Goal: Task Accomplishment & Management: Use online tool/utility

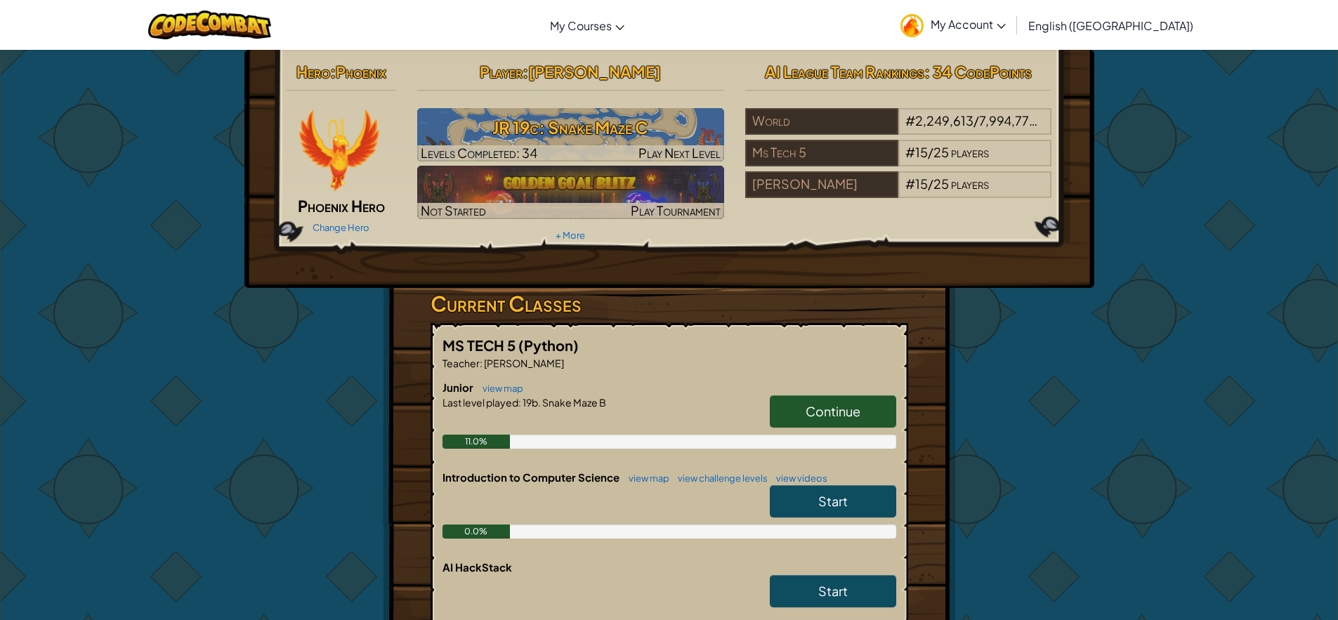
click at [844, 412] on span "Continue" at bounding box center [832, 411] width 55 height 16
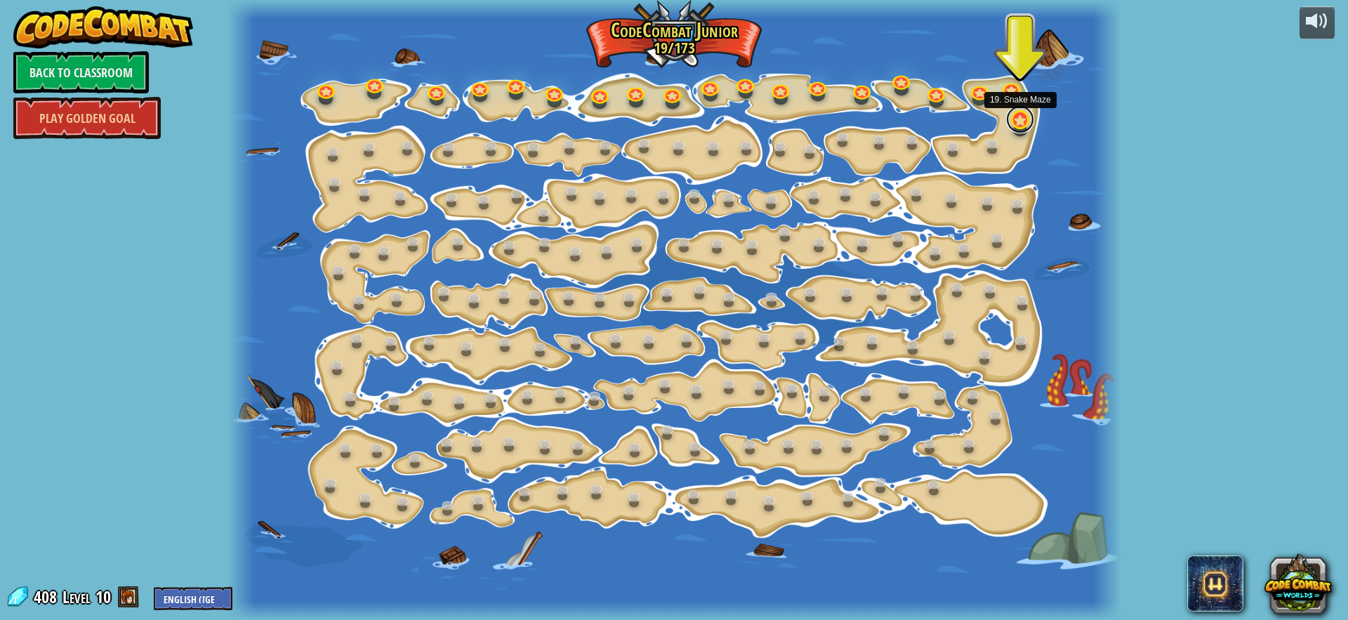
click at [1019, 119] on link at bounding box center [1020, 119] width 28 height 28
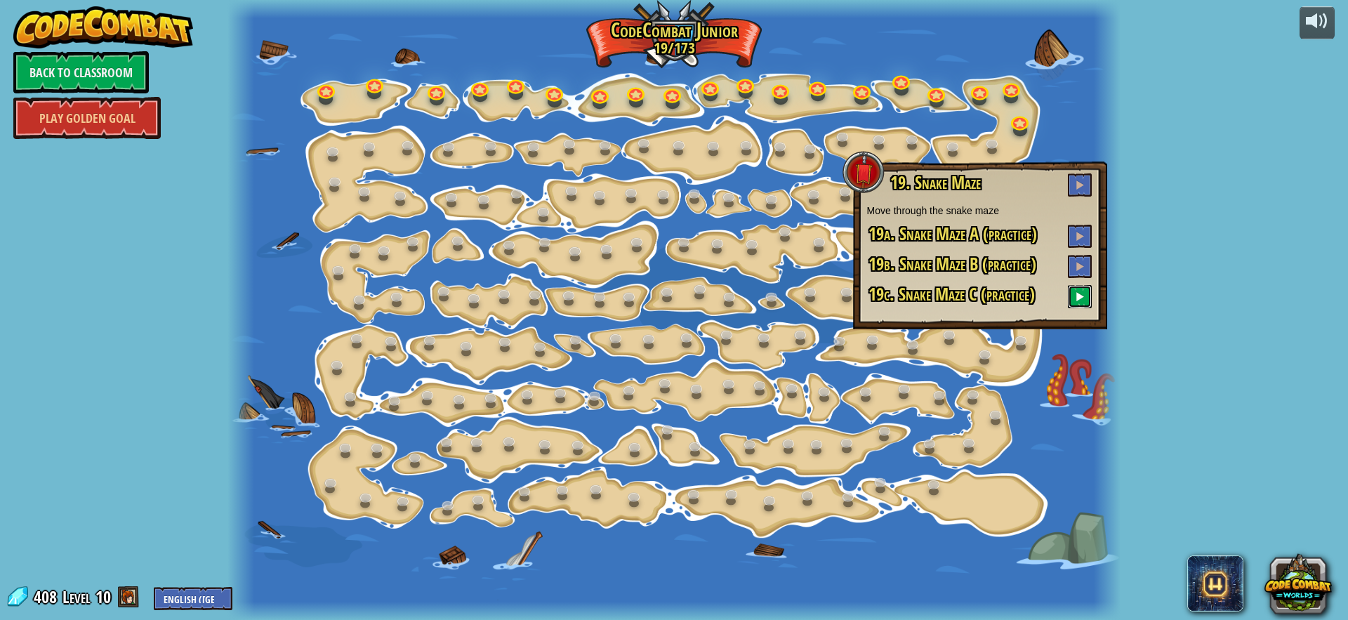
click at [1086, 294] on button at bounding box center [1080, 296] width 24 height 23
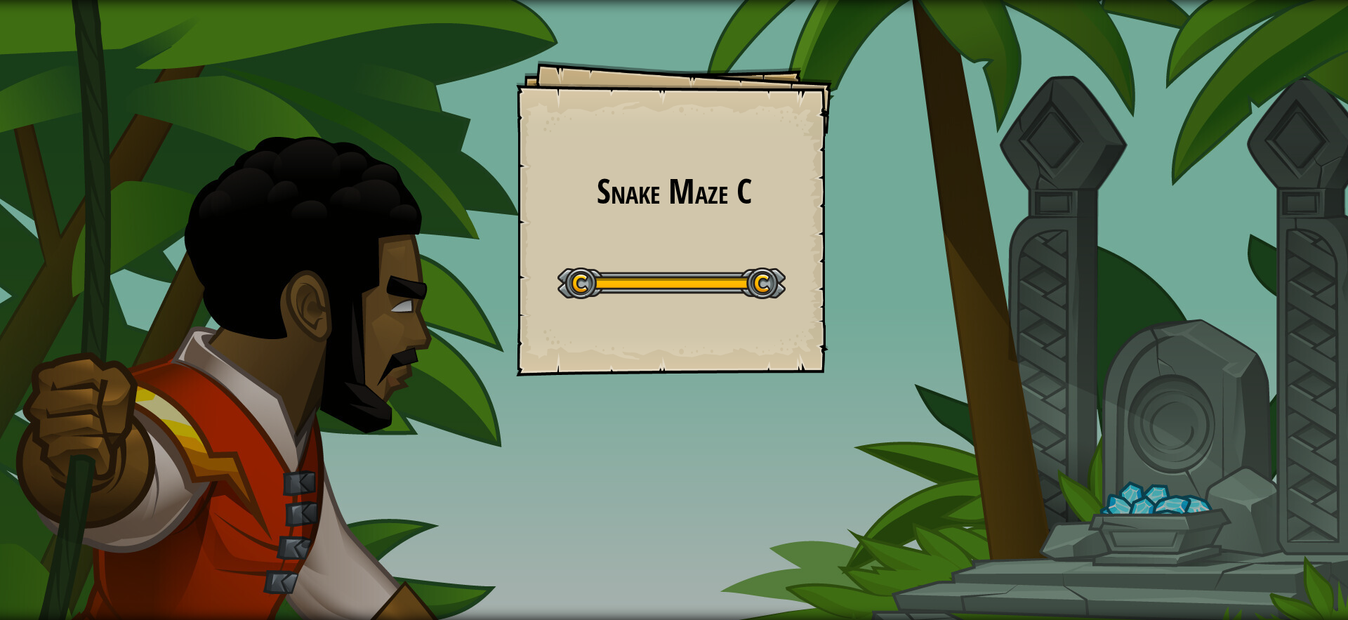
click at [383, 584] on div "Snake Maze C Goals Start Level Error loading from server. Try refreshing the pa…" at bounding box center [674, 310] width 1348 height 620
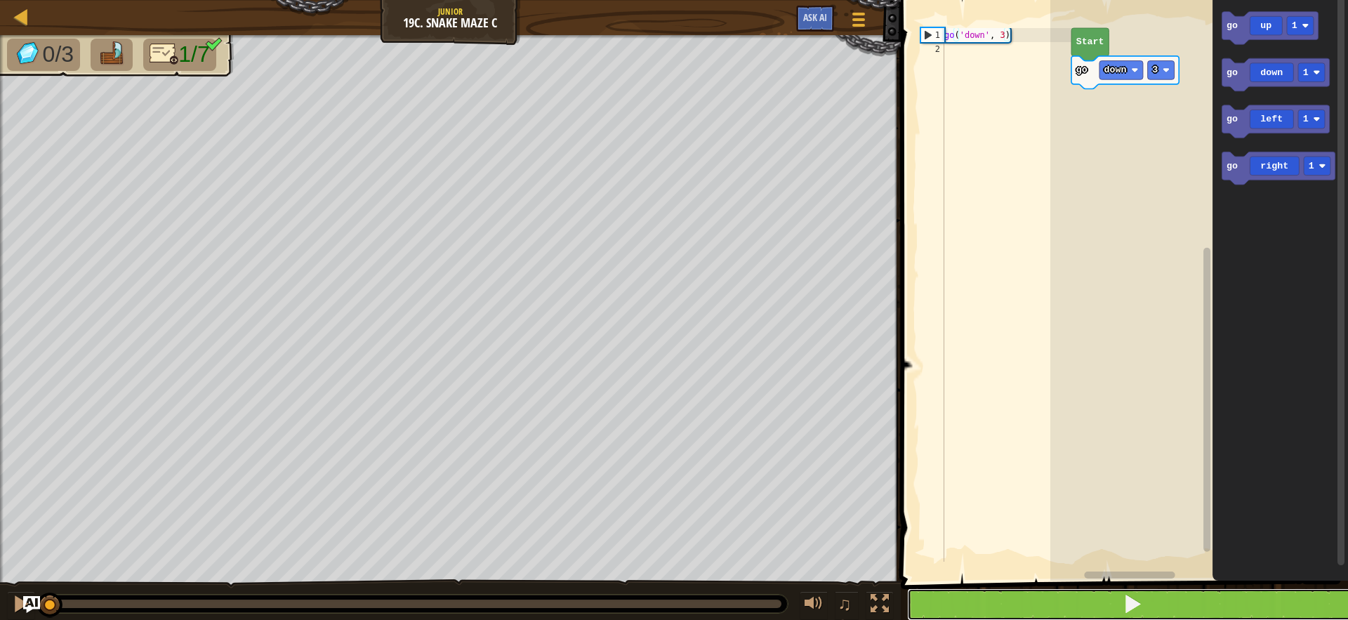
click at [1200, 598] on button at bounding box center [1133, 604] width 452 height 32
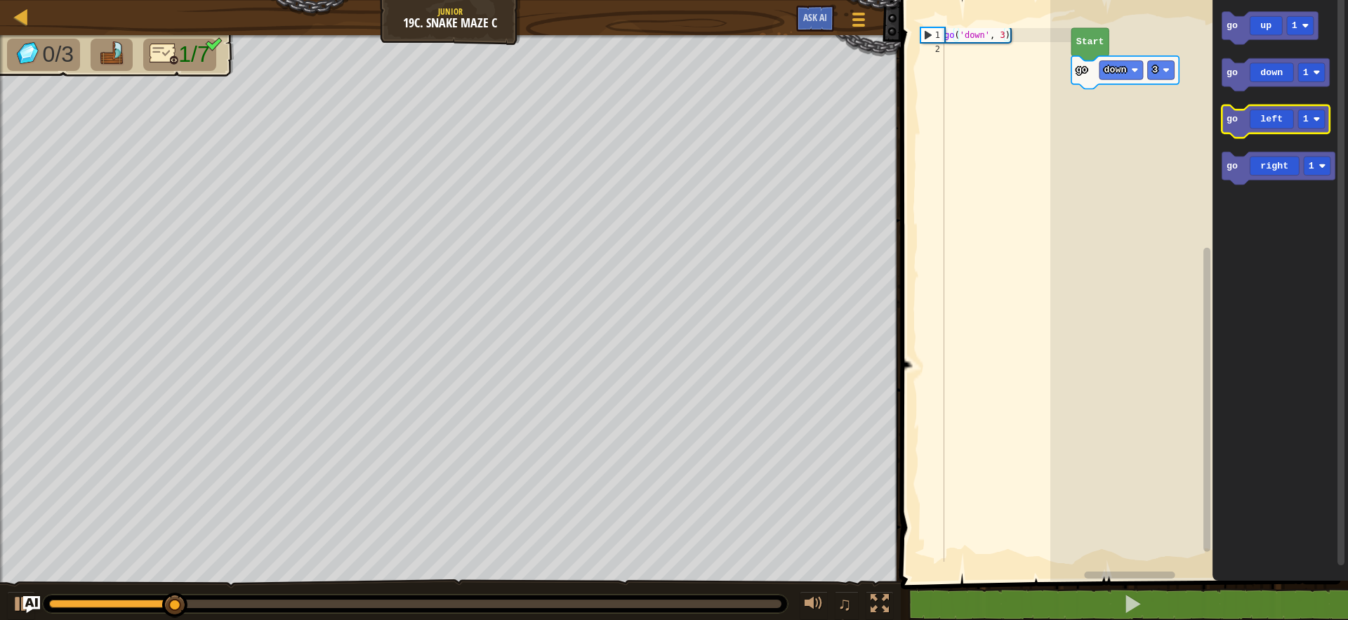
click at [1284, 122] on icon "Blockly Workspace" at bounding box center [1275, 121] width 107 height 33
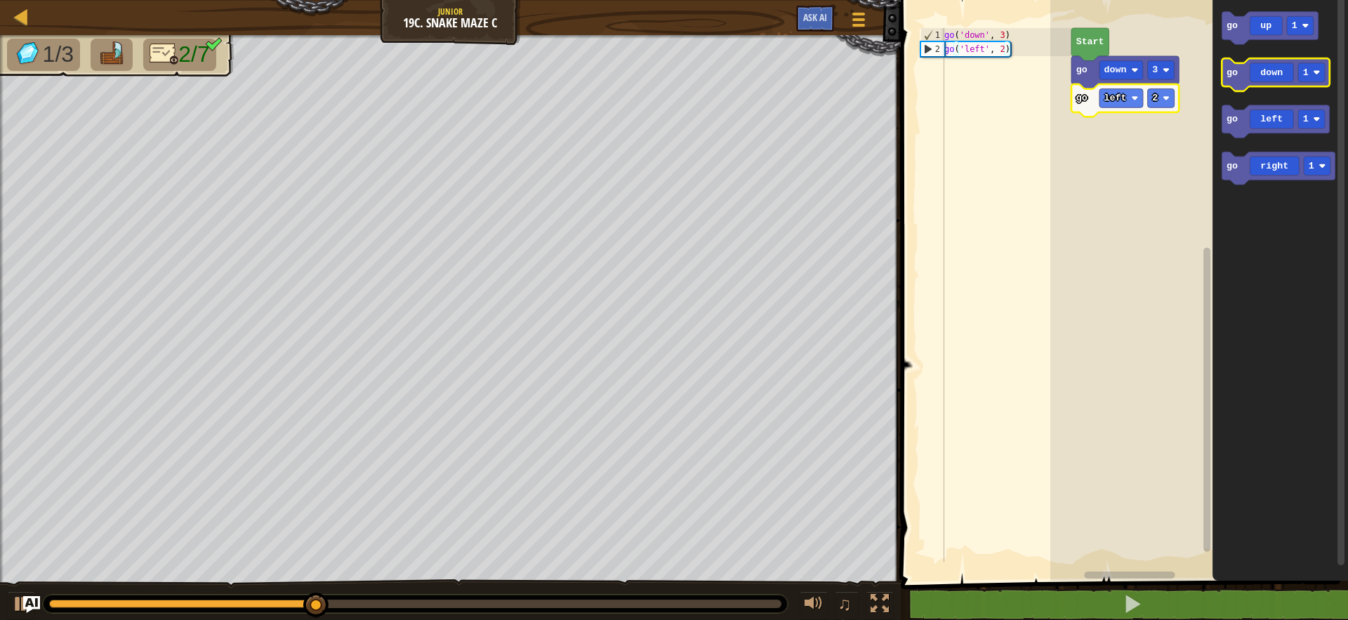
click at [1272, 79] on icon "Blockly Workspace" at bounding box center [1275, 74] width 107 height 33
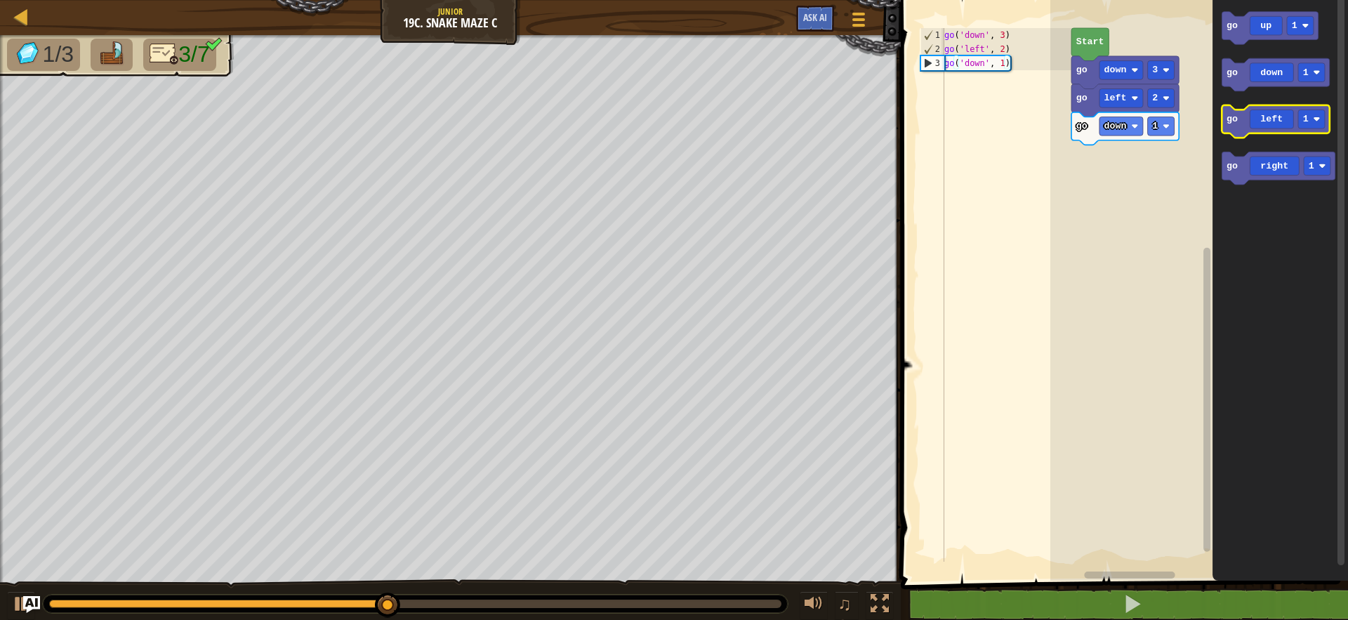
click at [1273, 121] on icon "Blockly Workspace" at bounding box center [1275, 121] width 107 height 33
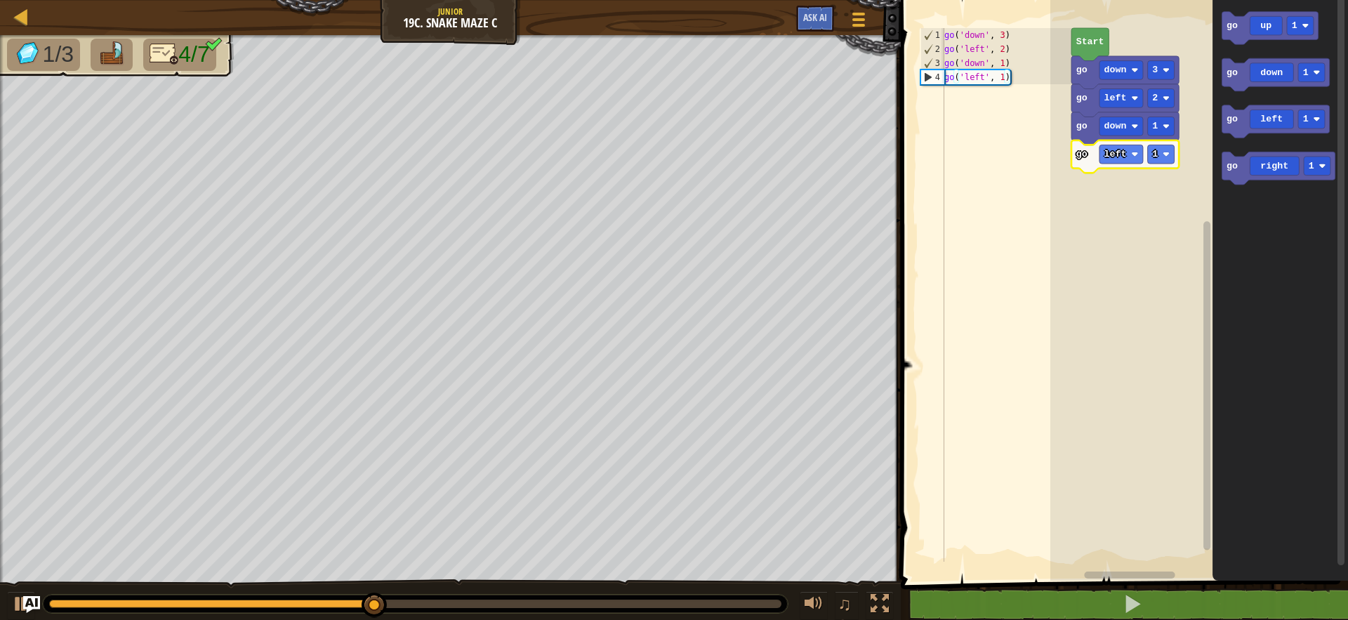
click at [1166, 164] on icon "Blockly Workspace" at bounding box center [1125, 156] width 107 height 33
click at [1158, 152] on rect "Blockly Workspace" at bounding box center [1161, 154] width 27 height 19
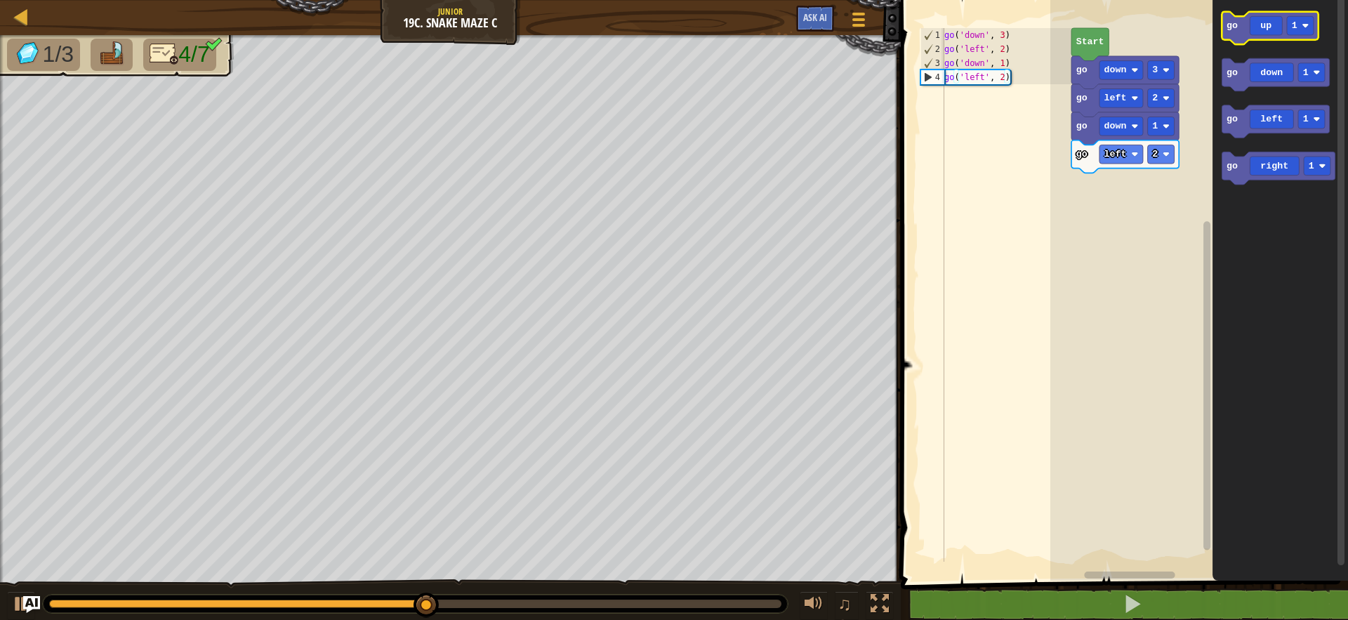
click at [1248, 22] on icon "Blockly Workspace" at bounding box center [1270, 28] width 96 height 33
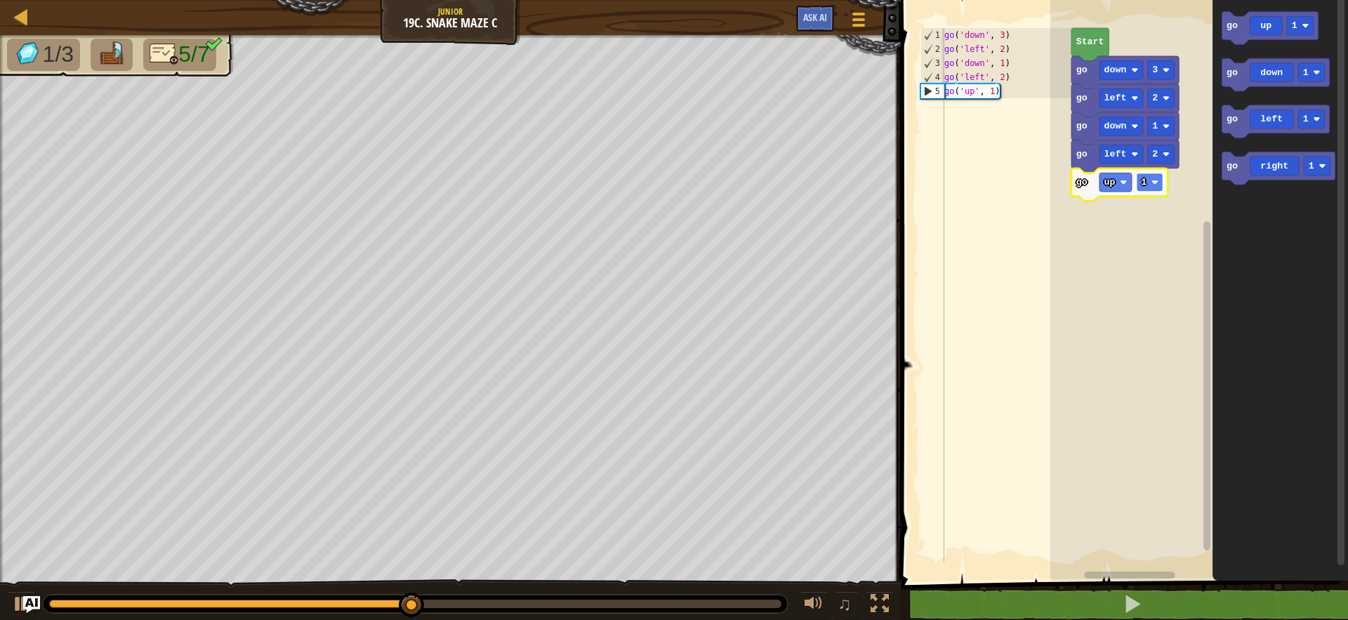
click at [1140, 191] on rect "Blockly Workspace" at bounding box center [1149, 182] width 27 height 19
click at [1154, 173] on rect "Blockly Workspace" at bounding box center [1149, 182] width 27 height 19
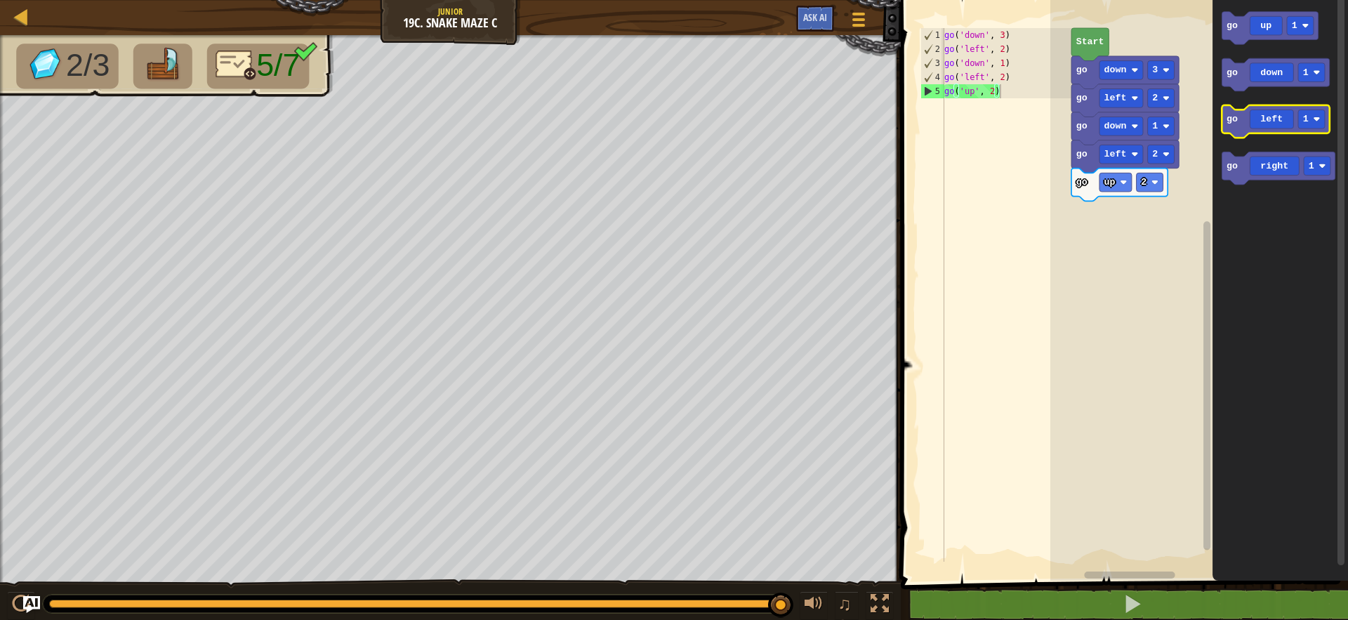
click at [1269, 120] on icon "Blockly Workspace" at bounding box center [1275, 121] width 107 height 33
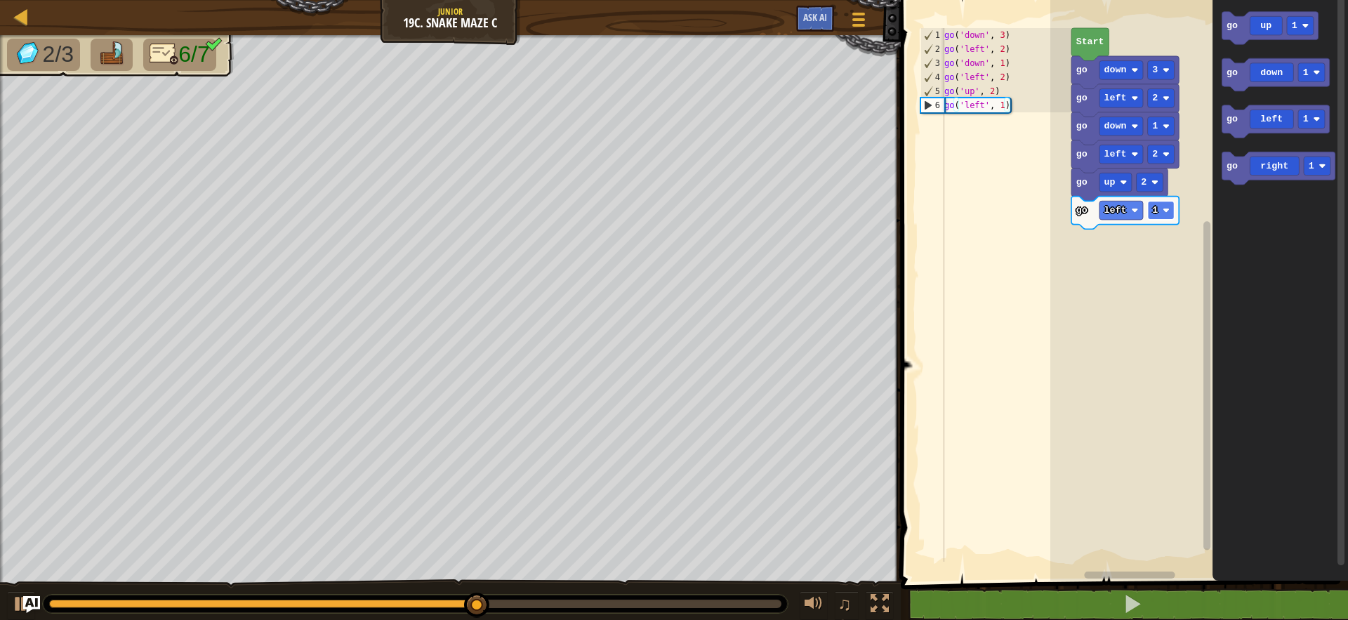
click at [1164, 210] on image "Blockly Workspace" at bounding box center [1166, 210] width 7 height 7
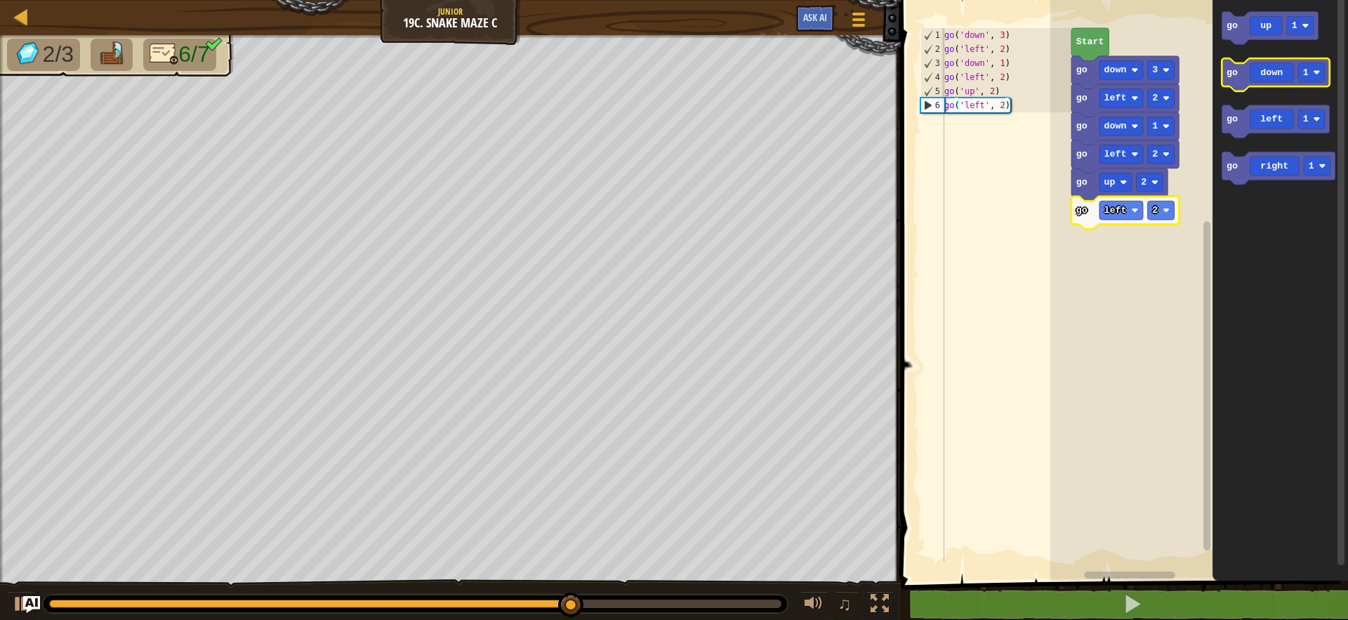
click at [1276, 70] on icon "Blockly Workspace" at bounding box center [1275, 74] width 107 height 33
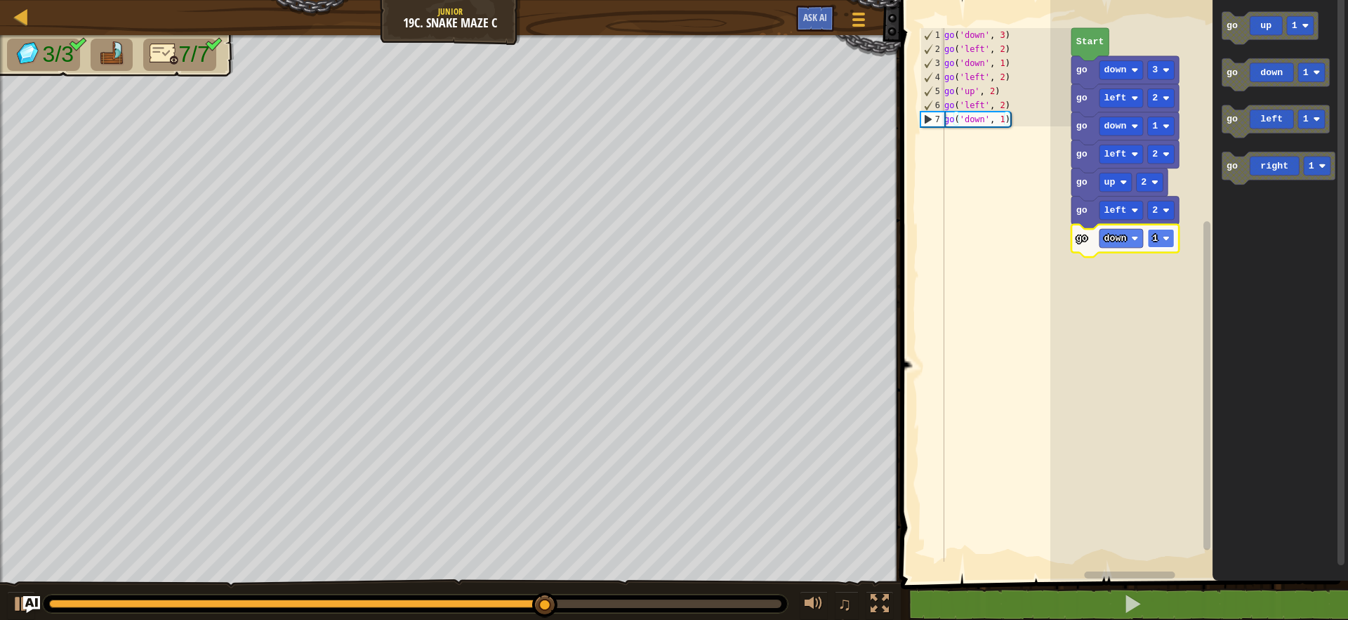
click at [1152, 232] on rect "Blockly Workspace" at bounding box center [1161, 238] width 27 height 19
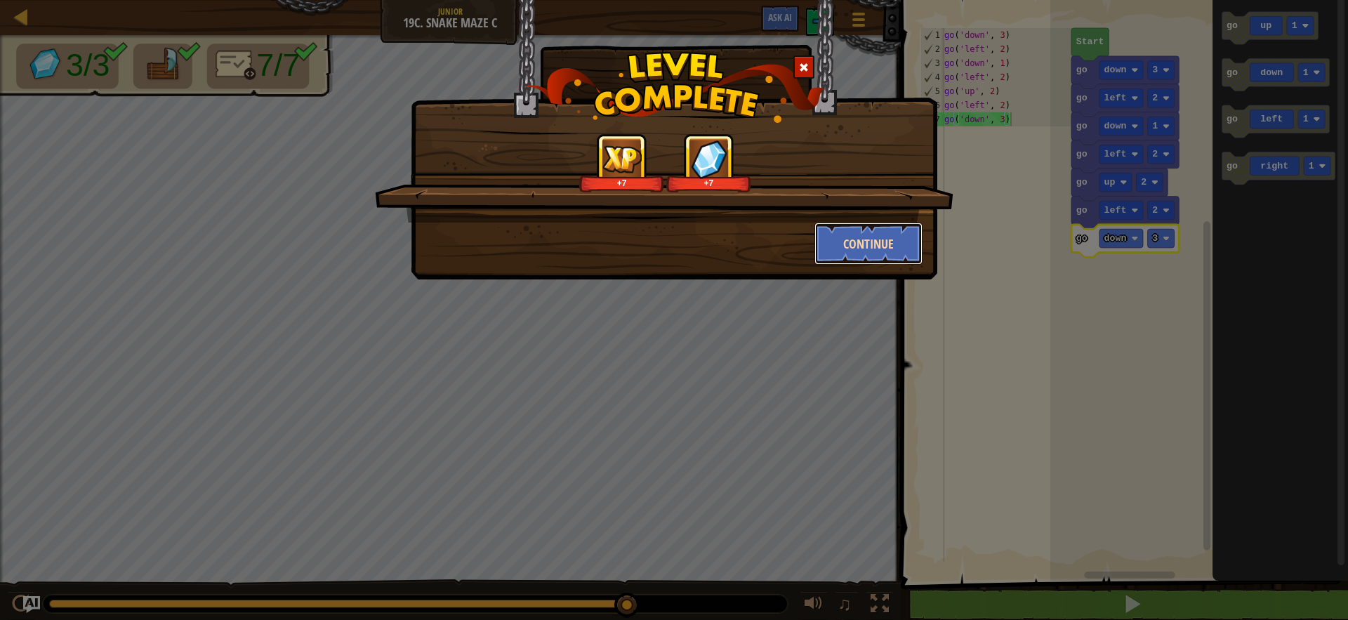
click at [871, 244] on button "Continue" at bounding box center [869, 244] width 109 height 42
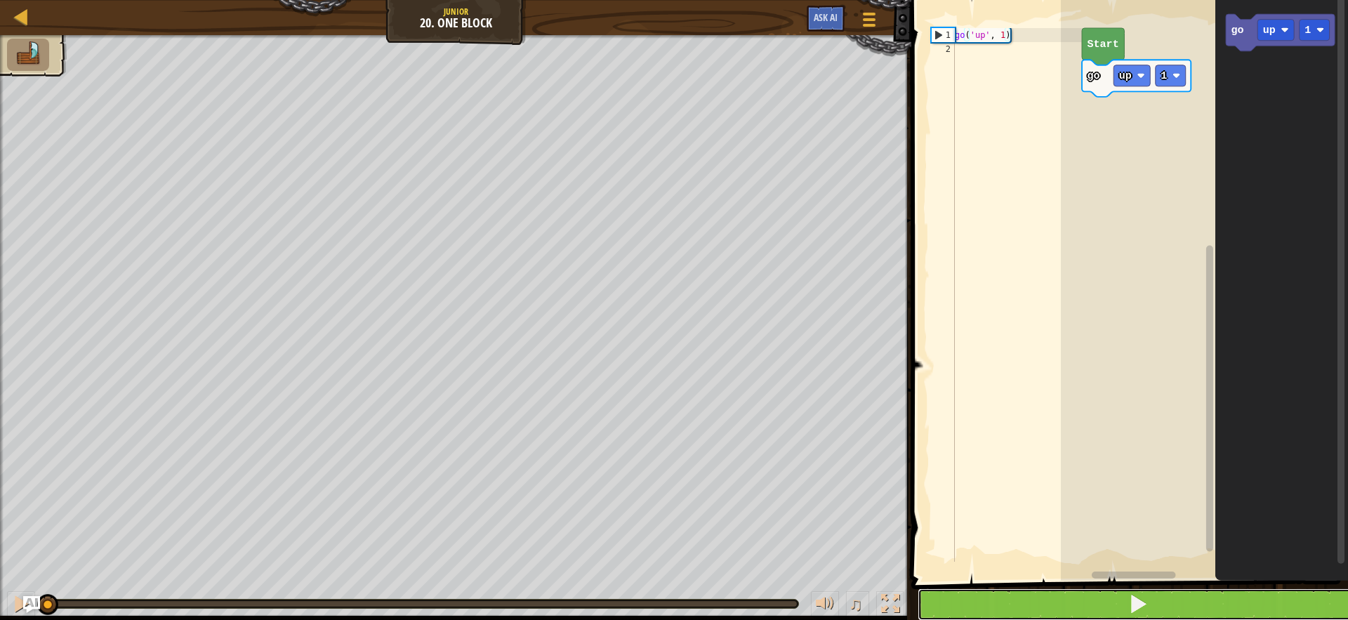
click at [1256, 608] on button at bounding box center [1138, 604] width 441 height 32
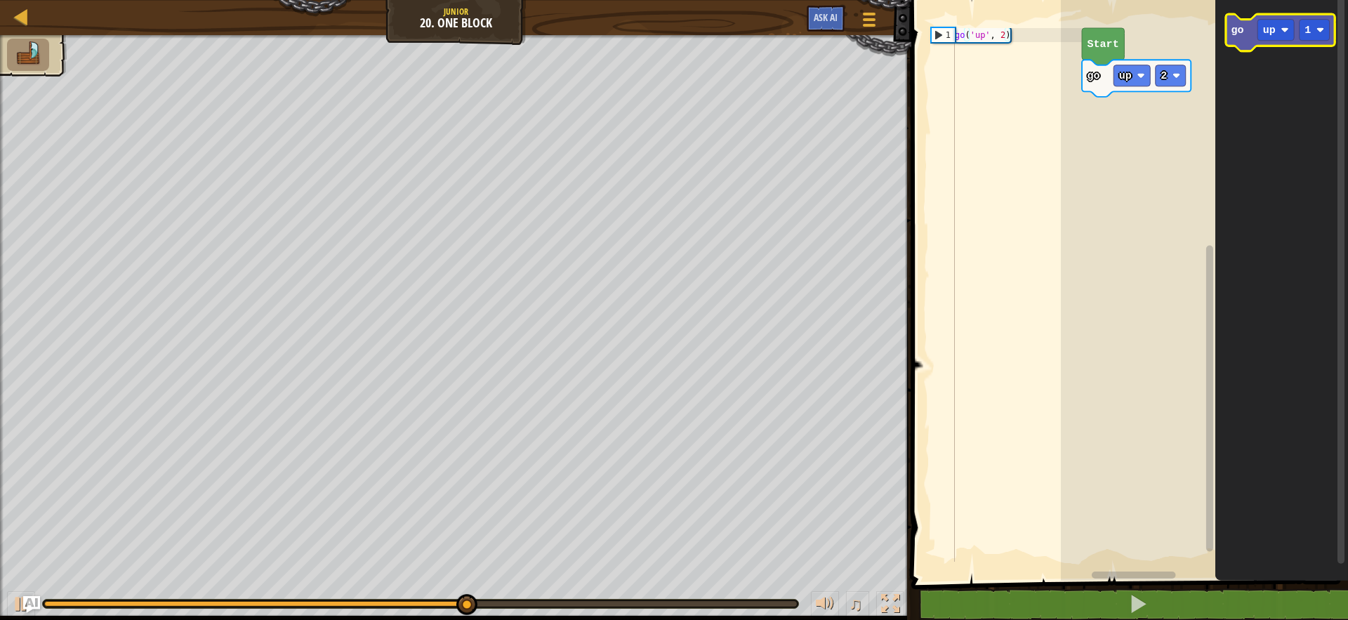
click at [1249, 32] on icon "Blockly Workspace" at bounding box center [1280, 32] width 109 height 37
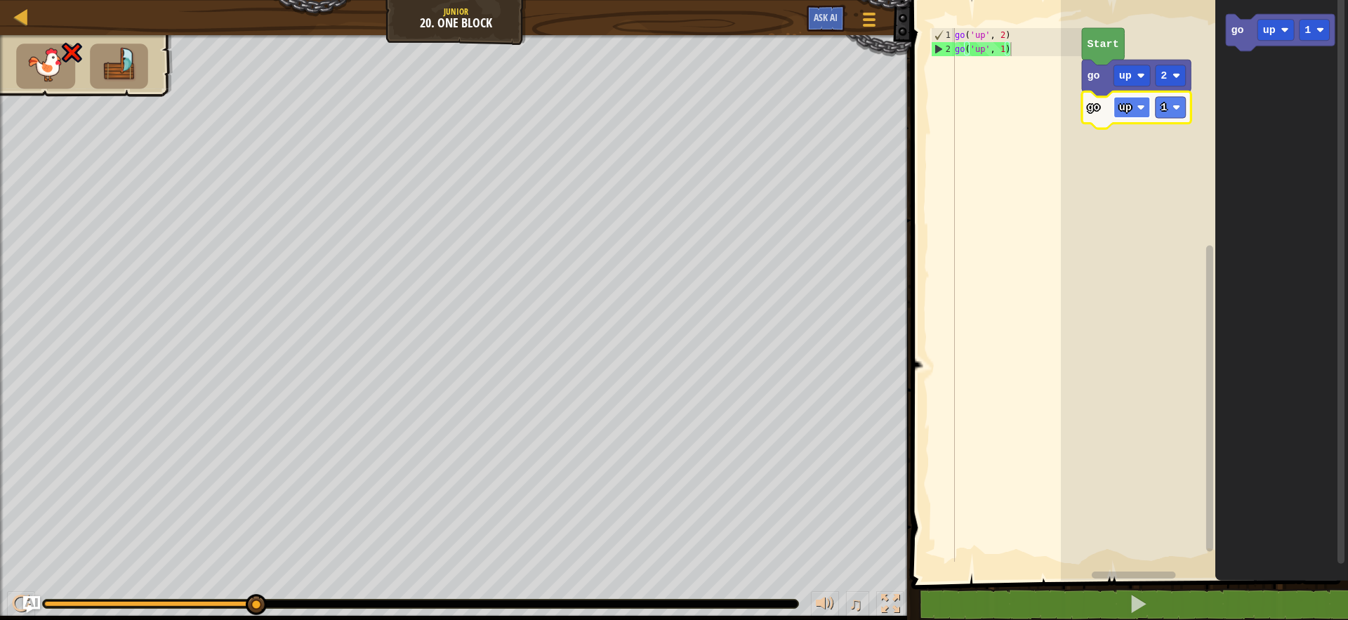
click at [1126, 114] on rect "Blockly Workspace" at bounding box center [1132, 107] width 37 height 21
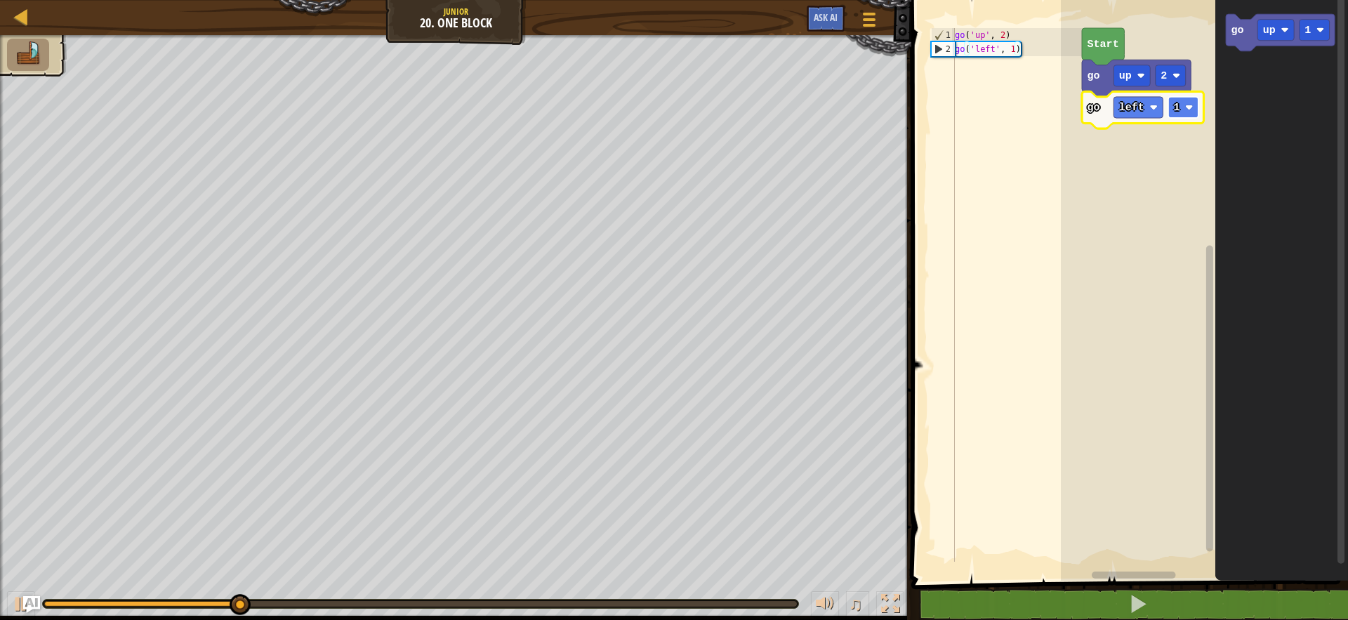
click at [1191, 104] on image "Blockly Workspace" at bounding box center [1189, 107] width 8 height 8
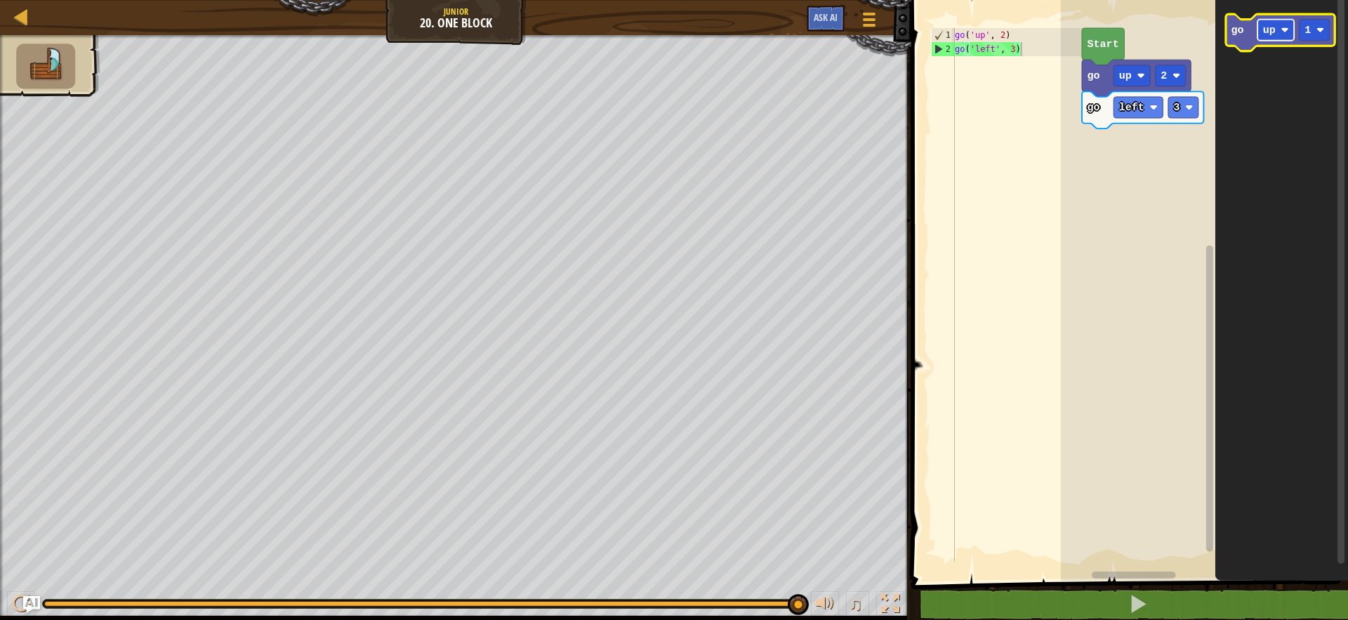
click at [1264, 32] on text "up" at bounding box center [1269, 30] width 13 height 13
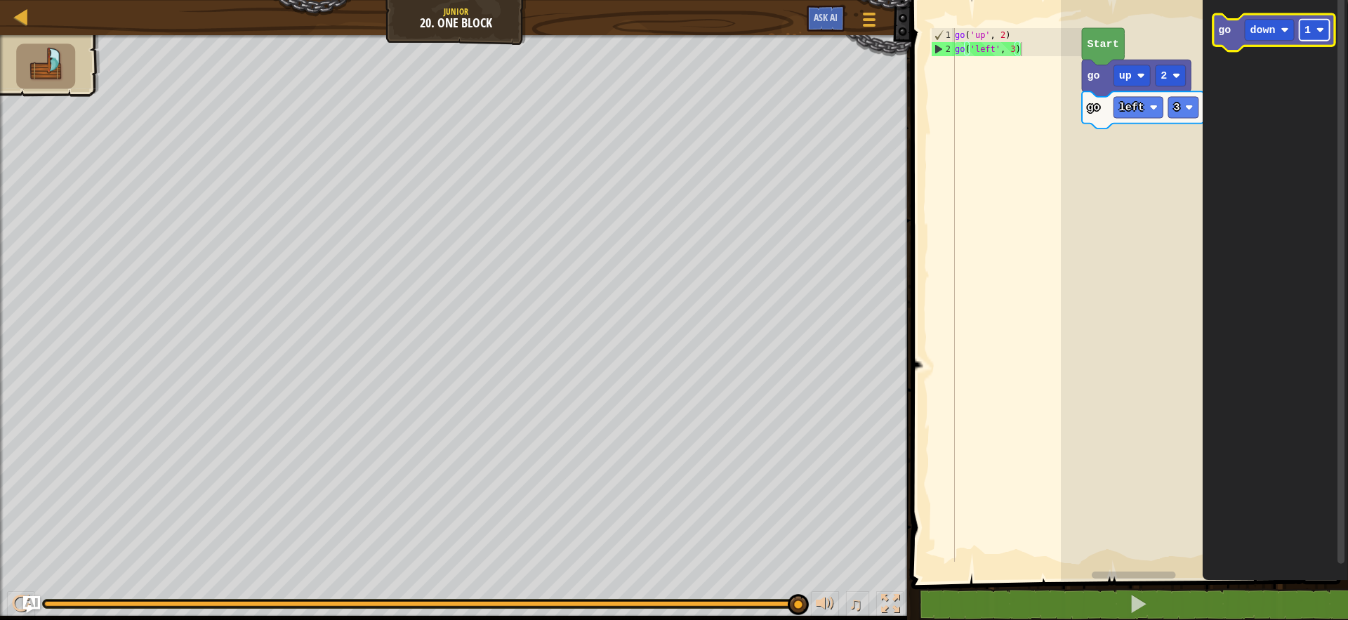
click at [1314, 26] on rect "Blockly Workspace" at bounding box center [1315, 30] width 30 height 21
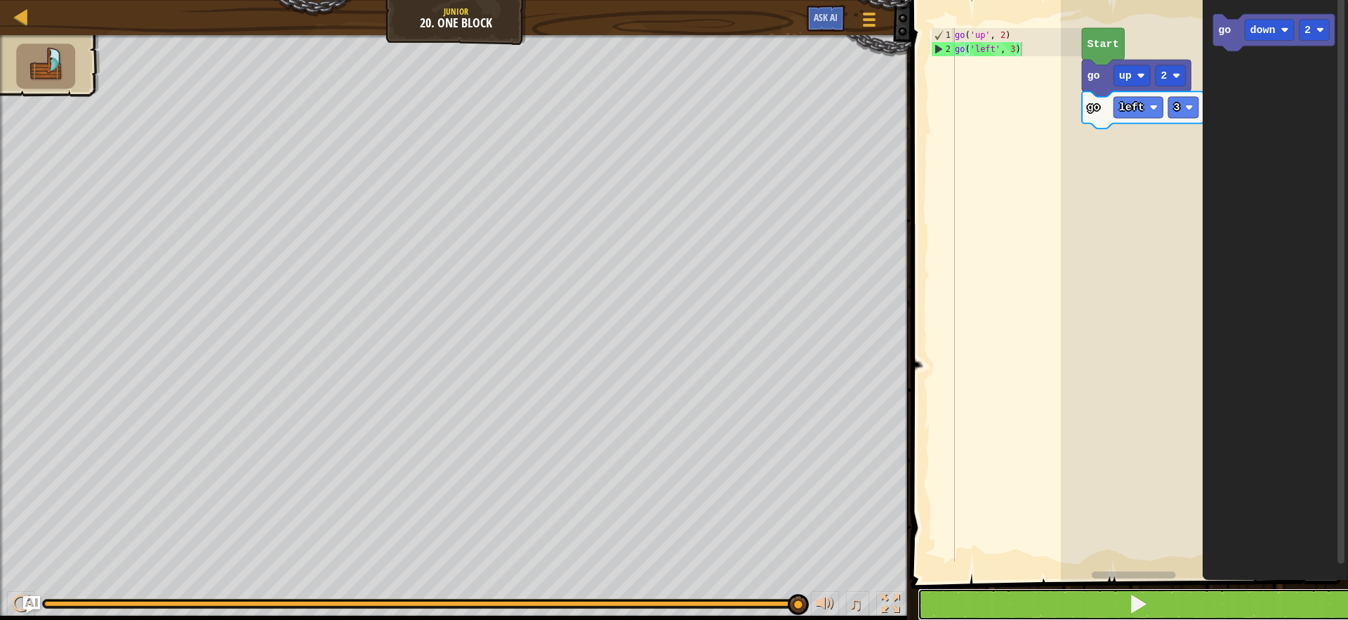
click at [1285, 590] on button at bounding box center [1138, 604] width 441 height 32
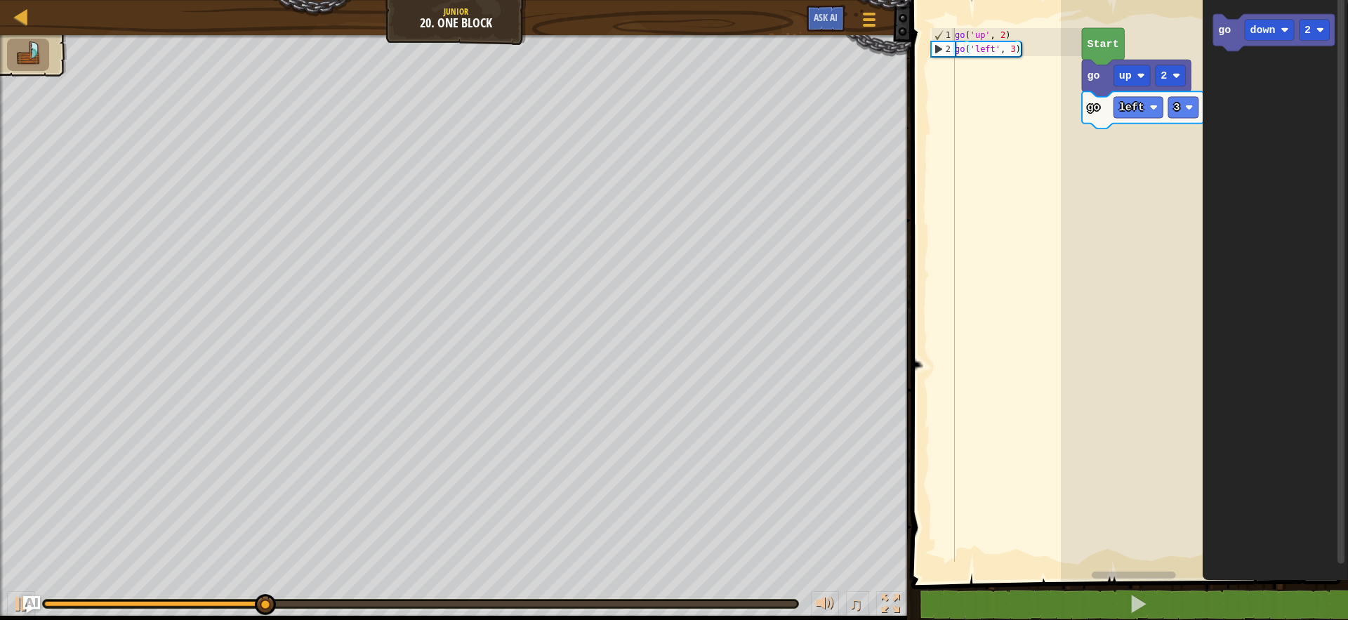
click at [1211, 55] on icon "go down 2" at bounding box center [1275, 287] width 145 height 588
click at [1216, 27] on icon "Blockly Workspace" at bounding box center [1273, 32] width 121 height 37
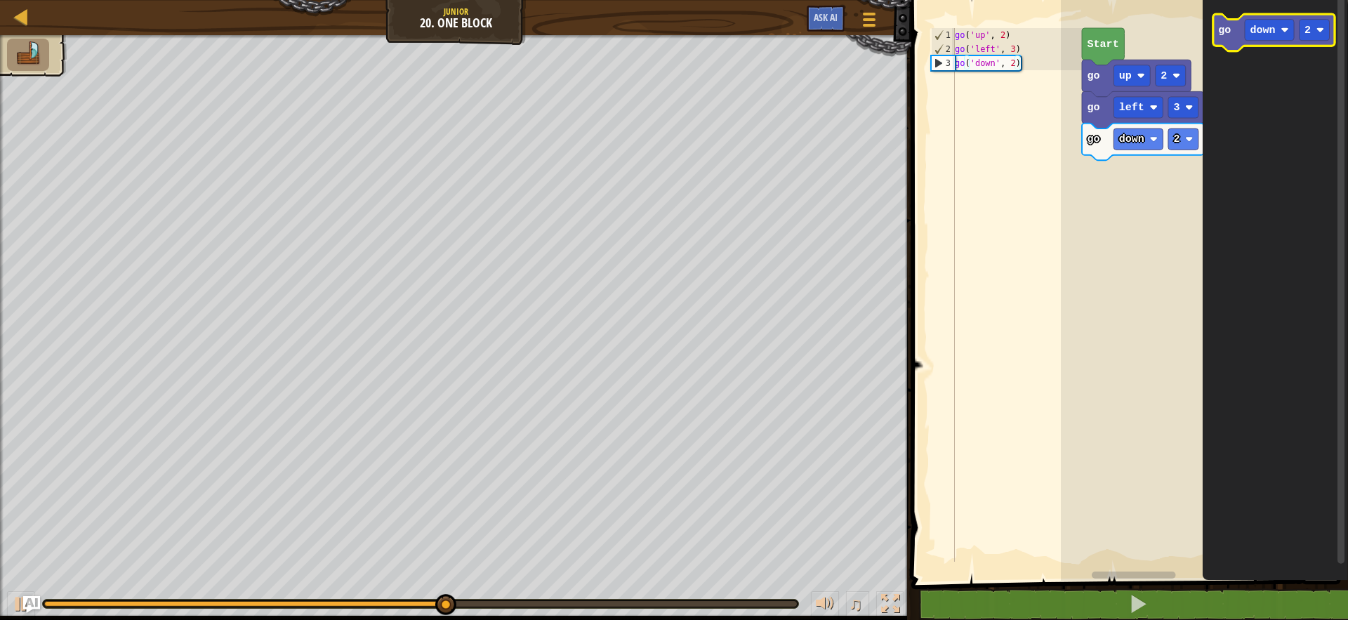
click at [1262, 41] on icon "Blockly Workspace" at bounding box center [1273, 32] width 121 height 37
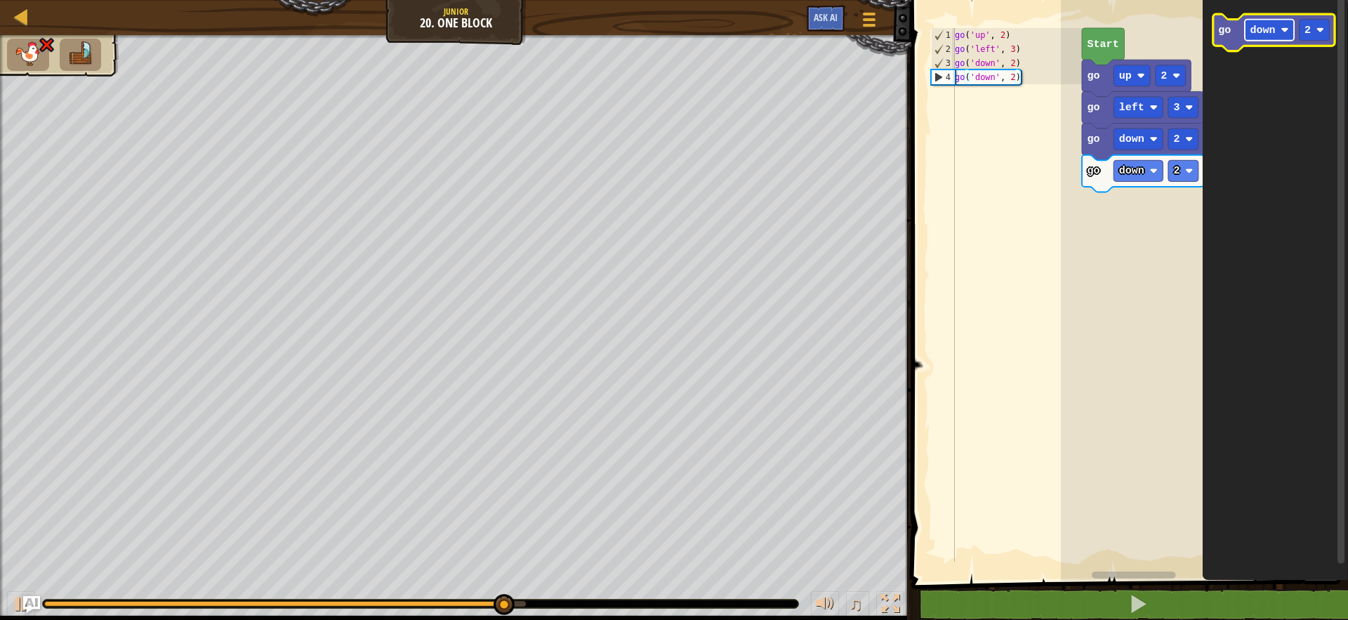
click at [1260, 28] on text "down" at bounding box center [1263, 30] width 25 height 13
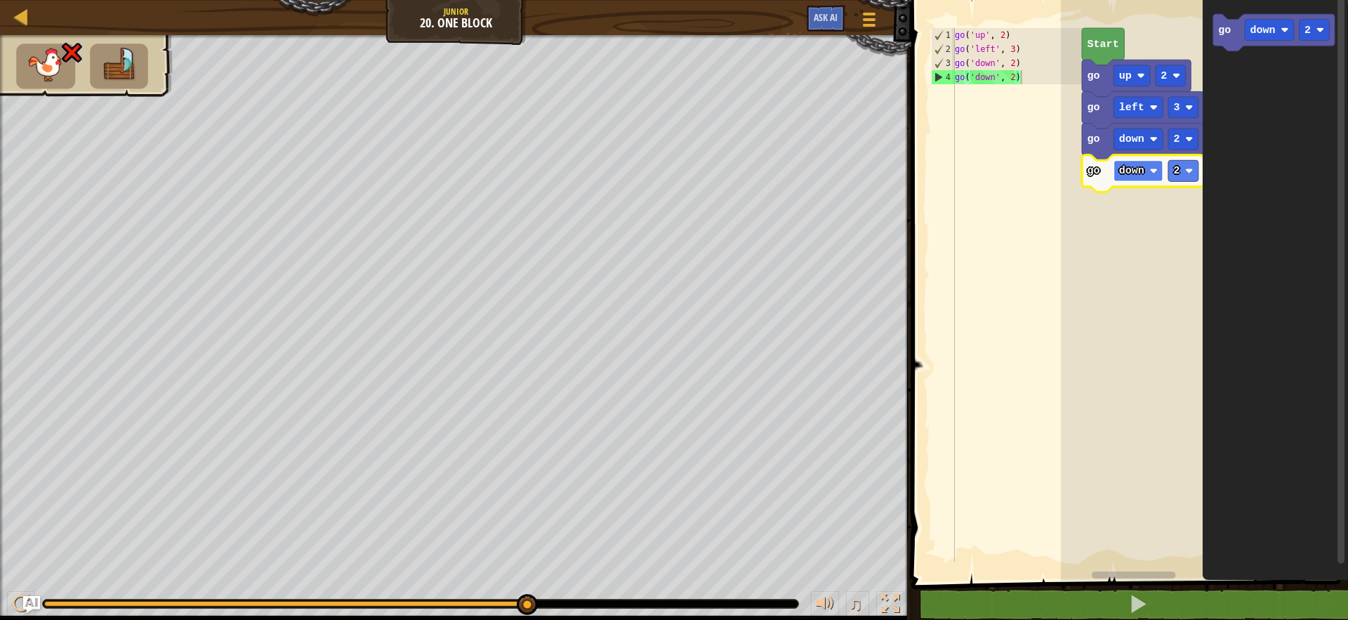
click at [1135, 172] on text "down" at bounding box center [1131, 170] width 25 height 13
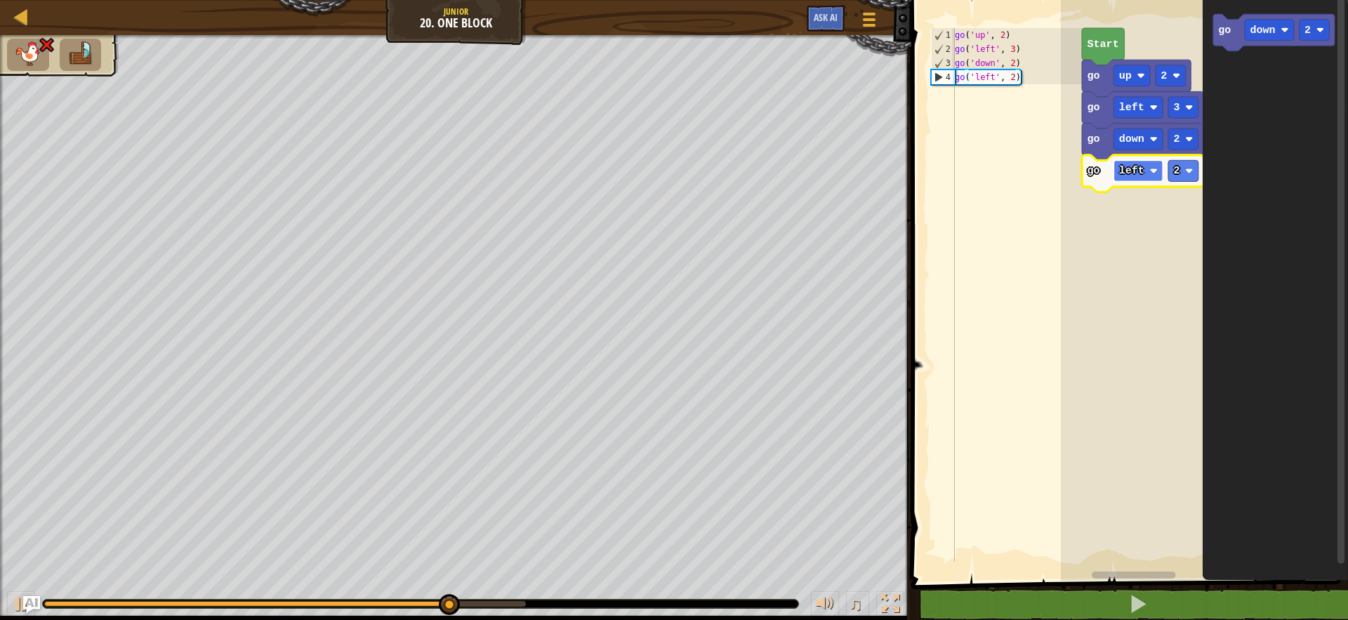
click at [1140, 172] on text "left" at bounding box center [1131, 170] width 25 height 13
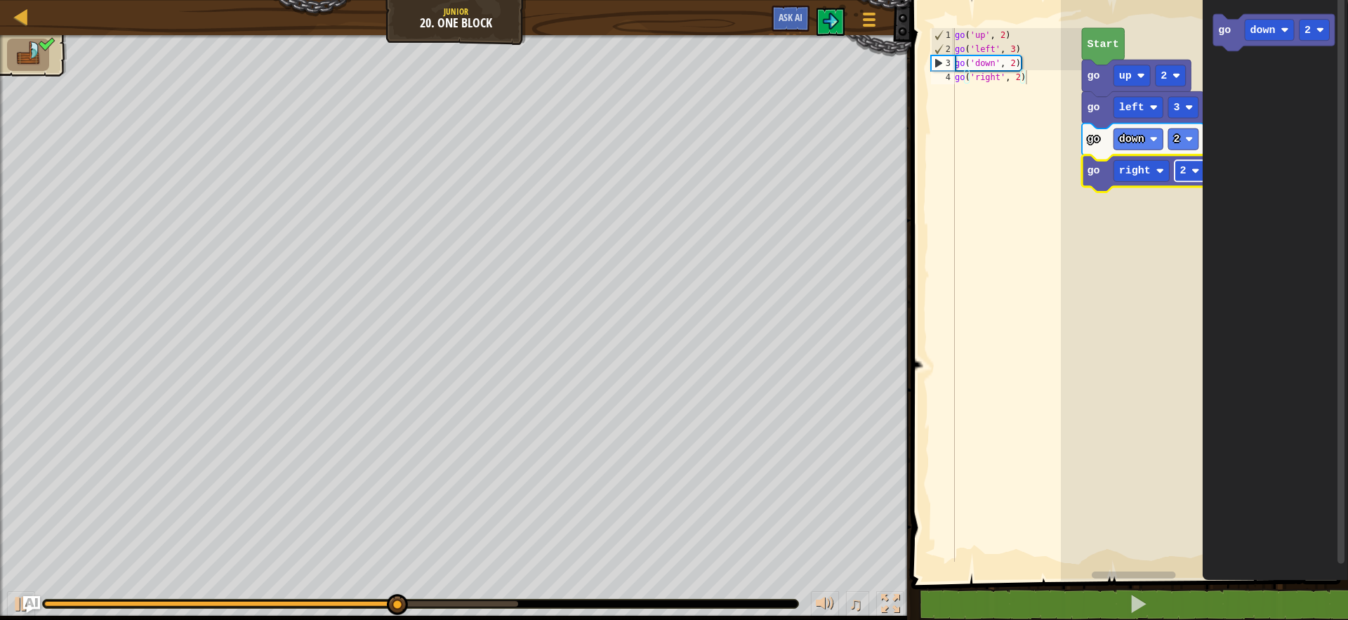
click at [1190, 175] on rect "Blockly Workspace" at bounding box center [1190, 170] width 30 height 21
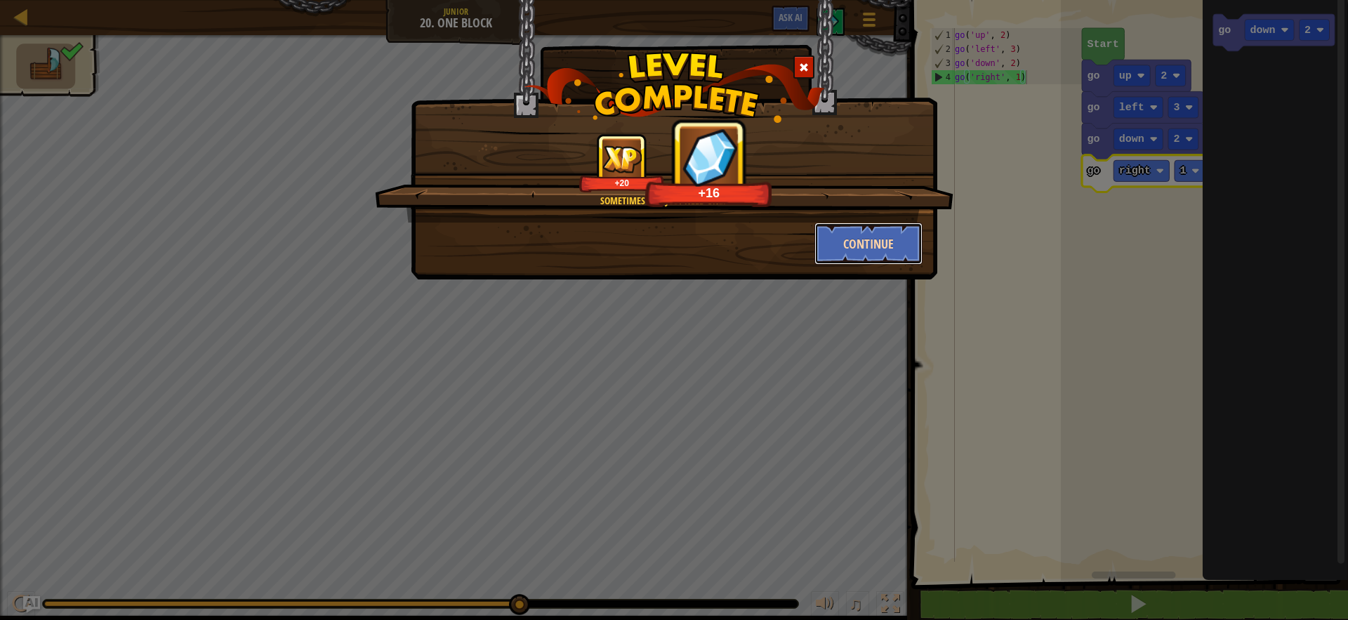
click at [870, 235] on button "Continue" at bounding box center [869, 244] width 109 height 42
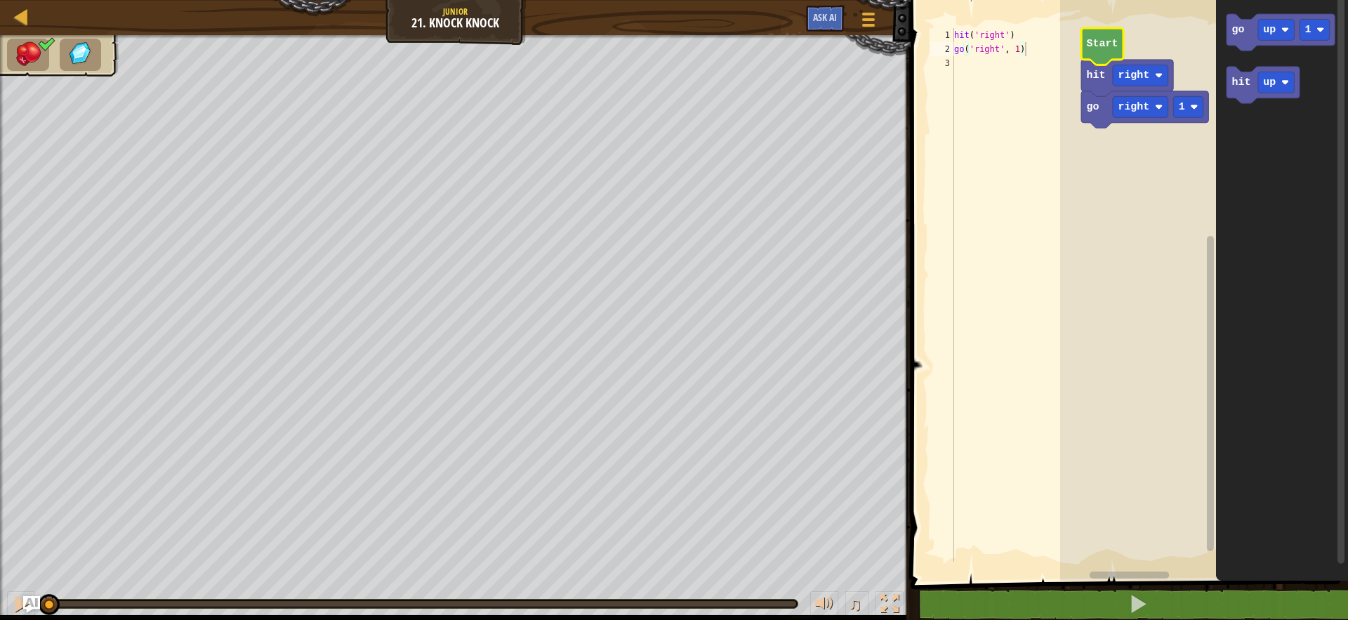
click at [1116, 36] on icon "Blockly Workspace" at bounding box center [1102, 46] width 42 height 37
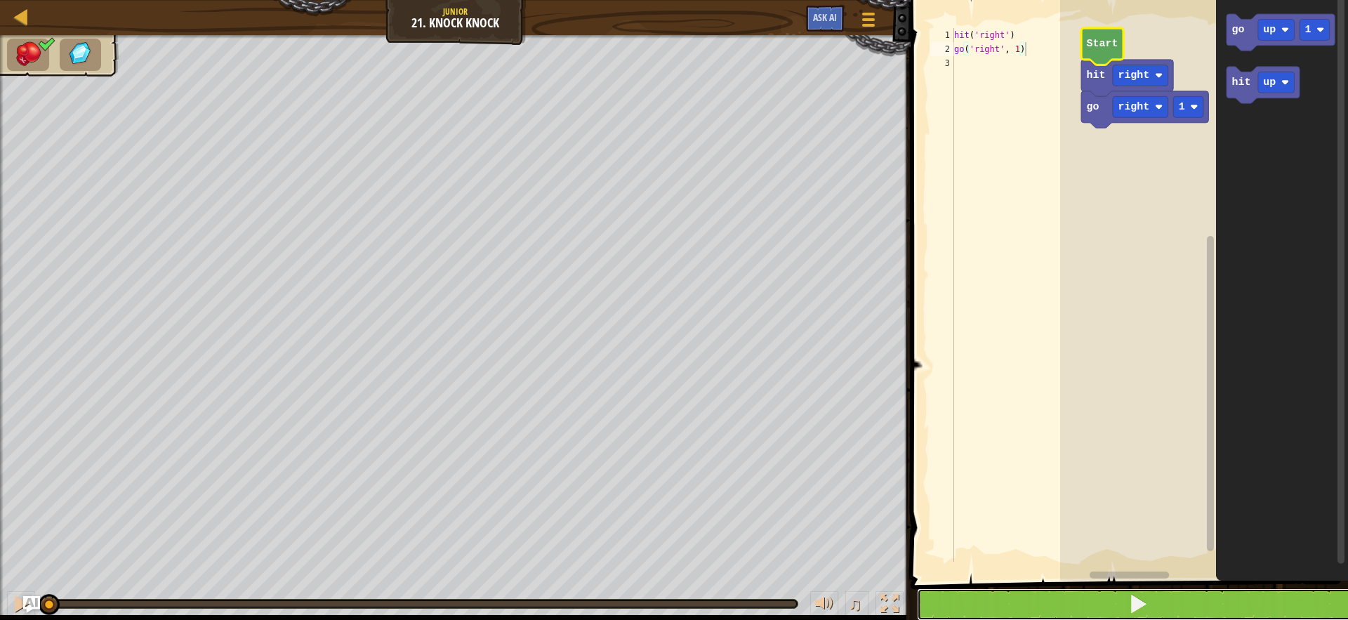
click at [1161, 602] on button at bounding box center [1138, 604] width 442 height 32
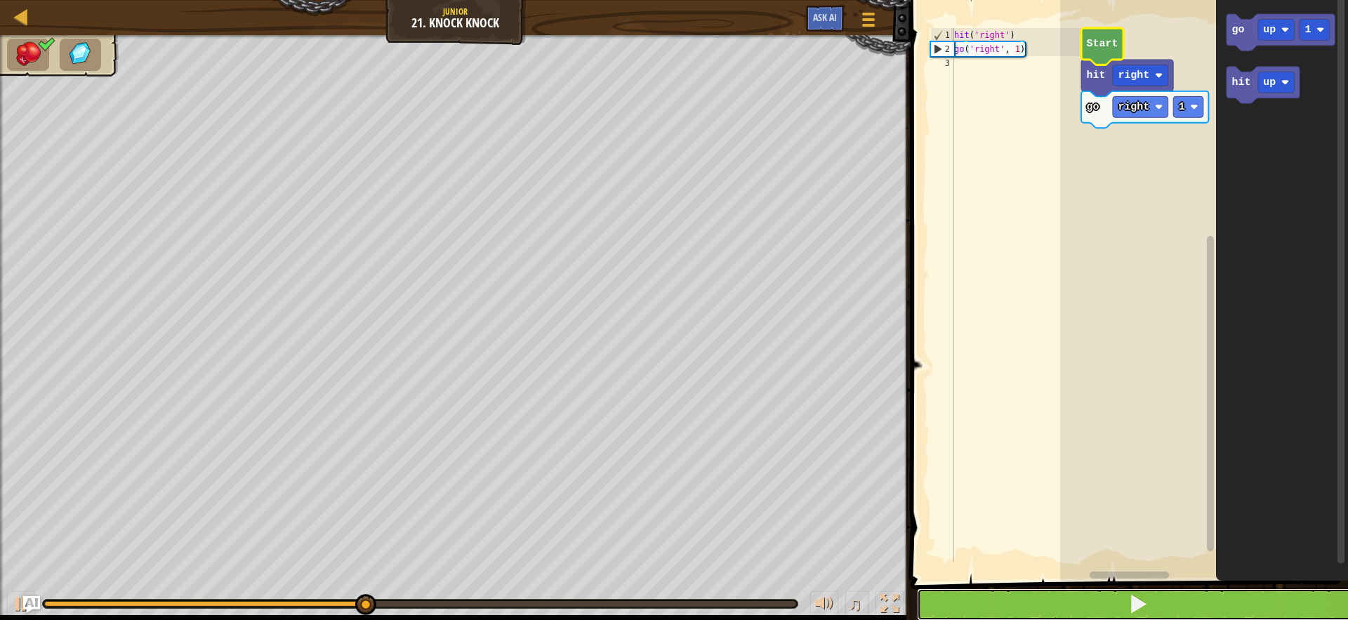
click at [1129, 606] on span at bounding box center [1138, 604] width 20 height 20
click at [1196, 603] on button at bounding box center [1138, 604] width 442 height 32
click at [1197, 601] on button at bounding box center [1138, 604] width 442 height 32
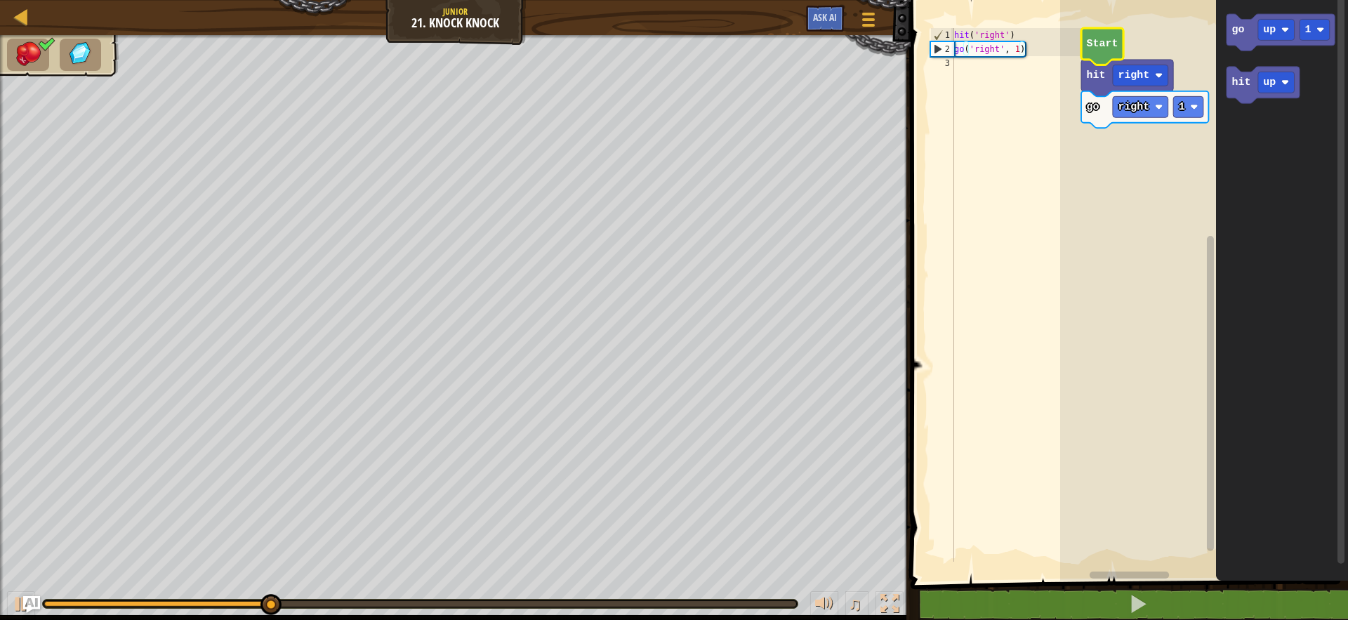
click at [1232, 571] on div "go right 1 hit right Start go up 1 hit up" at bounding box center [1204, 287] width 288 height 588
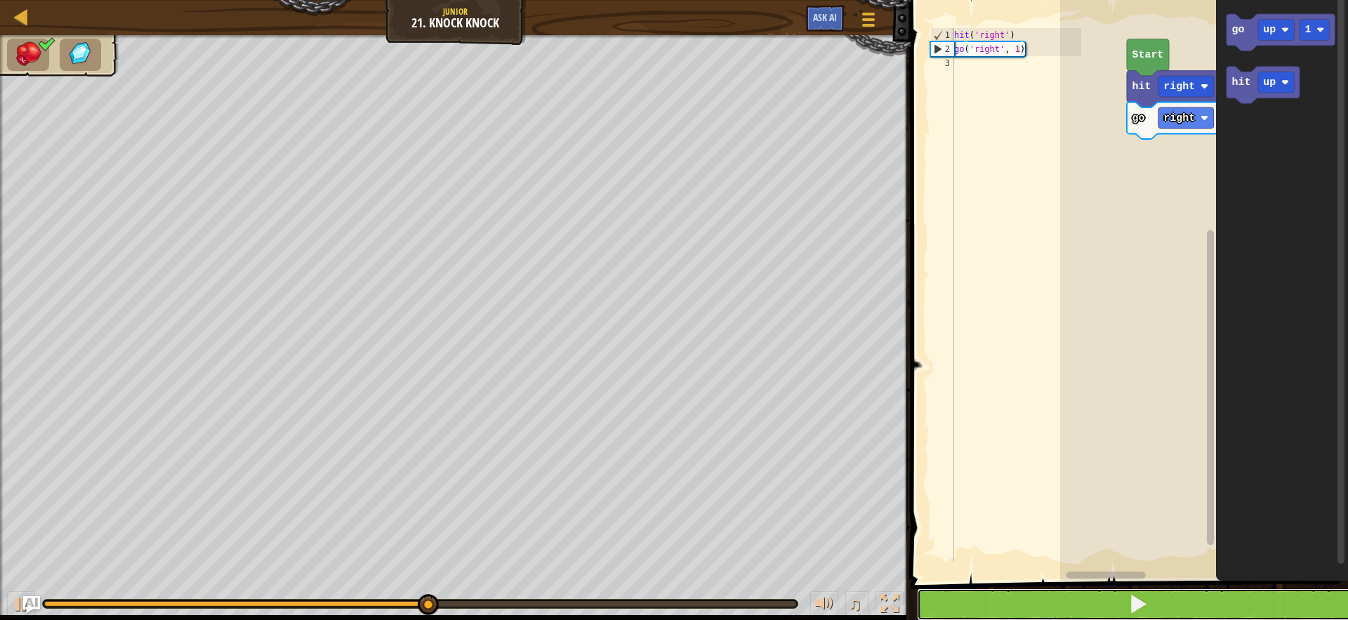
click at [1191, 599] on button at bounding box center [1138, 604] width 442 height 32
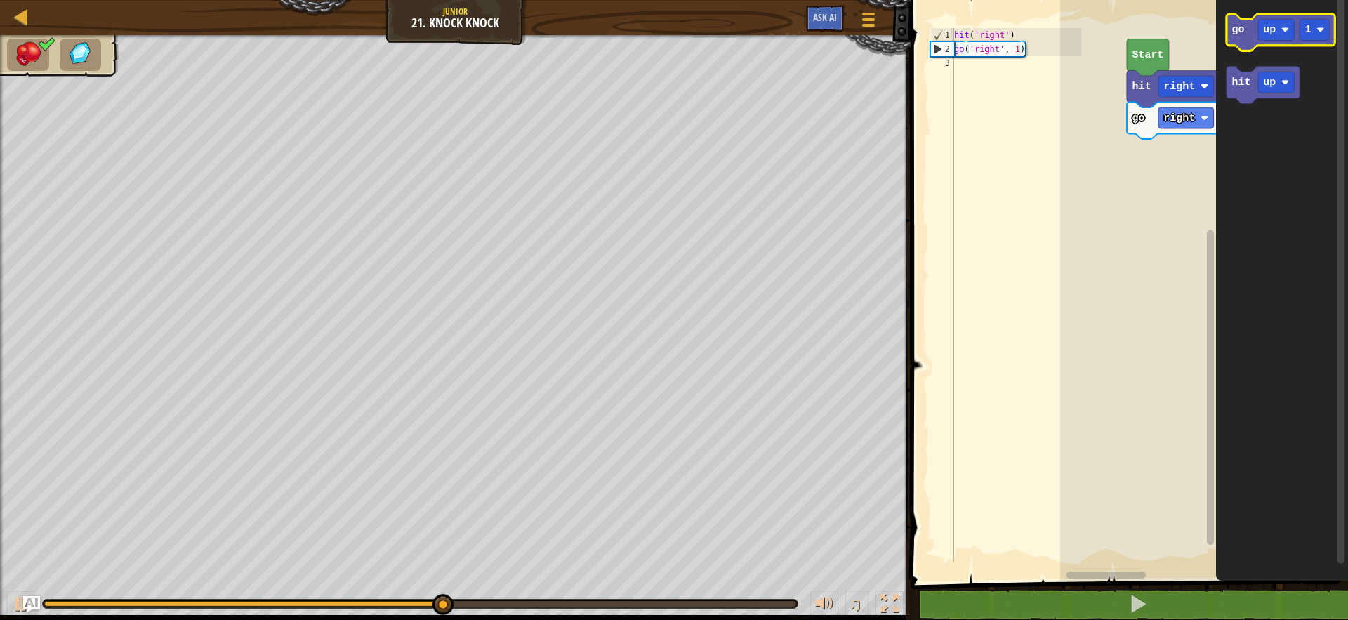
click at [1246, 33] on icon "Blockly Workspace" at bounding box center [1281, 32] width 108 height 37
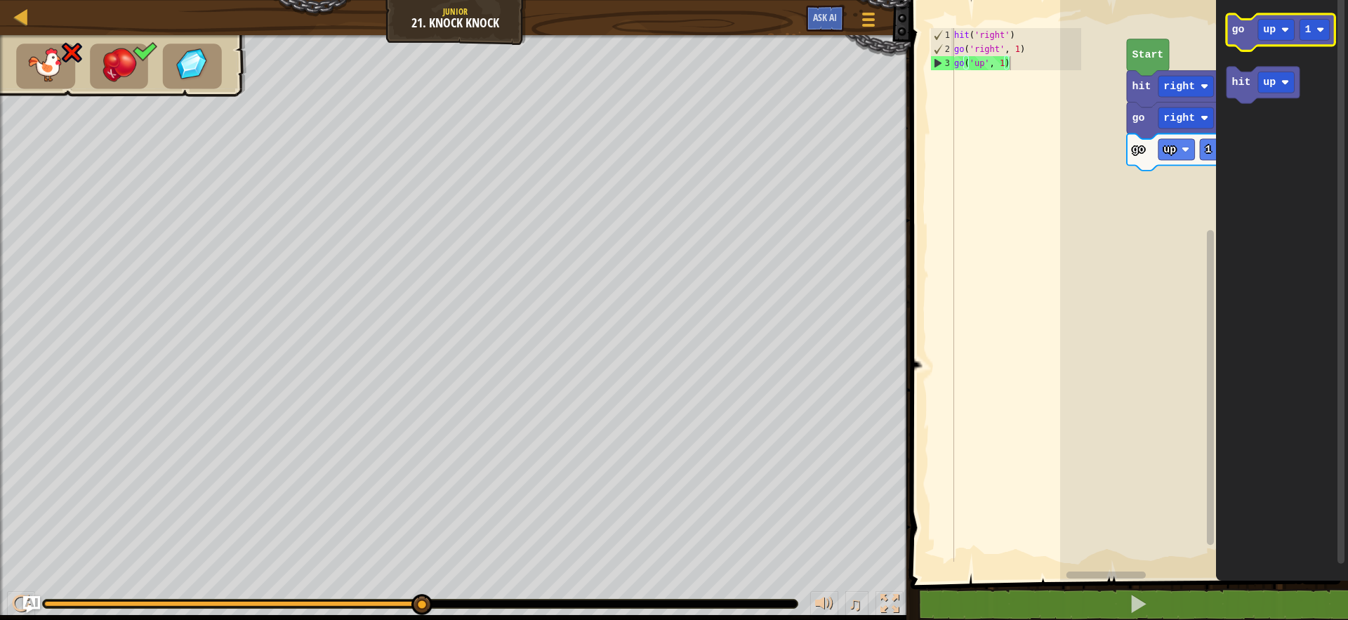
click at [1313, 43] on icon "Blockly Workspace" at bounding box center [1281, 32] width 108 height 37
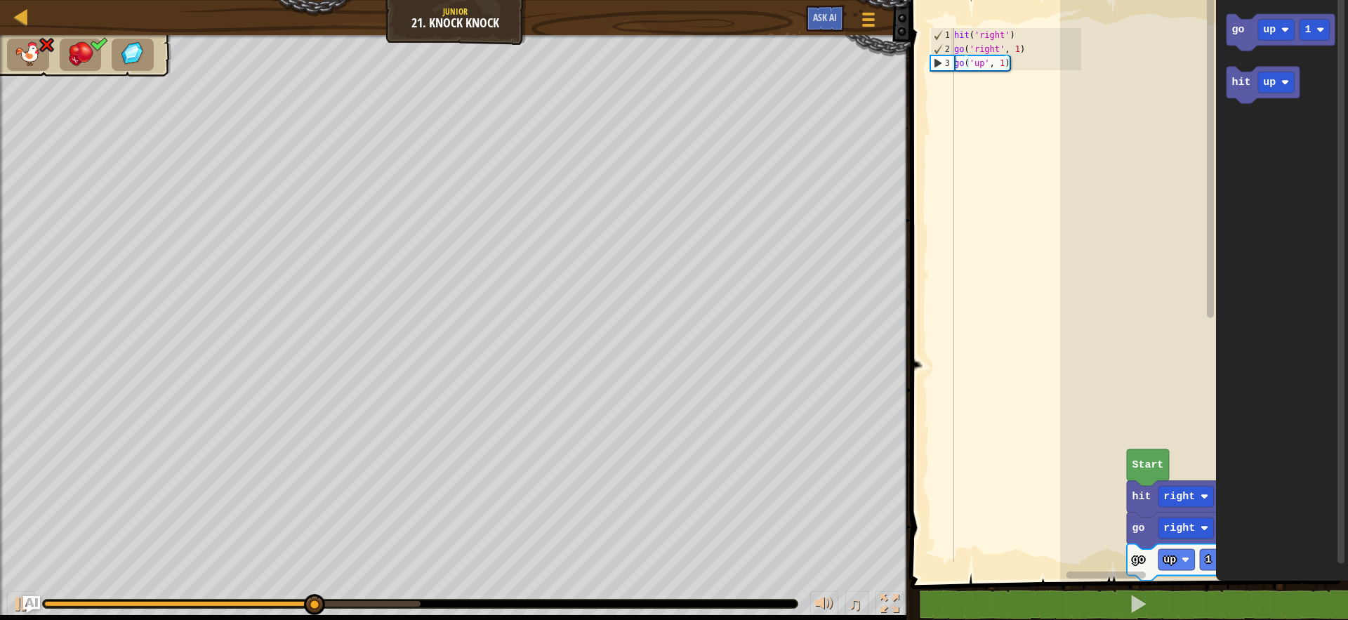
click at [1206, 148] on rect "Blockly Workspace" at bounding box center [1211, 282] width 11 height 577
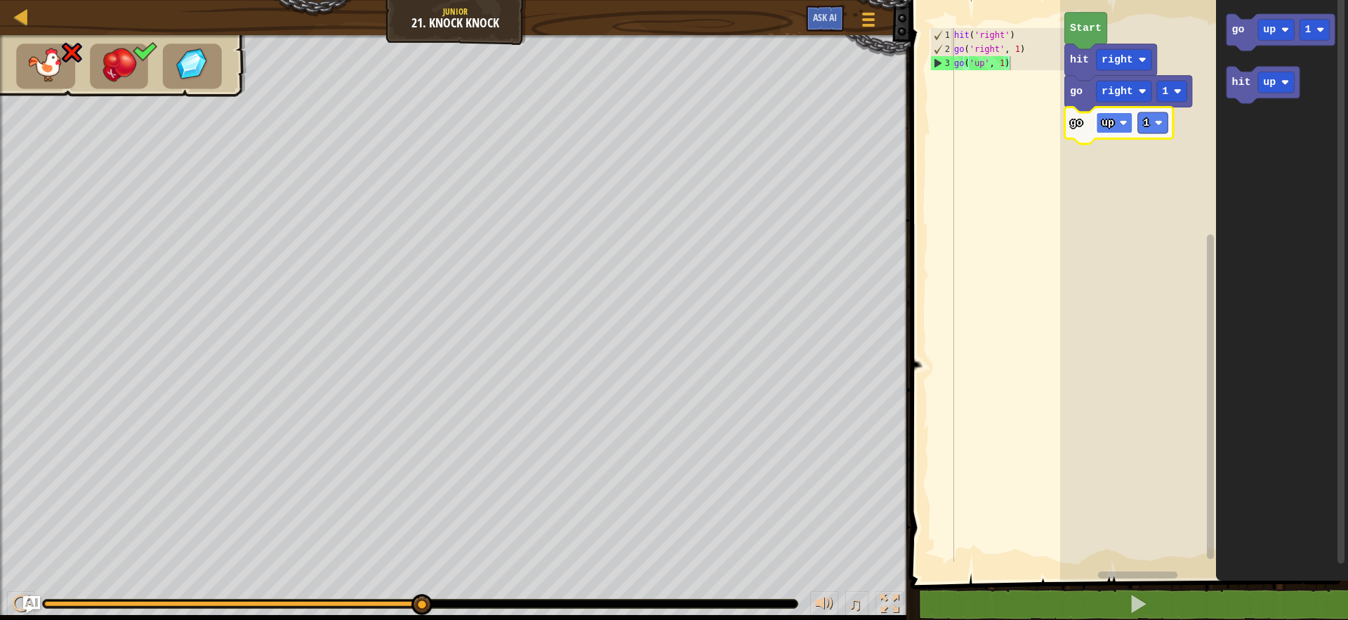
click at [1110, 125] on text "up" at bounding box center [1108, 122] width 13 height 11
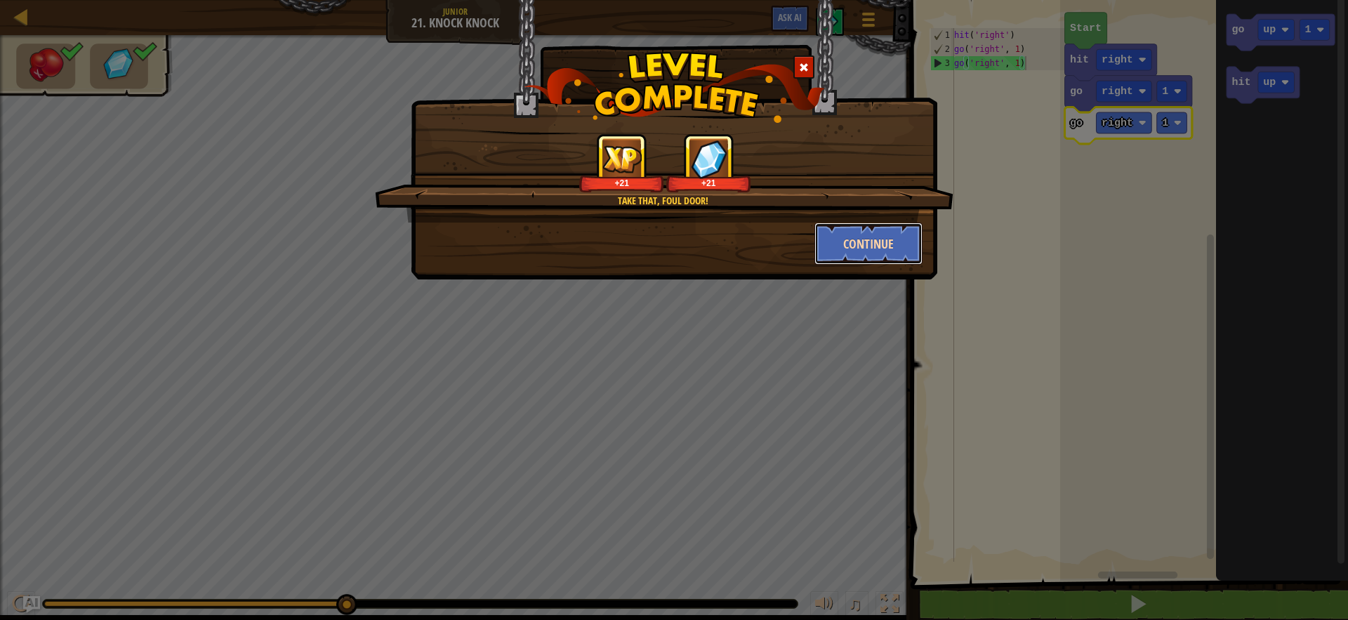
click at [853, 235] on button "Continue" at bounding box center [869, 244] width 109 height 42
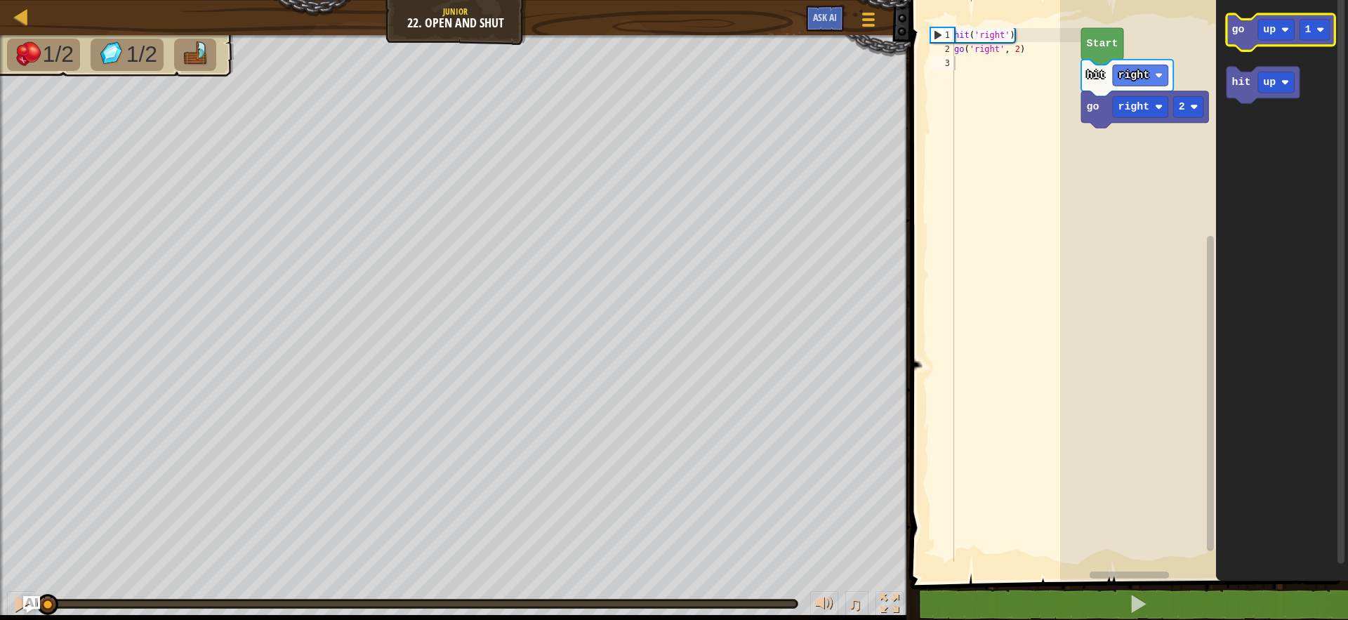
click at [1250, 38] on icon "Blockly Workspace" at bounding box center [1281, 32] width 108 height 37
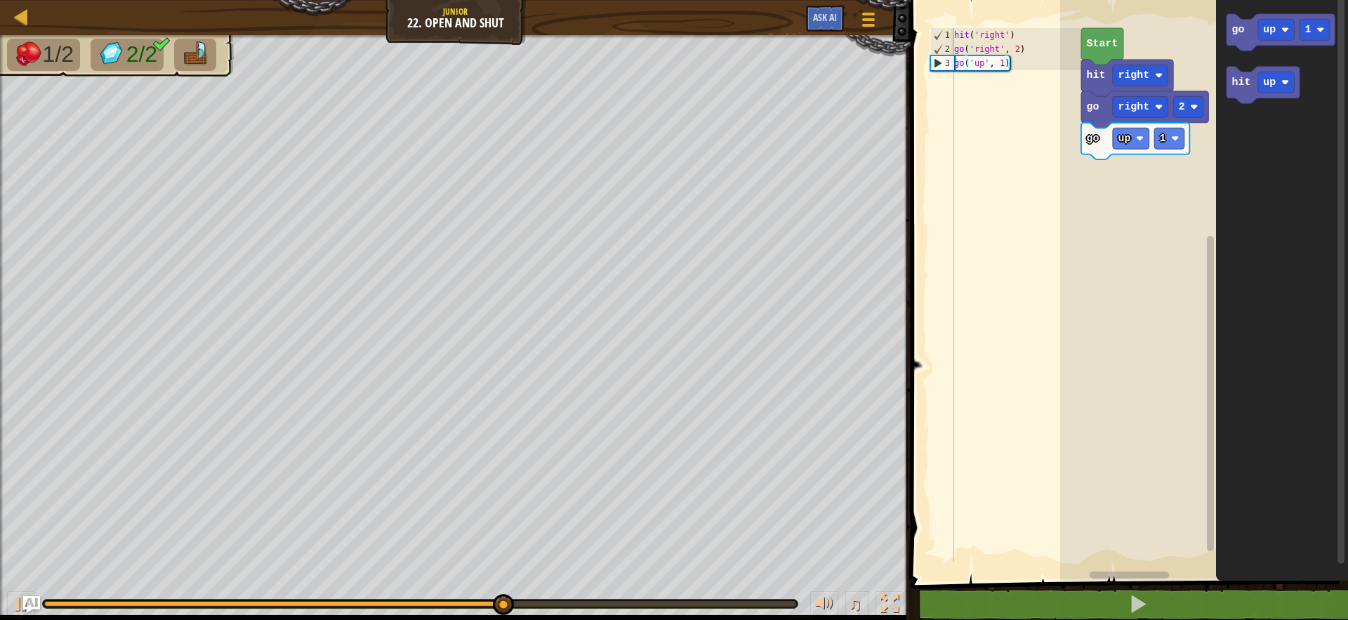
click at [1225, 150] on icon "go up 1 hit up" at bounding box center [1282, 287] width 132 height 588
click at [1241, 77] on text "hit" at bounding box center [1241, 82] width 19 height 11
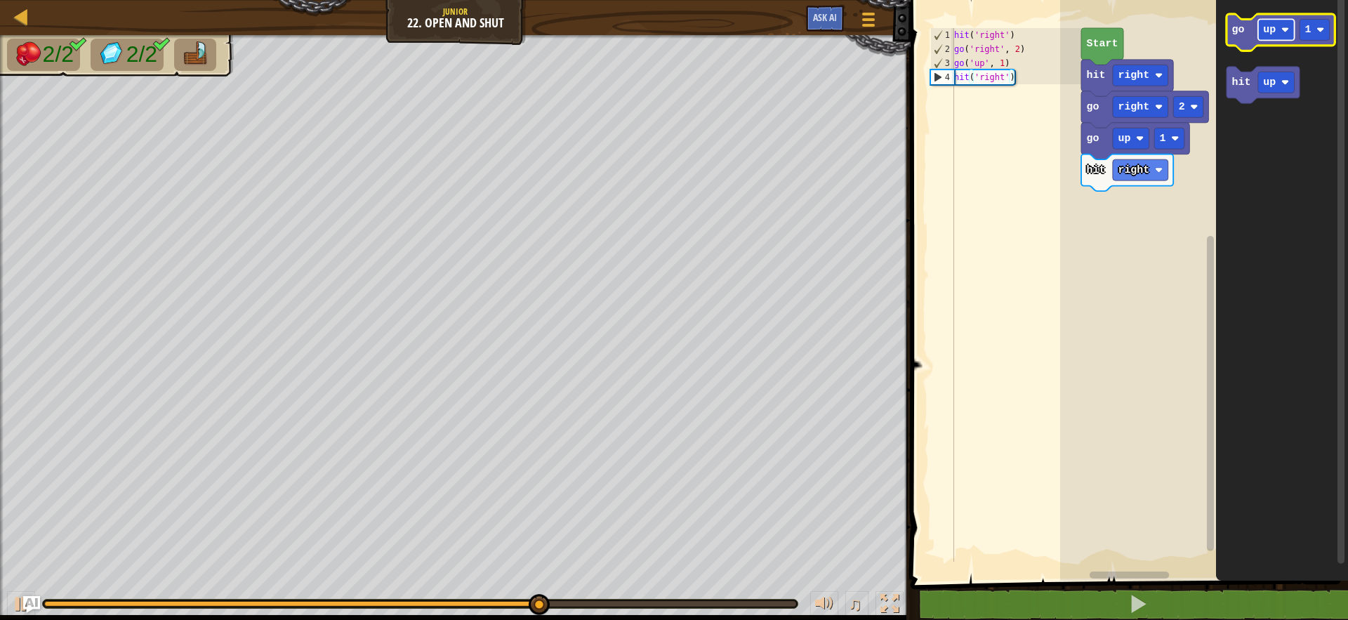
click at [1277, 37] on rect "Blockly Workspace" at bounding box center [1276, 29] width 37 height 21
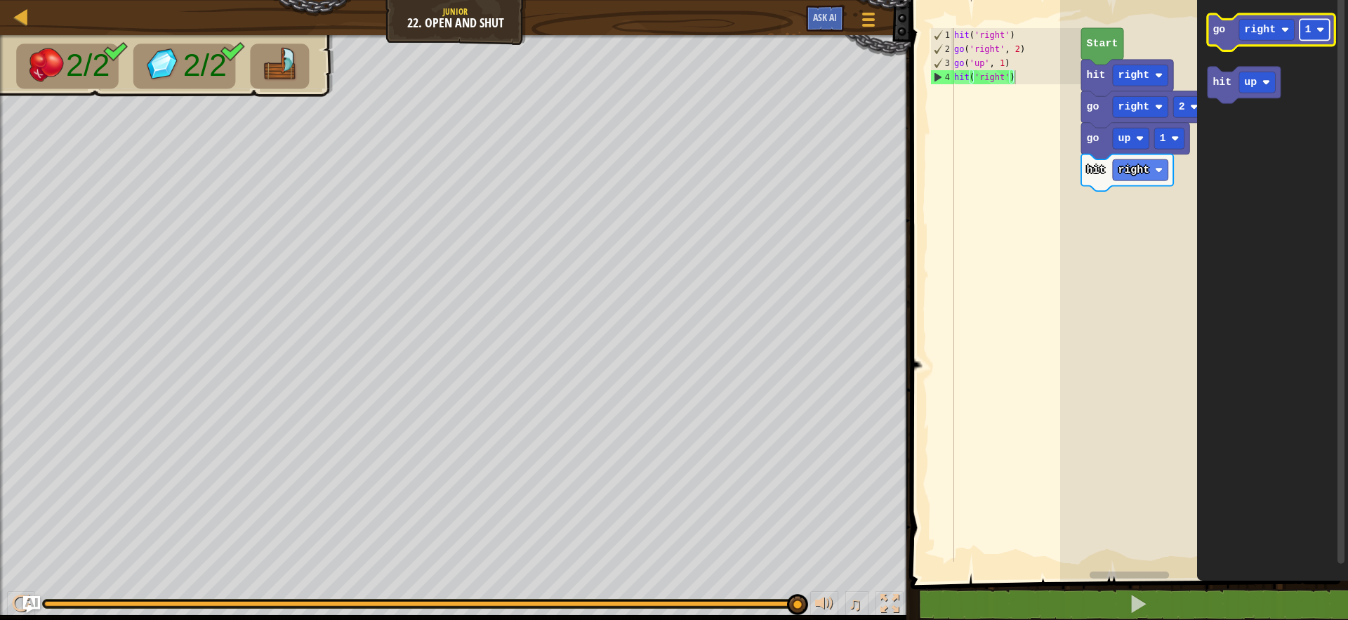
click at [1308, 31] on text "1" at bounding box center [1308, 29] width 6 height 11
click at [1228, 22] on icon "Blockly Workspace" at bounding box center [1271, 32] width 127 height 37
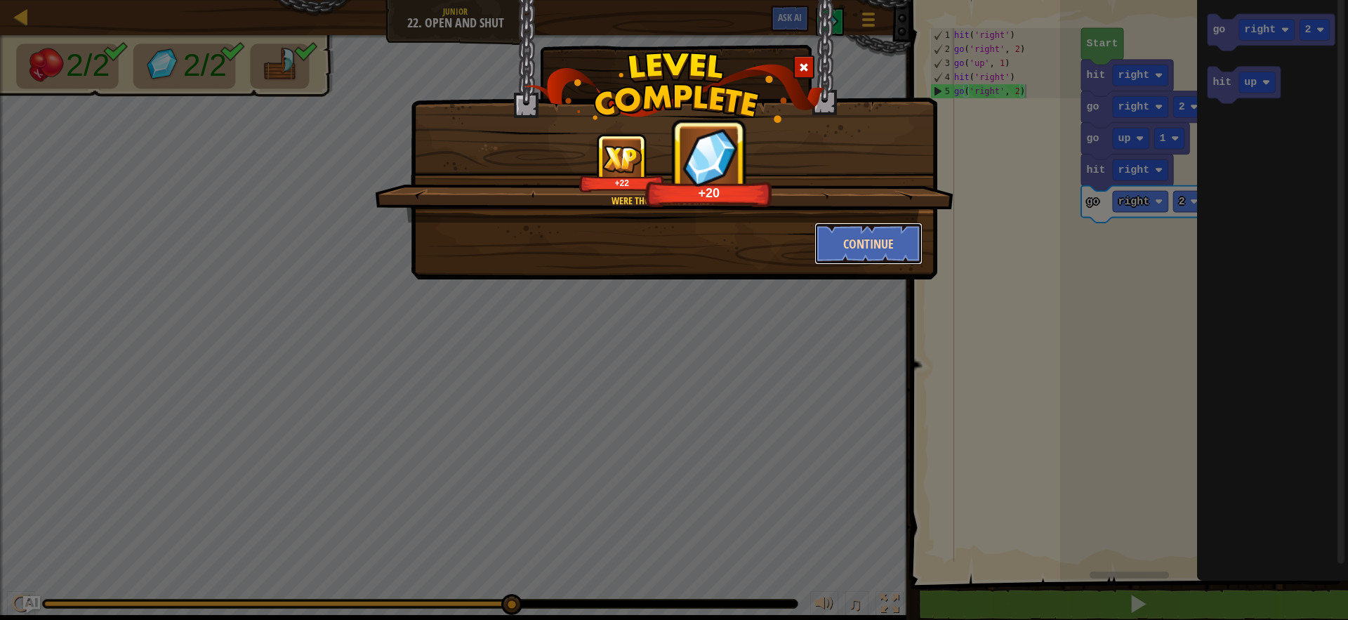
click at [883, 251] on button "Continue" at bounding box center [869, 244] width 109 height 42
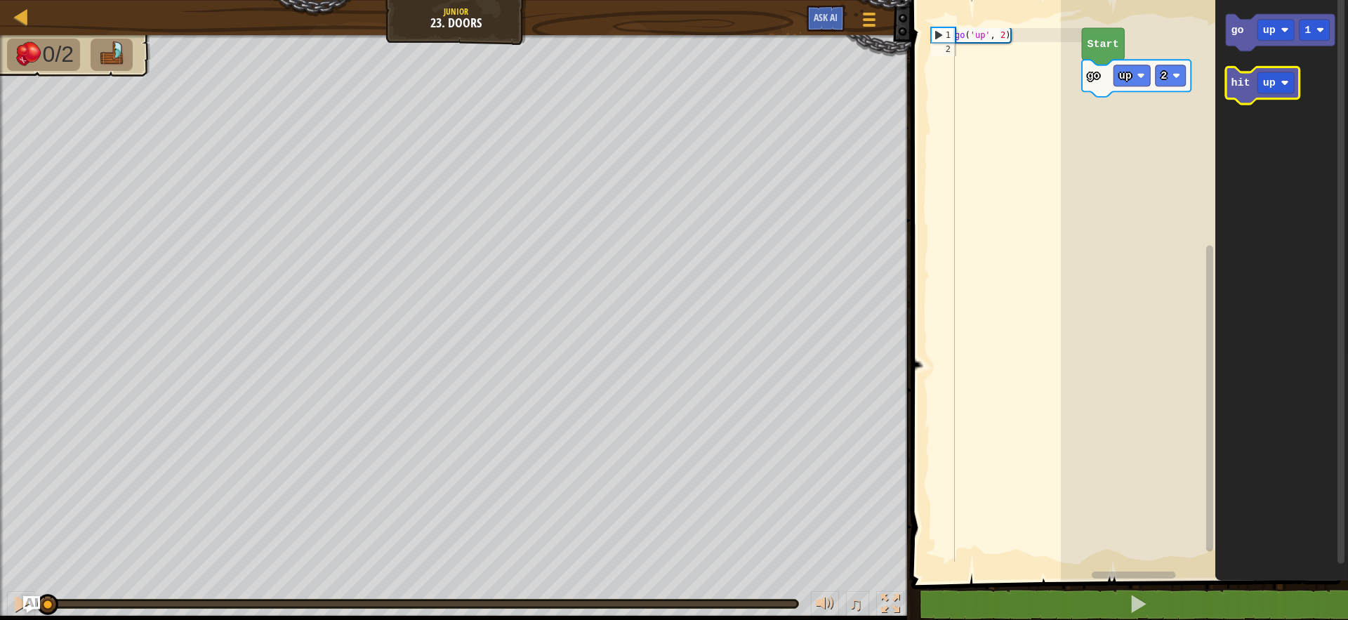
click at [1232, 92] on icon "Blockly Workspace" at bounding box center [1263, 85] width 74 height 37
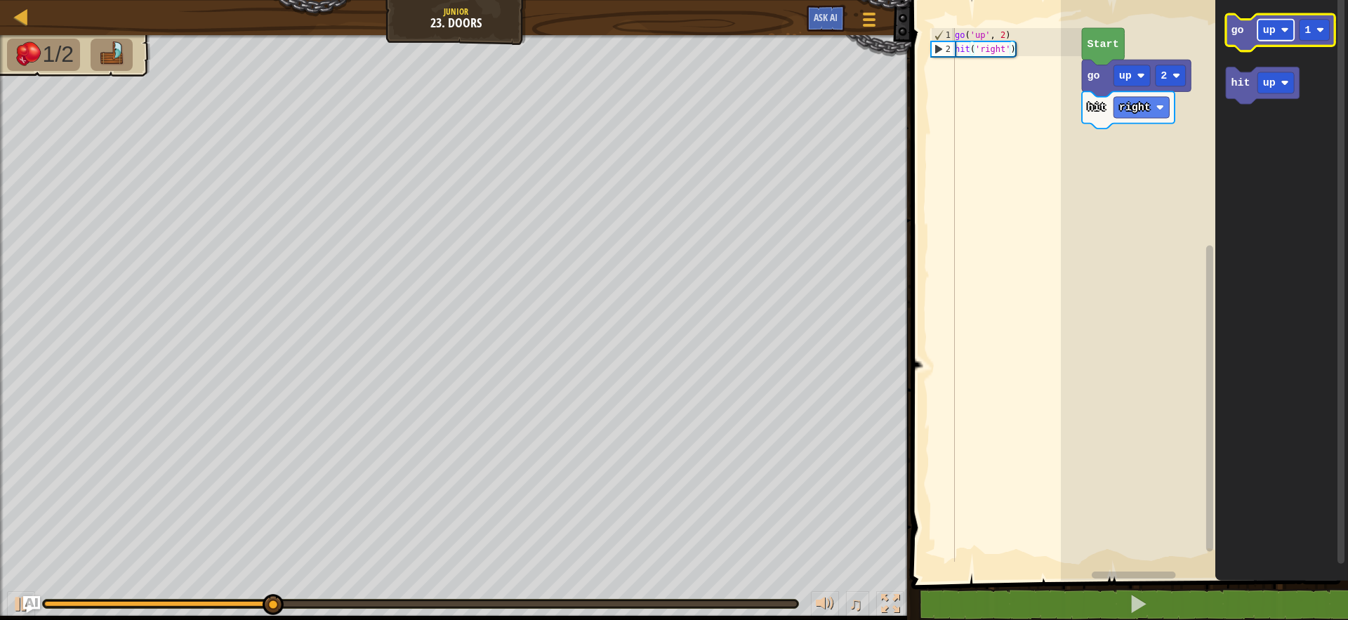
click at [1268, 27] on text "up" at bounding box center [1269, 30] width 13 height 13
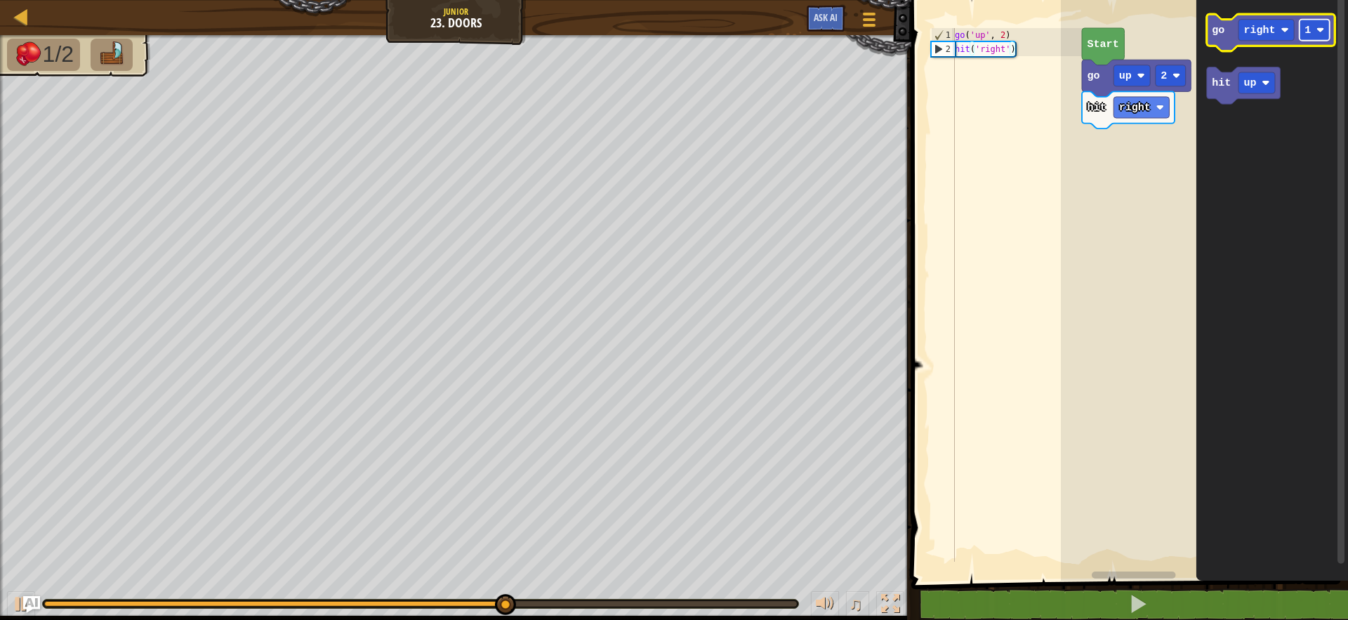
click at [1319, 30] on image "Blockly Workspace" at bounding box center [1321, 30] width 8 height 8
click at [1231, 29] on icon "Blockly Workspace" at bounding box center [1271, 32] width 128 height 37
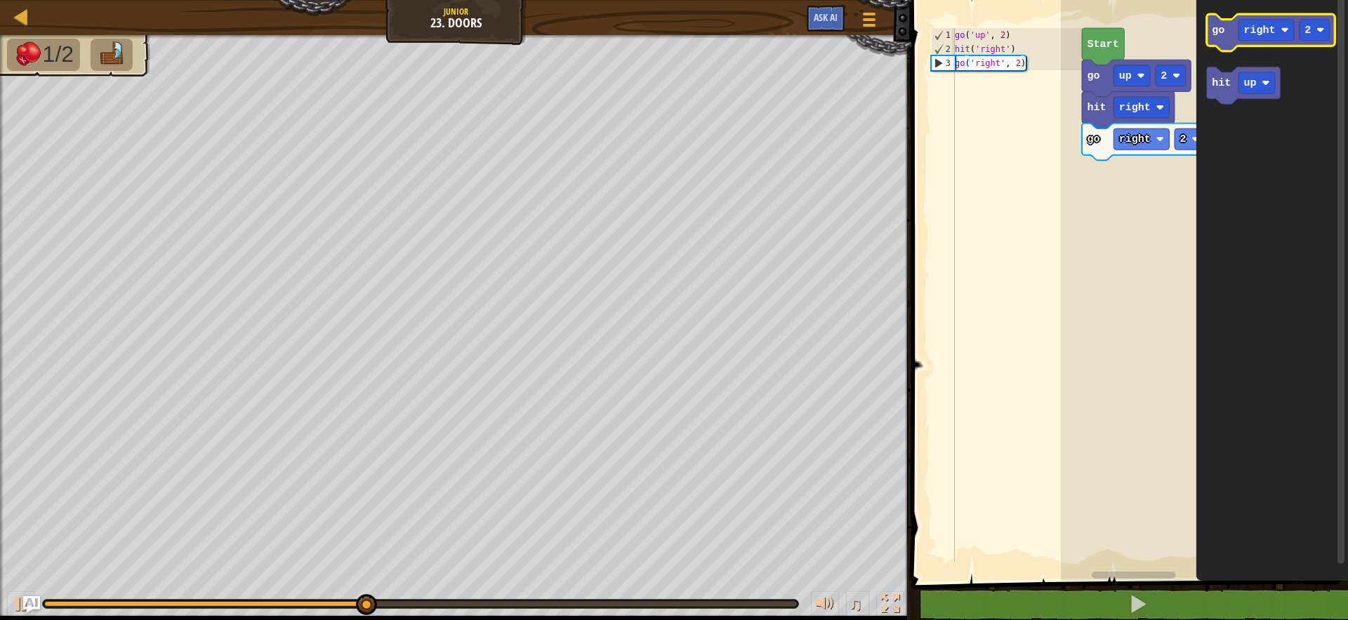
click at [1232, 26] on icon "Blockly Workspace" at bounding box center [1271, 32] width 128 height 37
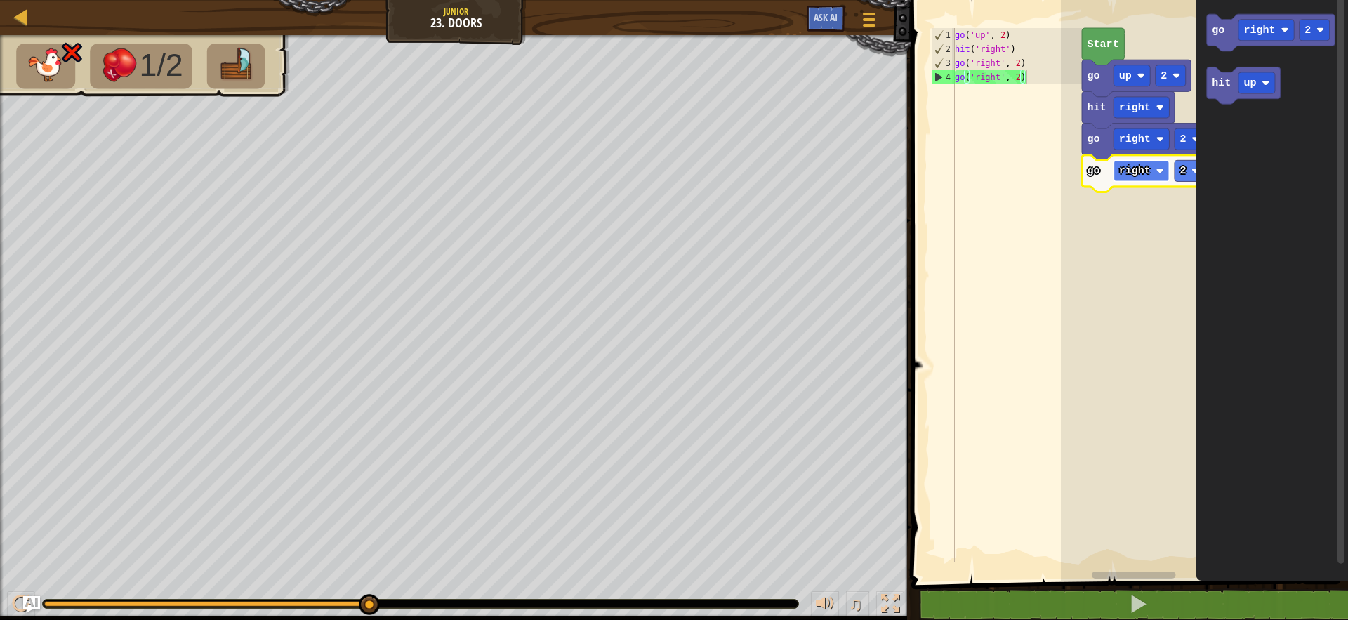
click at [1121, 173] on text "right" at bounding box center [1135, 170] width 32 height 13
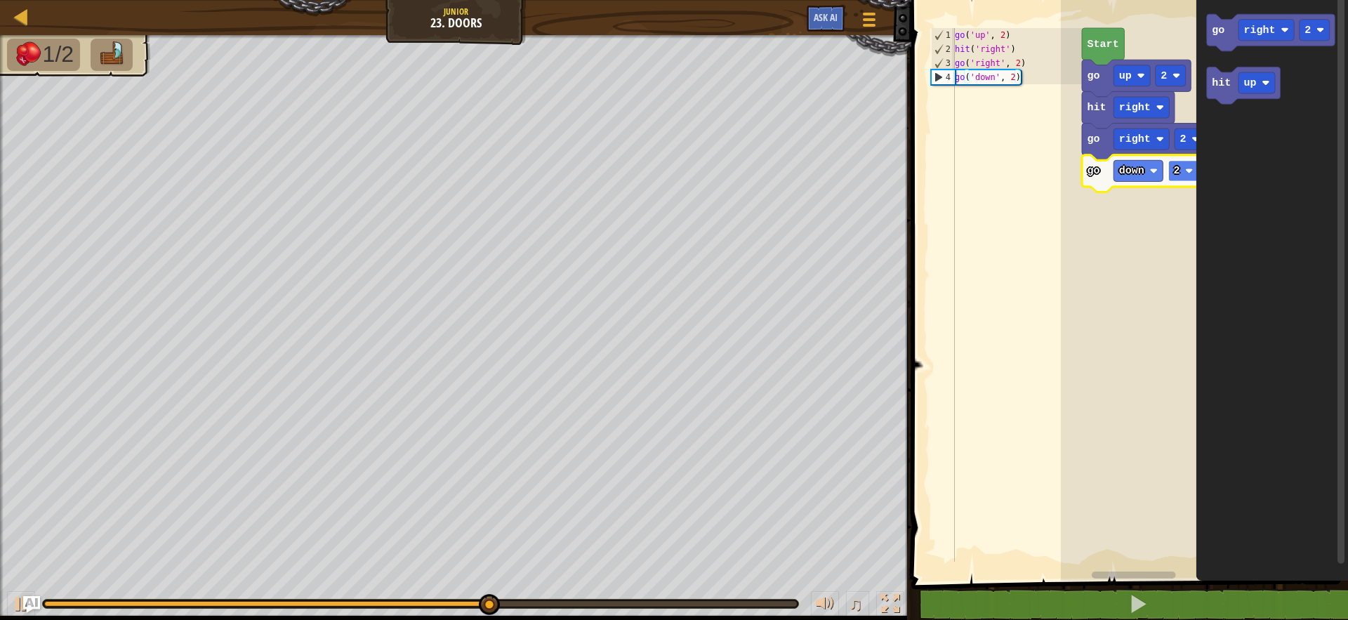
click at [1180, 169] on rect "Blockly Workspace" at bounding box center [1183, 170] width 30 height 21
click at [1252, 87] on text "up" at bounding box center [1250, 83] width 13 height 13
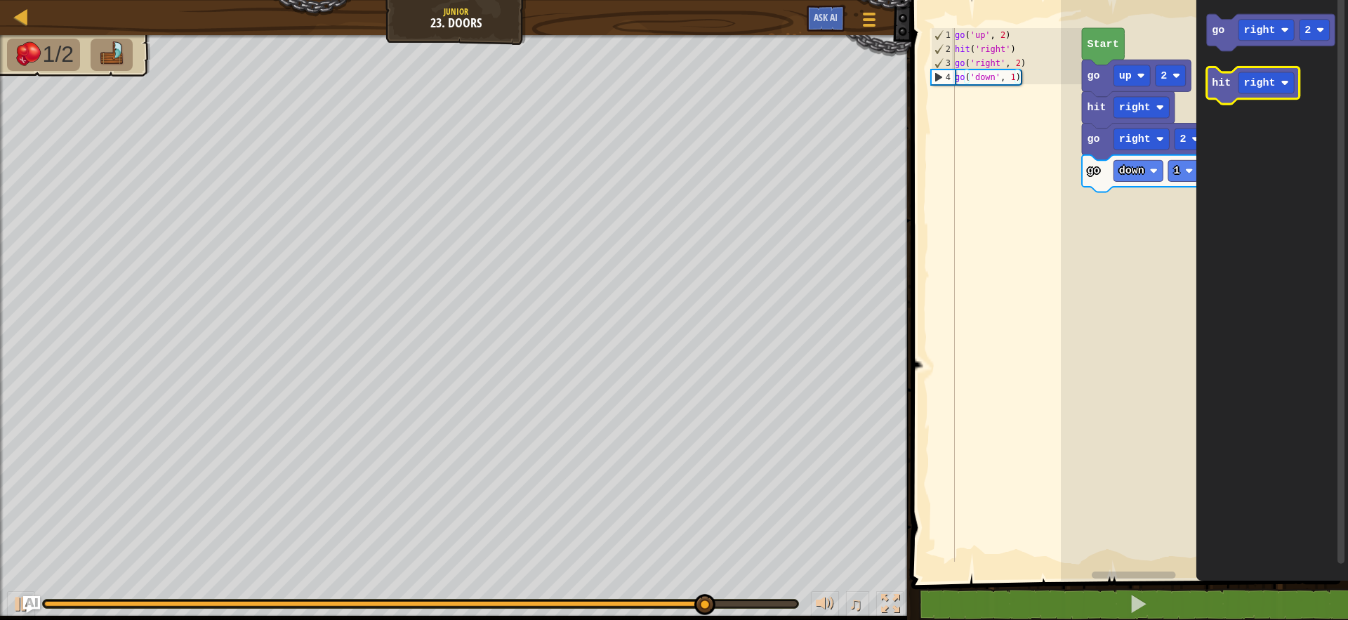
click at [1213, 86] on text "hit" at bounding box center [1222, 83] width 19 height 13
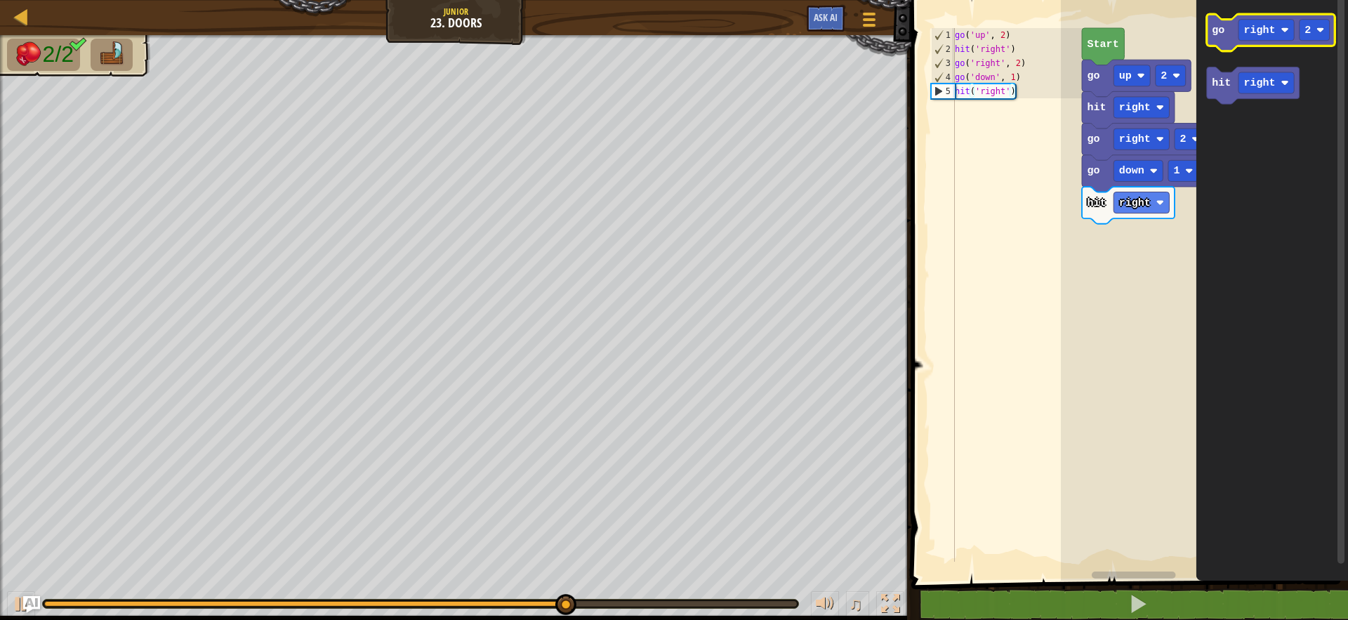
click at [1218, 35] on text "go" at bounding box center [1219, 30] width 13 height 13
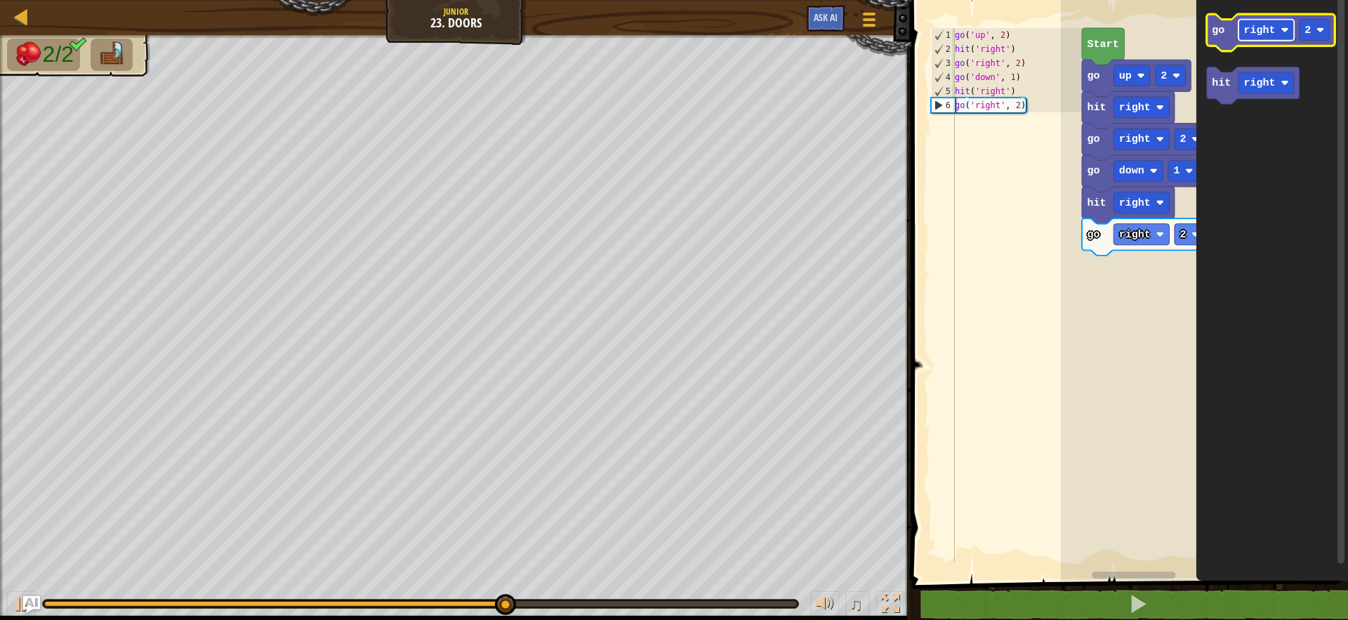
click at [1243, 33] on rect "Blockly Workspace" at bounding box center [1266, 30] width 55 height 21
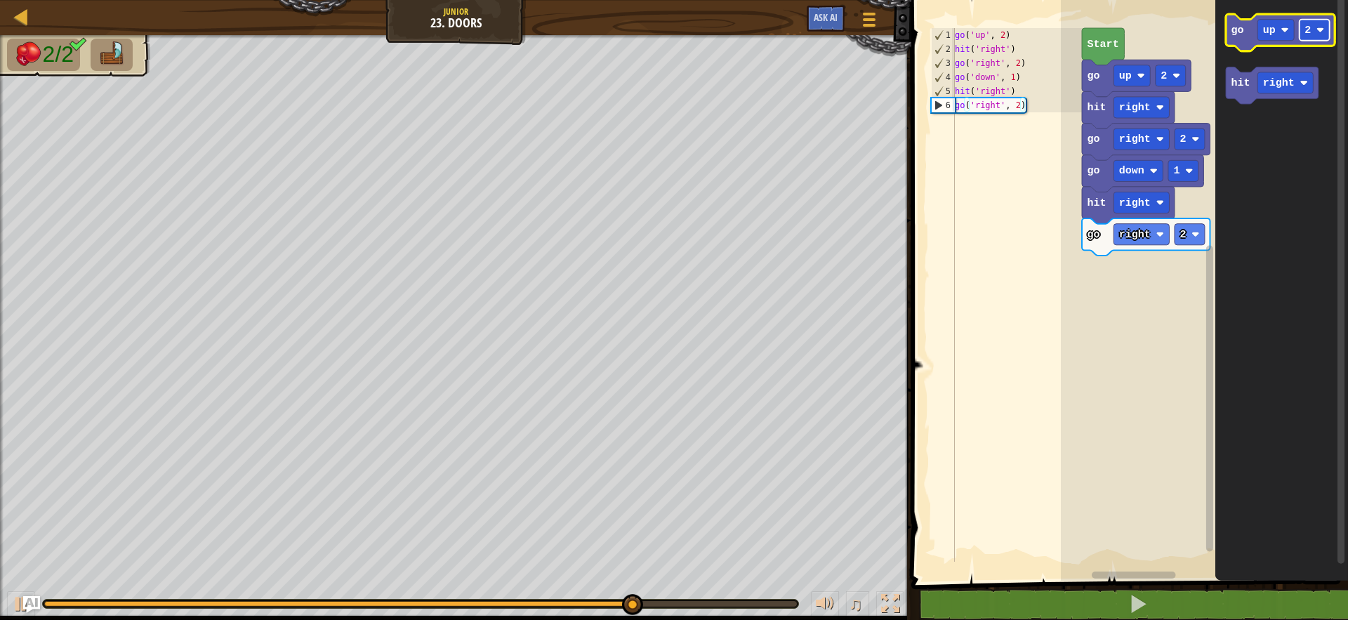
click at [1320, 34] on rect "Blockly Workspace" at bounding box center [1315, 30] width 30 height 21
click at [1242, 27] on text "go" at bounding box center [1238, 30] width 13 height 13
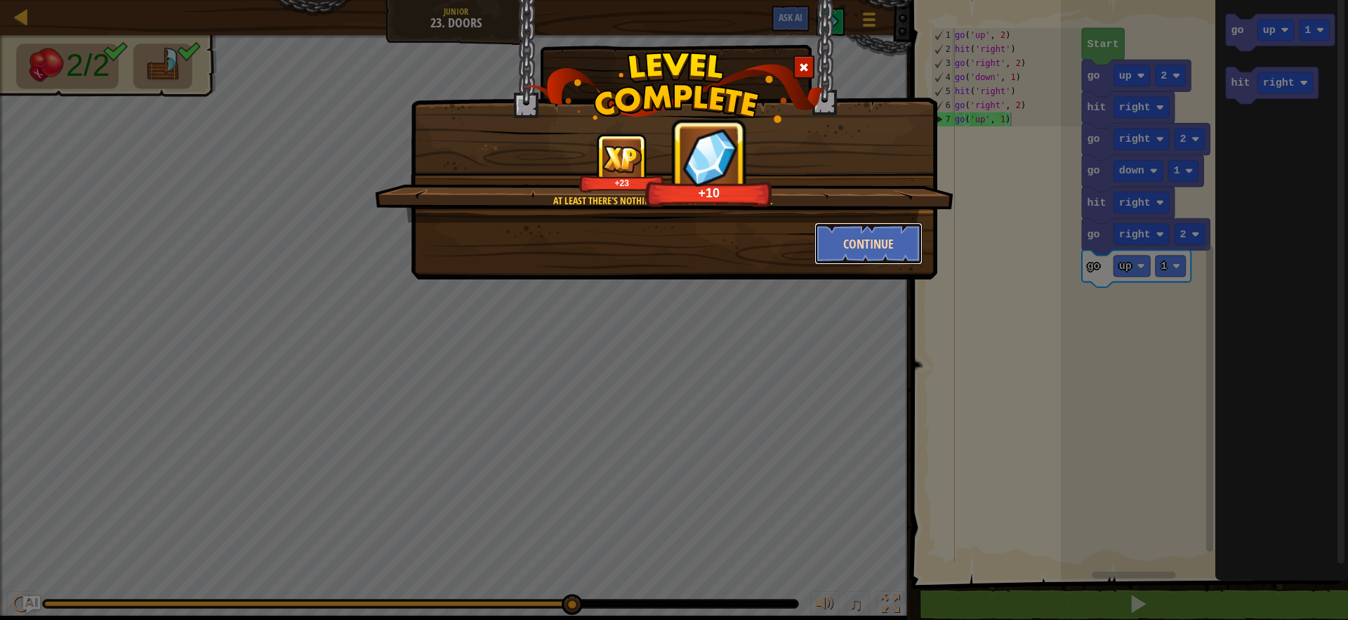
click at [878, 249] on button "Continue" at bounding box center [869, 244] width 109 height 42
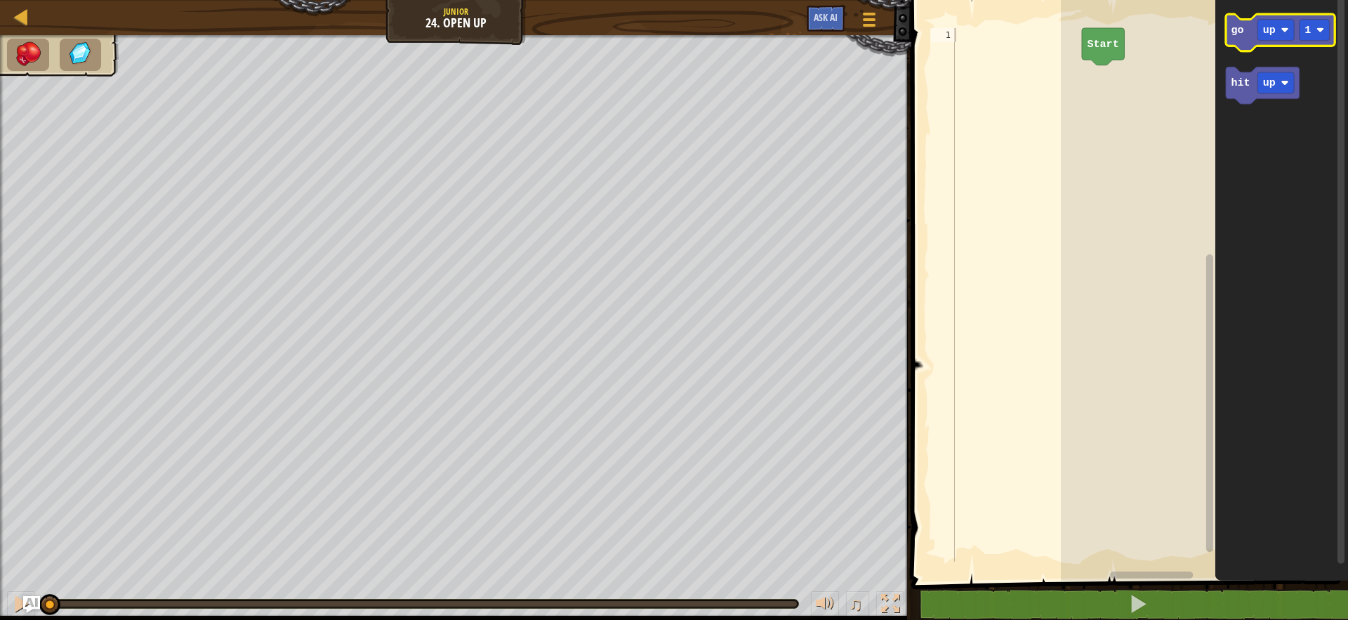
click at [1243, 36] on icon "Blockly Workspace" at bounding box center [1280, 32] width 109 height 37
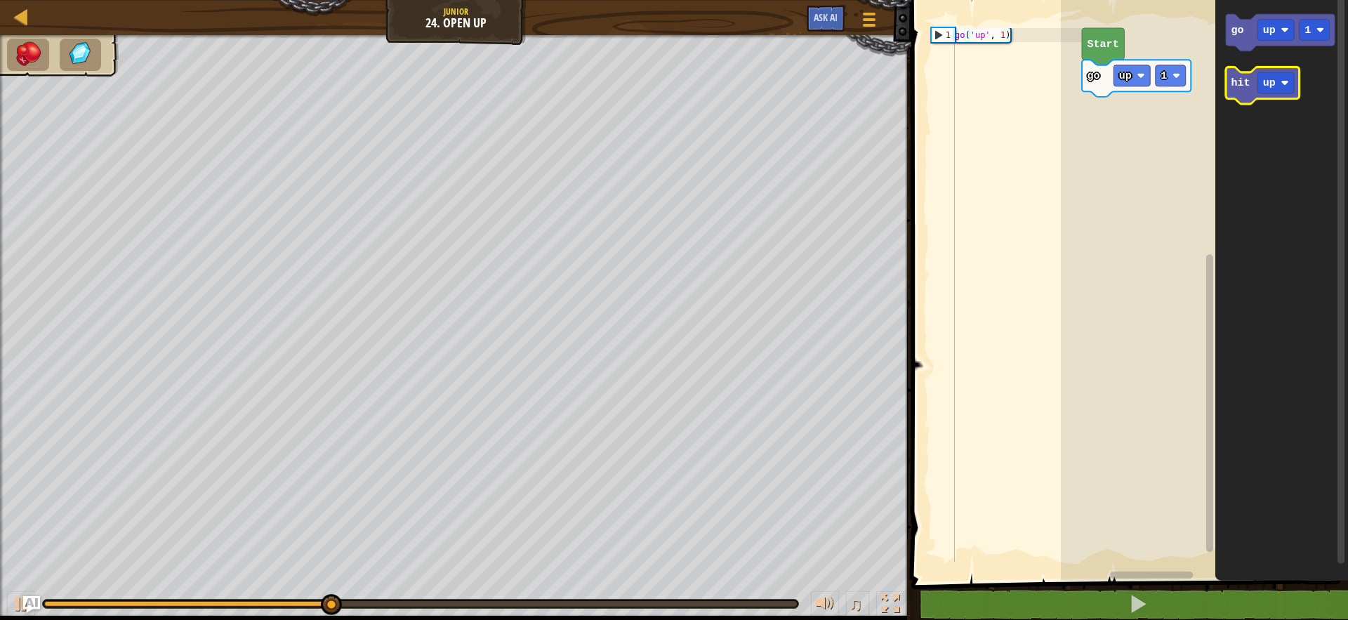
click at [1228, 91] on icon "Blockly Workspace" at bounding box center [1263, 85] width 74 height 37
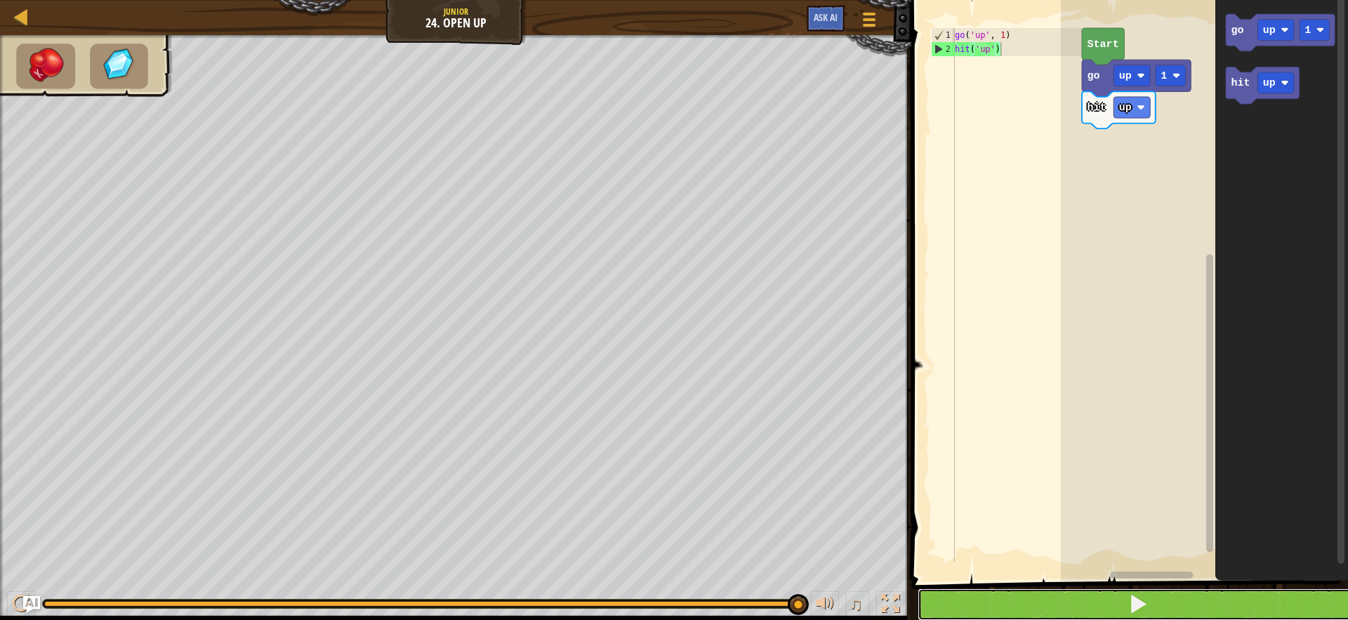
drag, startPoint x: 1169, startPoint y: 612, endPoint x: 1169, endPoint y: 602, distance: 10.5
click at [1169, 602] on button at bounding box center [1138, 604] width 441 height 32
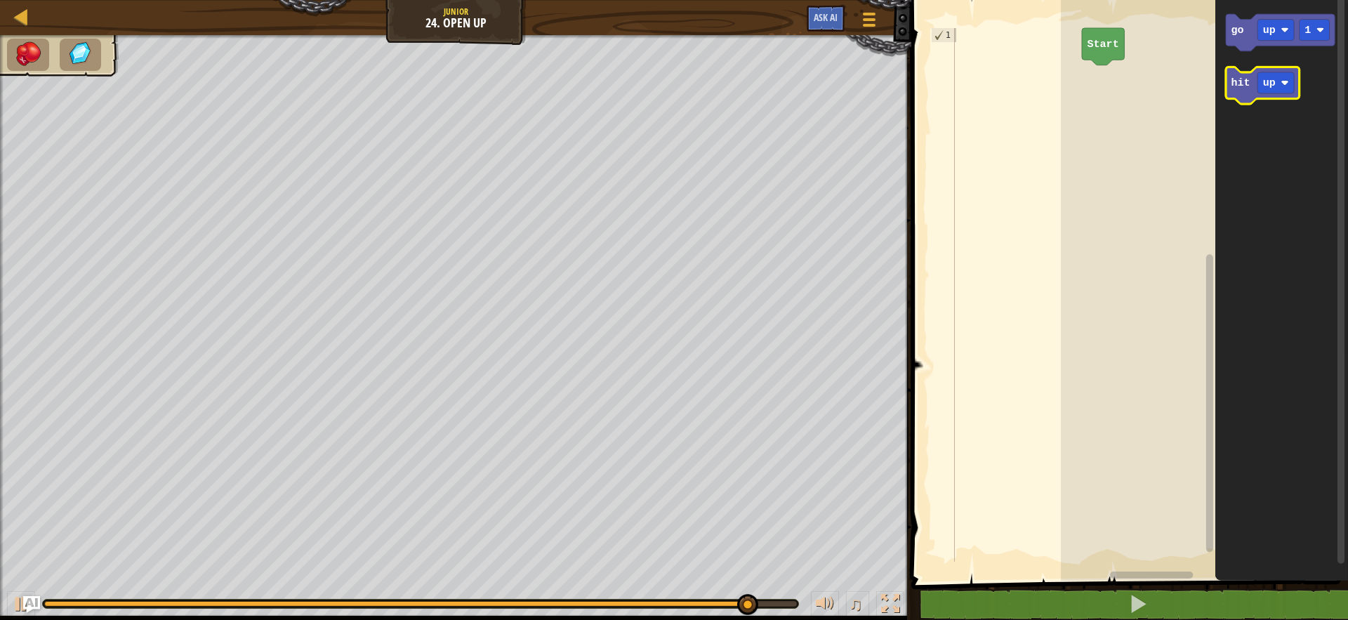
click at [1233, 82] on text "hit" at bounding box center [1241, 83] width 19 height 13
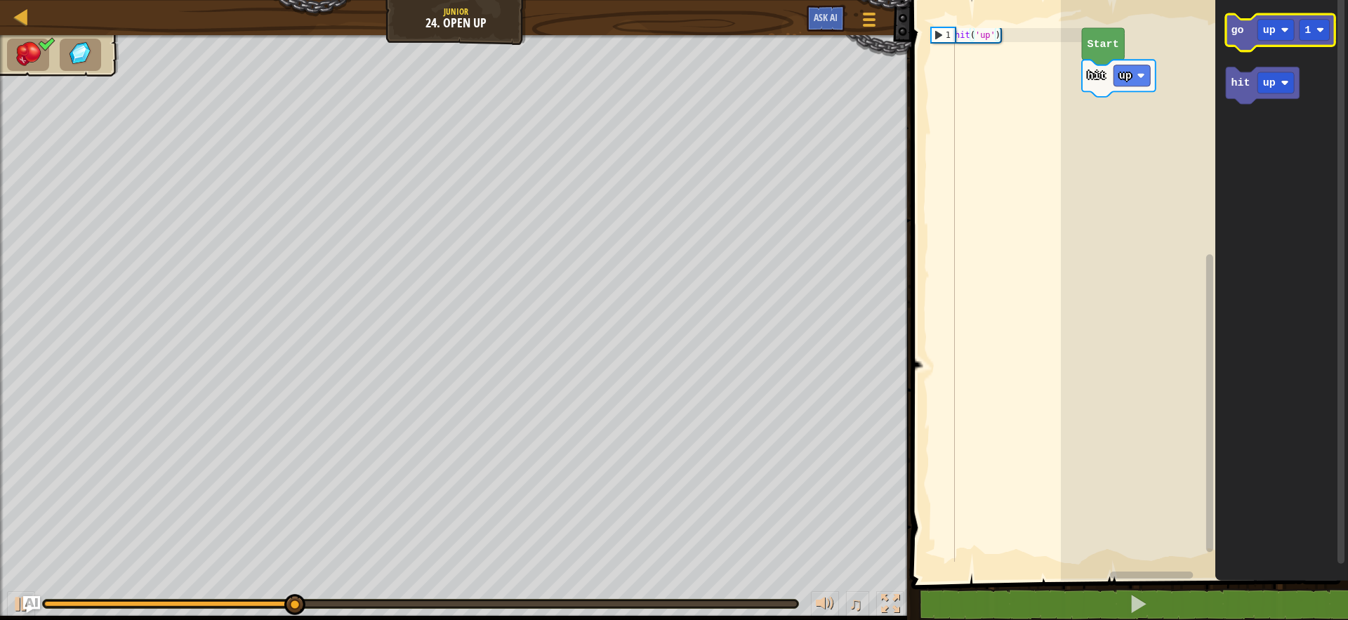
click at [1232, 27] on text "go" at bounding box center [1238, 30] width 13 height 13
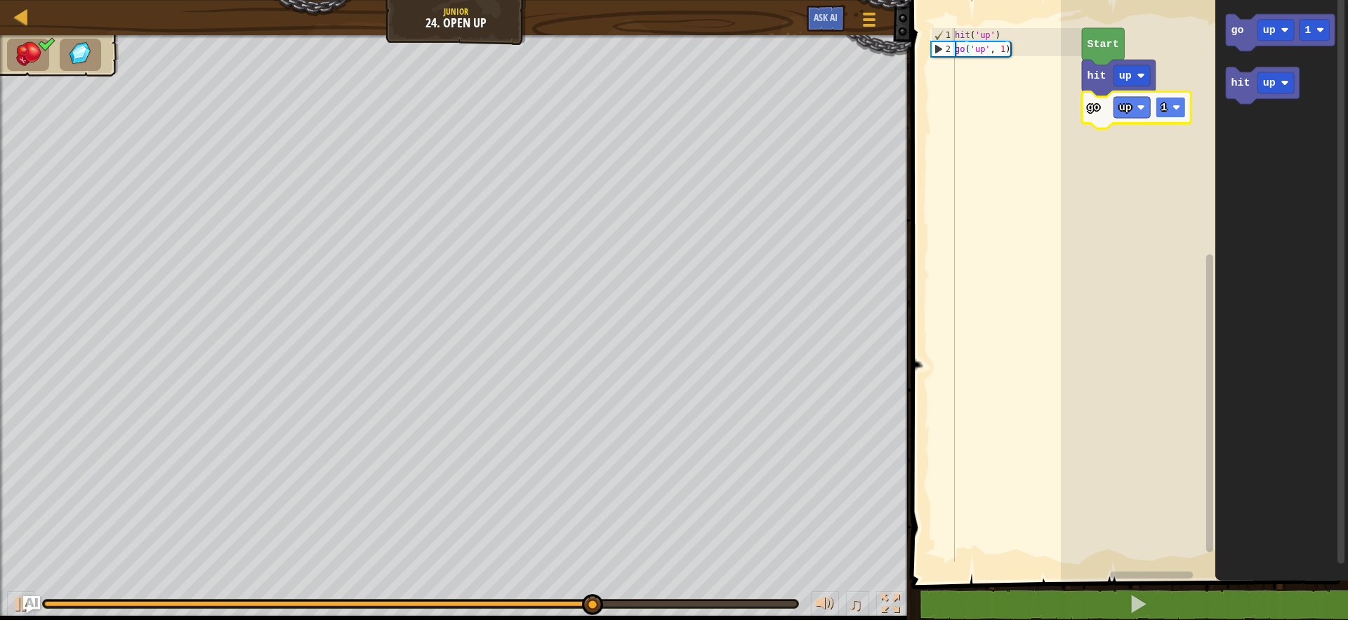
click at [1178, 103] on rect "Blockly Workspace" at bounding box center [1171, 107] width 30 height 21
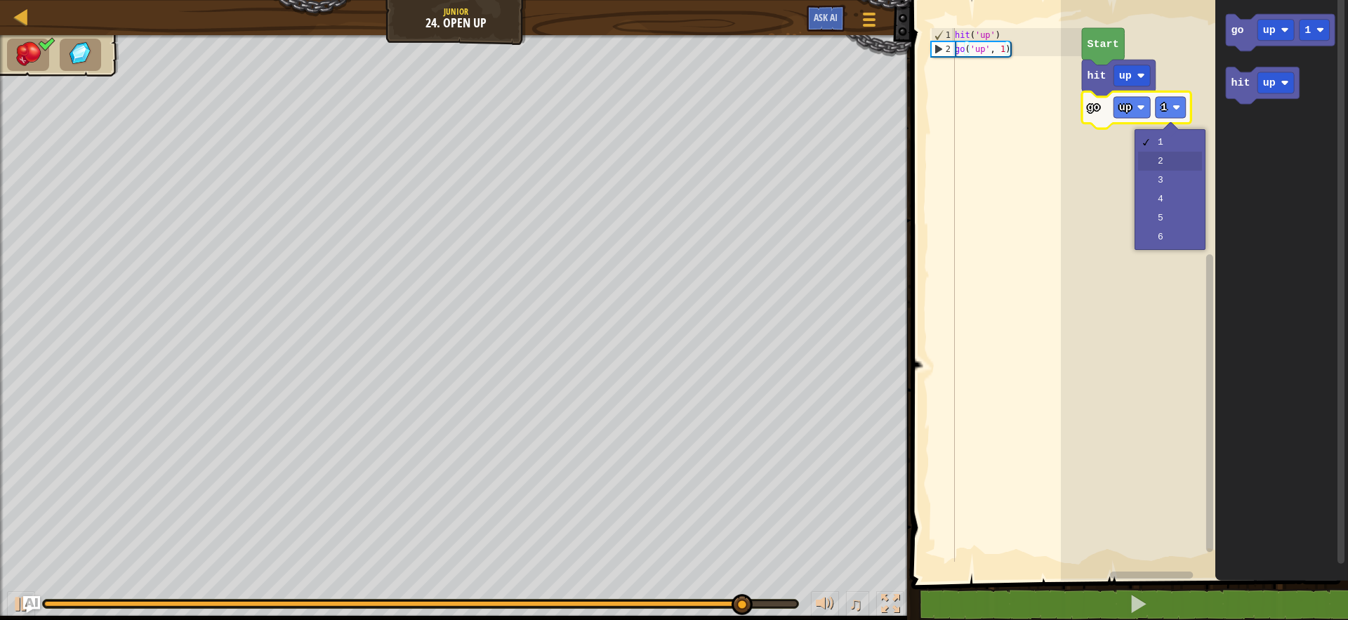
drag, startPoint x: 1163, startPoint y: 154, endPoint x: 1180, endPoint y: 173, distance: 25.8
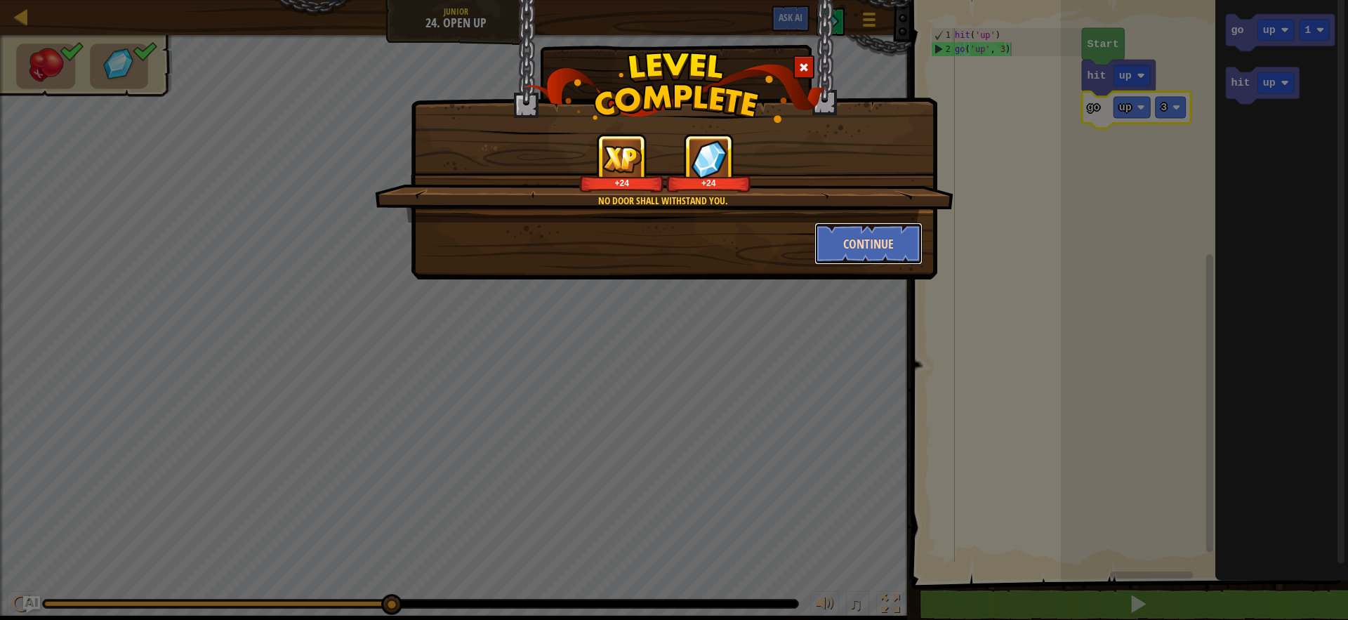
click at [893, 241] on button "Continue" at bounding box center [869, 244] width 109 height 42
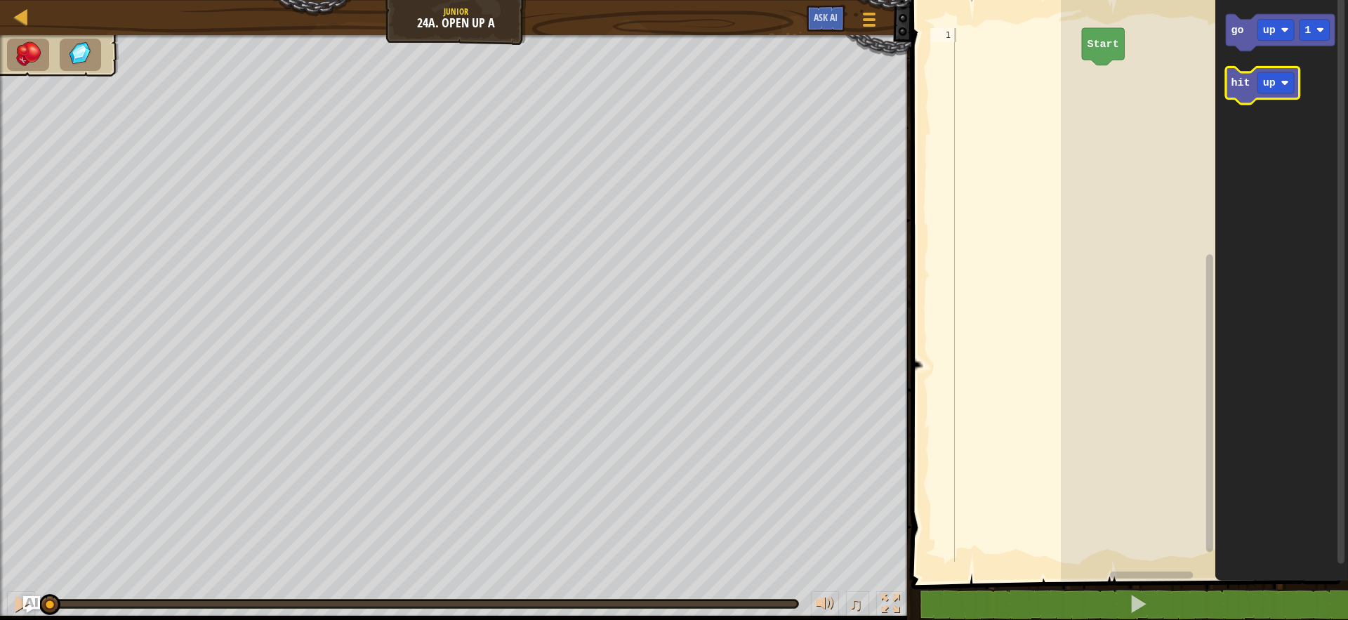
click at [1226, 89] on icon "Blockly Workspace" at bounding box center [1263, 85] width 74 height 37
click at [1235, 87] on text "hit" at bounding box center [1241, 83] width 19 height 13
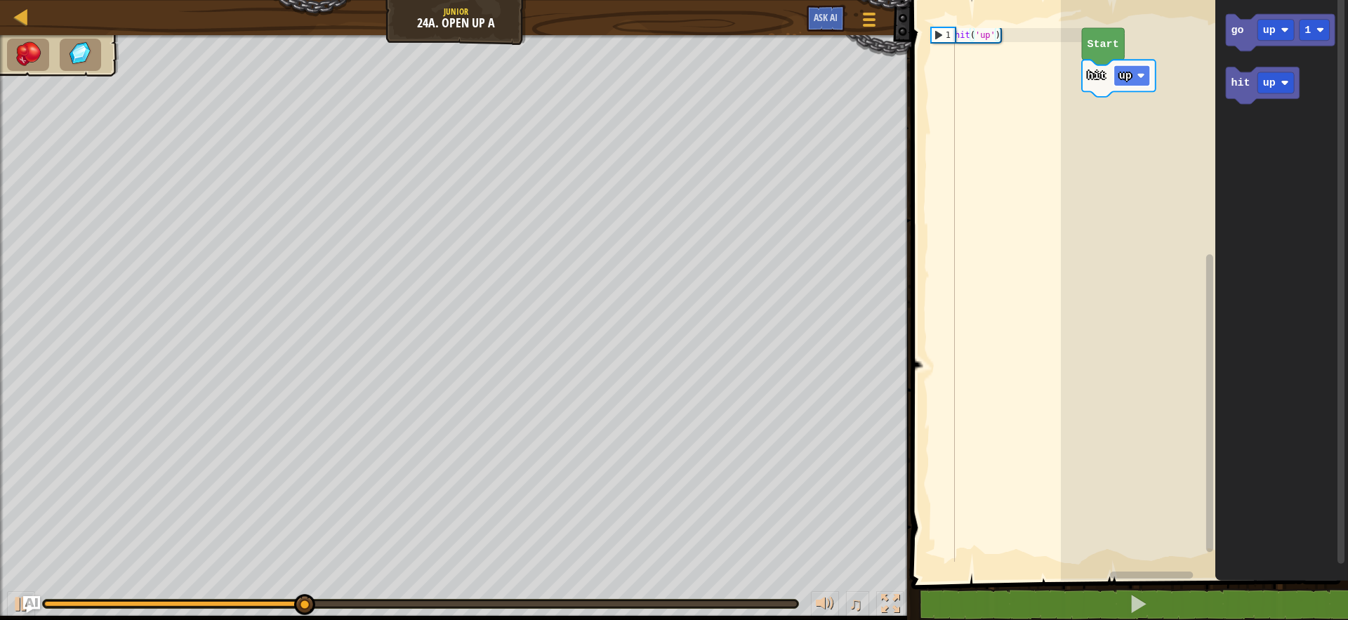
click at [1133, 79] on rect "Blockly Workspace" at bounding box center [1132, 75] width 37 height 21
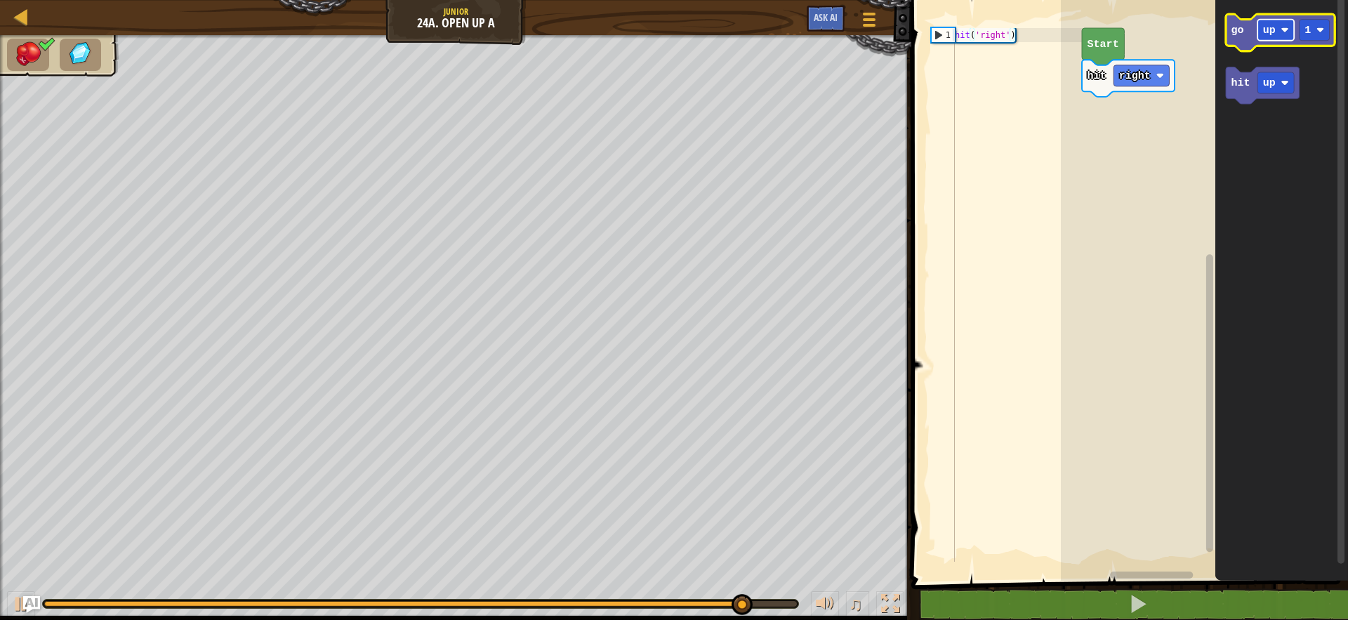
click at [1260, 35] on rect "Blockly Workspace" at bounding box center [1276, 30] width 37 height 21
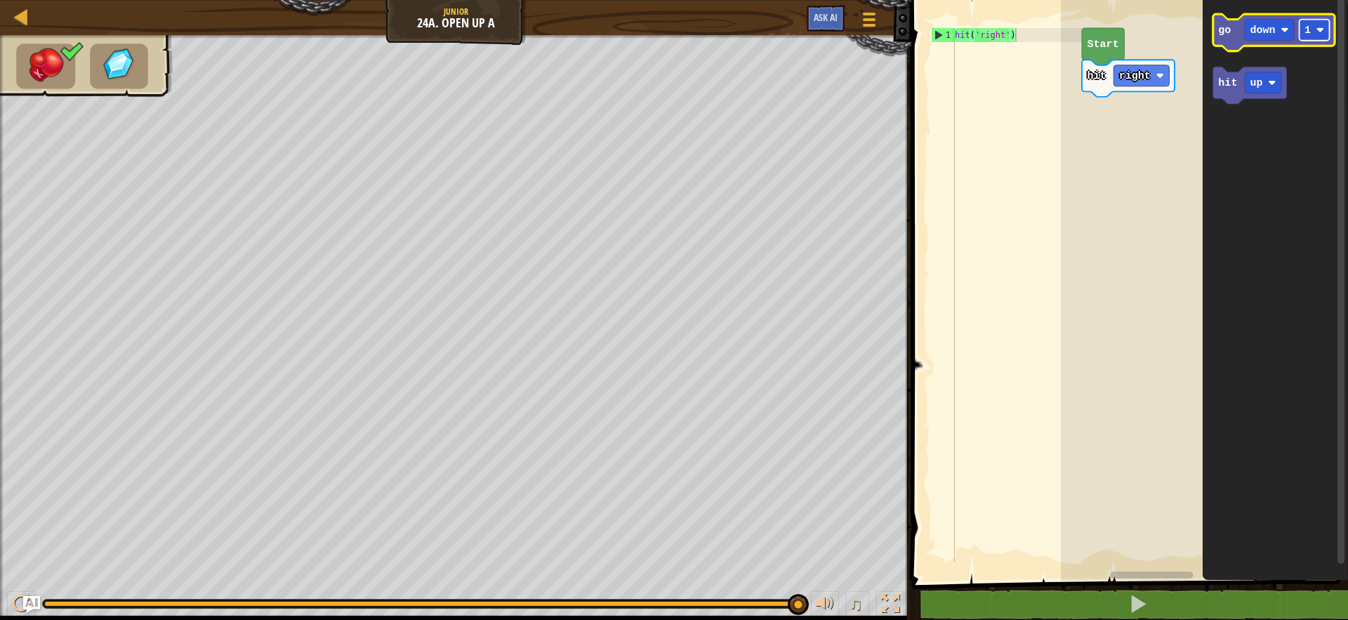
click at [1319, 34] on g "1" at bounding box center [1315, 30] width 30 height 21
click at [1233, 48] on icon "Blockly Workspace" at bounding box center [1273, 32] width 121 height 37
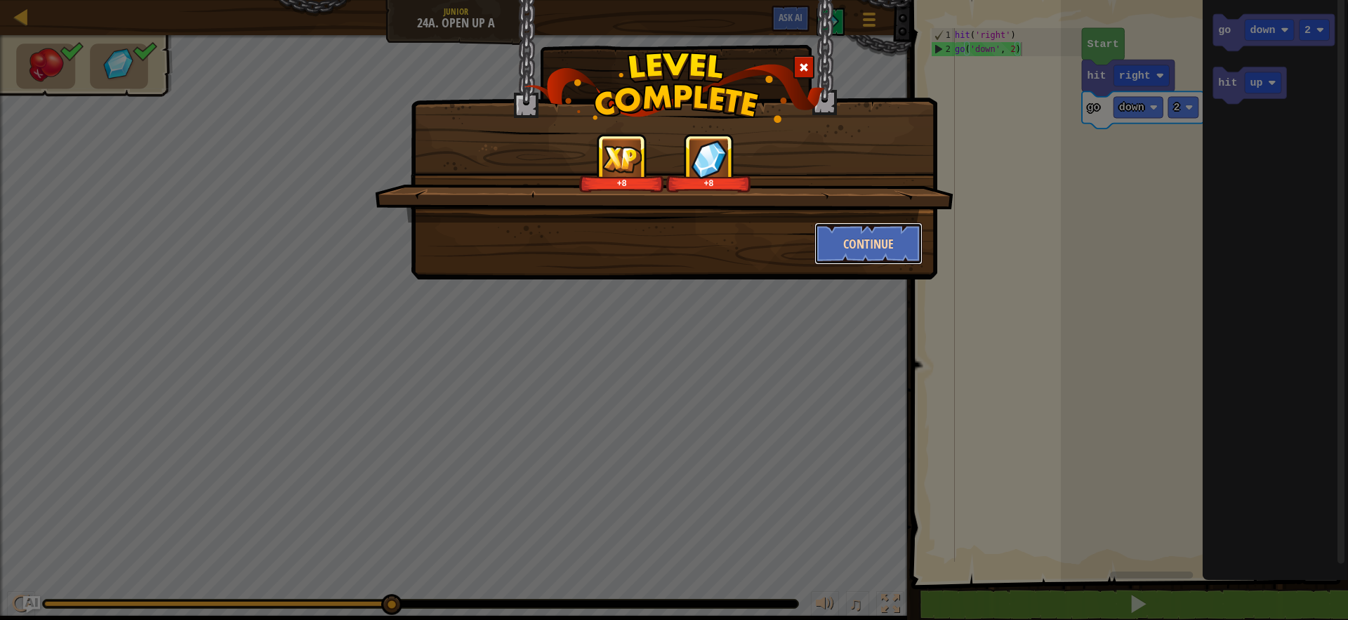
drag, startPoint x: 852, startPoint y: 249, endPoint x: 848, endPoint y: 256, distance: 8.8
click at [848, 256] on button "Continue" at bounding box center [869, 244] width 109 height 42
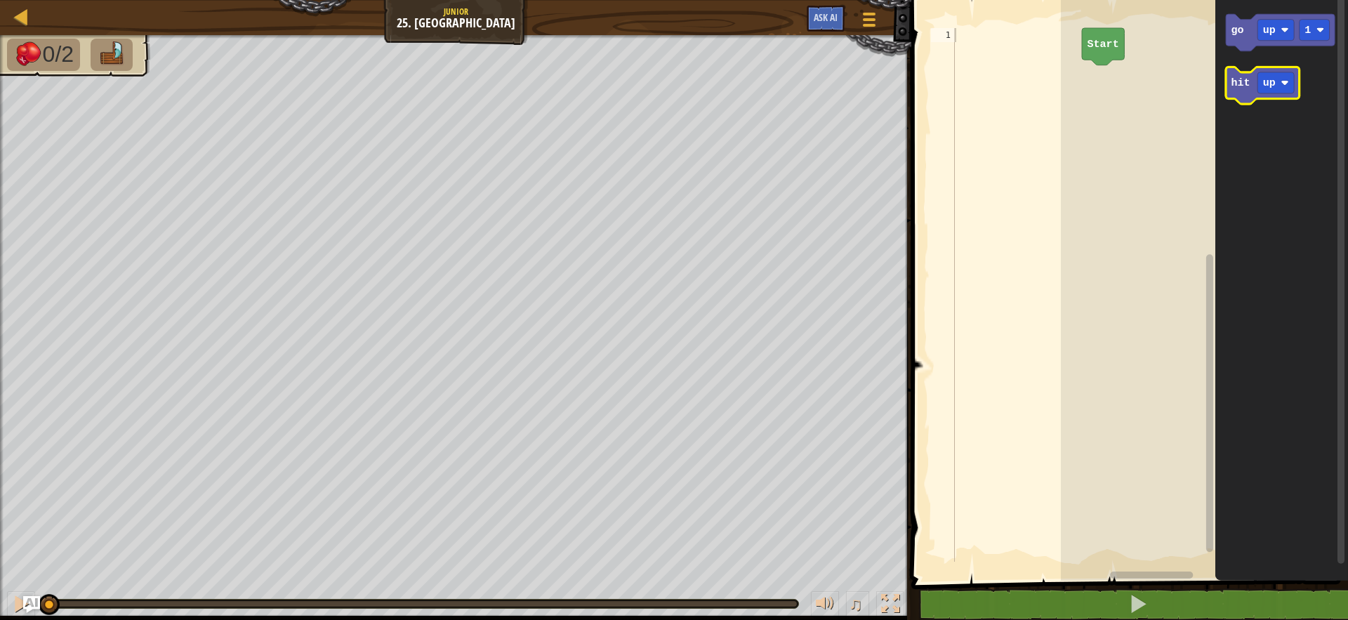
click at [1251, 84] on icon "Blockly Workspace" at bounding box center [1263, 85] width 74 height 37
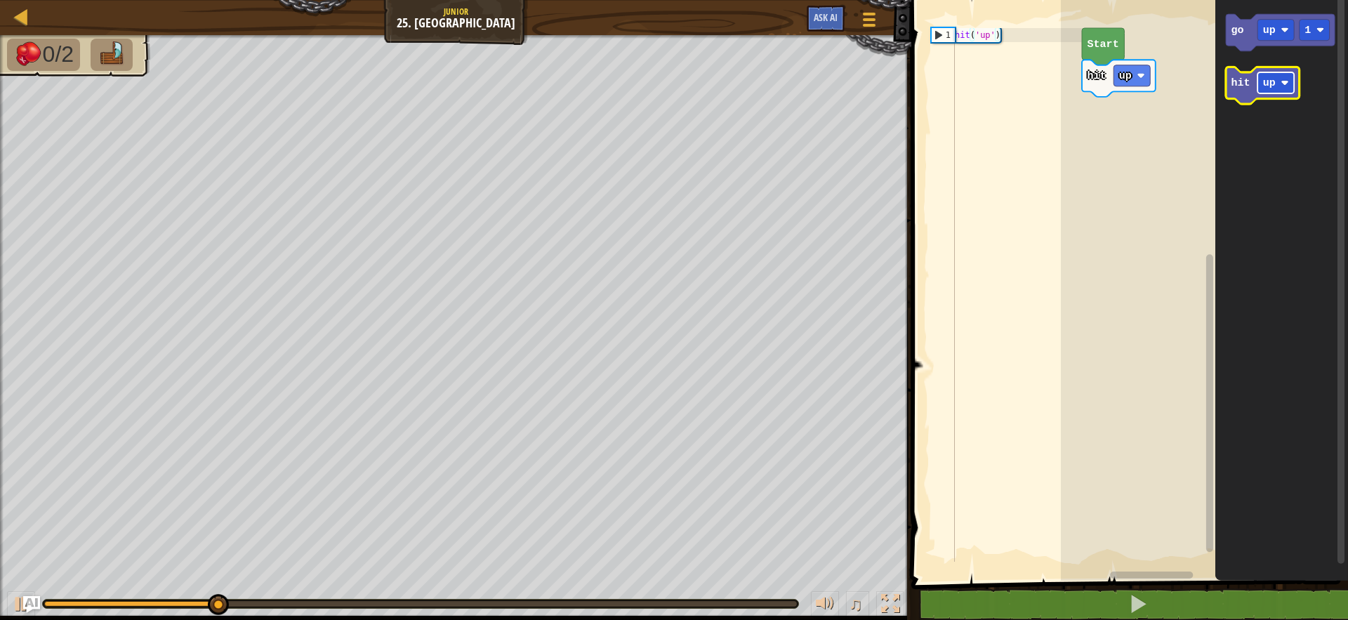
click at [1288, 79] on image "Blockly Workspace" at bounding box center [1286, 83] width 8 height 8
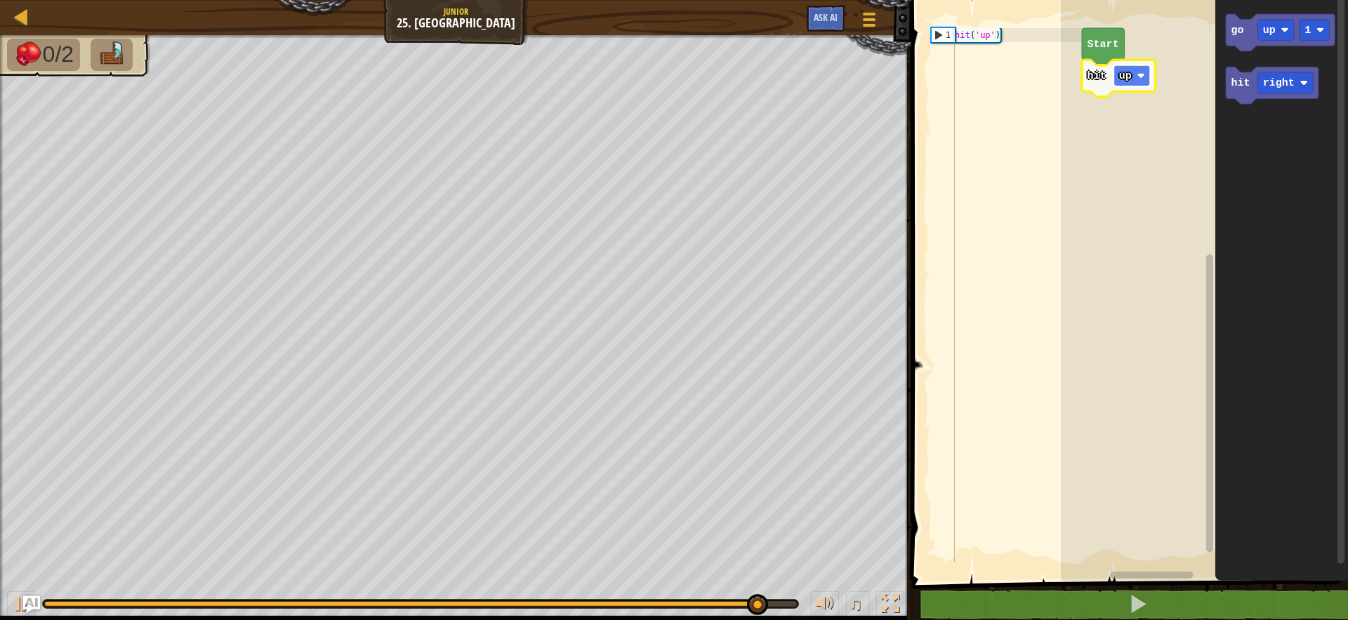
click at [1126, 79] on text "up" at bounding box center [1125, 76] width 13 height 13
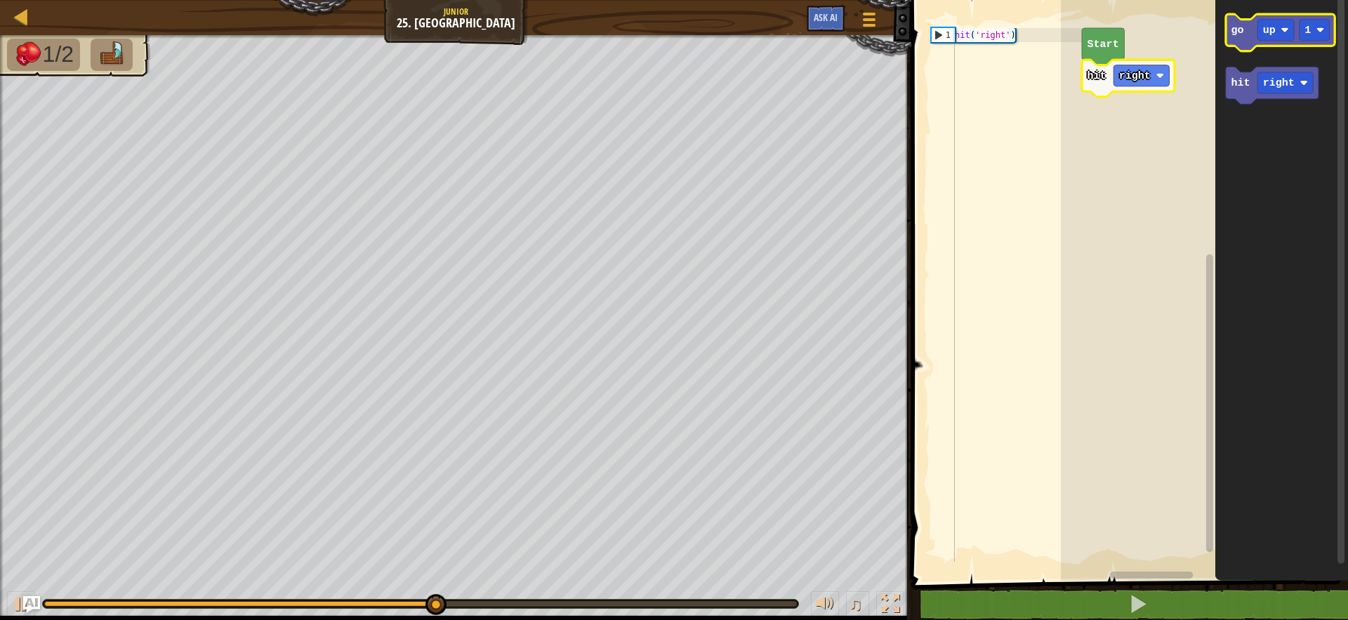
click at [1236, 31] on text "go" at bounding box center [1238, 30] width 13 height 13
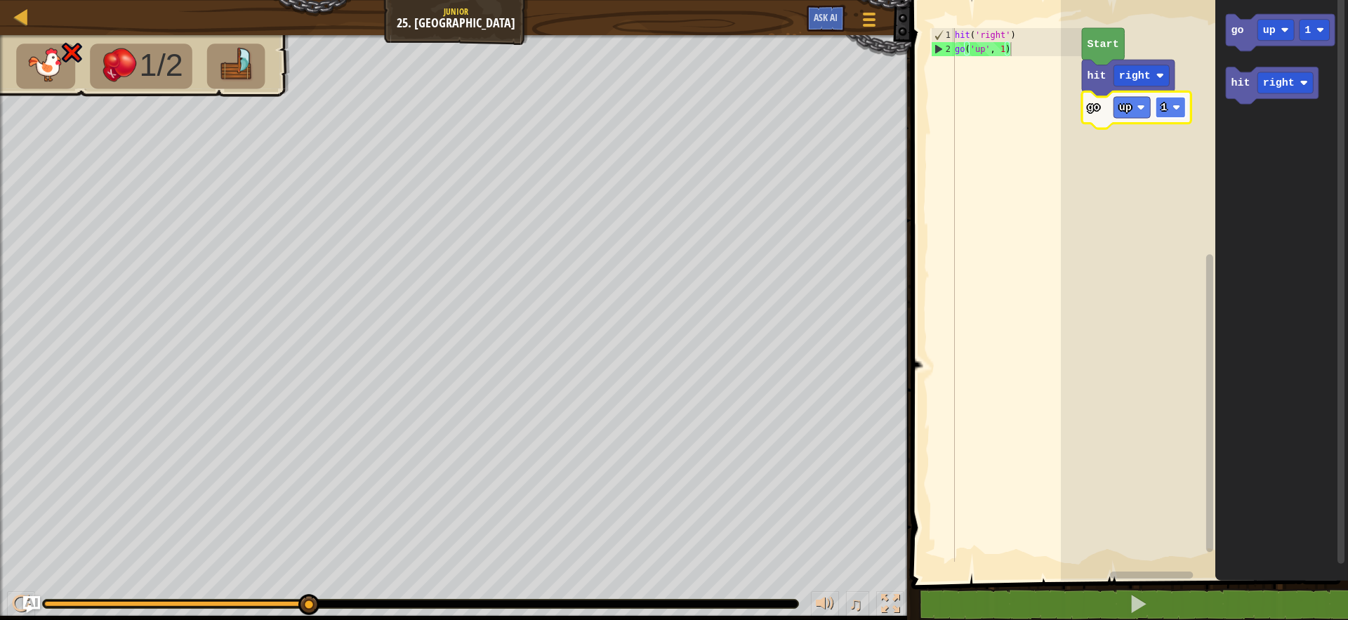
click at [1164, 109] on text "1" at bounding box center [1164, 107] width 6 height 13
click at [1141, 117] on rect "Blockly Workspace" at bounding box center [1132, 107] width 37 height 21
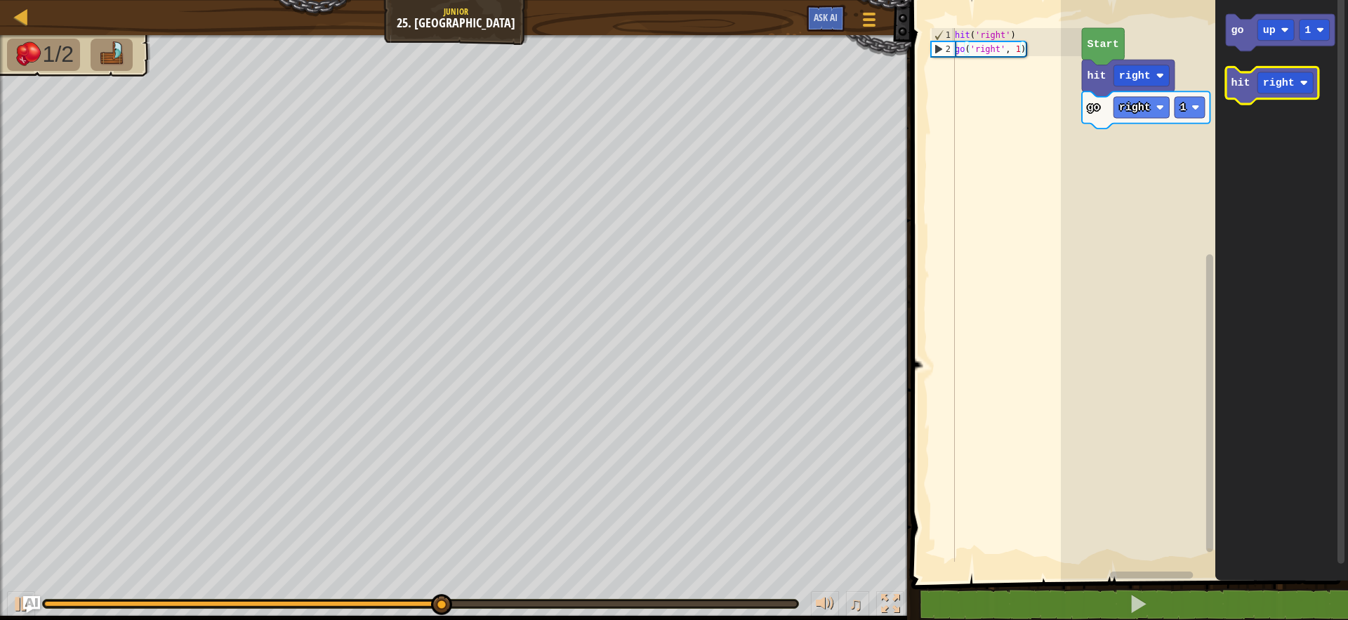
click at [1232, 85] on text "hit" at bounding box center [1241, 83] width 19 height 13
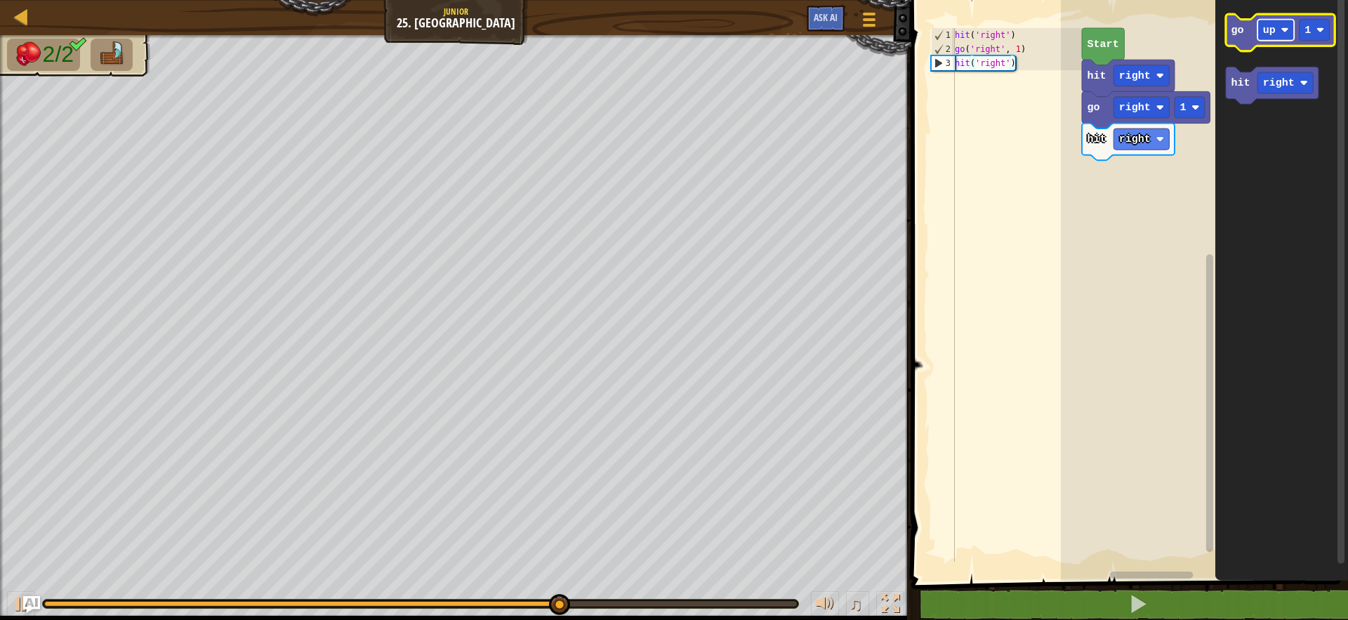
click at [1273, 34] on text "up" at bounding box center [1269, 30] width 13 height 13
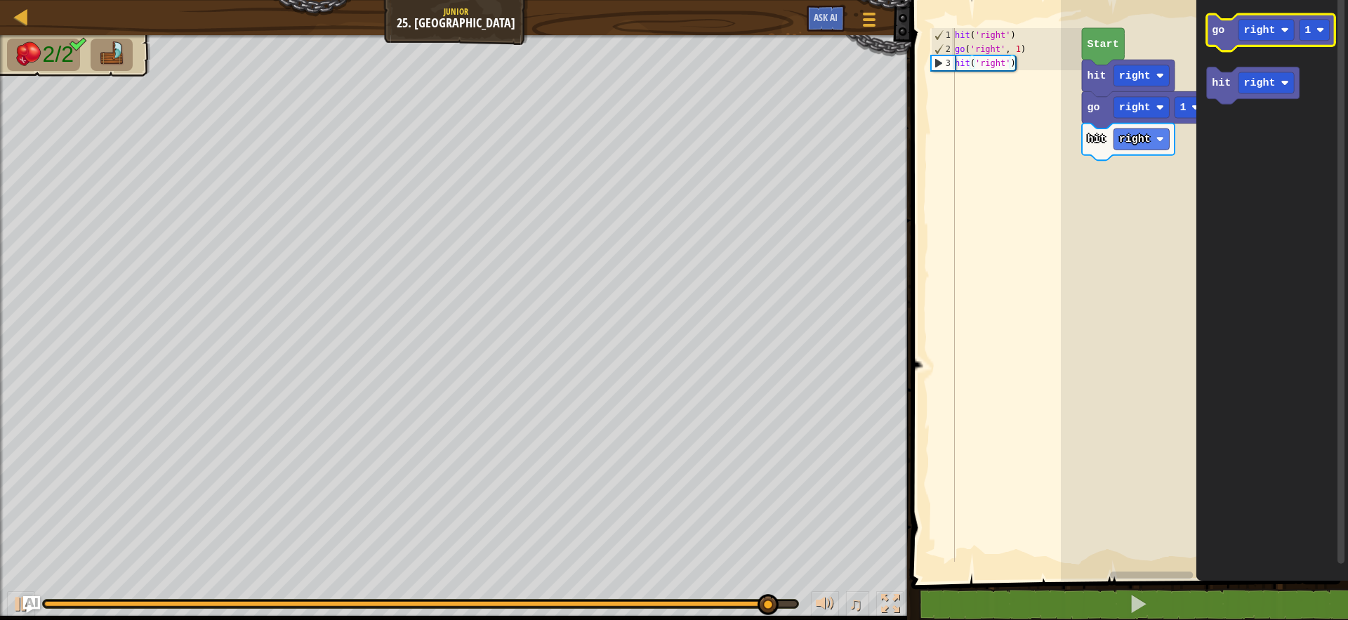
click at [1237, 29] on icon "Blockly Workspace" at bounding box center [1271, 32] width 128 height 37
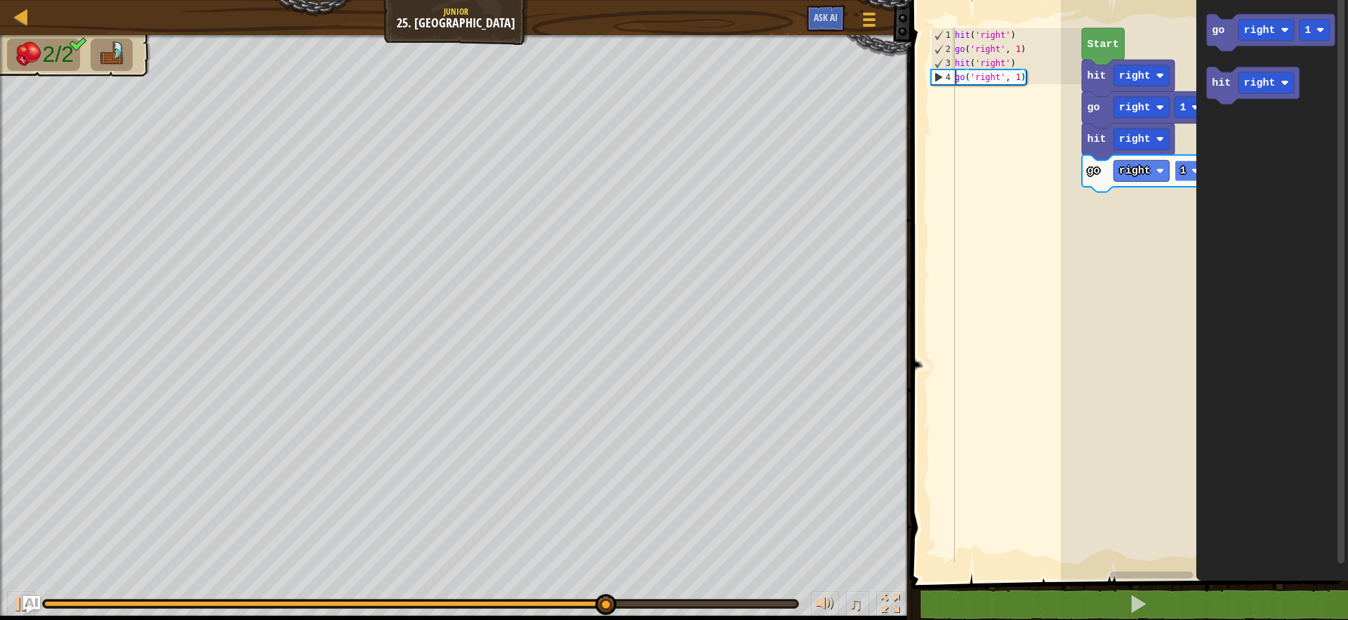
click at [1193, 168] on image "Blockly Workspace" at bounding box center [1196, 171] width 8 height 8
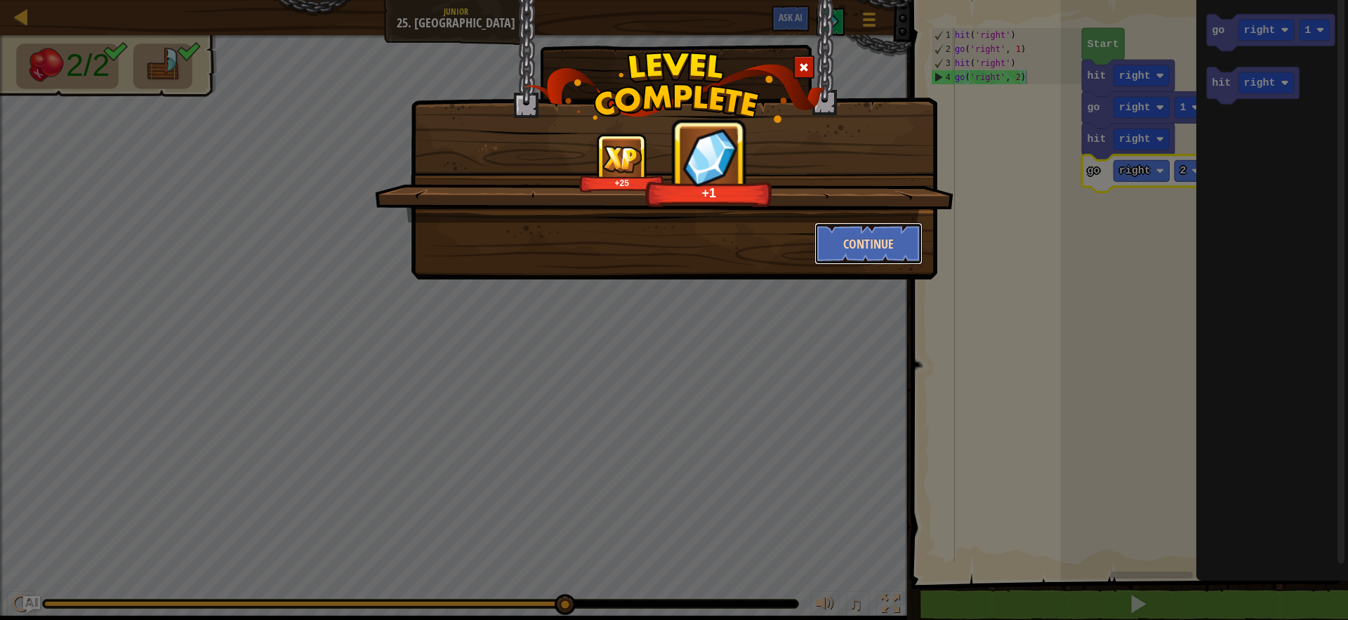
click at [857, 248] on button "Continue" at bounding box center [869, 244] width 109 height 42
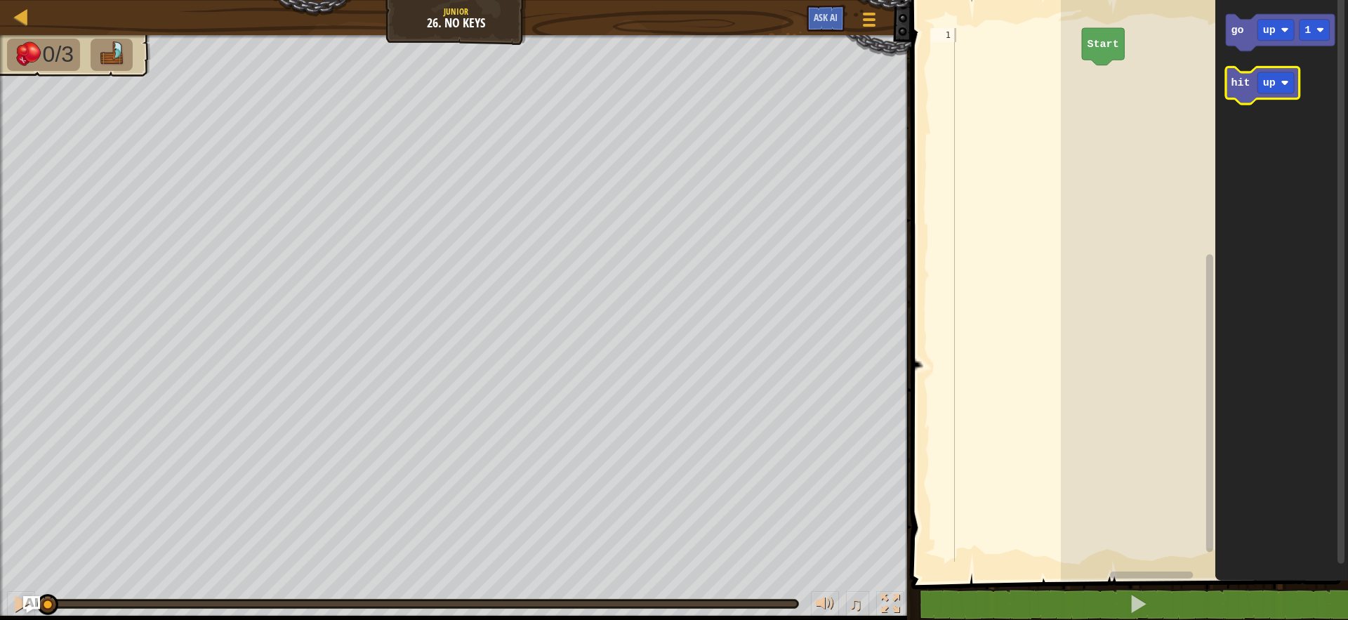
click at [1253, 92] on icon "Blockly Workspace" at bounding box center [1263, 85] width 74 height 37
click at [1243, 98] on icon "Blockly Workspace" at bounding box center [1263, 85] width 74 height 37
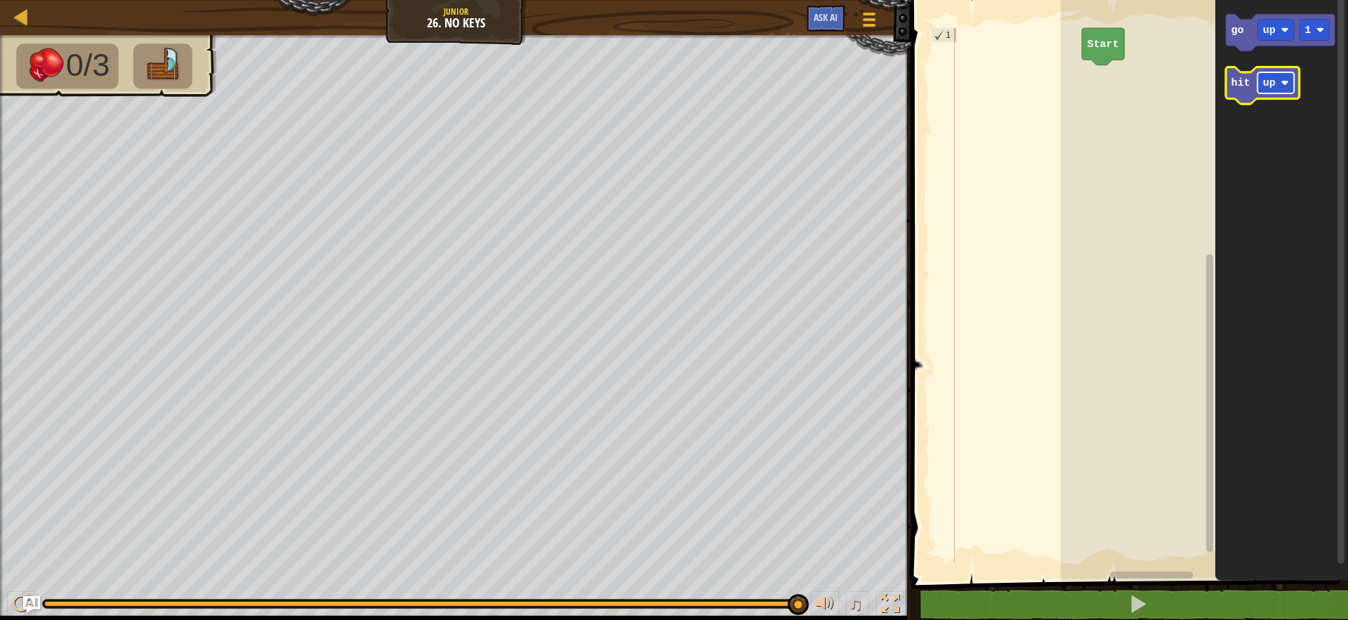
click at [1264, 77] on text "up" at bounding box center [1269, 83] width 13 height 13
click at [1242, 103] on icon "Blockly Workspace" at bounding box center [1272, 85] width 93 height 37
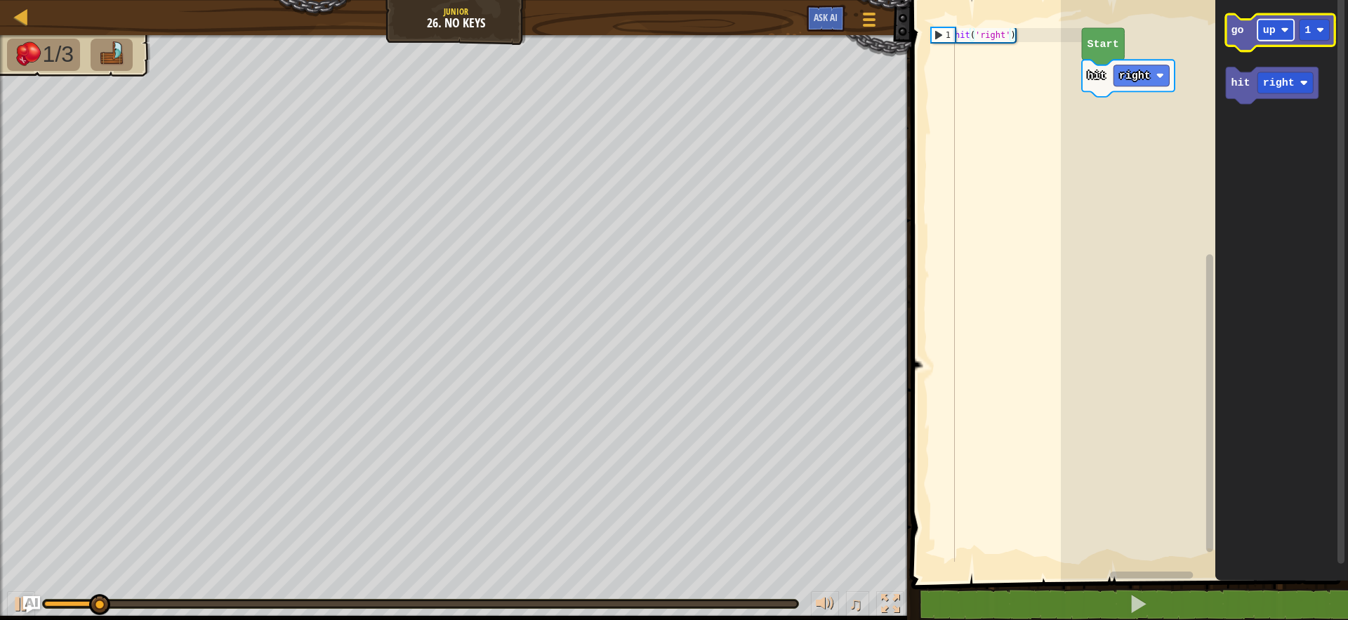
click at [1269, 31] on text "up" at bounding box center [1269, 30] width 13 height 13
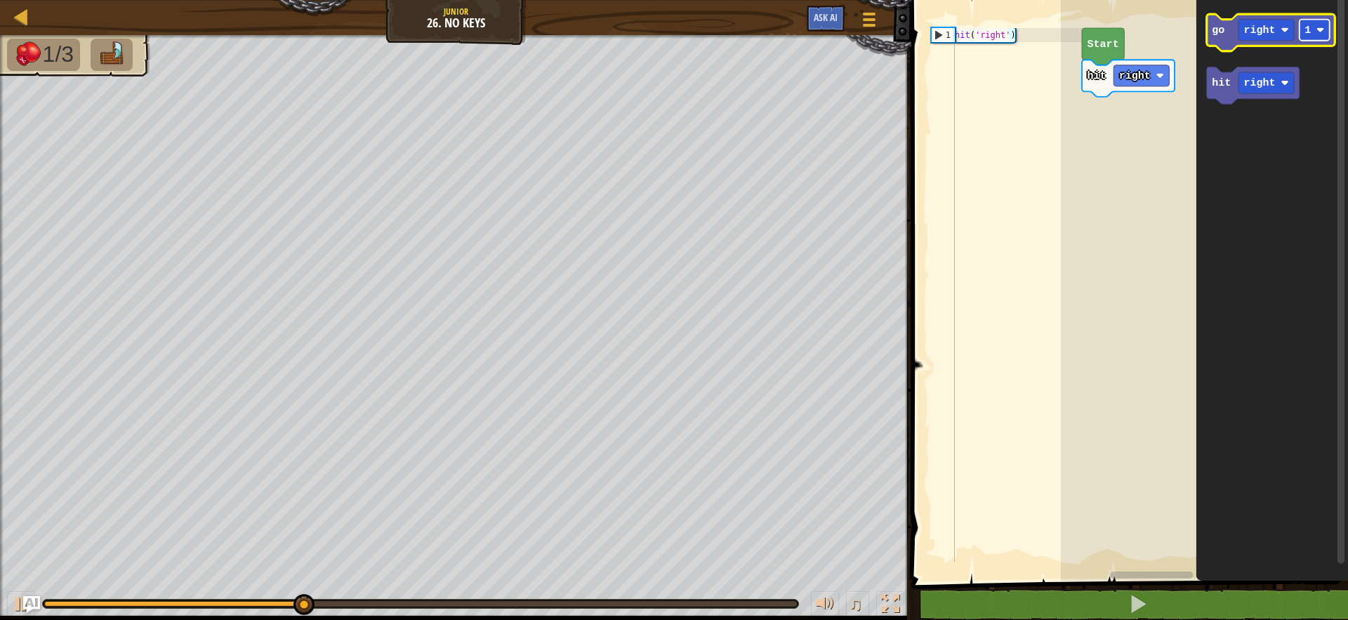
click at [1324, 31] on image "Blockly Workspace" at bounding box center [1321, 30] width 8 height 8
click at [1242, 46] on icon "Blockly Workspace" at bounding box center [1271, 32] width 128 height 37
click at [1211, 34] on icon "Blockly Workspace" at bounding box center [1271, 32] width 128 height 37
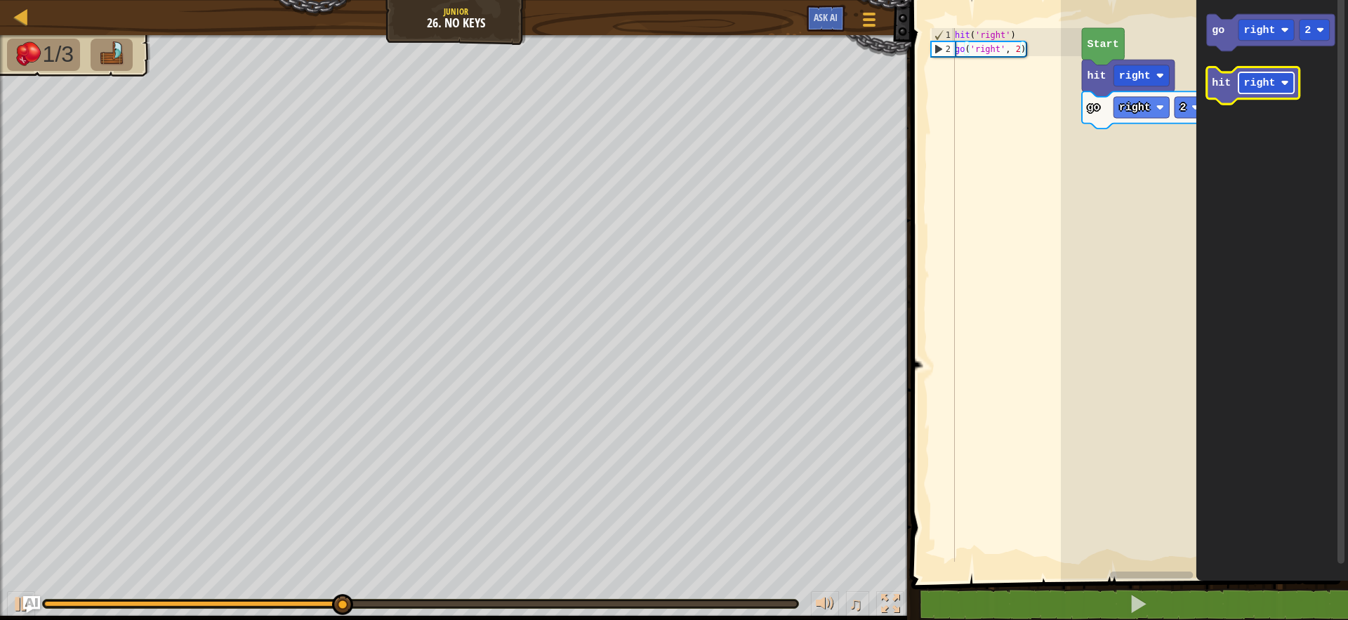
click at [1240, 78] on rect "Blockly Workspace" at bounding box center [1266, 82] width 55 height 21
click at [1213, 78] on text "hit" at bounding box center [1222, 83] width 19 height 13
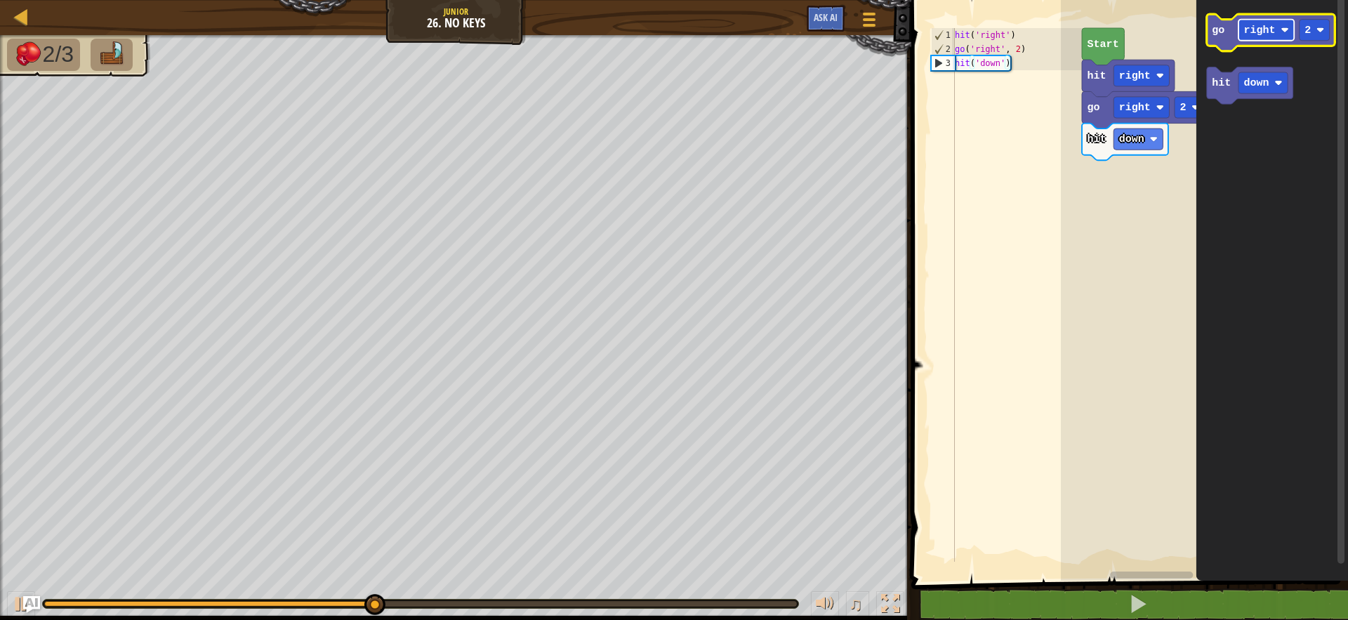
click at [1259, 34] on text "right" at bounding box center [1260, 30] width 32 height 13
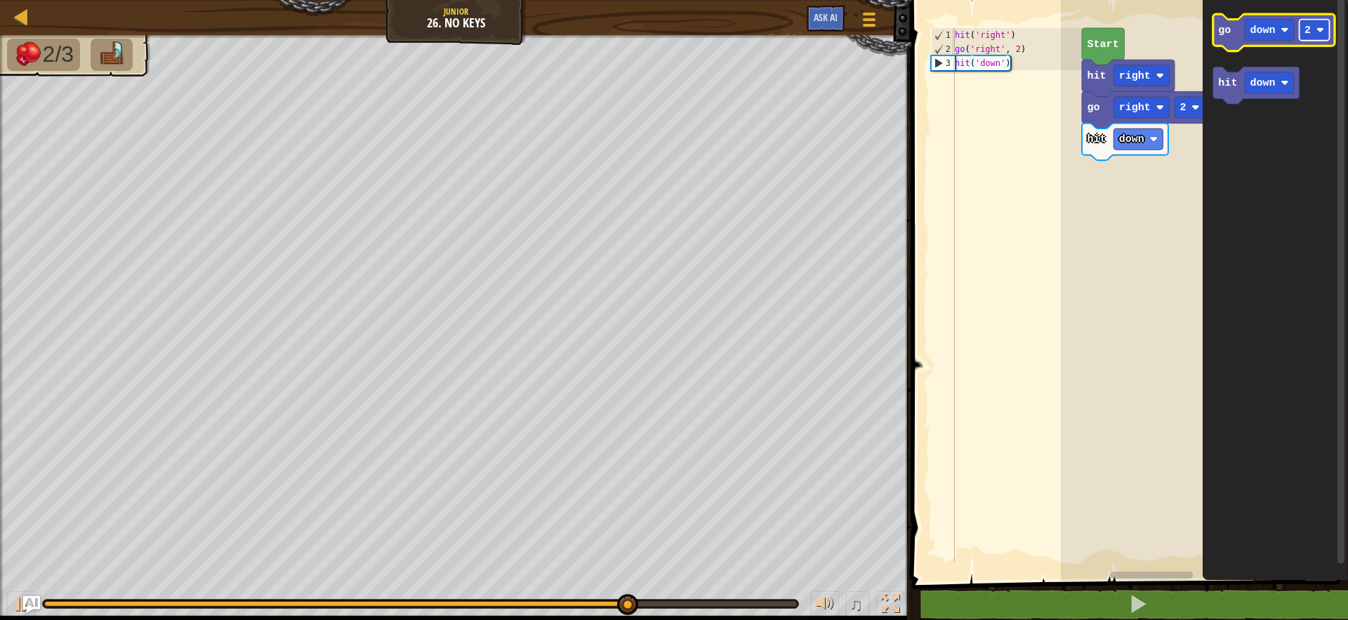
click at [1326, 32] on rect "Blockly Workspace" at bounding box center [1315, 30] width 30 height 21
click at [1244, 166] on icon "Blockly Workspace" at bounding box center [1275, 287] width 145 height 588
click at [1220, 24] on text "go" at bounding box center [1225, 30] width 13 height 13
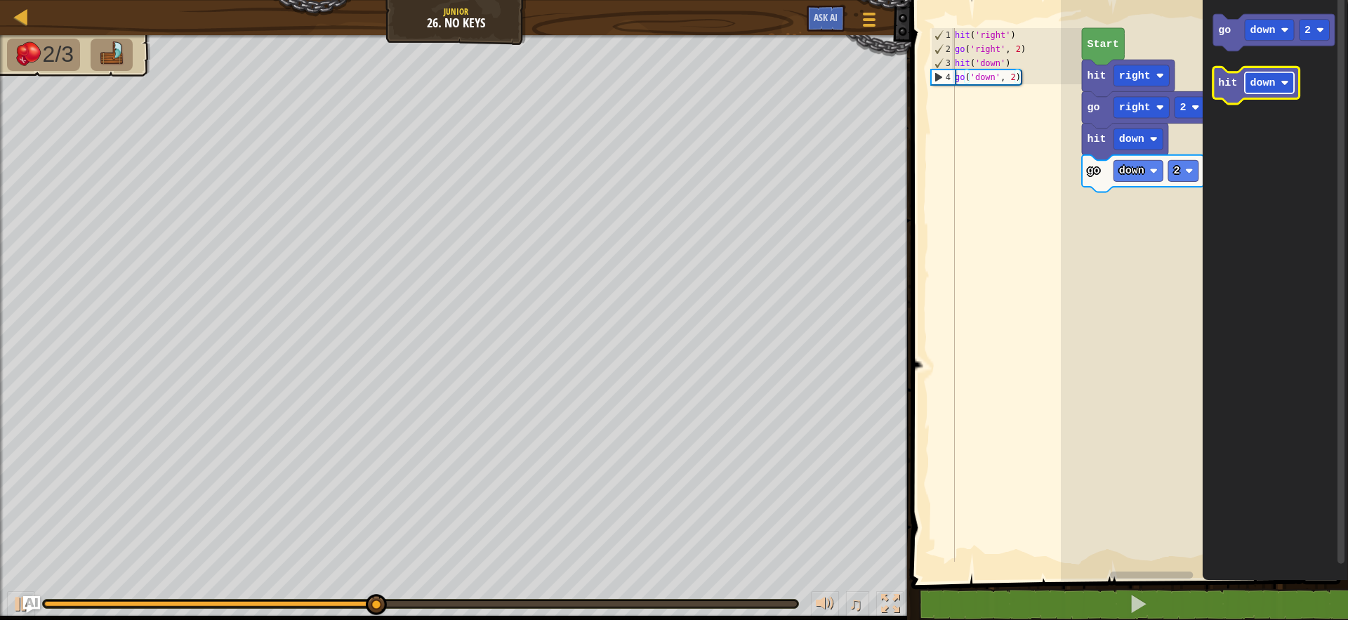
click at [1260, 76] on g "down" at bounding box center [1269, 82] width 49 height 21
click at [1242, 93] on icon "Blockly Workspace" at bounding box center [1256, 85] width 86 height 37
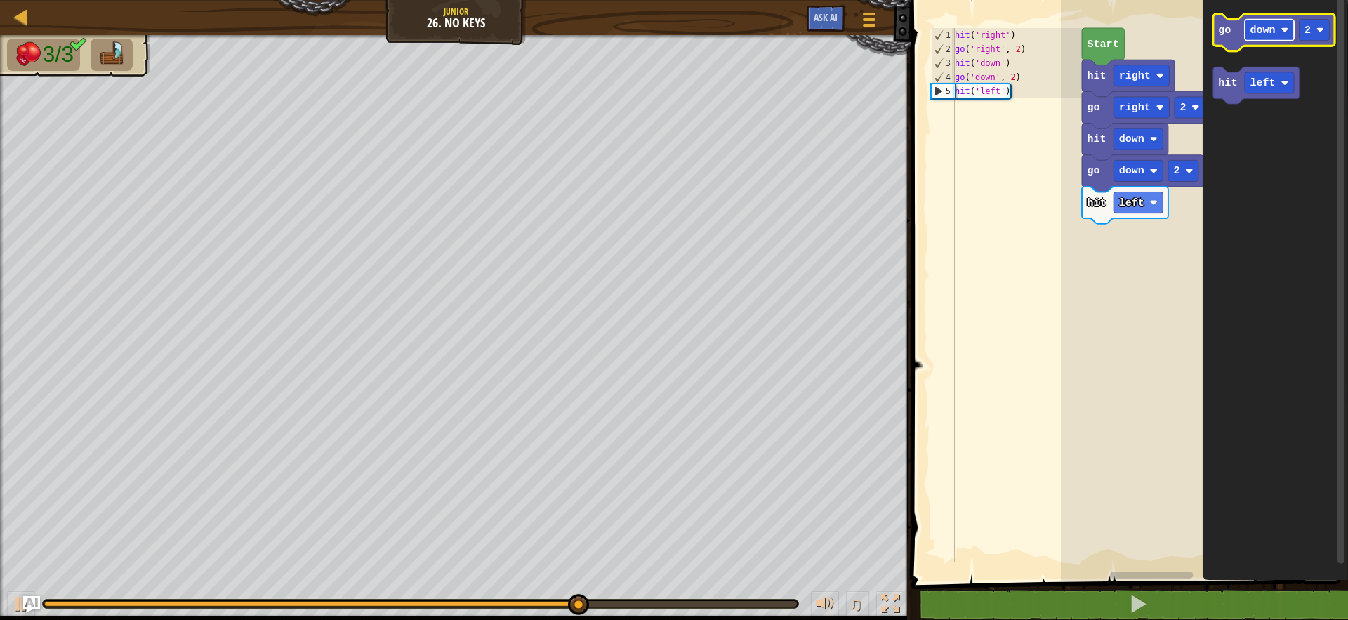
click at [1249, 29] on rect "Blockly Workspace" at bounding box center [1269, 30] width 49 height 21
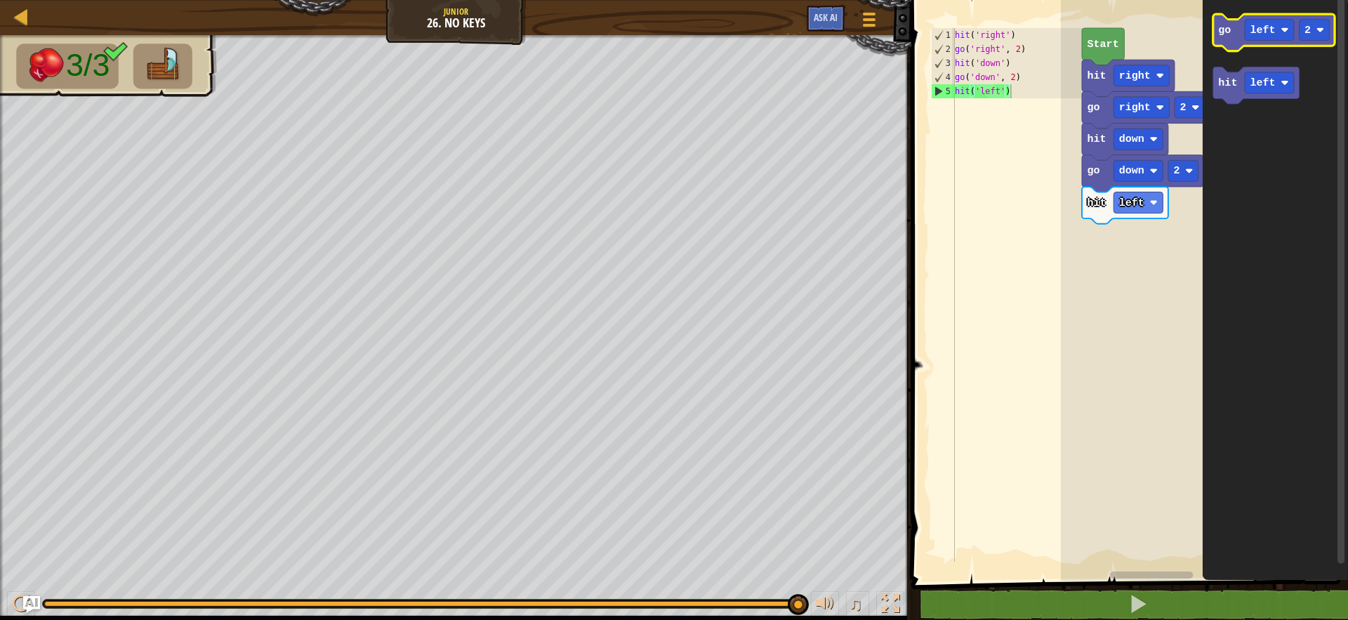
click at [1227, 44] on icon "Blockly Workspace" at bounding box center [1273, 32] width 121 height 37
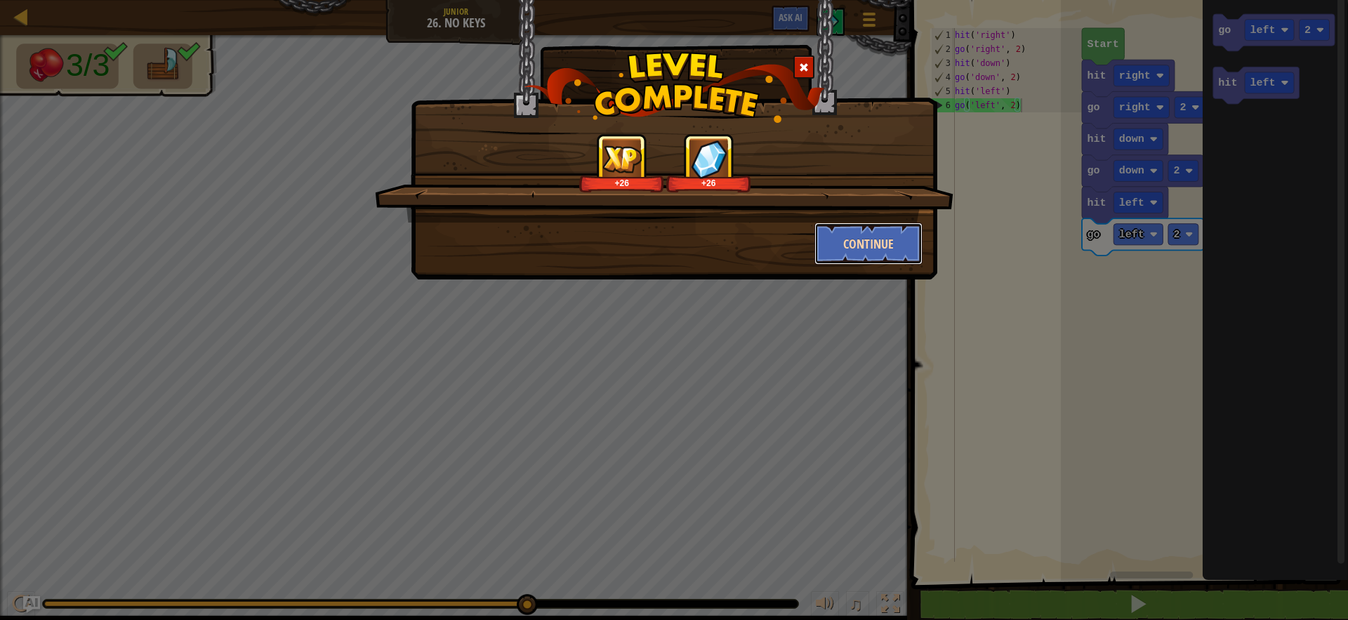
click at [880, 228] on button "Continue" at bounding box center [869, 244] width 109 height 42
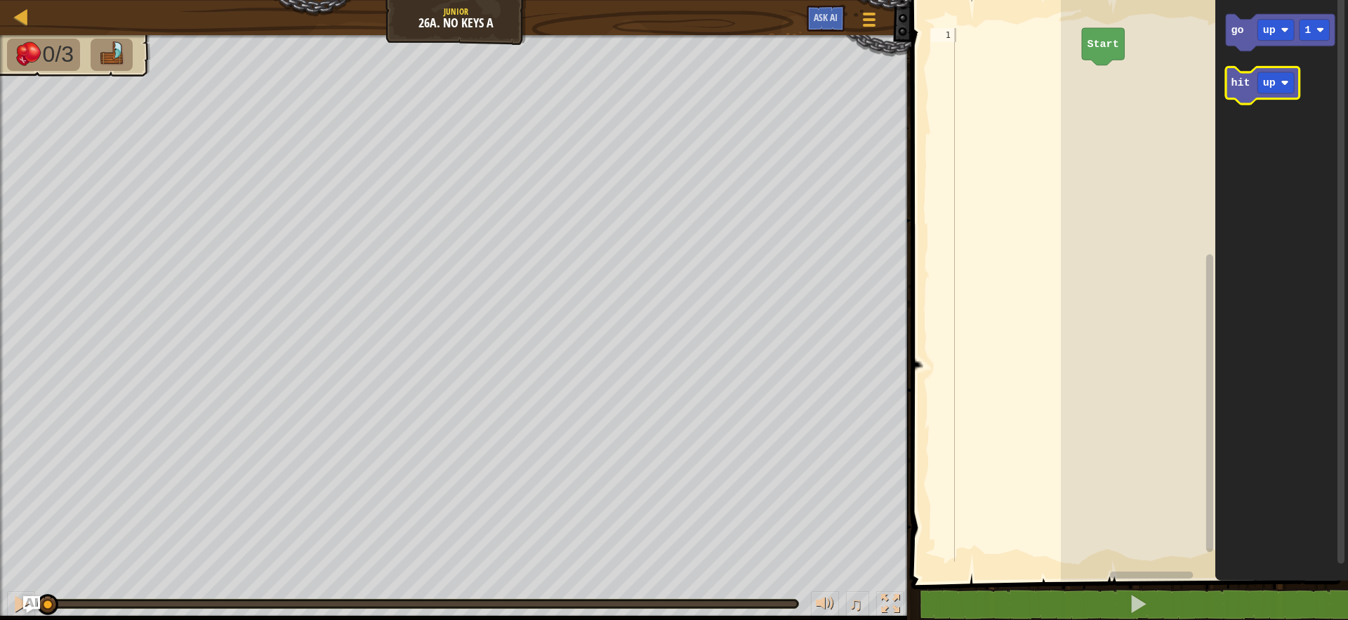
click at [1253, 86] on icon "Blockly Workspace" at bounding box center [1263, 85] width 74 height 37
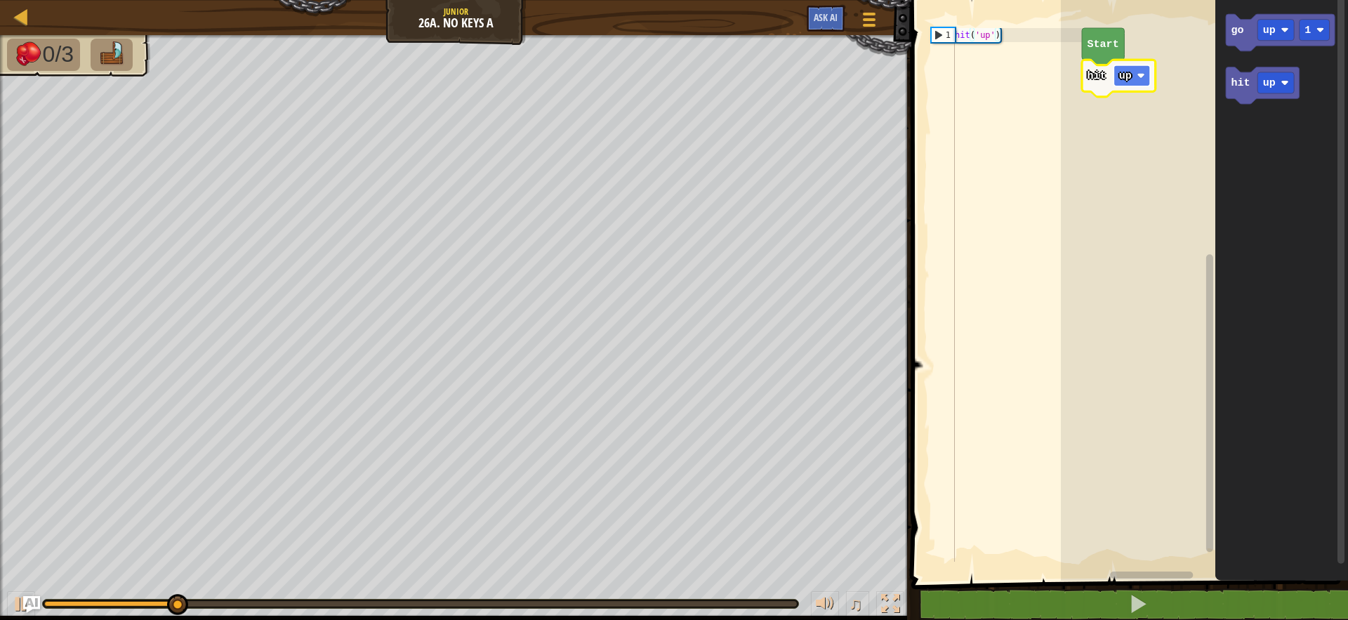
click at [1129, 73] on text "up" at bounding box center [1125, 76] width 13 height 13
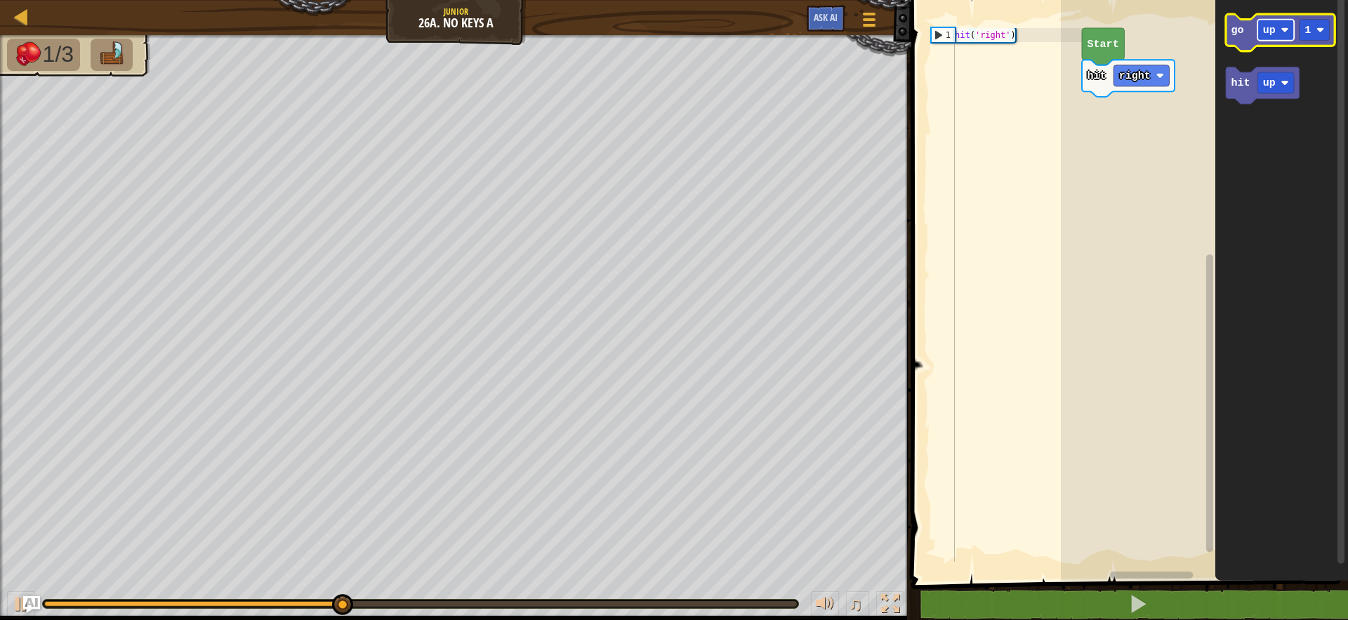
click at [1267, 20] on rect "Blockly Workspace" at bounding box center [1276, 30] width 37 height 21
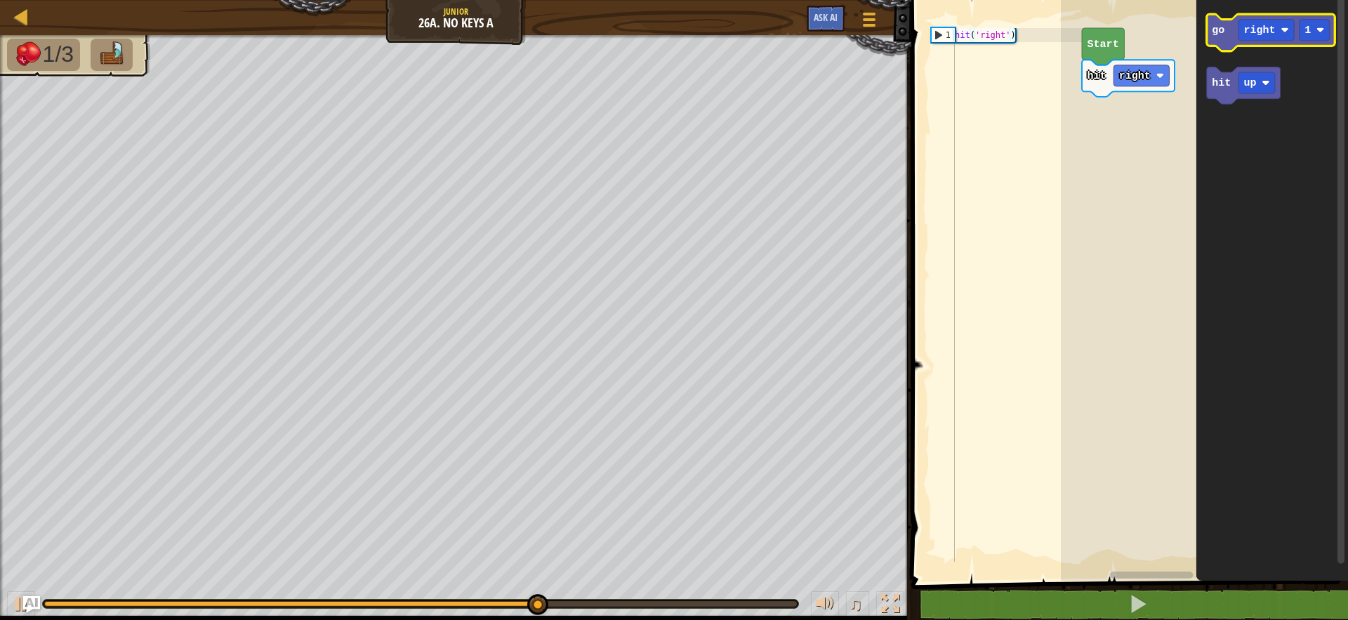
click at [1298, 41] on icon "Blockly Workspace" at bounding box center [1271, 32] width 128 height 37
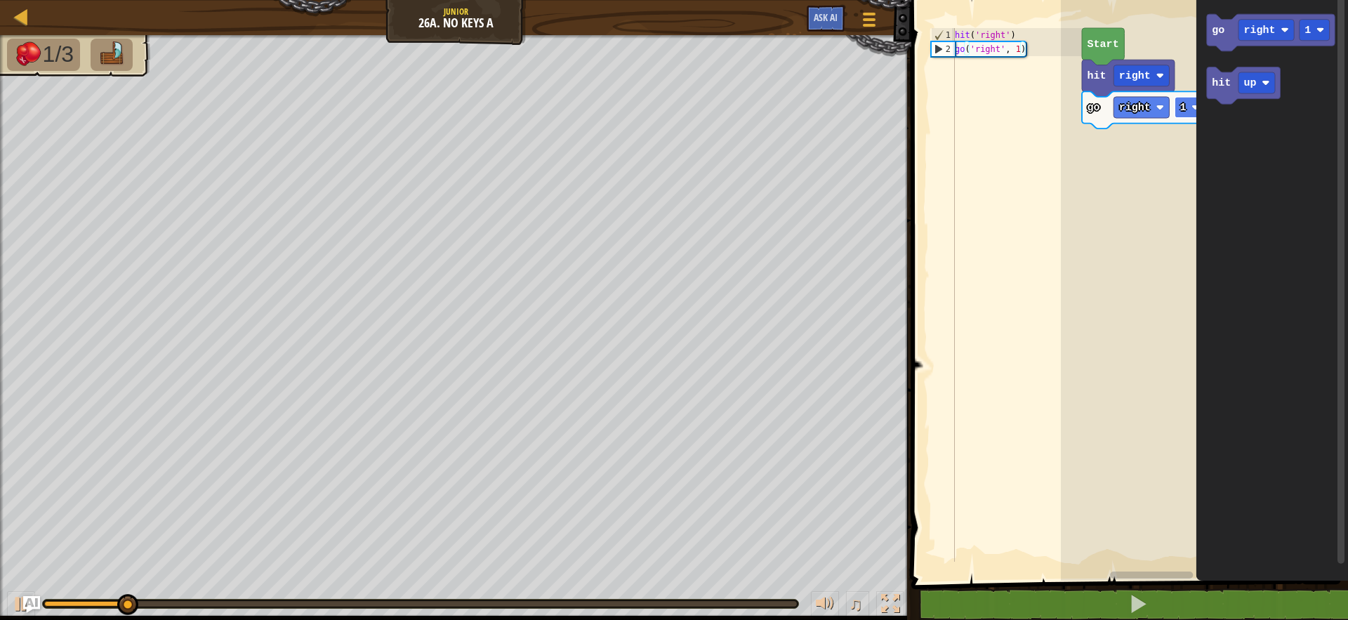
click at [1192, 109] on rect "Blockly Workspace" at bounding box center [1190, 107] width 30 height 21
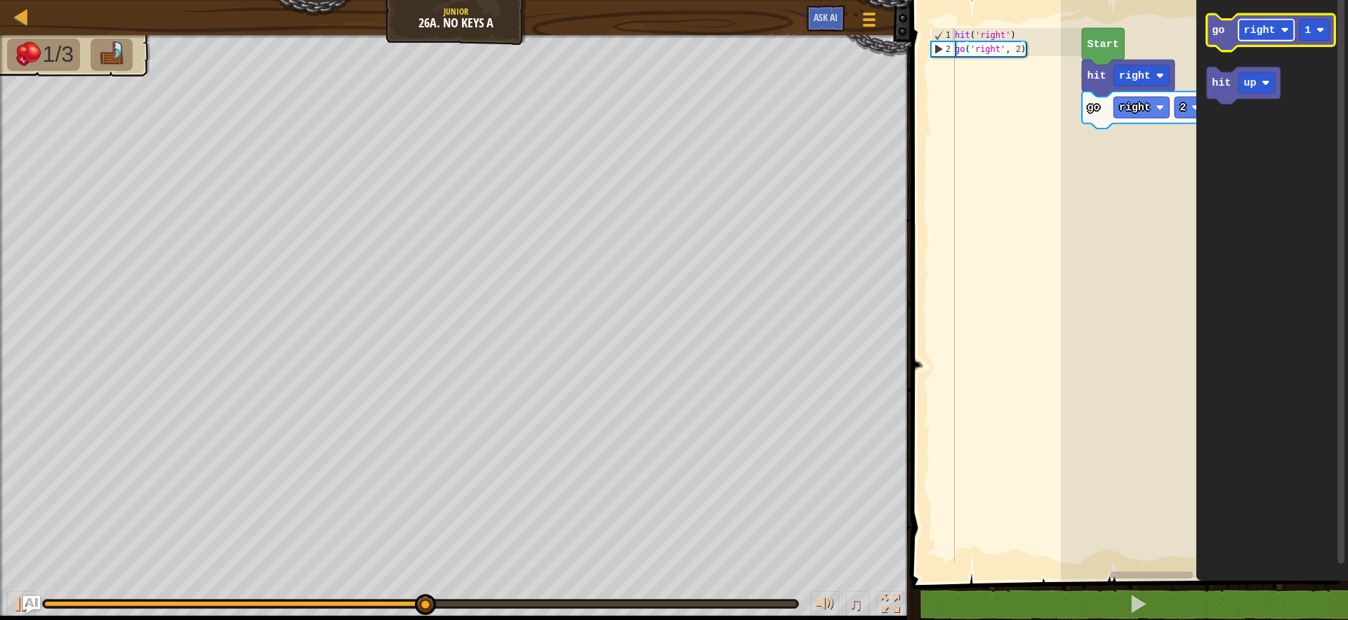
click at [1272, 27] on text "right" at bounding box center [1260, 30] width 32 height 13
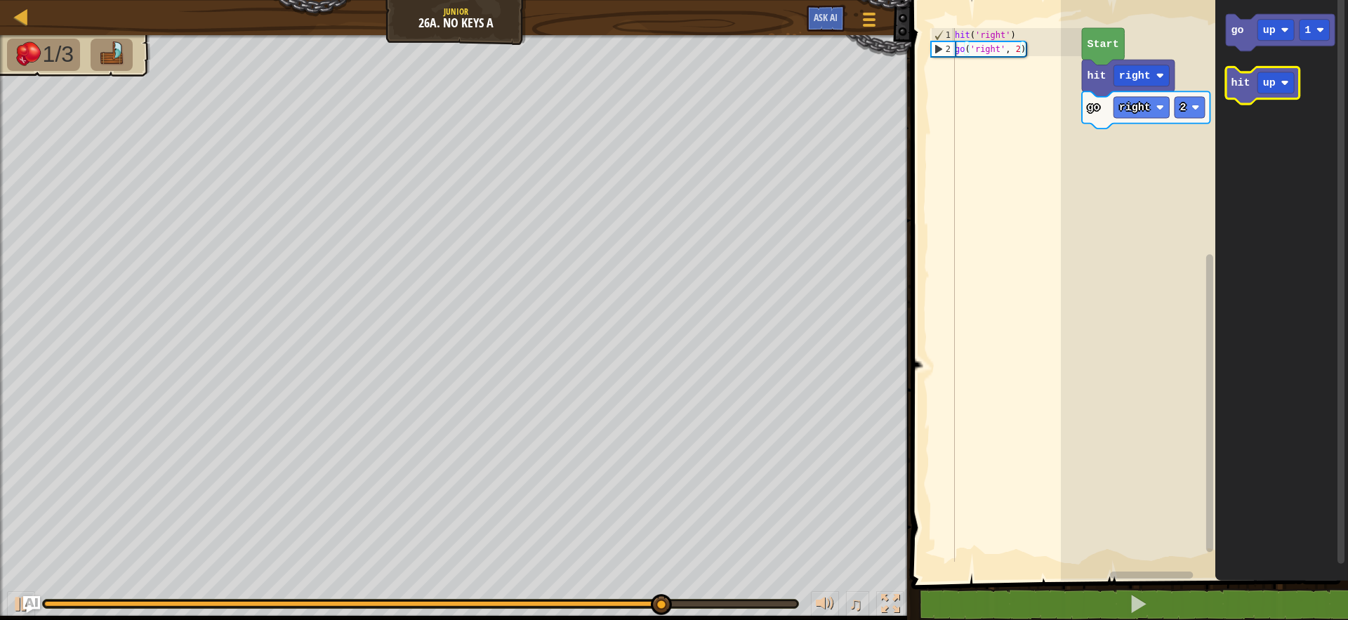
click at [1253, 81] on icon "Blockly Workspace" at bounding box center [1263, 85] width 74 height 37
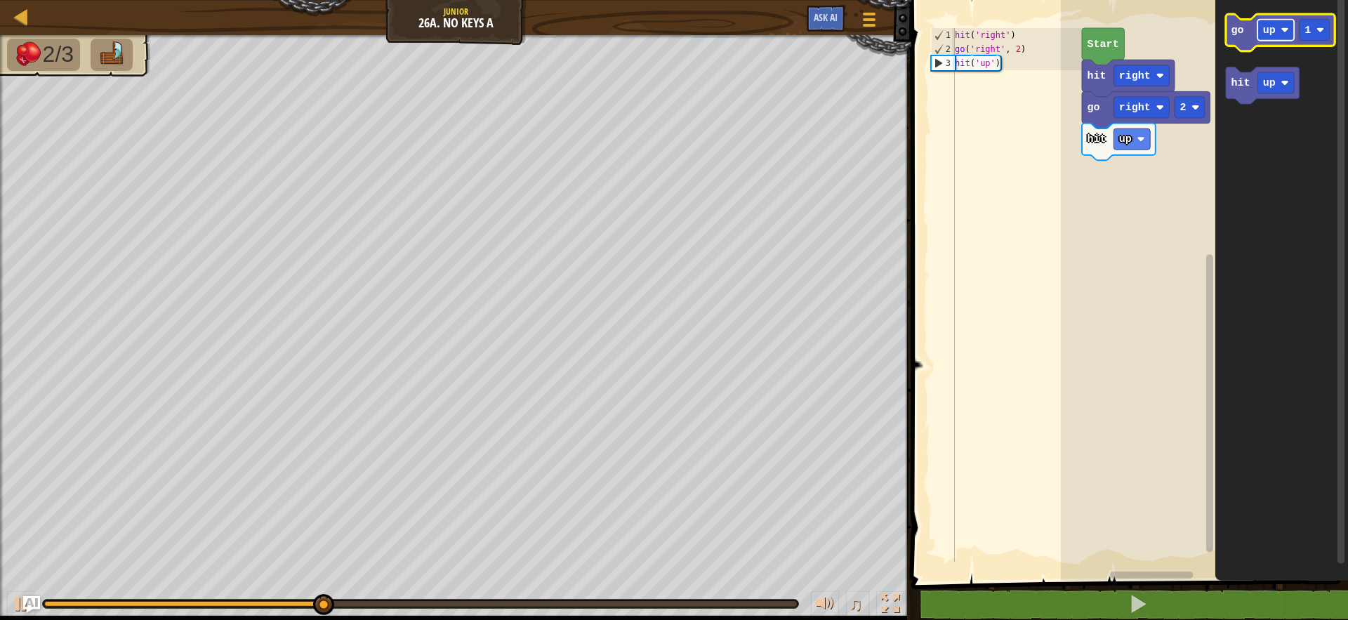
click at [1277, 24] on rect "Blockly Workspace" at bounding box center [1276, 30] width 37 height 21
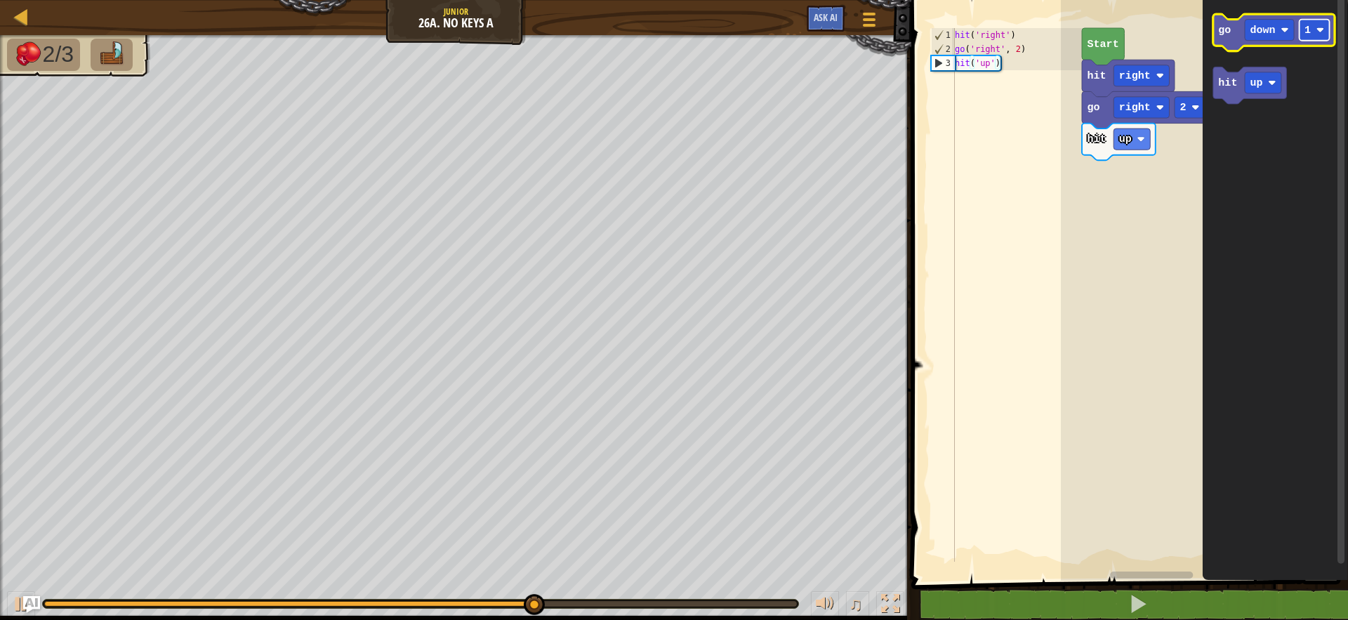
click at [1309, 29] on text "1" at bounding box center [1308, 30] width 6 height 13
click at [1236, 17] on g "go down 2" at bounding box center [1273, 32] width 121 height 37
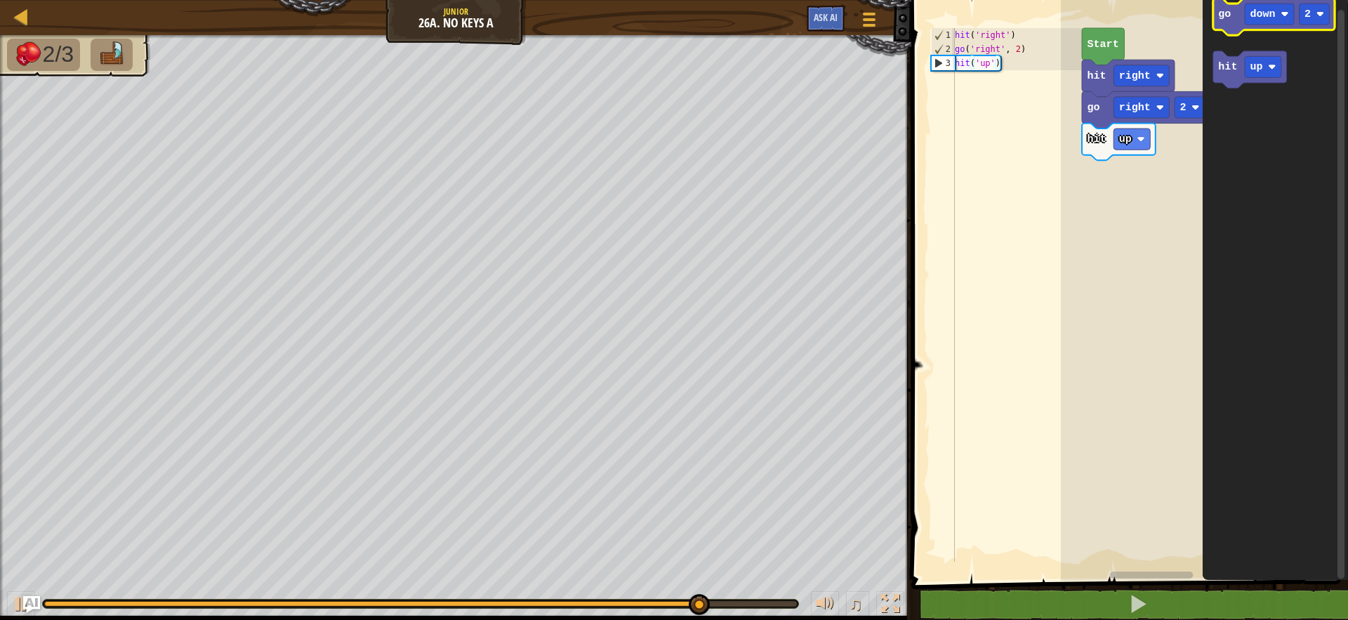
click at [1232, 21] on icon "Blockly Workspace" at bounding box center [1273, 17] width 121 height 37
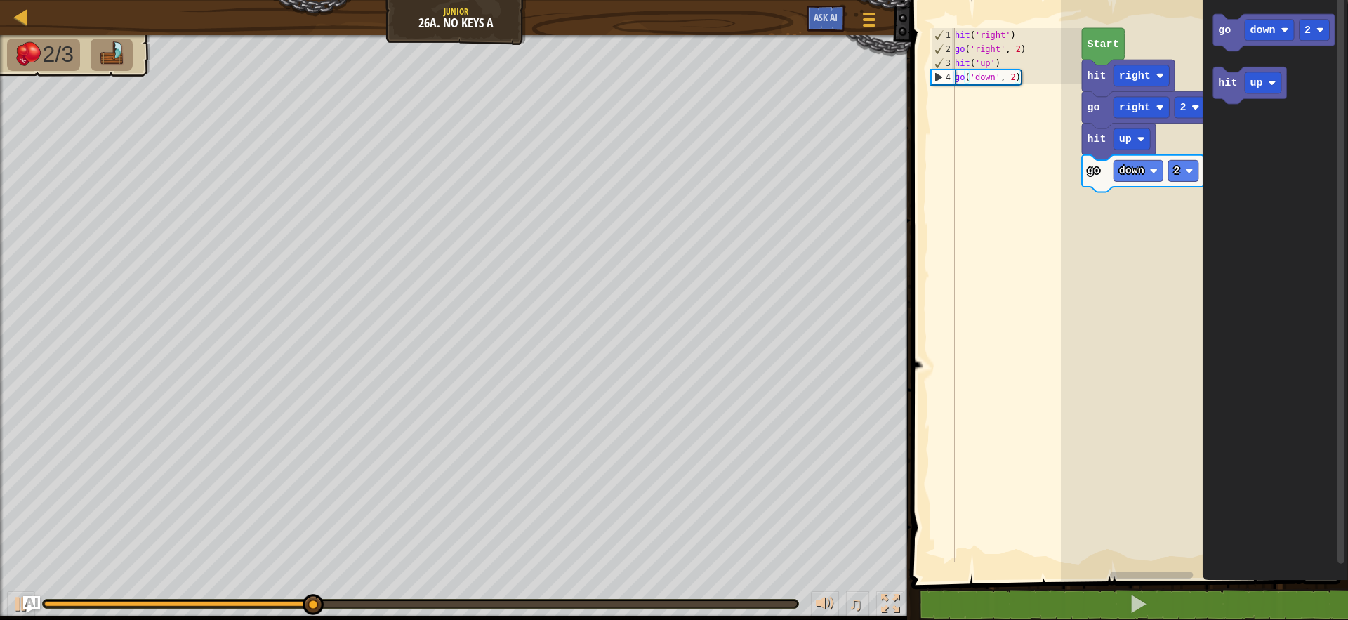
click at [1241, 320] on icon "Blockly Workspace" at bounding box center [1275, 287] width 145 height 588
click at [1235, 89] on text "hit" at bounding box center [1228, 83] width 19 height 13
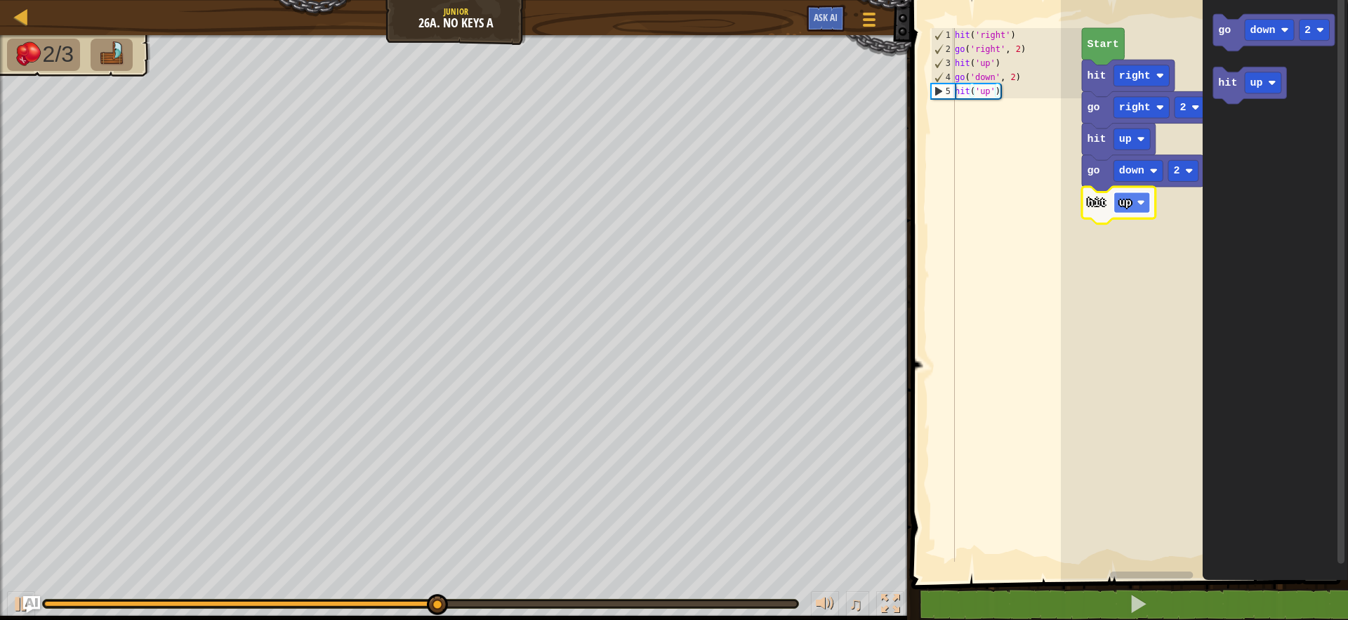
click at [1124, 200] on text "up" at bounding box center [1125, 203] width 13 height 13
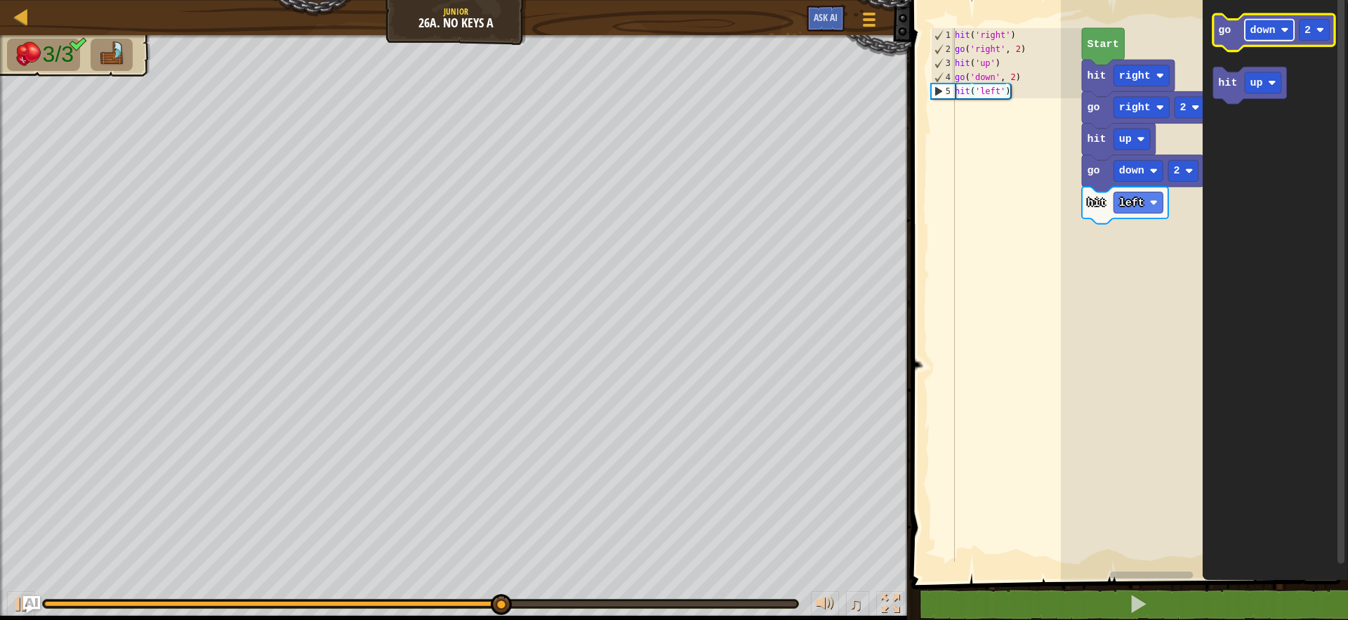
click at [1253, 29] on text "down" at bounding box center [1263, 30] width 25 height 13
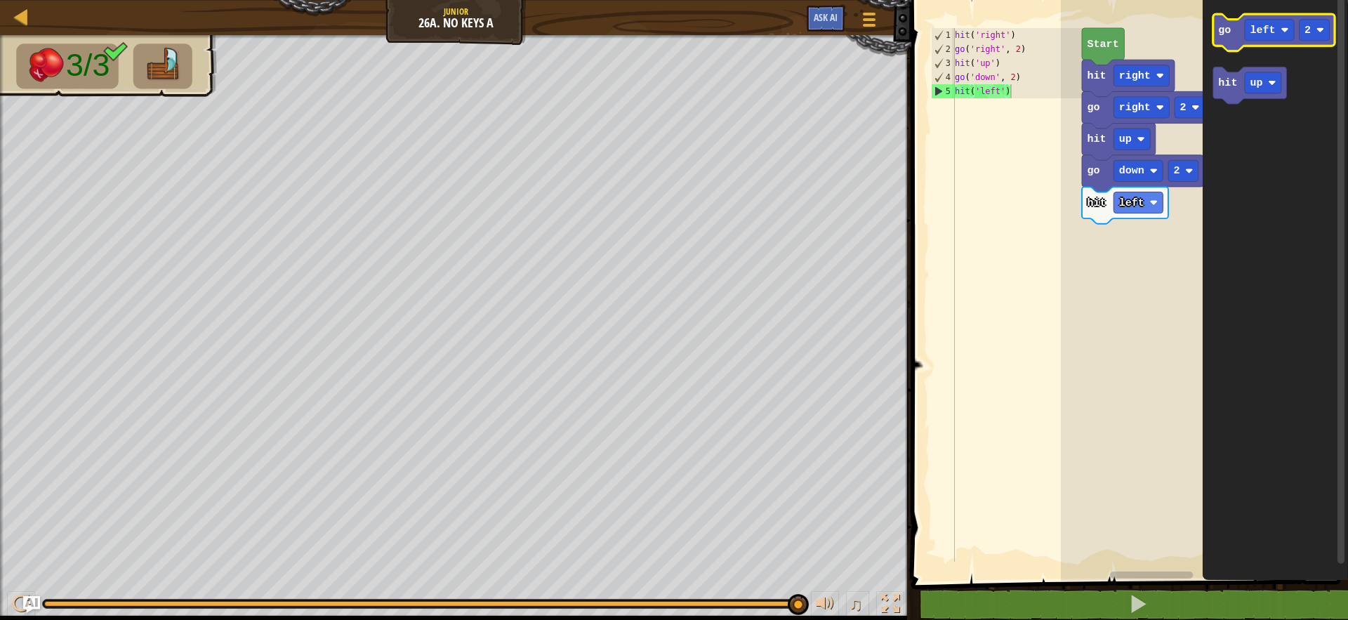
click at [1222, 32] on text "go" at bounding box center [1225, 30] width 13 height 13
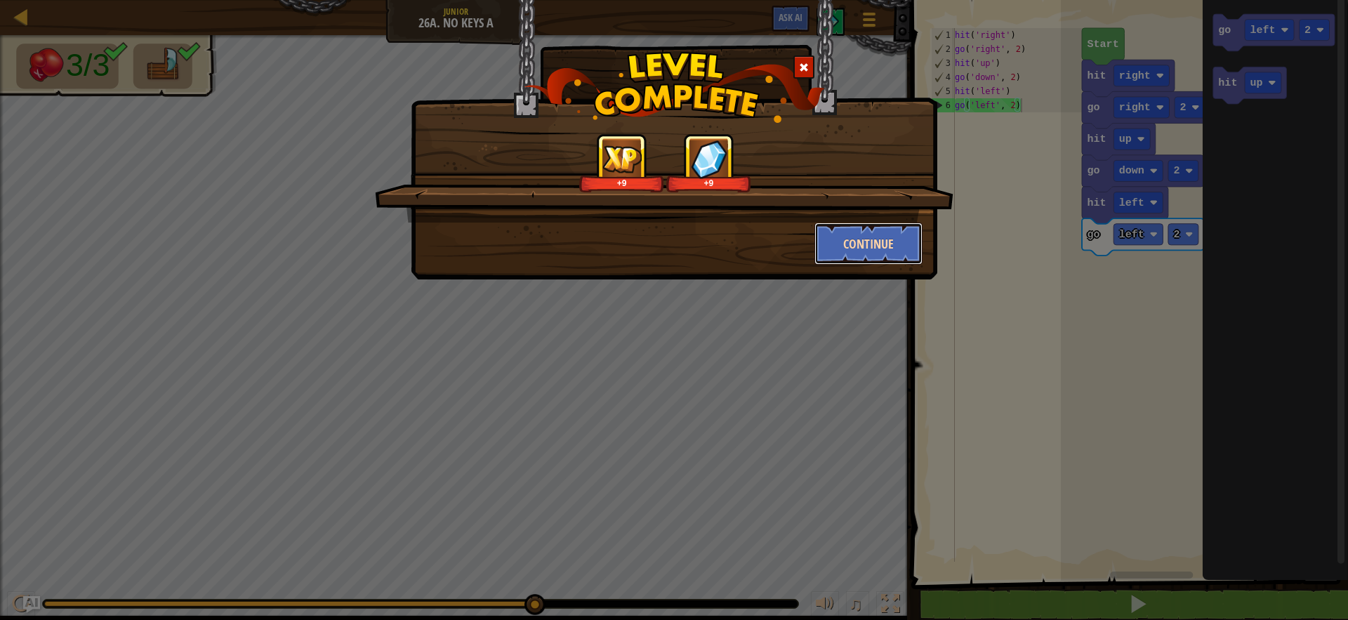
click at [840, 251] on button "Continue" at bounding box center [869, 244] width 109 height 42
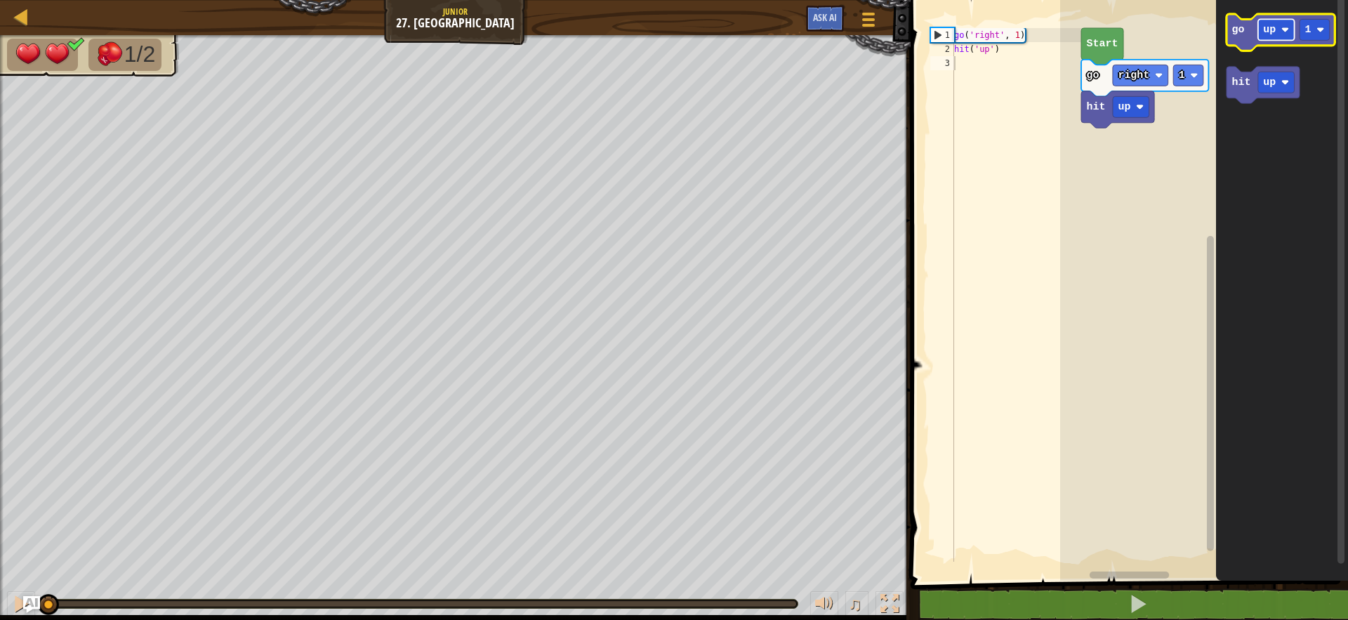
click at [1273, 37] on rect "Blockly Workspace" at bounding box center [1276, 29] width 37 height 21
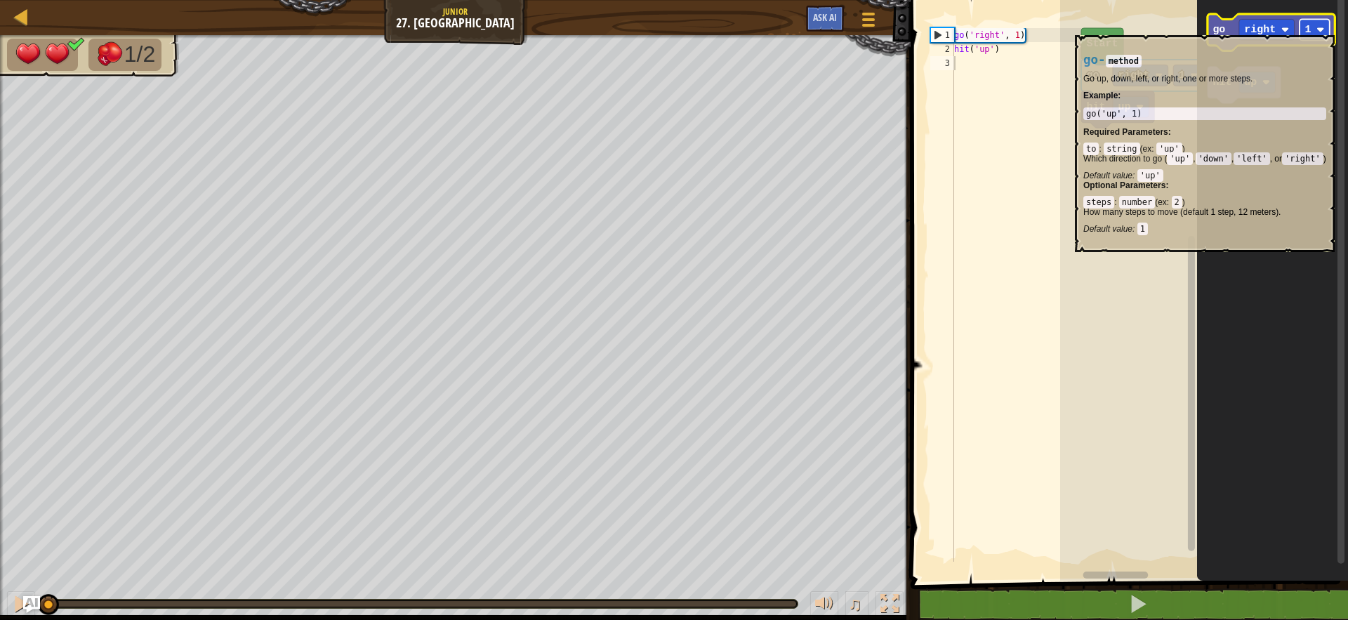
click at [1315, 26] on rect "Blockly Workspace" at bounding box center [1316, 29] width 30 height 21
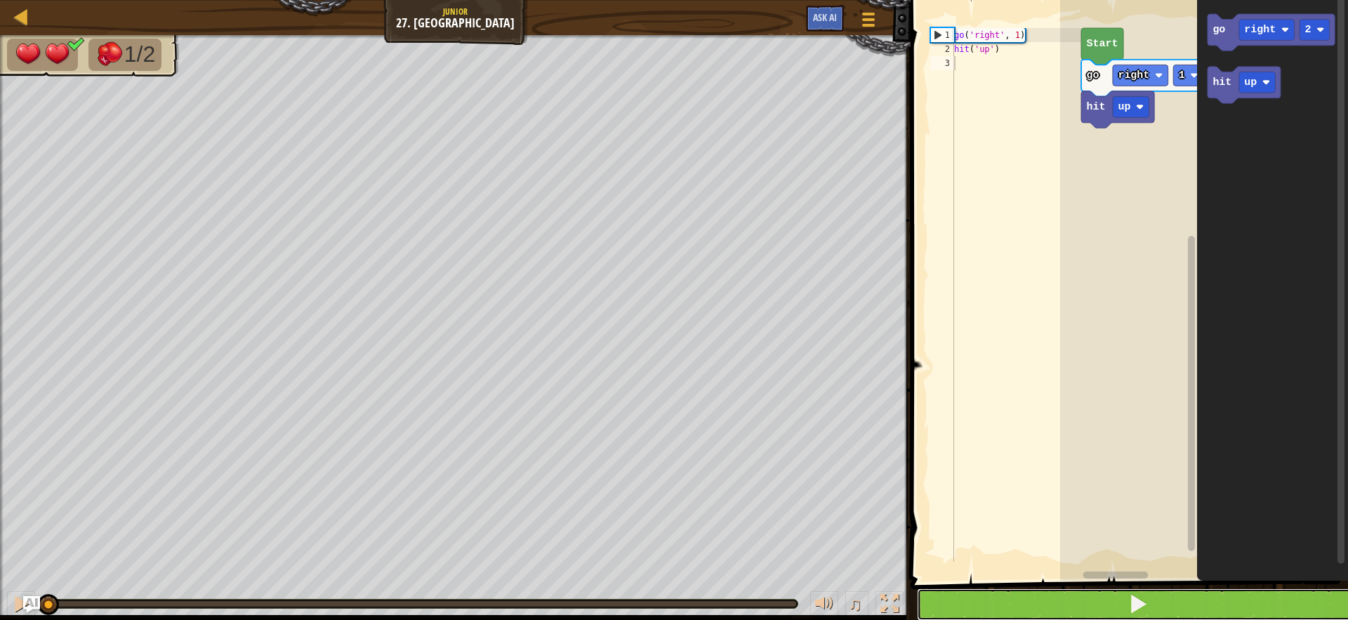
click at [1121, 612] on button at bounding box center [1138, 604] width 442 height 32
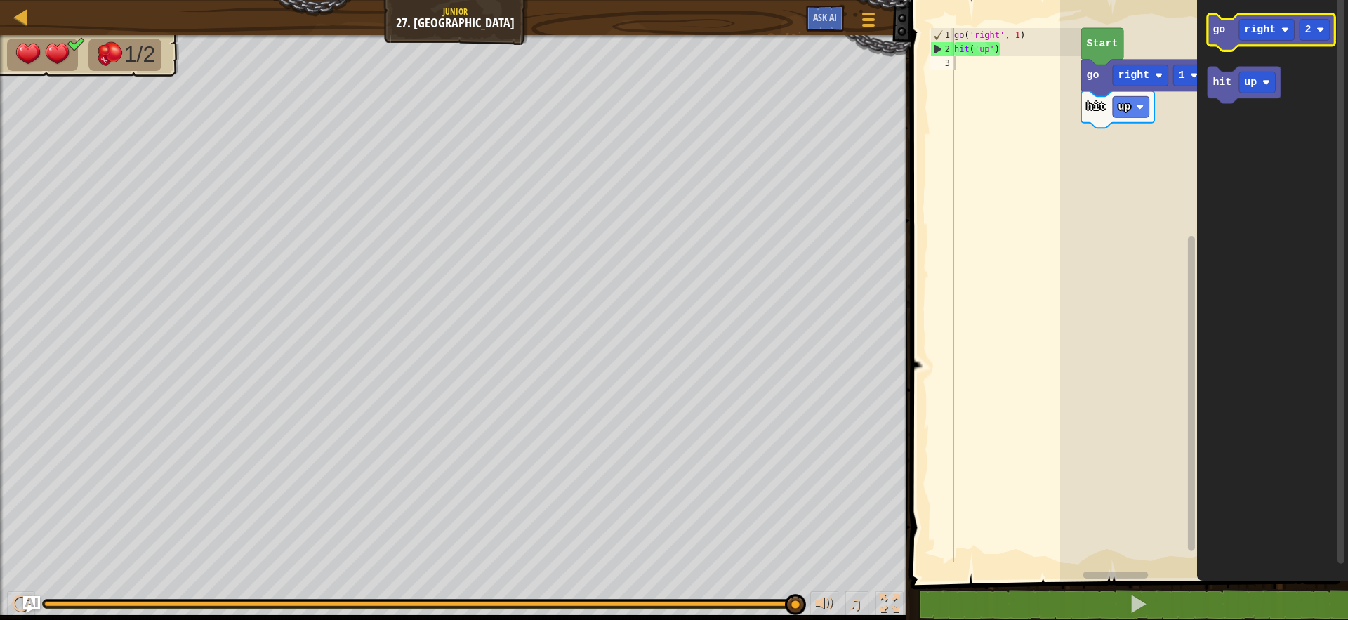
click at [1229, 41] on icon "Blockly Workspace" at bounding box center [1271, 32] width 127 height 37
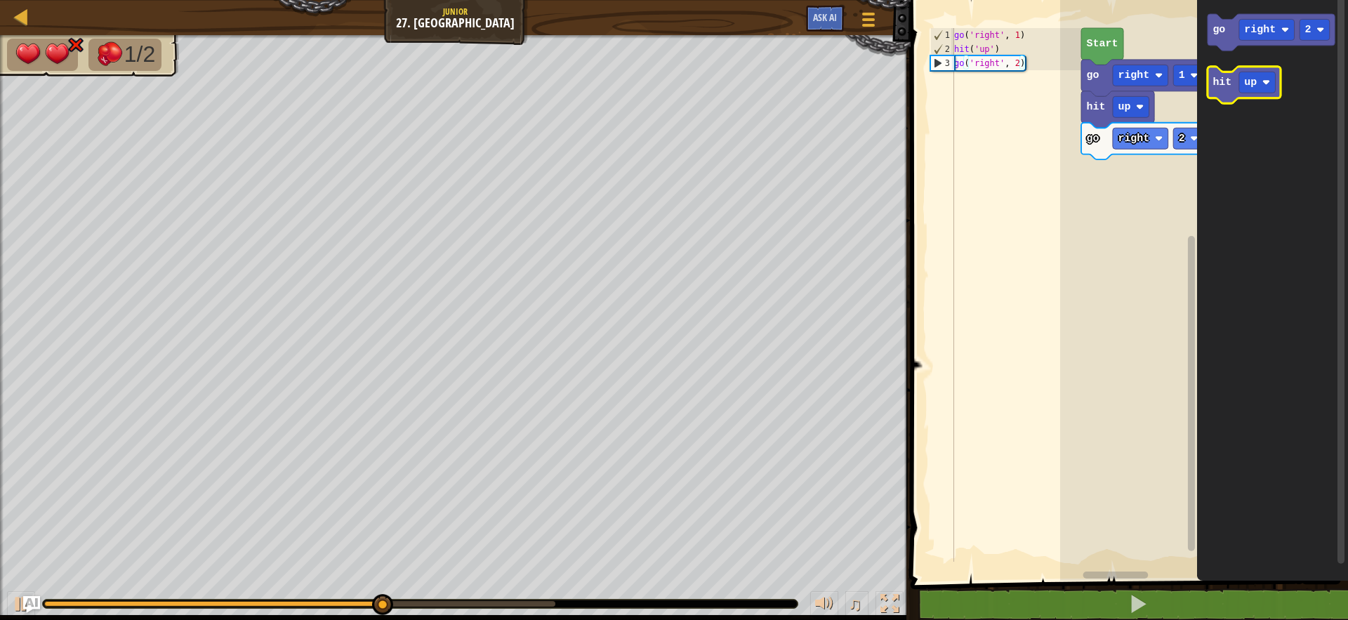
click at [1218, 80] on text "hit" at bounding box center [1222, 82] width 19 height 11
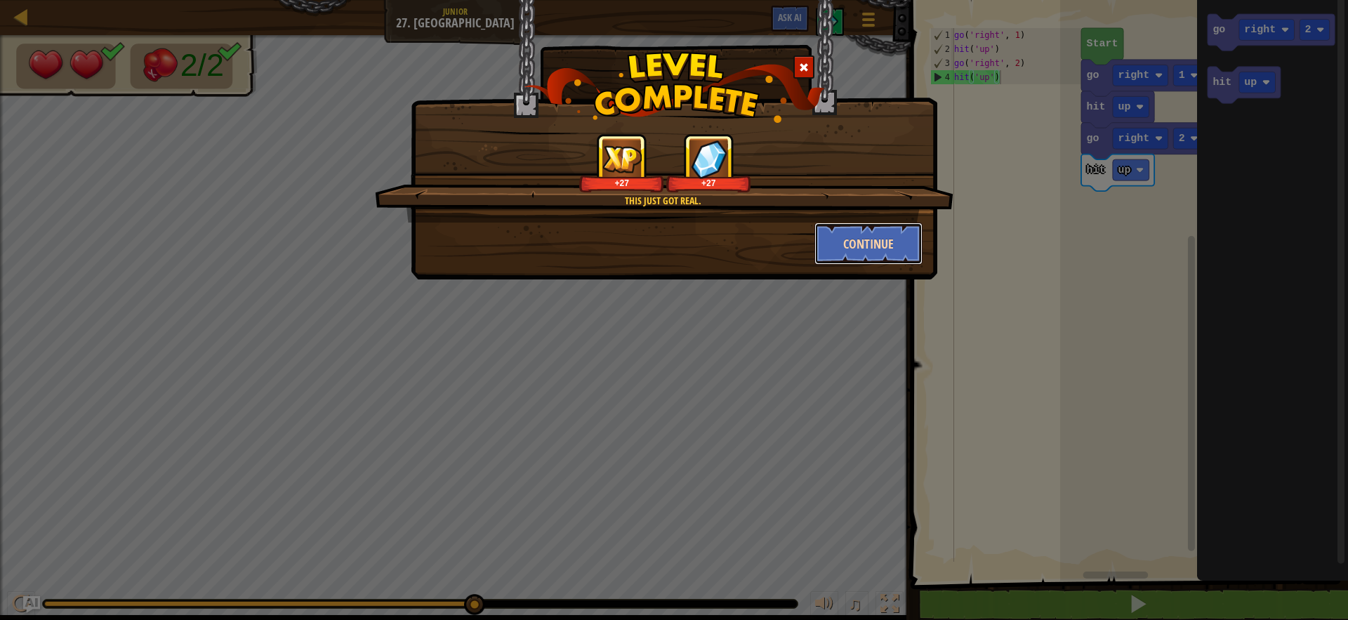
click at [875, 254] on button "Continue" at bounding box center [869, 244] width 109 height 42
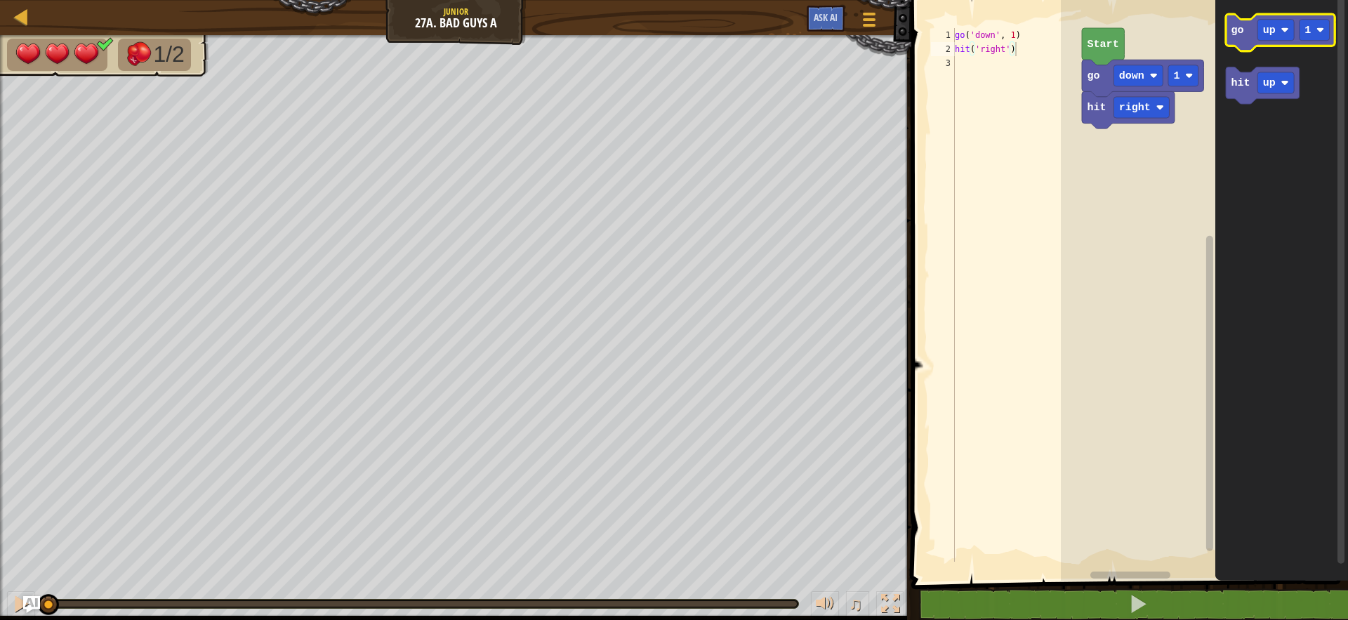
click at [1247, 39] on icon "Blockly Workspace" at bounding box center [1280, 32] width 109 height 37
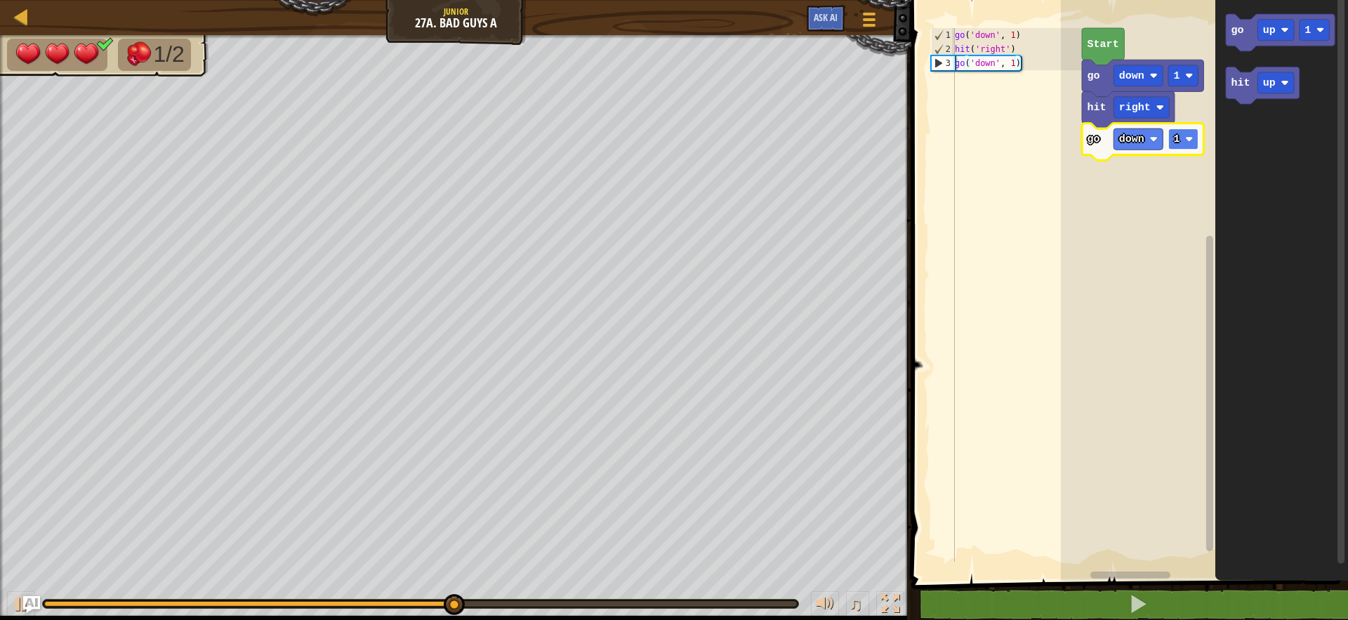
click at [1176, 149] on rect "Blockly Workspace" at bounding box center [1183, 139] width 30 height 21
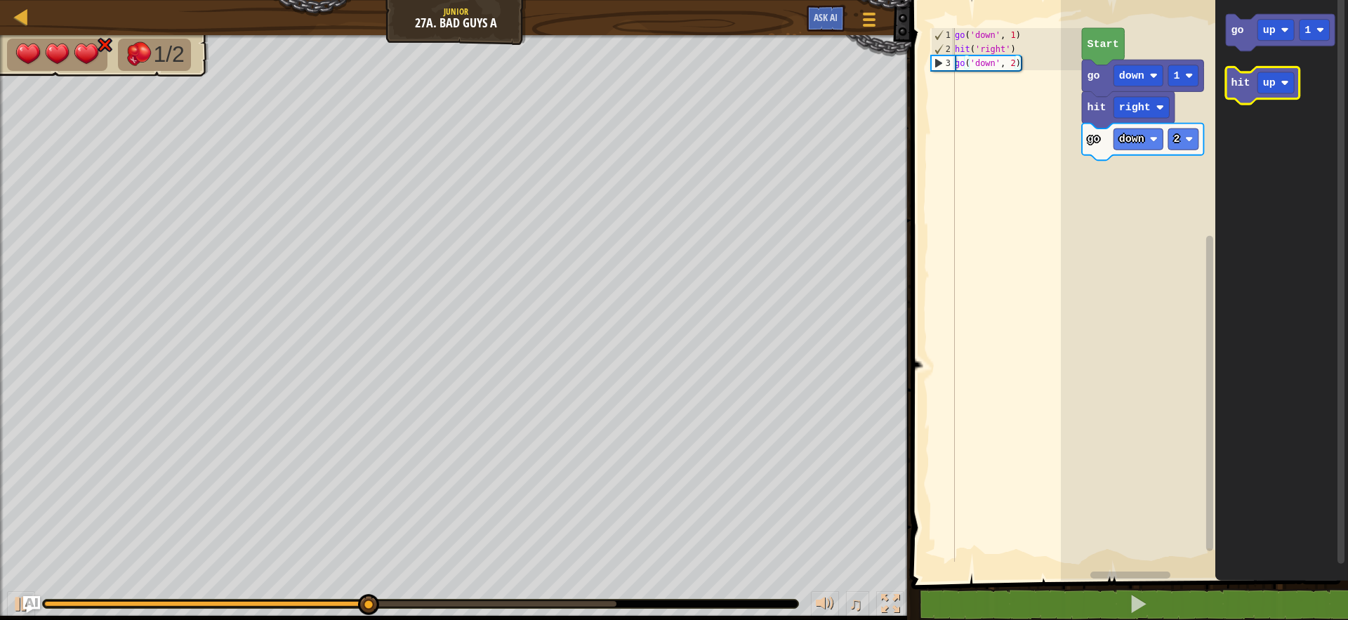
click at [1233, 86] on text "hit" at bounding box center [1241, 83] width 19 height 13
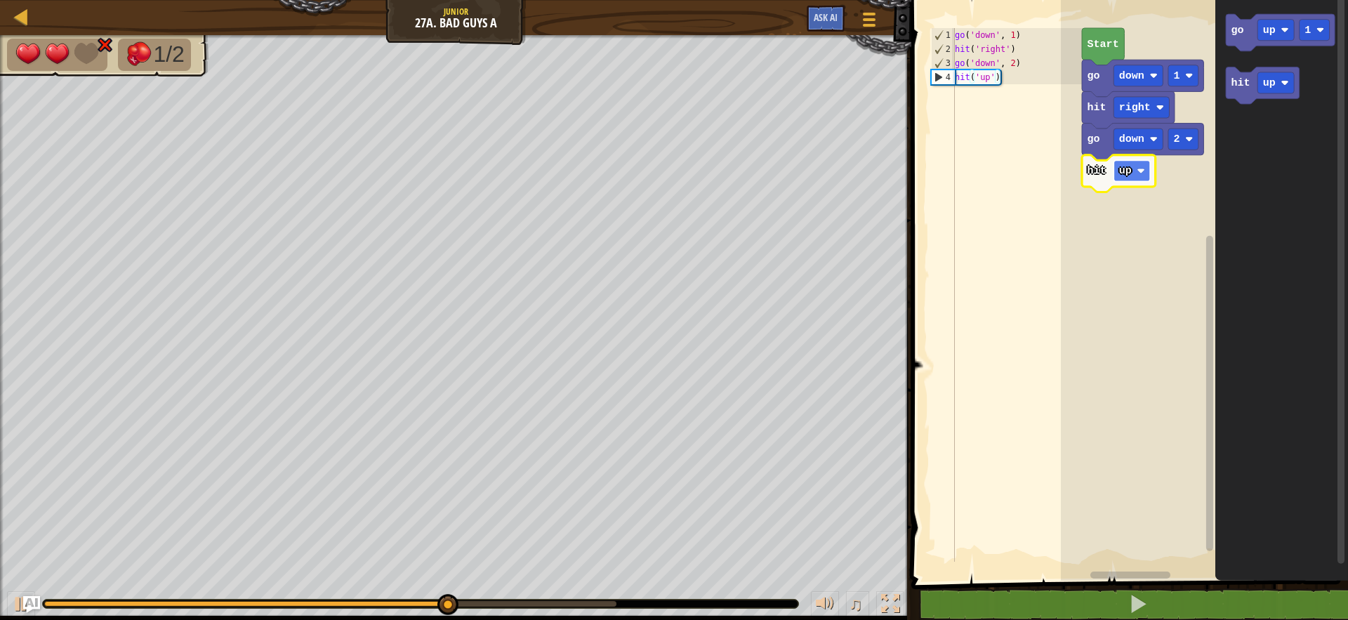
click at [1142, 174] on image "Blockly Workspace" at bounding box center [1142, 171] width 8 height 8
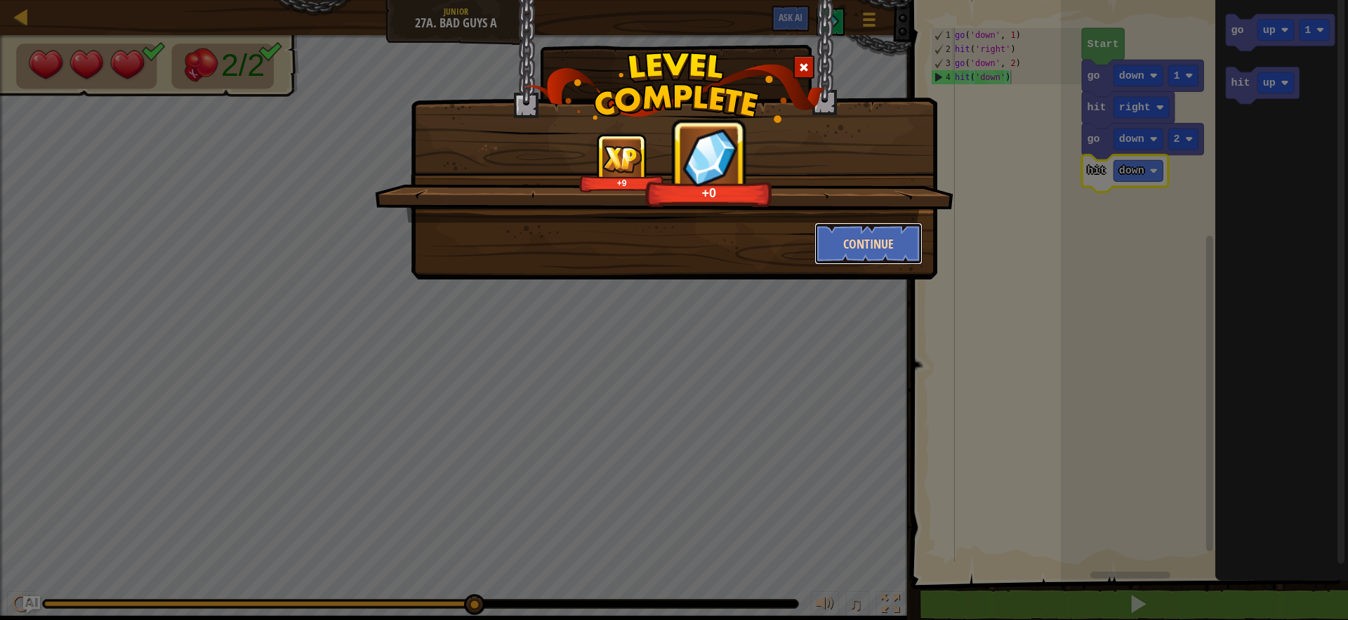
click at [861, 241] on button "Continue" at bounding box center [869, 244] width 109 height 42
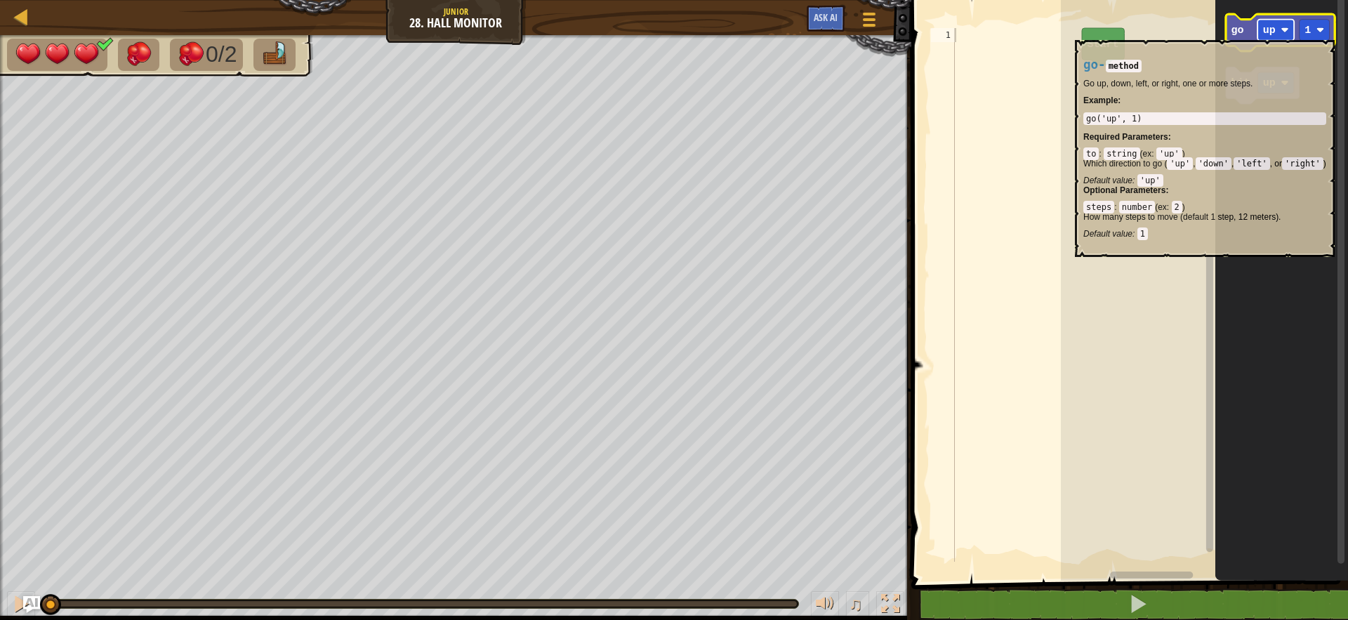
click at [1270, 32] on text "up" at bounding box center [1269, 30] width 13 height 13
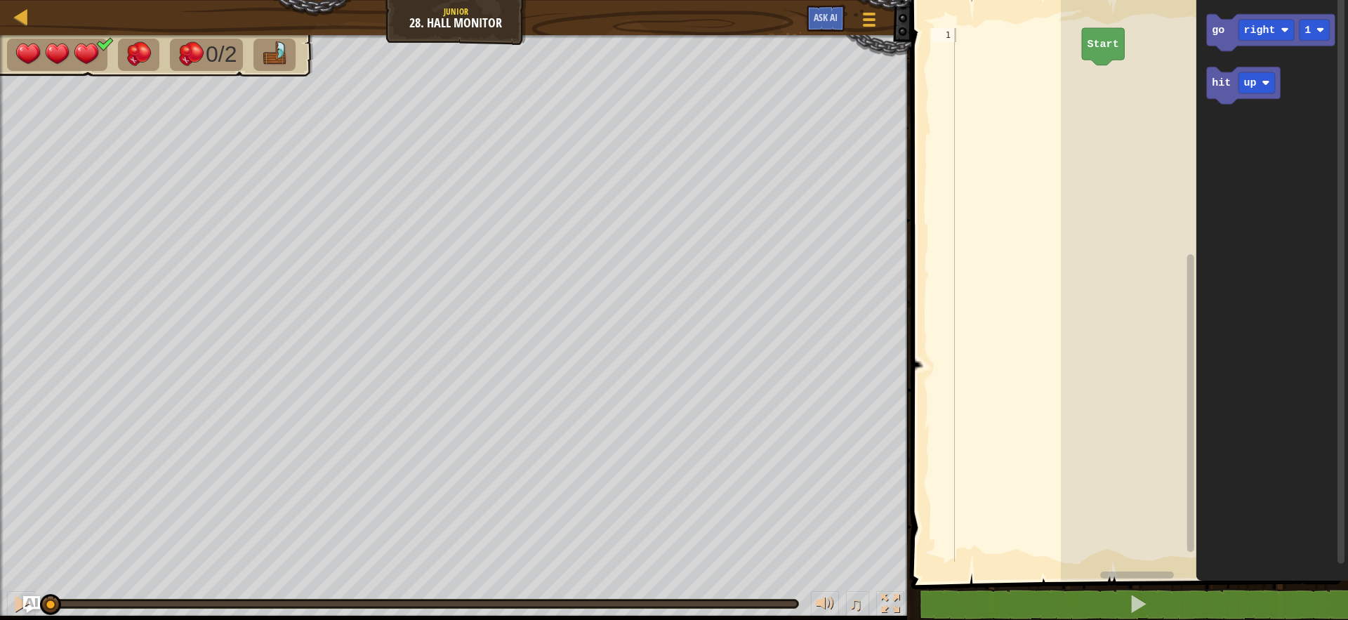
click at [949, 36] on div "1" at bounding box center [943, 35] width 24 height 14
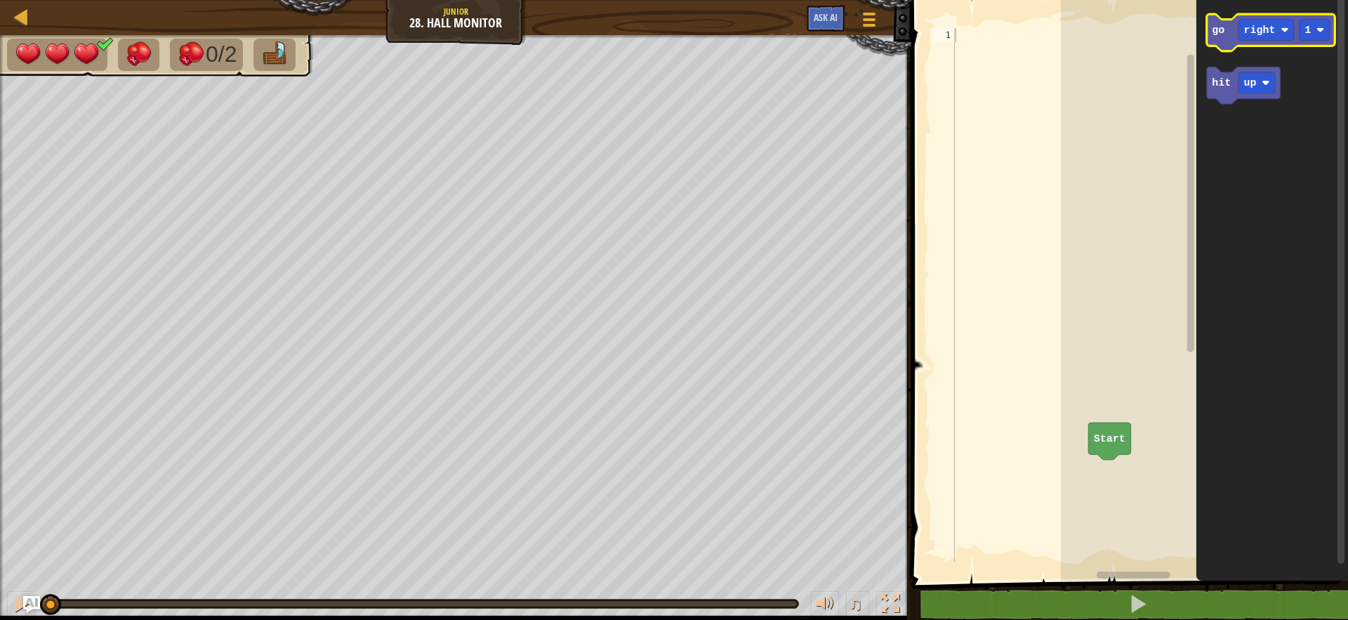
click at [1232, 47] on icon "Blockly Workspace" at bounding box center [1271, 32] width 128 height 37
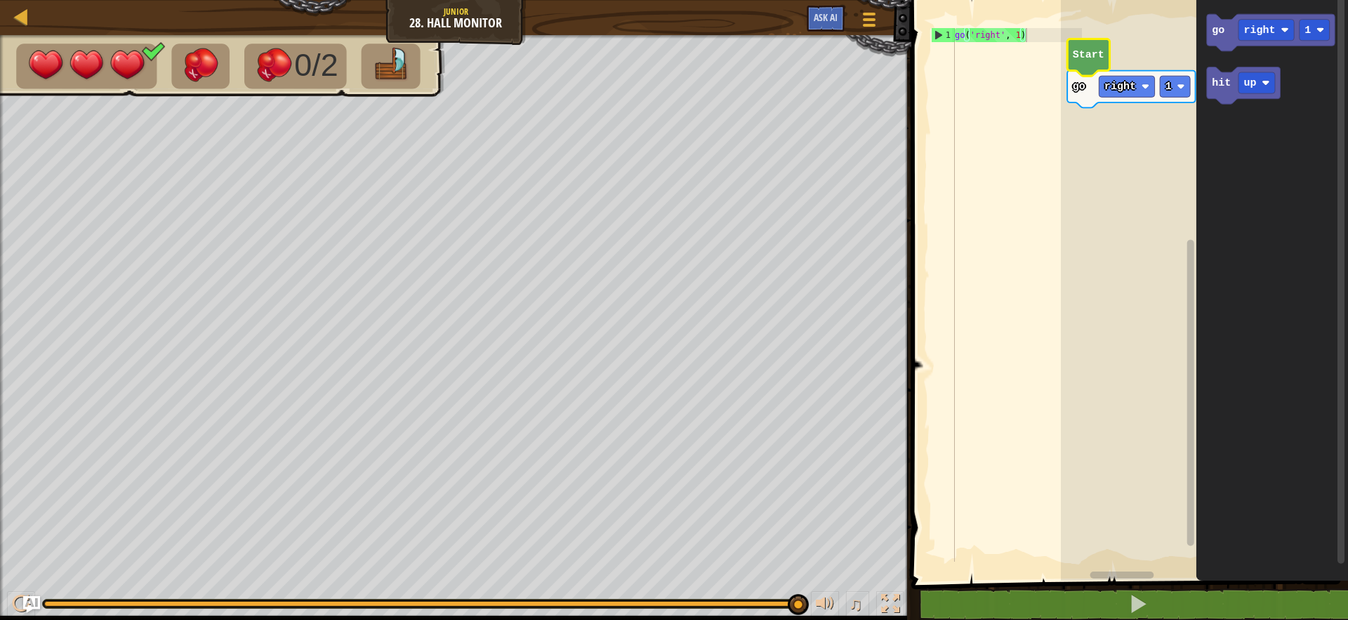
click at [1085, 94] on icon "Blockly Workspace" at bounding box center [1131, 89] width 128 height 37
click at [1105, 137] on rect "Blockly Workspace" at bounding box center [1204, 287] width 287 height 588
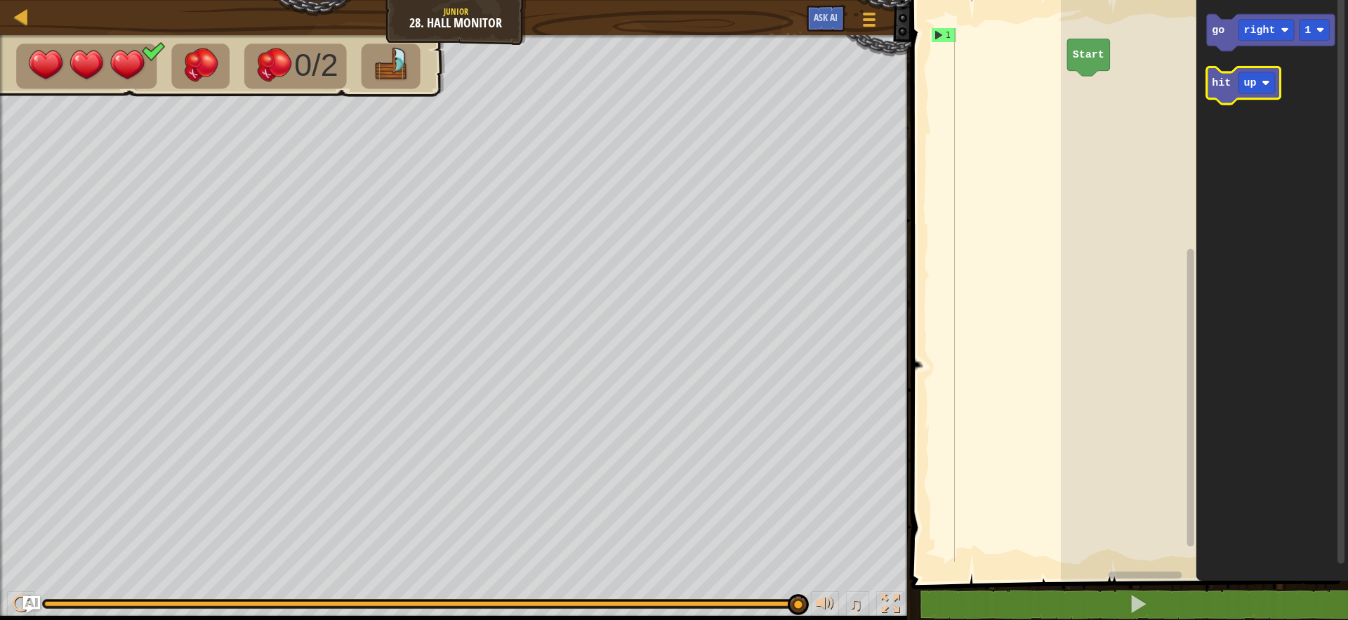
click at [1220, 96] on icon "Blockly Workspace" at bounding box center [1244, 85] width 74 height 37
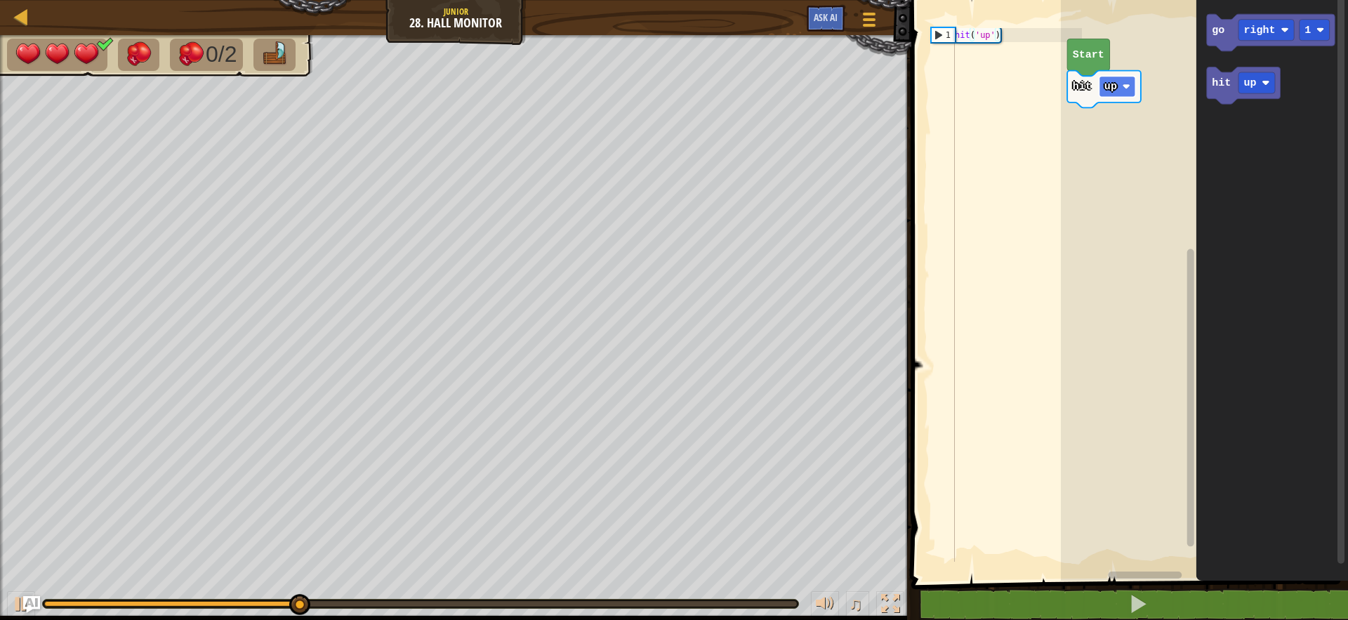
click at [1116, 81] on text "up" at bounding box center [1111, 86] width 13 height 13
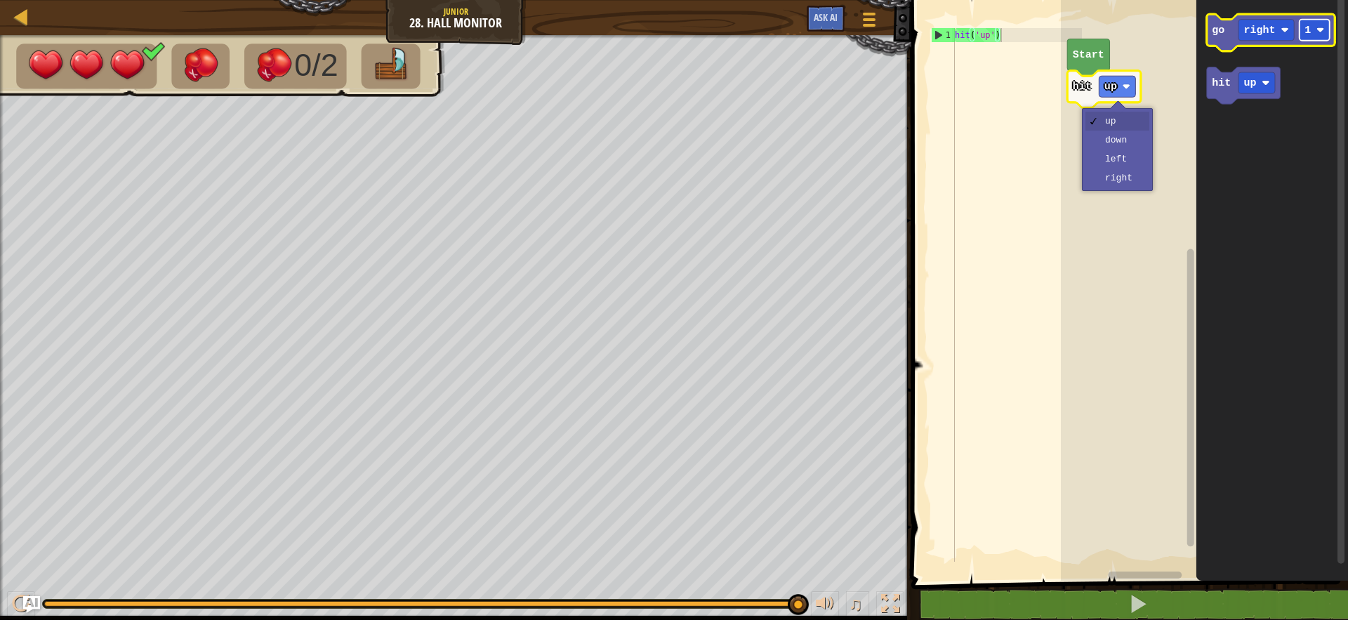
click at [1316, 36] on rect "Blockly Workspace" at bounding box center [1315, 30] width 30 height 21
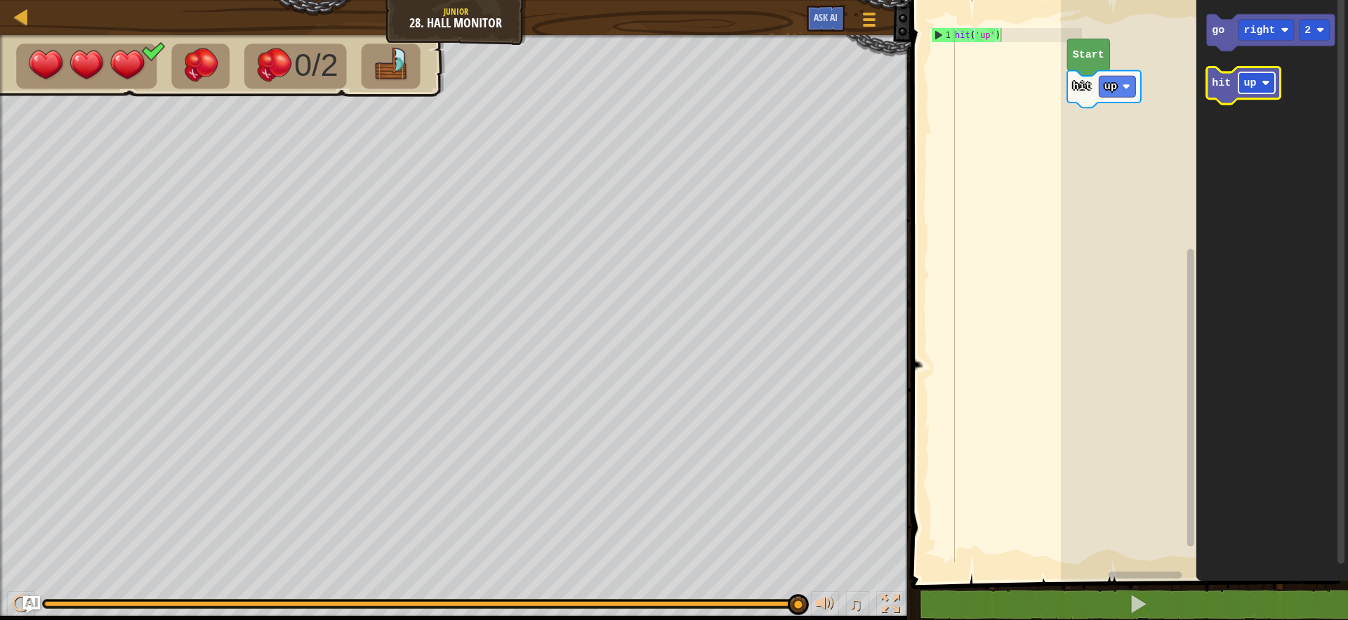
click at [1275, 83] on rect "Blockly Workspace" at bounding box center [1257, 82] width 37 height 21
click at [1121, 86] on rect "Blockly Workspace" at bounding box center [1118, 86] width 37 height 21
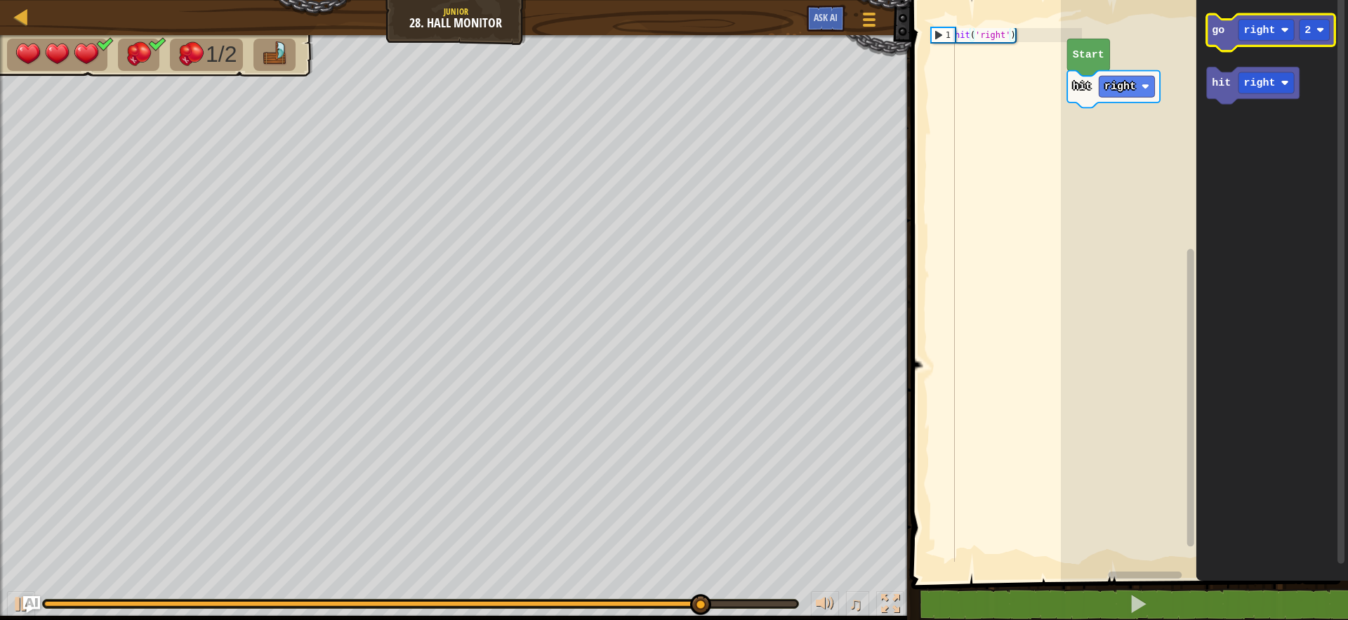
click at [1223, 34] on text "go" at bounding box center [1219, 30] width 13 height 13
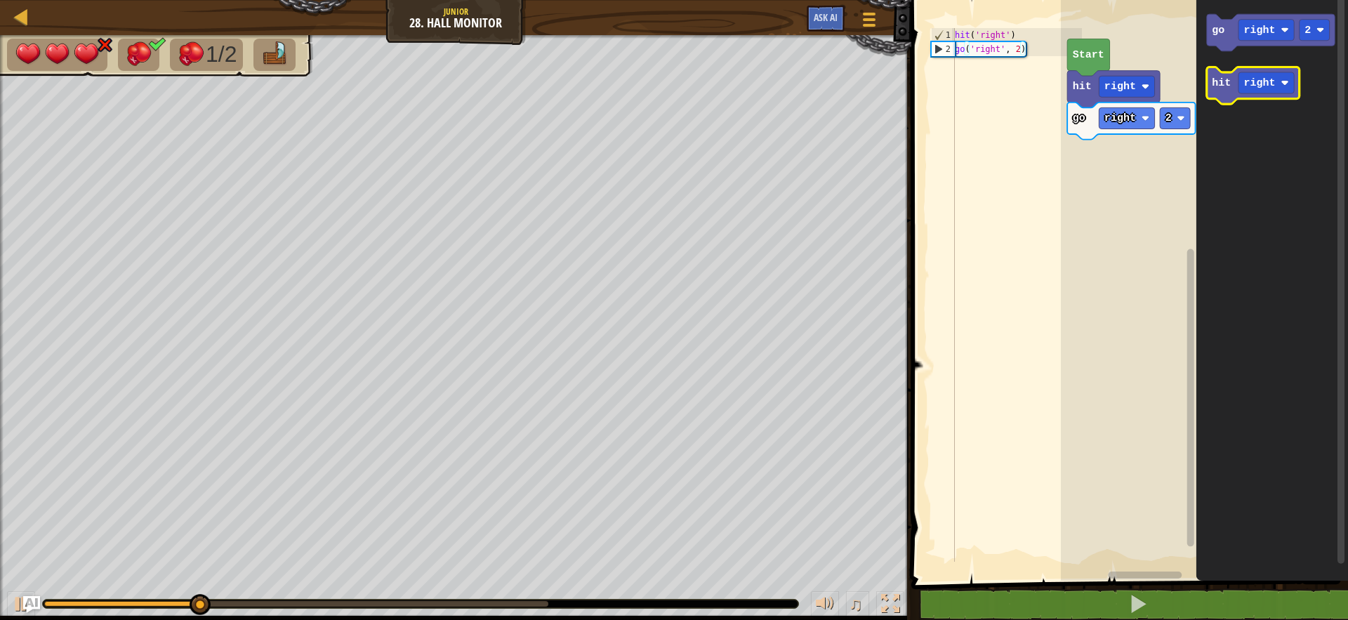
click at [1228, 75] on icon "Blockly Workspace" at bounding box center [1253, 85] width 93 height 37
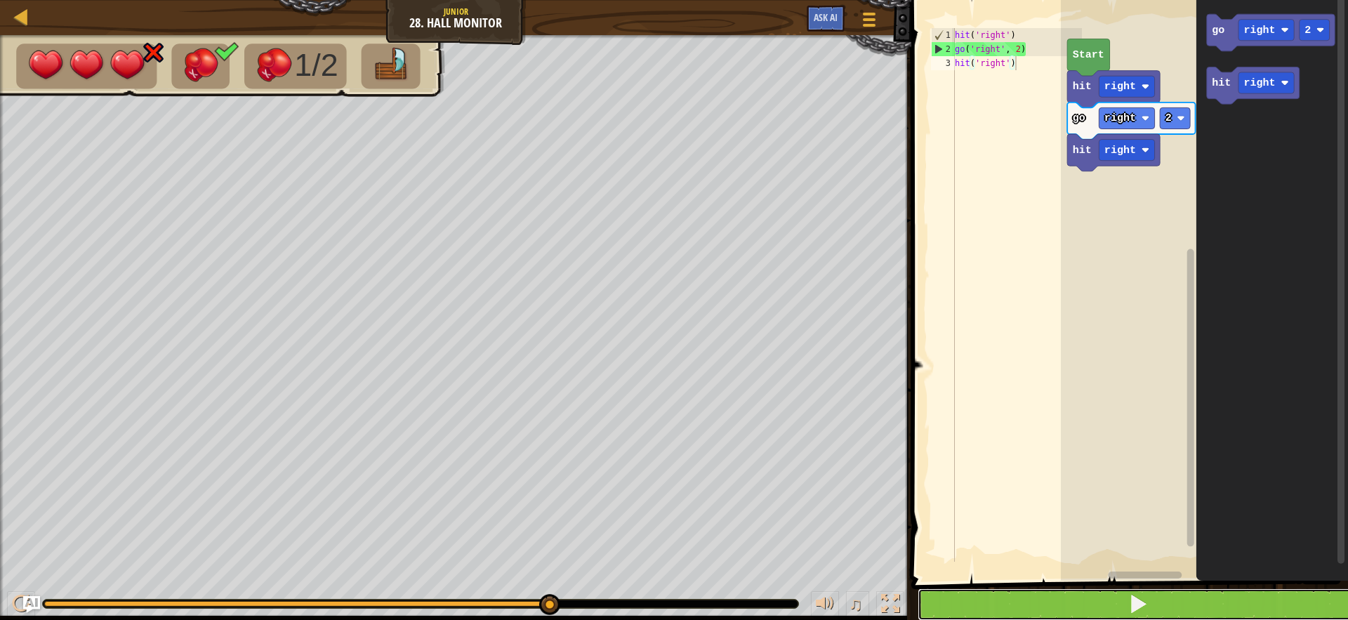
click at [1049, 596] on button at bounding box center [1138, 604] width 441 height 32
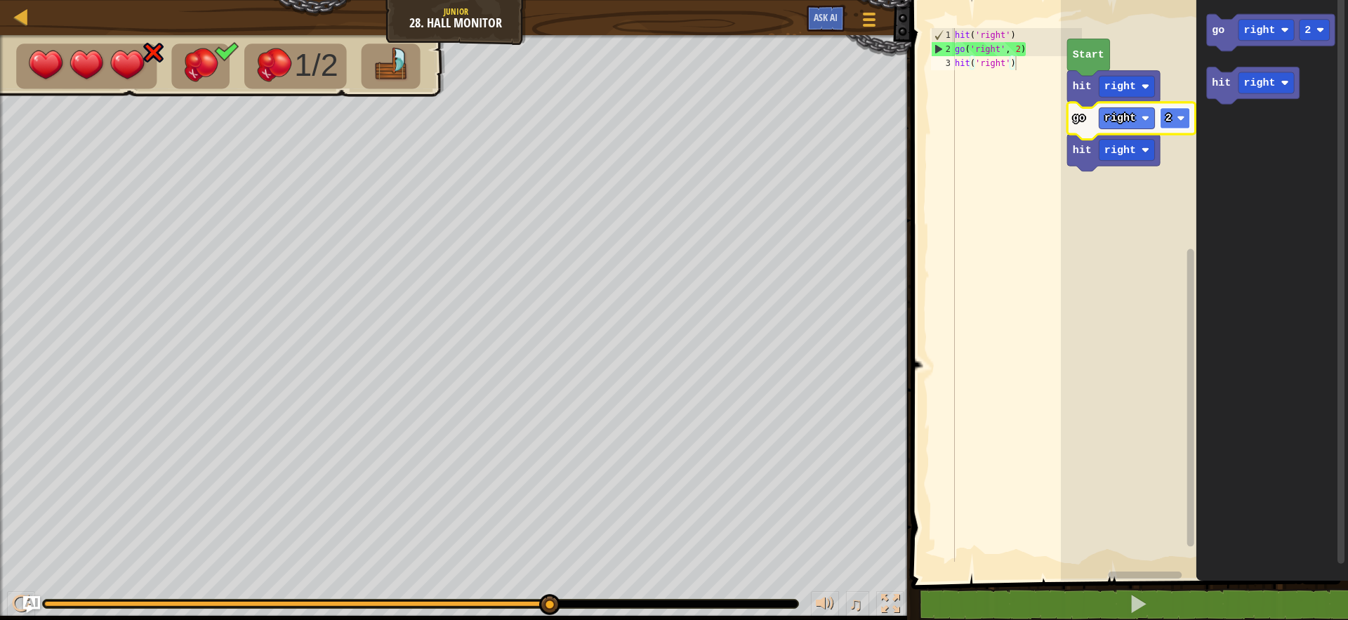
click at [1173, 117] on rect "Blockly Workspace" at bounding box center [1175, 117] width 30 height 21
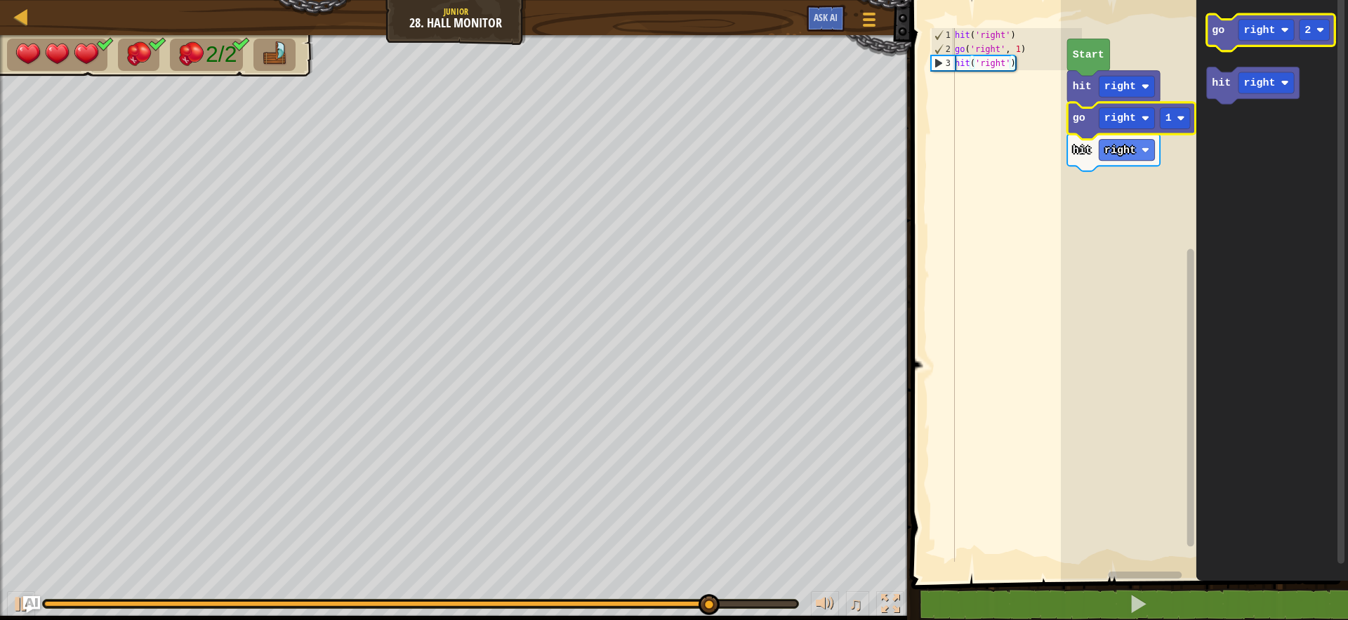
click at [1216, 39] on icon "Blockly Workspace" at bounding box center [1271, 32] width 128 height 37
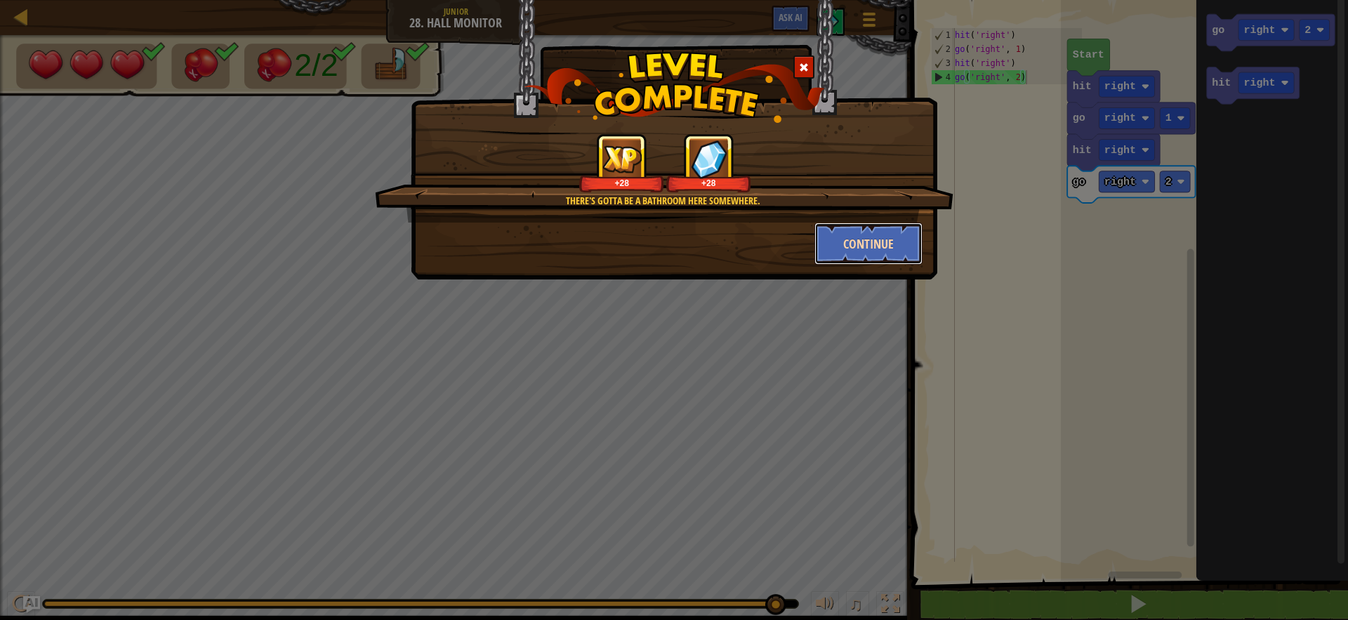
click at [844, 247] on button "Continue" at bounding box center [869, 244] width 109 height 42
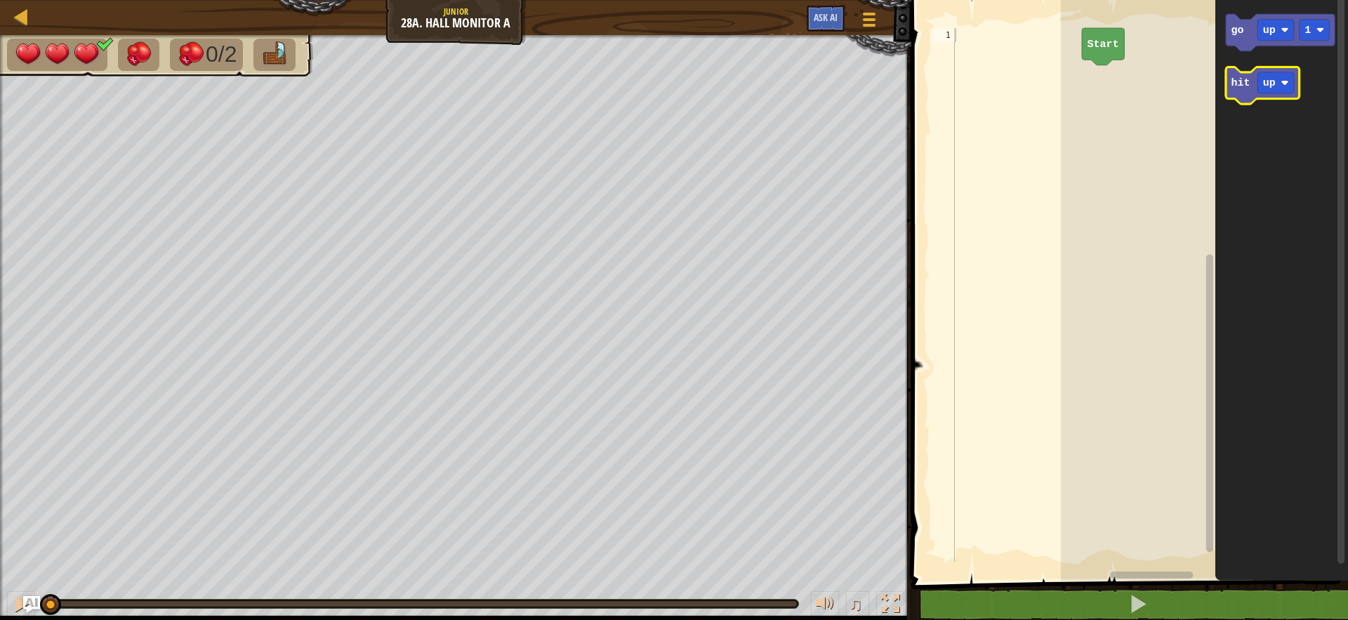
click at [1248, 84] on text "hit" at bounding box center [1241, 83] width 19 height 13
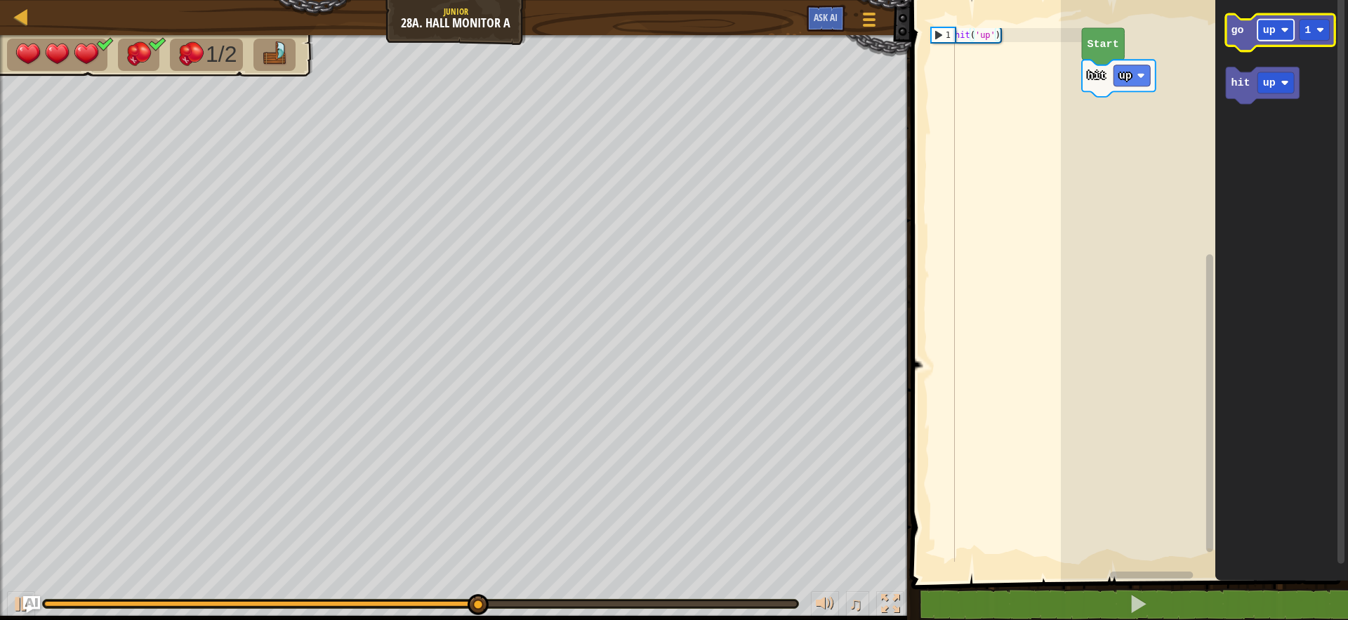
click at [1284, 31] on image "Blockly Workspace" at bounding box center [1286, 30] width 8 height 8
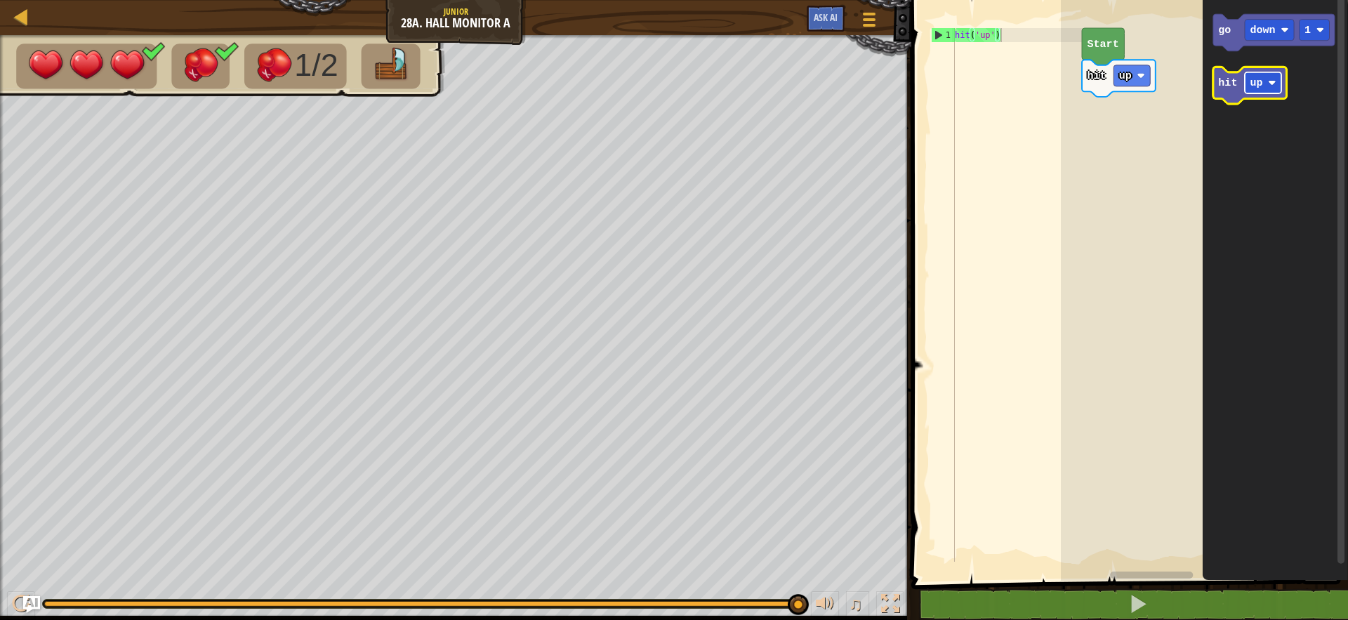
click at [1278, 82] on rect "Blockly Workspace" at bounding box center [1263, 82] width 37 height 21
click at [1215, 37] on icon "Blockly Workspace" at bounding box center [1273, 32] width 121 height 37
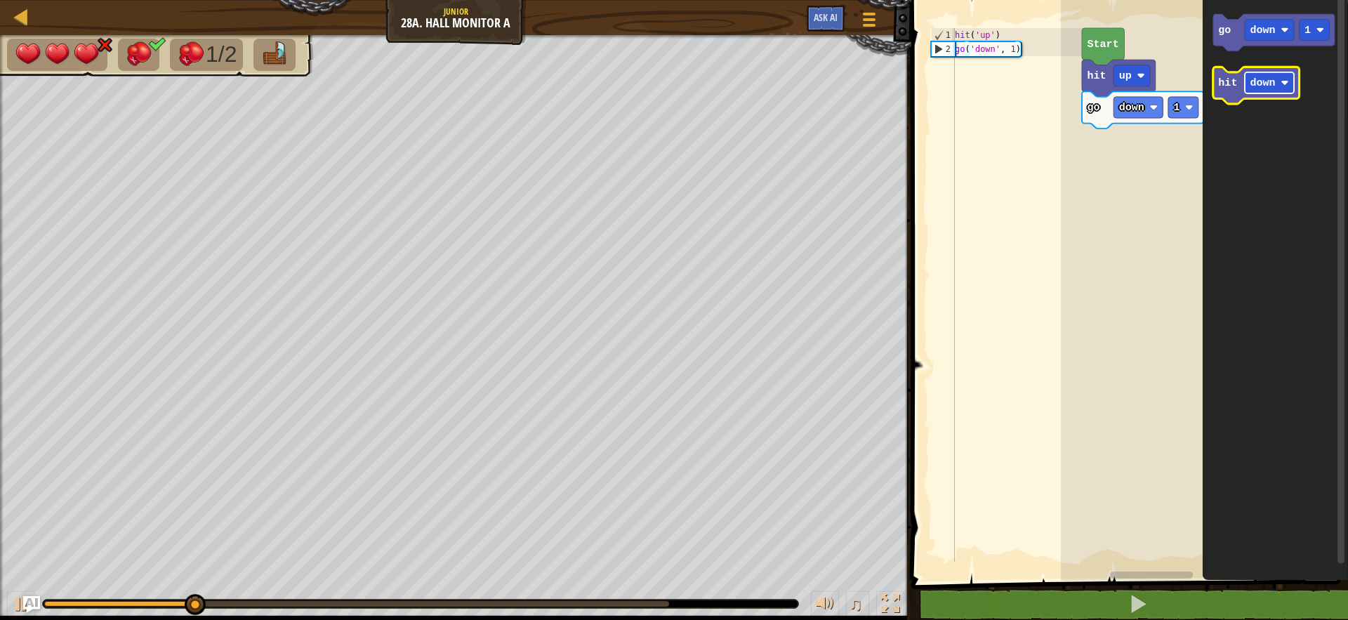
click at [1246, 80] on rect "Blockly Workspace" at bounding box center [1269, 82] width 49 height 21
click at [1229, 84] on text "hit" at bounding box center [1228, 83] width 19 height 13
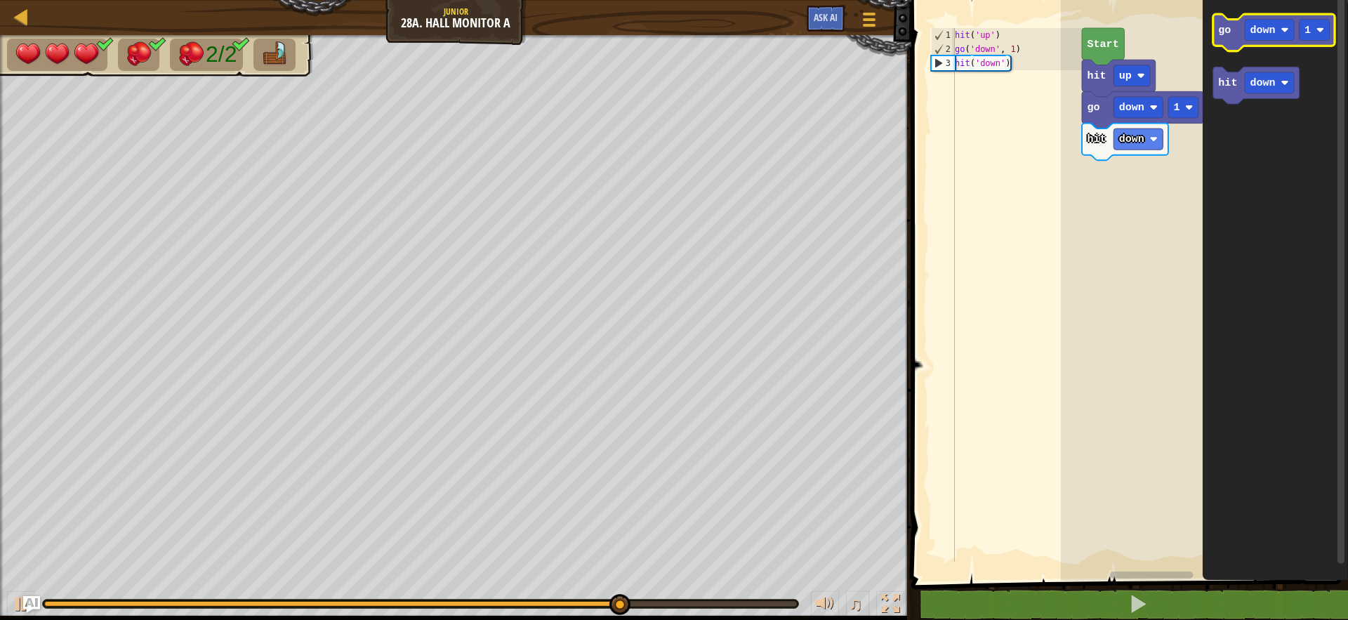
click at [1223, 25] on text "go" at bounding box center [1225, 30] width 13 height 13
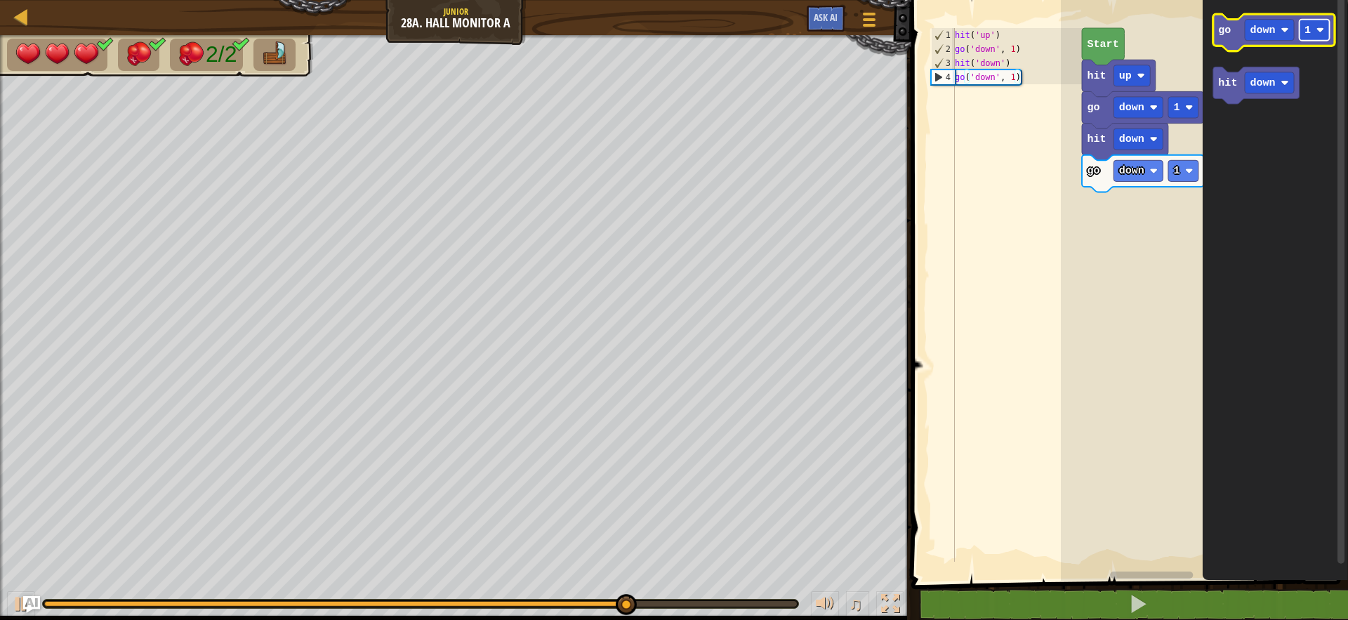
click at [1312, 29] on rect "Blockly Workspace" at bounding box center [1315, 30] width 30 height 21
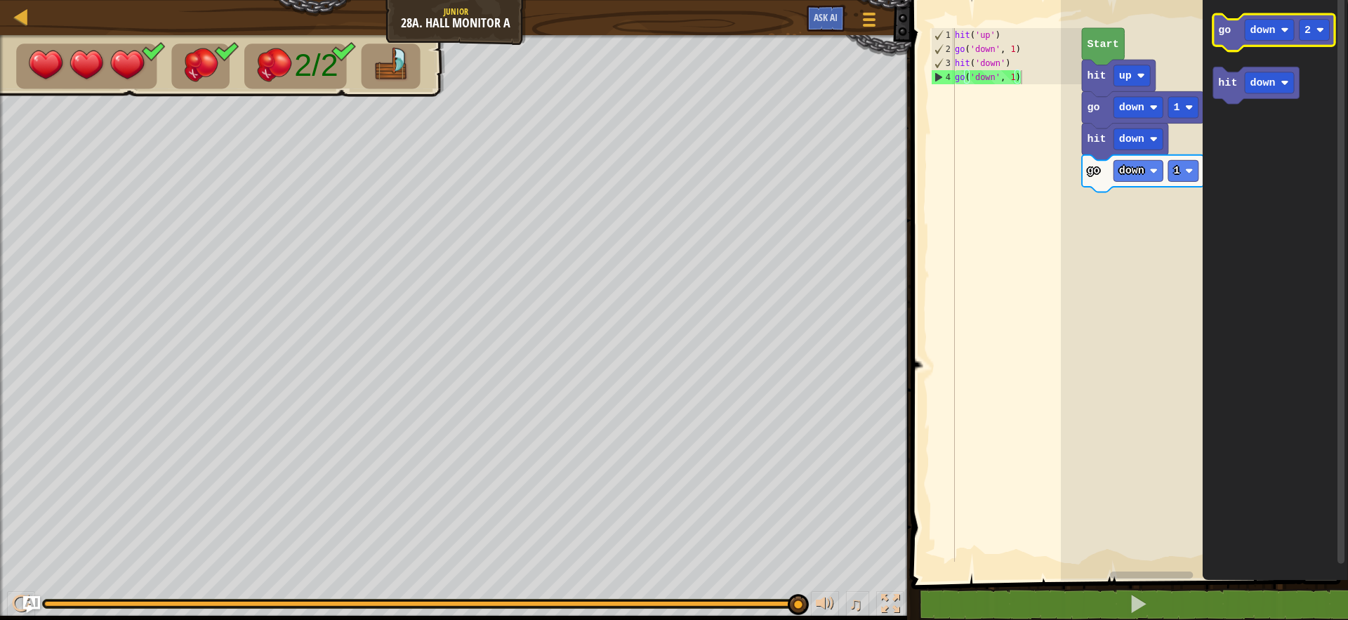
click at [1222, 40] on icon "Blockly Workspace" at bounding box center [1273, 32] width 121 height 37
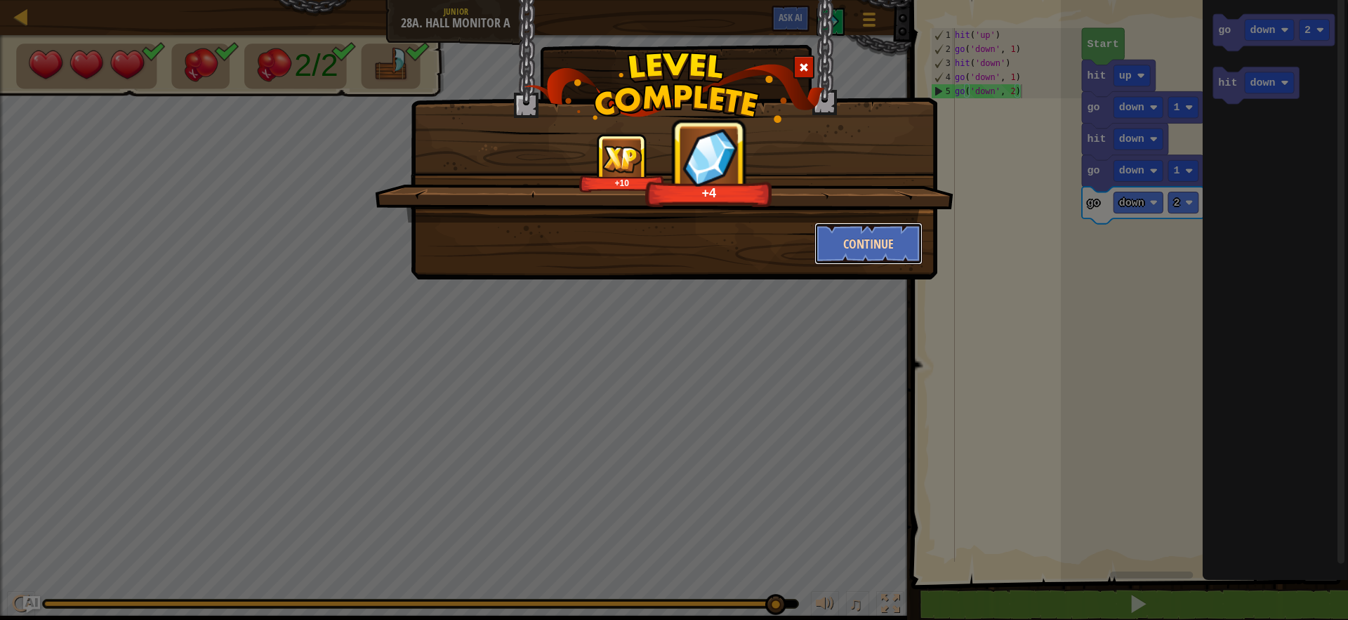
click at [911, 236] on button "Continue" at bounding box center [869, 244] width 109 height 42
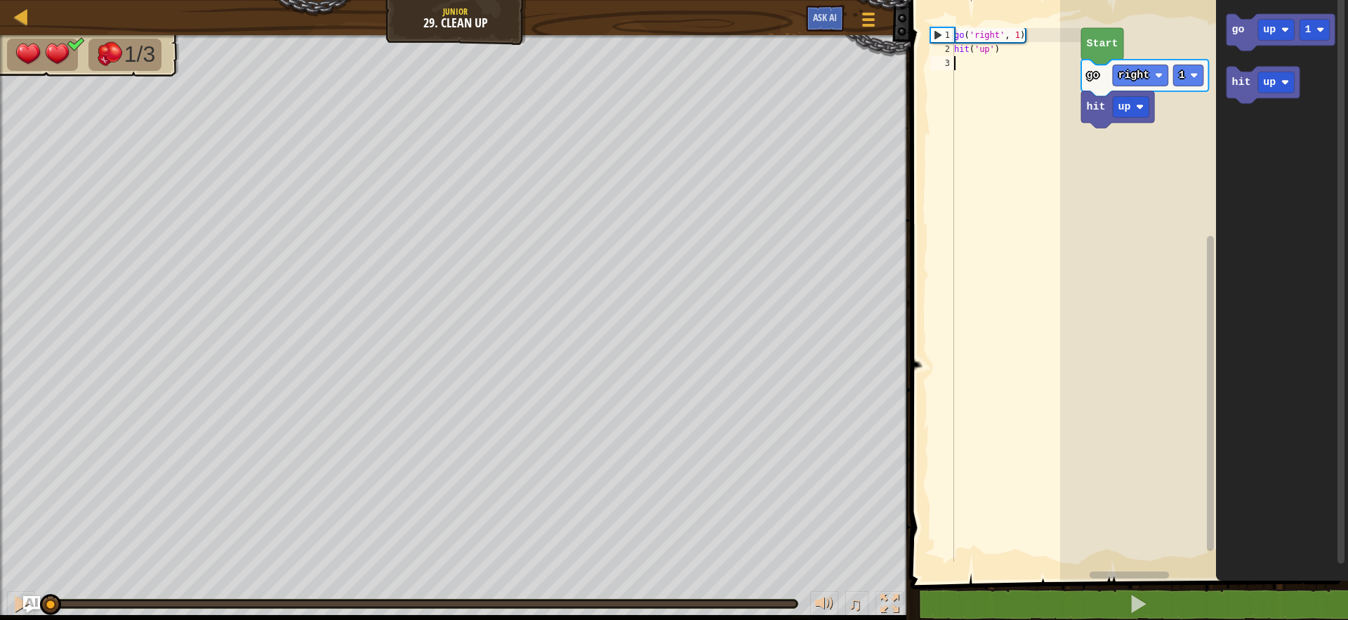
click at [937, 31] on div "1" at bounding box center [942, 35] width 23 height 14
click at [945, 54] on div "2" at bounding box center [942, 49] width 24 height 14
type textarea "hit('up')"
drag, startPoint x: 926, startPoint y: 155, endPoint x: 919, endPoint y: 195, distance: 39.8
click at [923, 177] on span at bounding box center [1131, 271] width 449 height 638
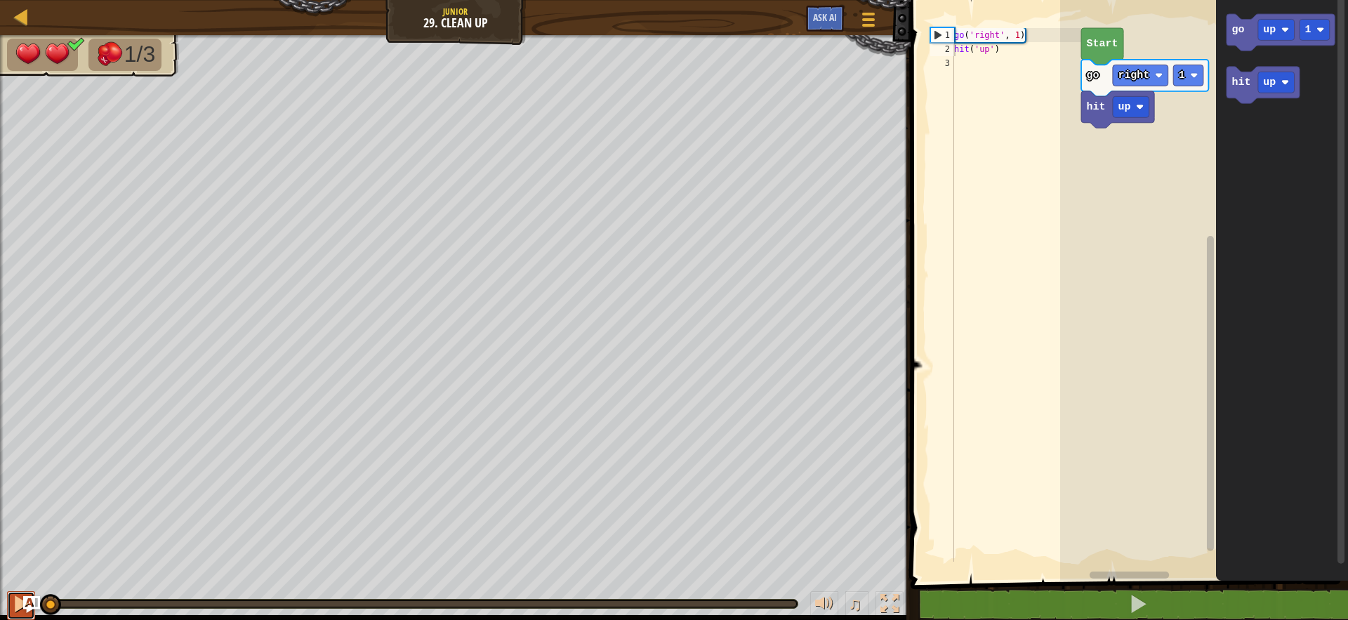
click at [11, 614] on button at bounding box center [21, 605] width 28 height 29
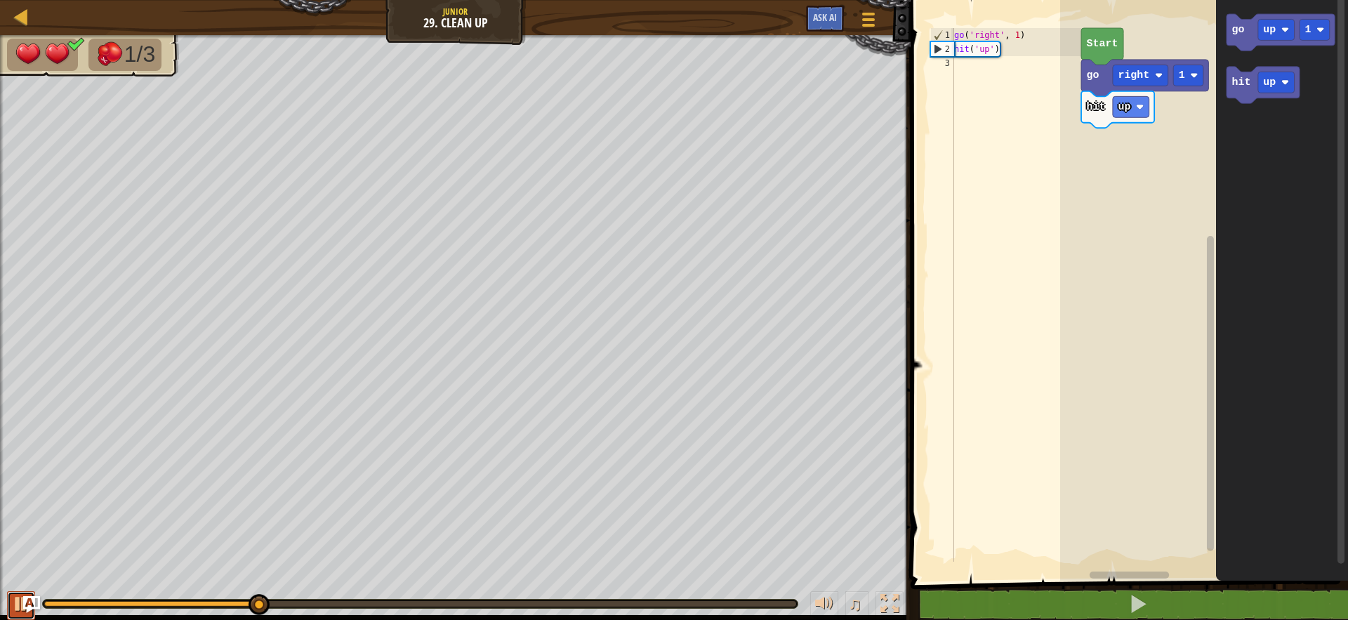
click at [12, 613] on div at bounding box center [21, 604] width 18 height 18
click at [1265, 30] on text "up" at bounding box center [1270, 29] width 13 height 11
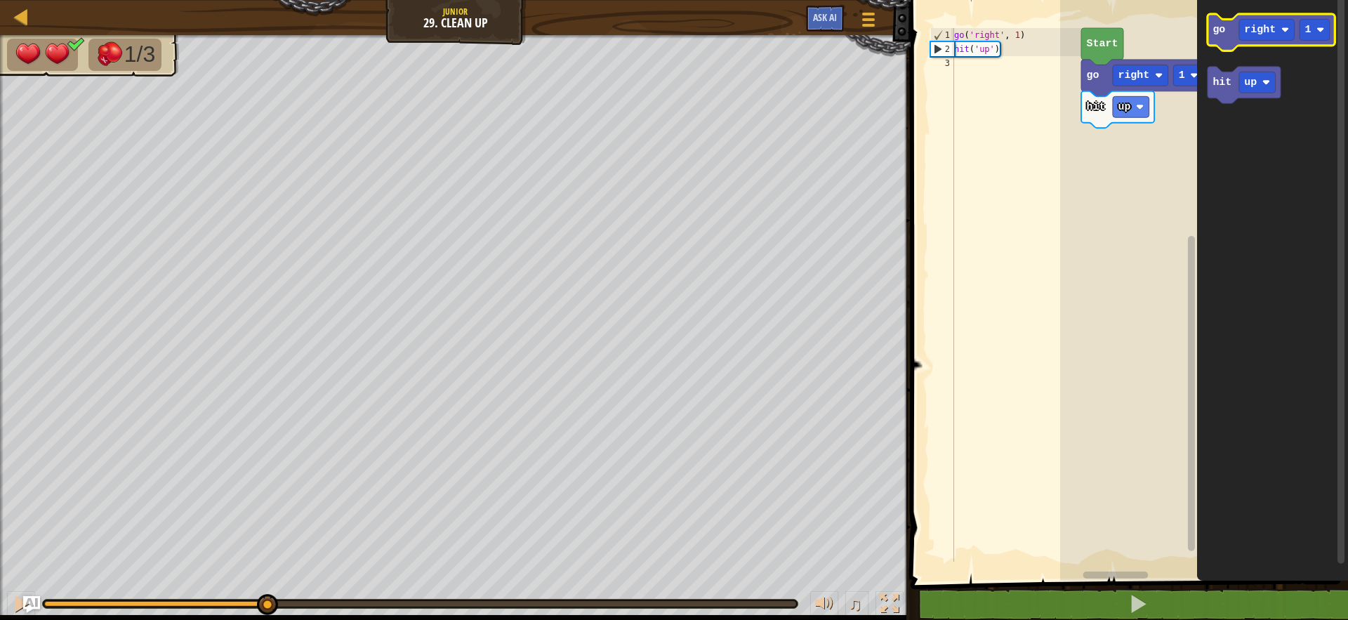
click at [1235, 38] on icon "Blockly Workspace" at bounding box center [1271, 32] width 127 height 37
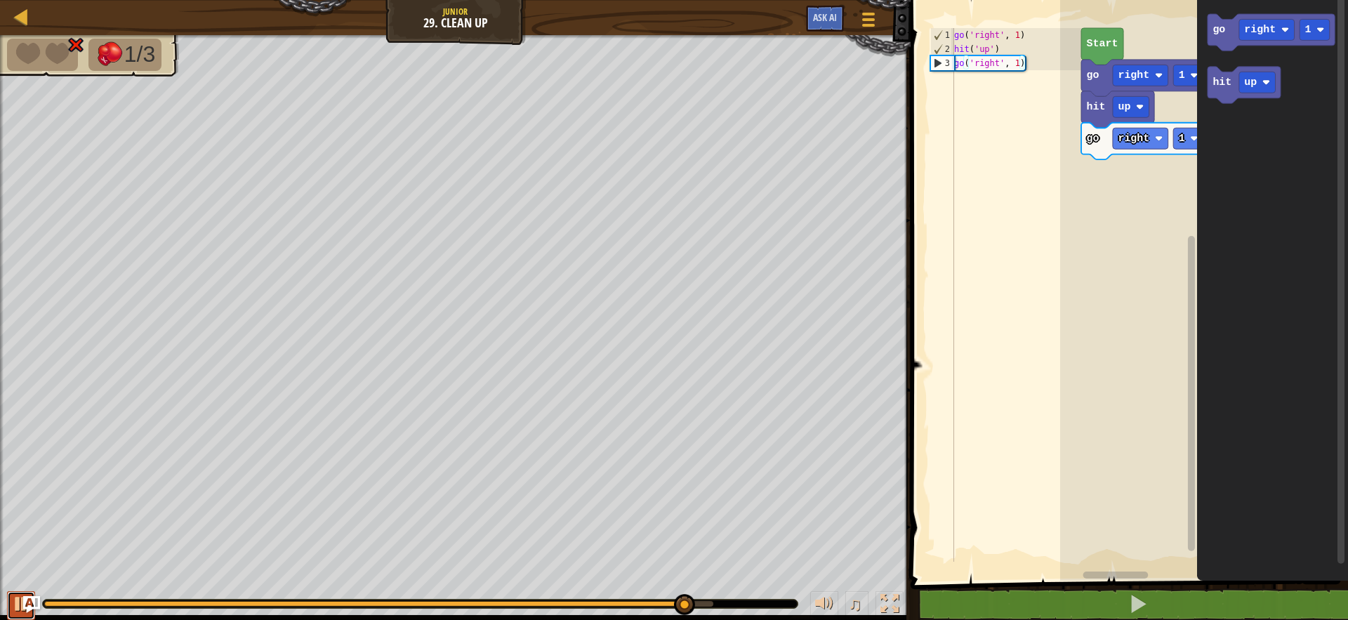
click at [13, 605] on div at bounding box center [21, 604] width 18 height 18
click at [1244, 86] on rect "Blockly Workspace" at bounding box center [1257, 82] width 37 height 21
click at [1215, 88] on text "hit" at bounding box center [1222, 82] width 19 height 11
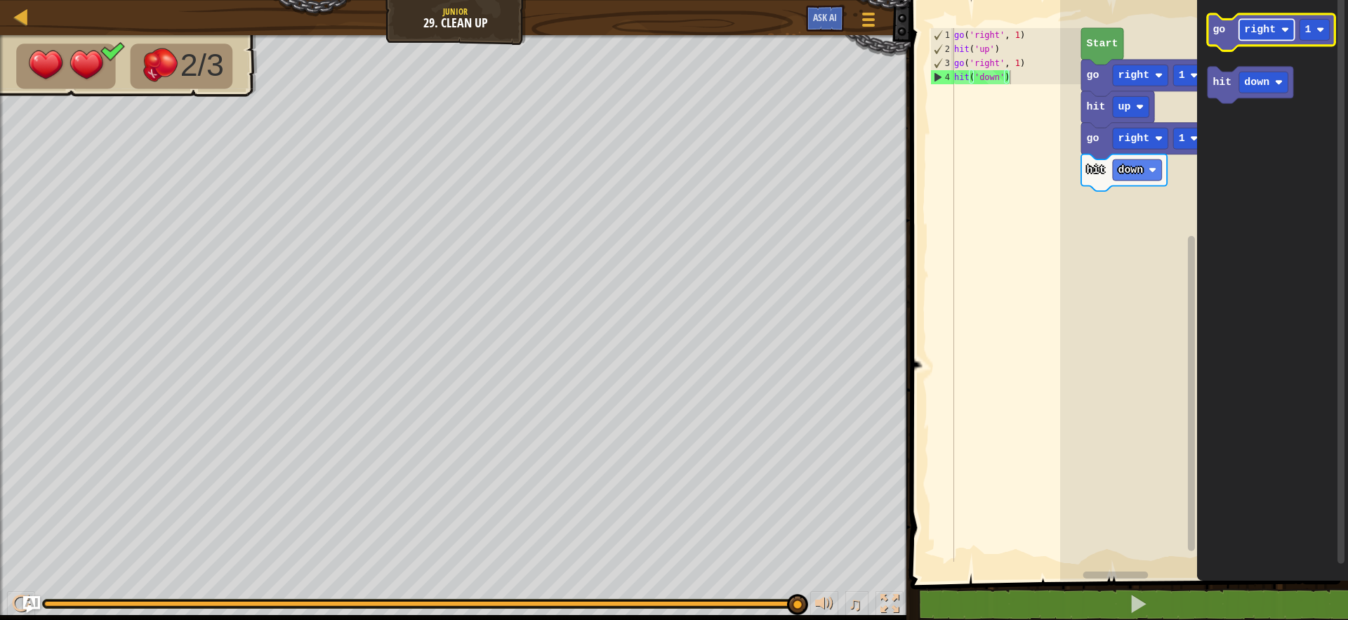
click at [1272, 29] on text "right" at bounding box center [1261, 29] width 32 height 11
click at [1213, 161] on icon "Blockly Workspace" at bounding box center [1272, 287] width 151 height 588
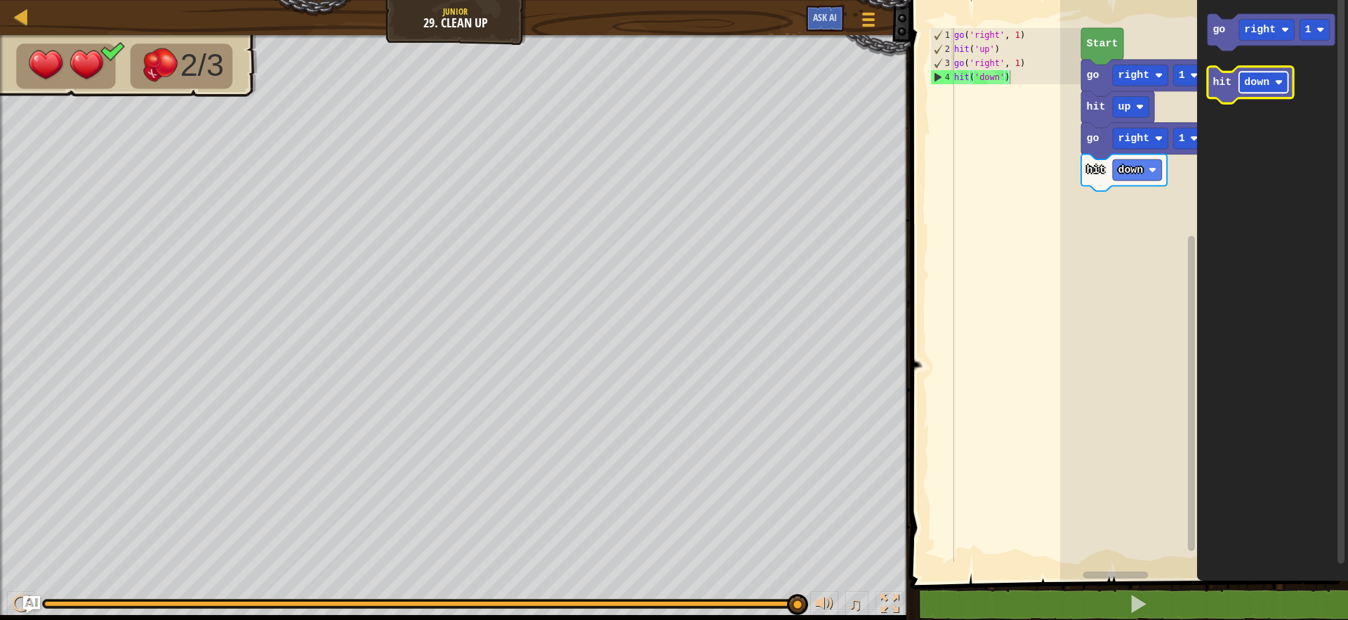
click at [1239, 84] on rect "Blockly Workspace" at bounding box center [1263, 82] width 49 height 21
click at [1215, 39] on icon "Blockly Workspace" at bounding box center [1271, 32] width 127 height 37
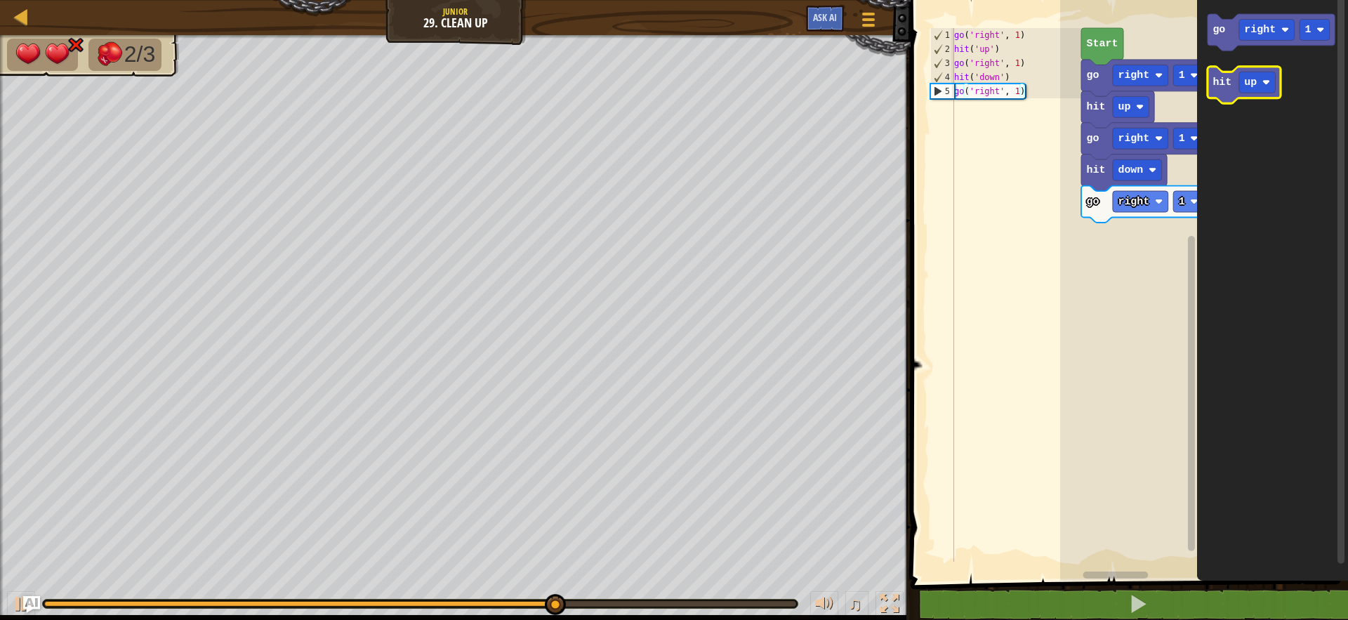
click at [1216, 84] on text "hit" at bounding box center [1222, 82] width 19 height 11
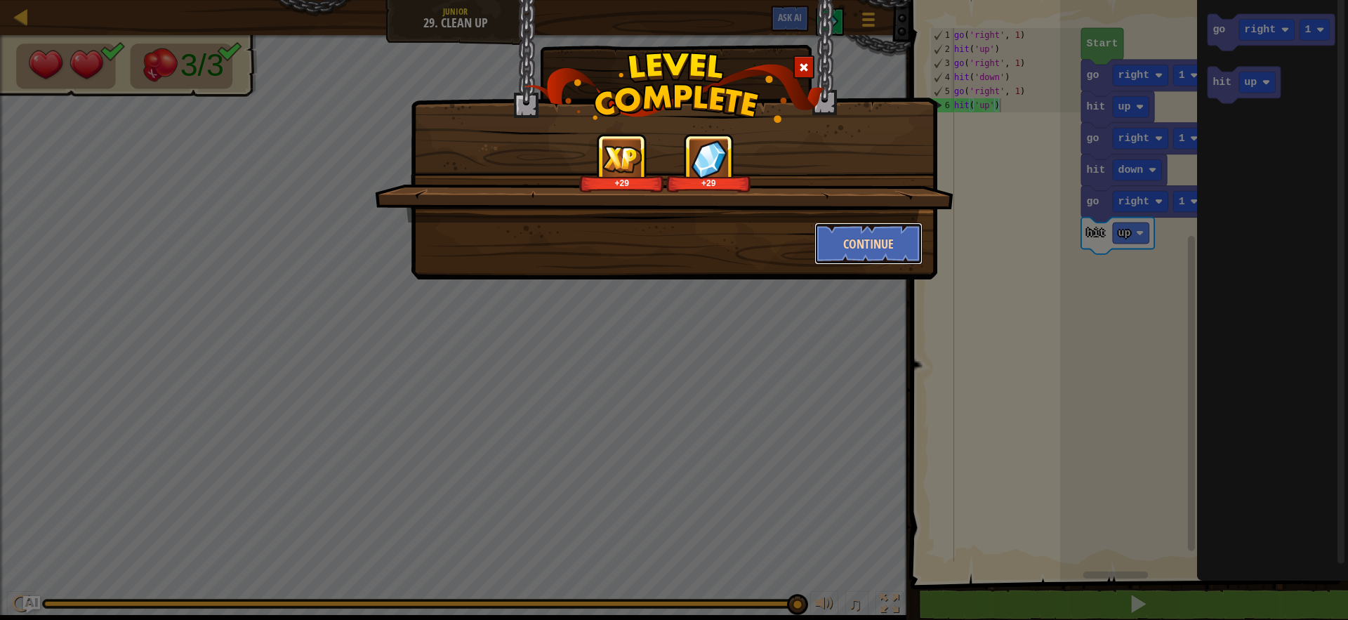
click at [872, 236] on button "Continue" at bounding box center [869, 244] width 109 height 42
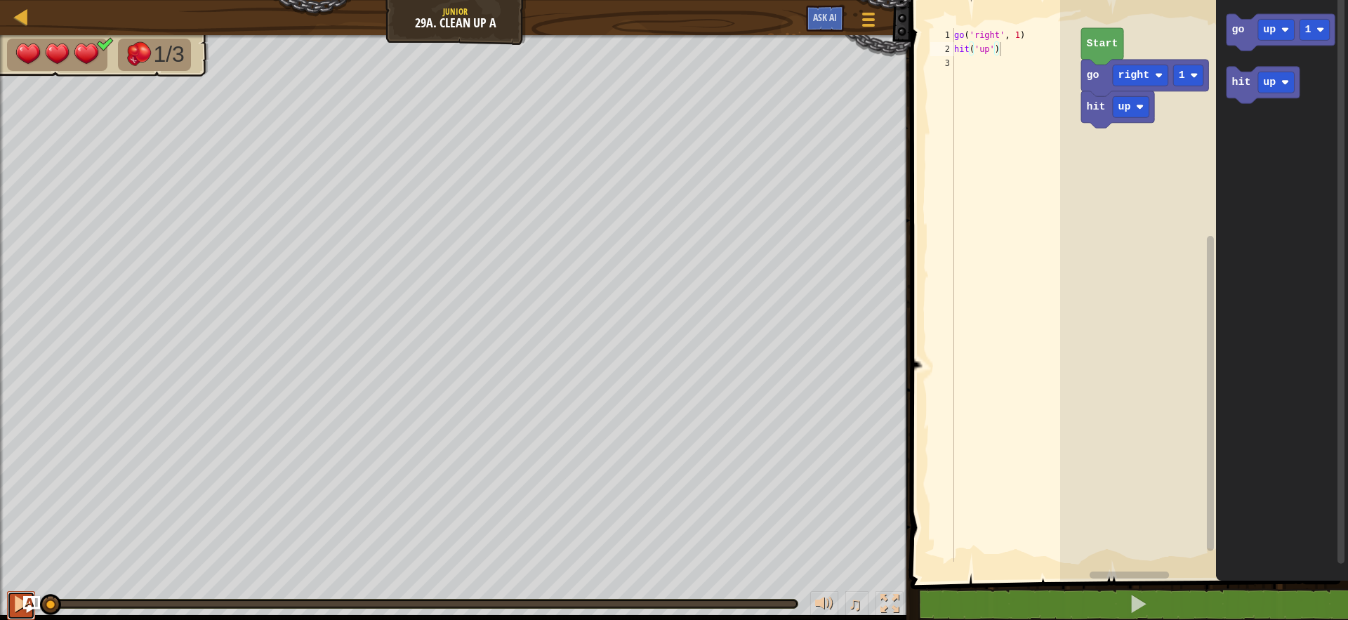
click at [8, 612] on button at bounding box center [21, 605] width 28 height 29
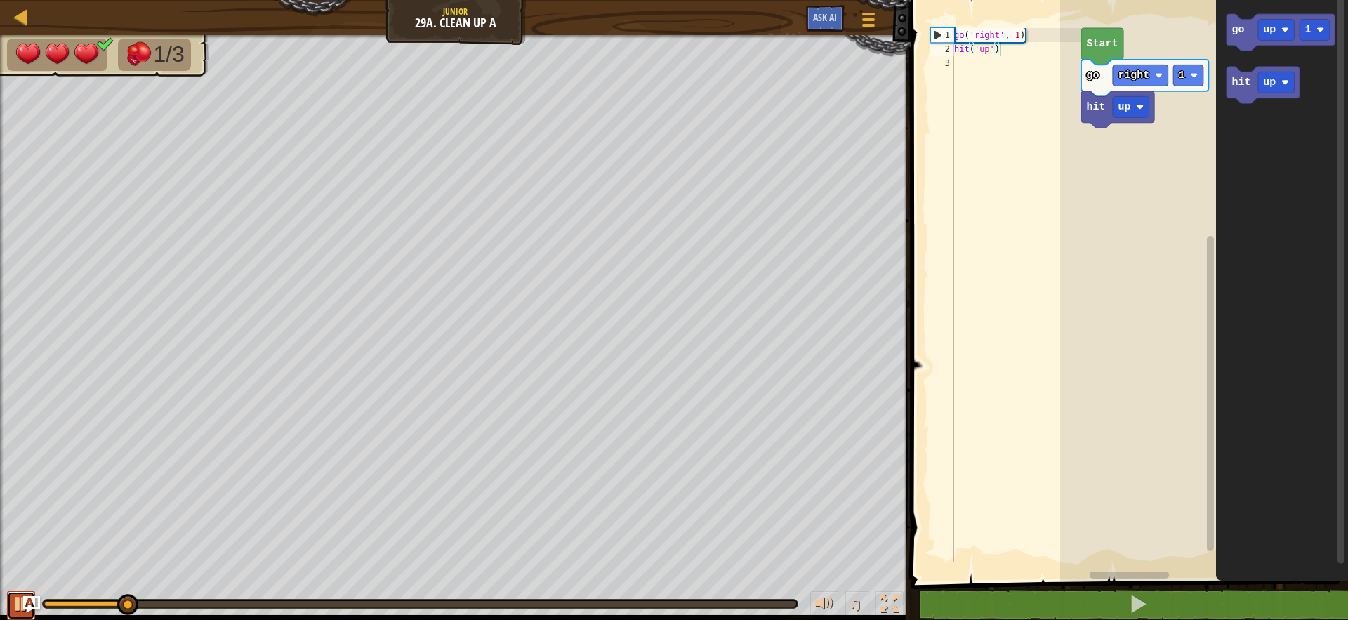
click at [8, 611] on button at bounding box center [21, 605] width 28 height 29
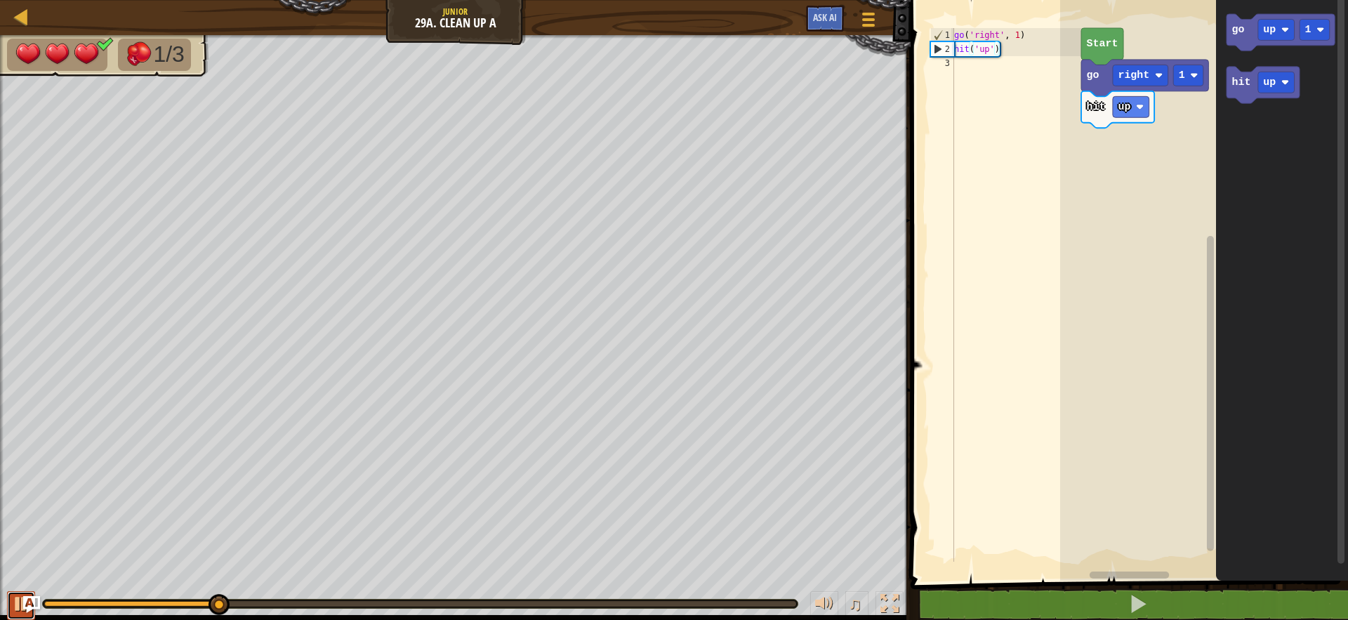
click at [11, 608] on button at bounding box center [21, 605] width 28 height 29
click at [11, 607] on button at bounding box center [21, 605] width 28 height 29
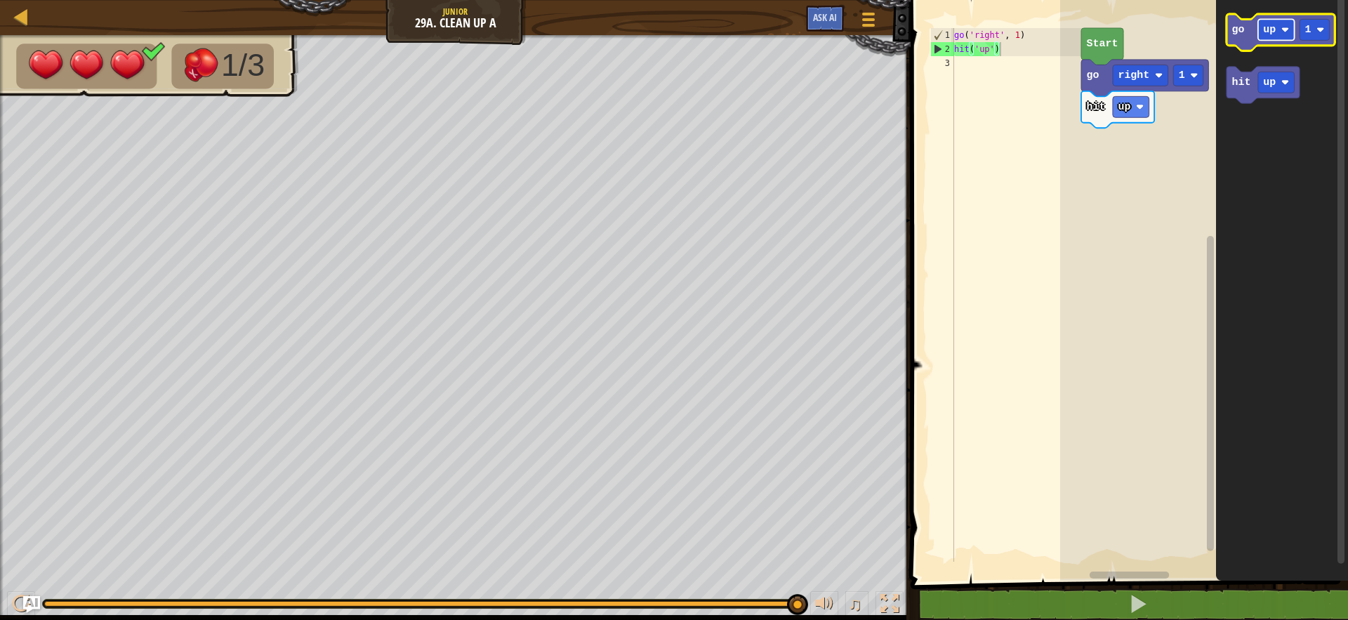
click at [1281, 36] on rect "Blockly Workspace" at bounding box center [1276, 29] width 37 height 21
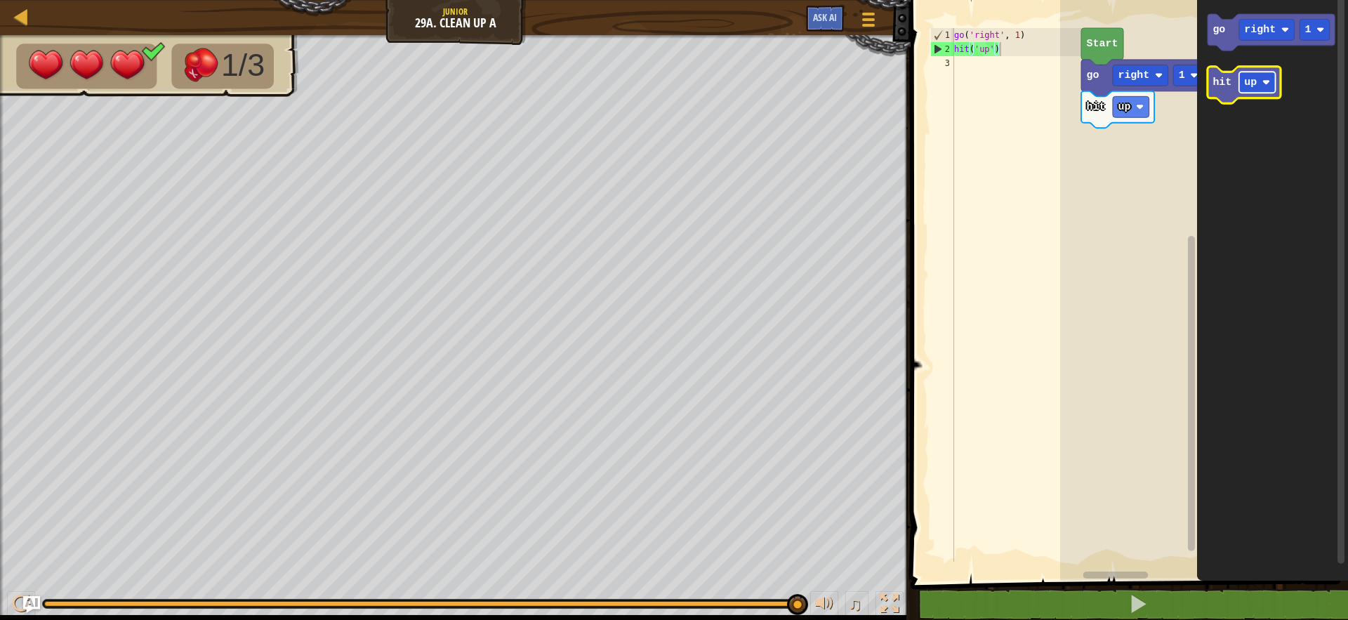
click at [1261, 87] on rect "Blockly Workspace" at bounding box center [1257, 82] width 37 height 21
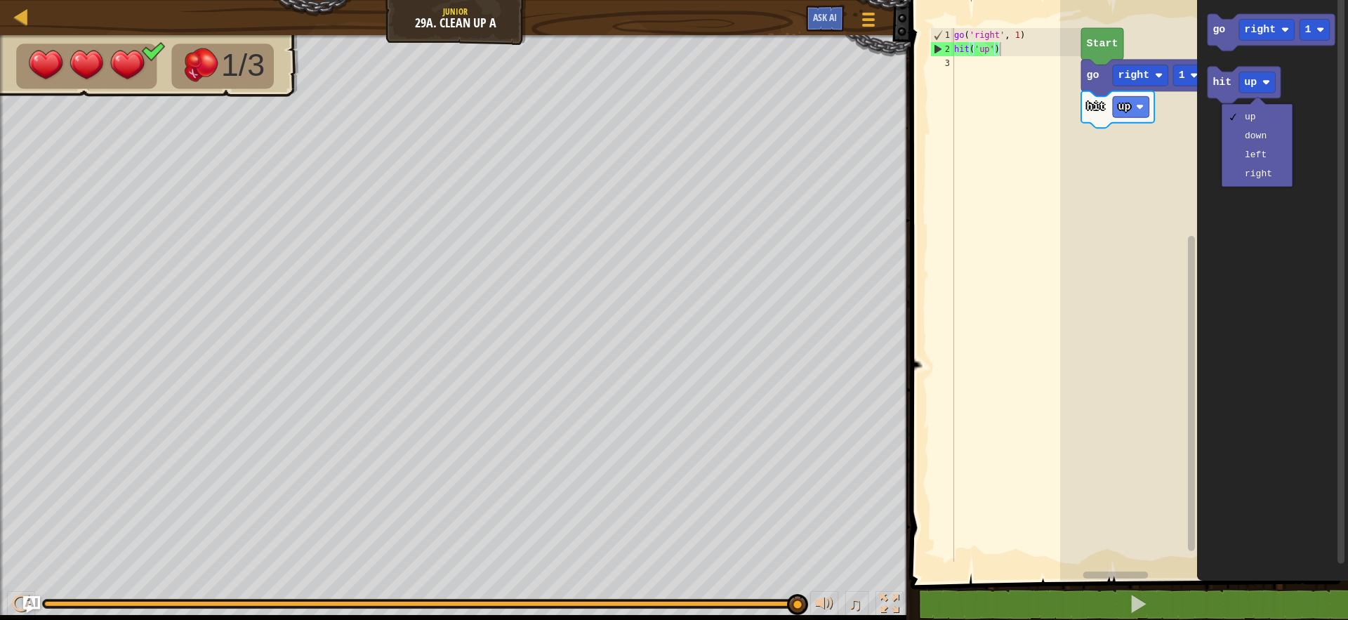
click at [1305, 105] on icon "Blockly Workspace" at bounding box center [1272, 287] width 151 height 588
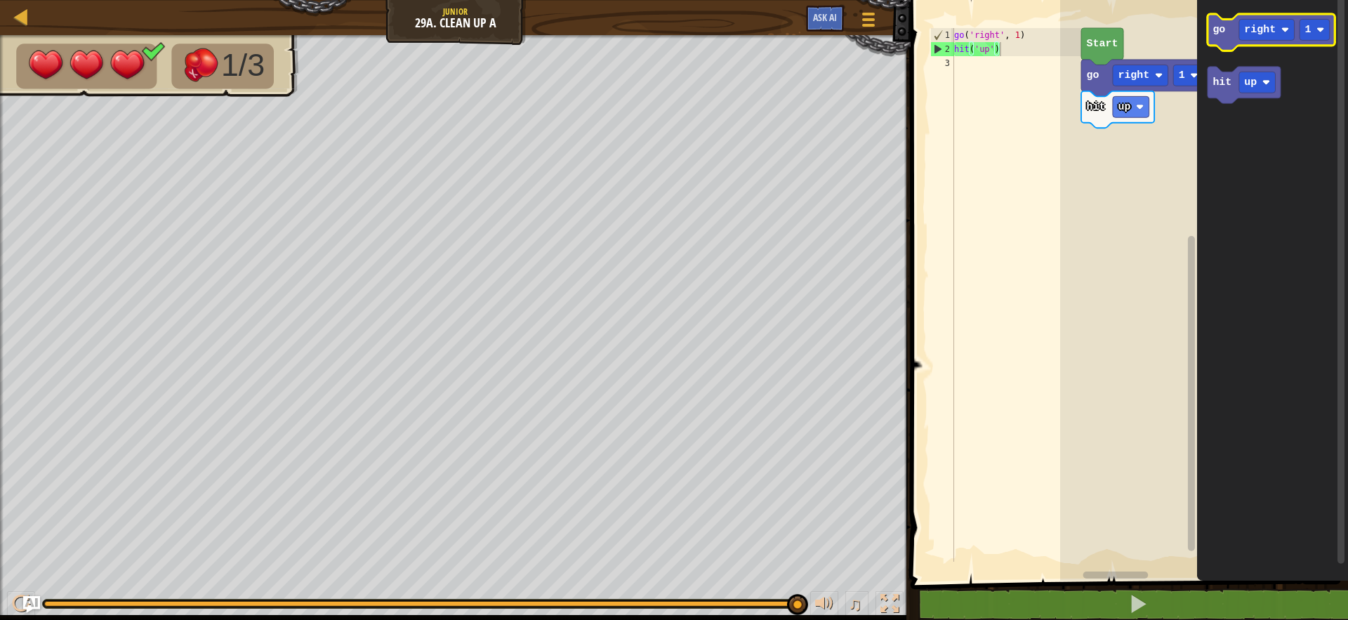
click at [1221, 32] on text "go" at bounding box center [1219, 29] width 13 height 11
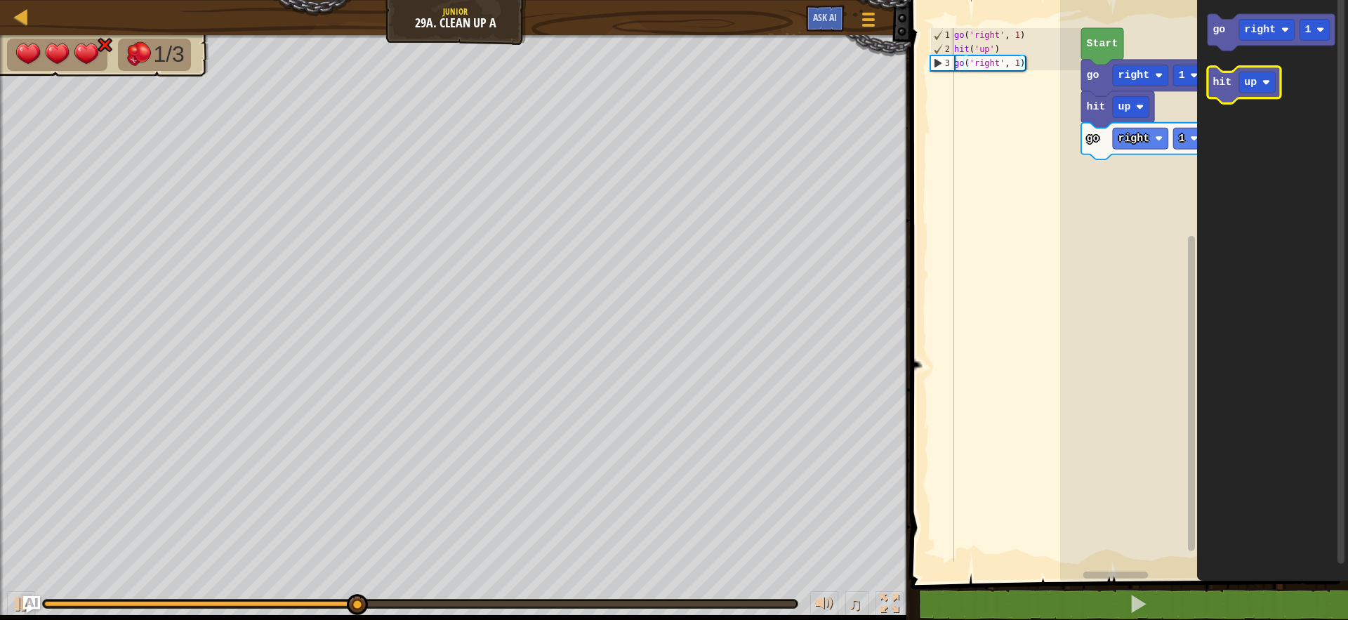
click at [1235, 81] on icon "Blockly Workspace" at bounding box center [1244, 85] width 73 height 37
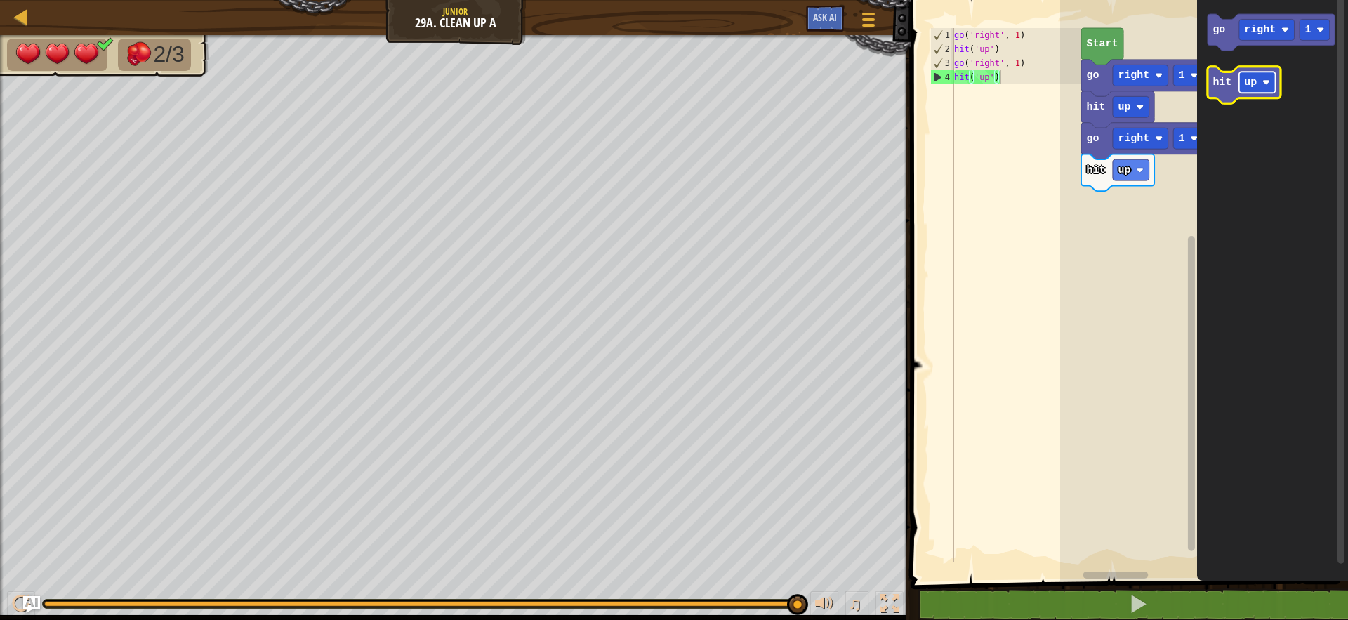
click at [1246, 84] on text "up" at bounding box center [1251, 82] width 13 height 11
click at [1215, 38] on icon "Blockly Workspace" at bounding box center [1271, 32] width 127 height 37
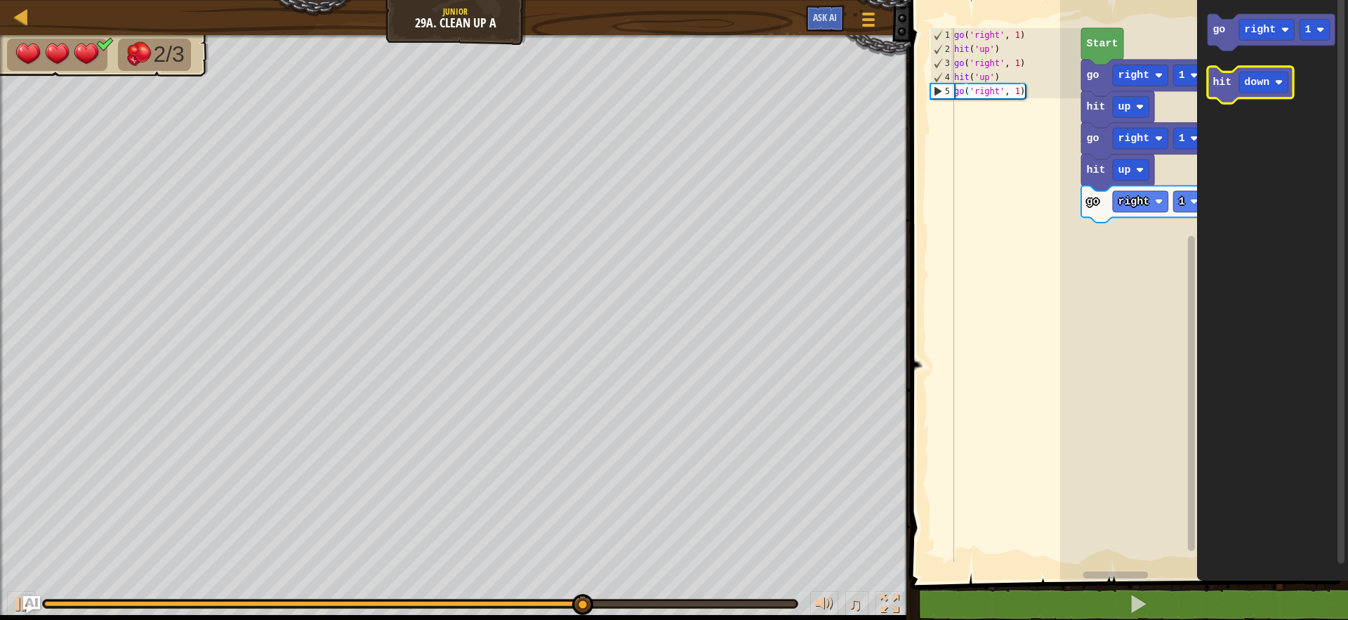
click at [1214, 71] on icon "Blockly Workspace" at bounding box center [1251, 85] width 86 height 37
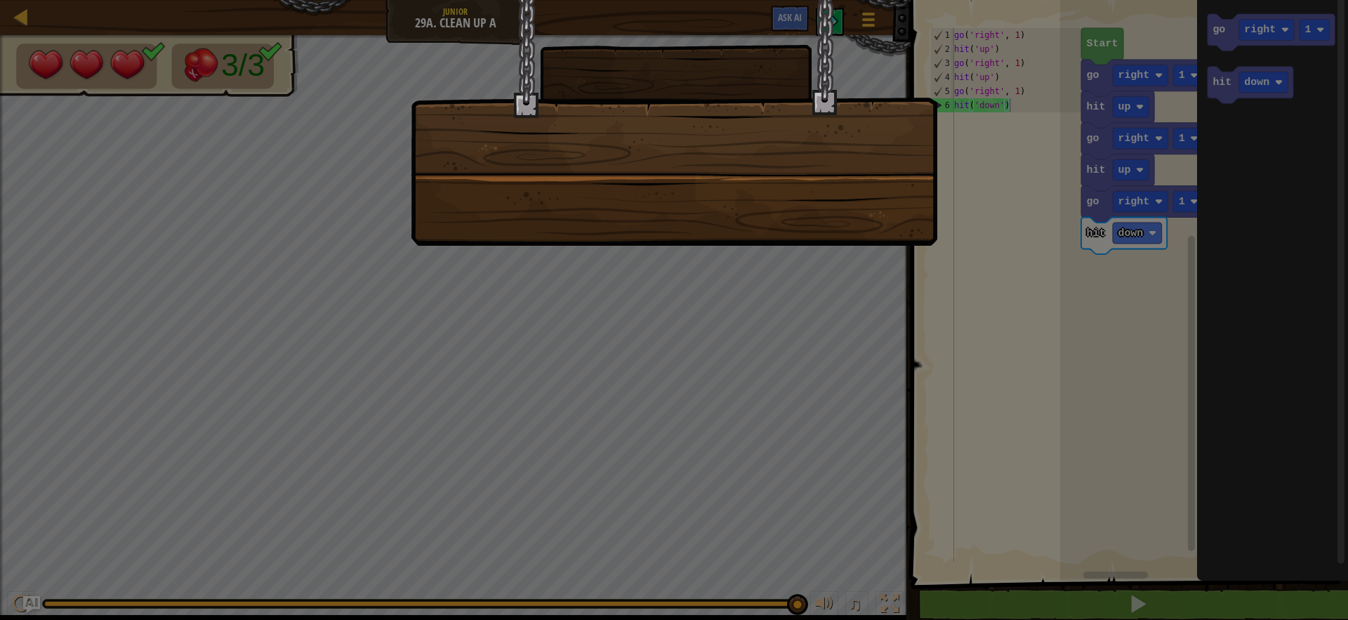
click at [962, 174] on div at bounding box center [674, 310] width 1348 height 620
drag, startPoint x: 820, startPoint y: 155, endPoint x: 794, endPoint y: 150, distance: 26.6
click at [796, 150] on div at bounding box center [674, 123] width 527 height 246
click at [787, 105] on div at bounding box center [674, 123] width 527 height 246
drag, startPoint x: 787, startPoint y: 110, endPoint x: 957, endPoint y: 157, distance: 176.3
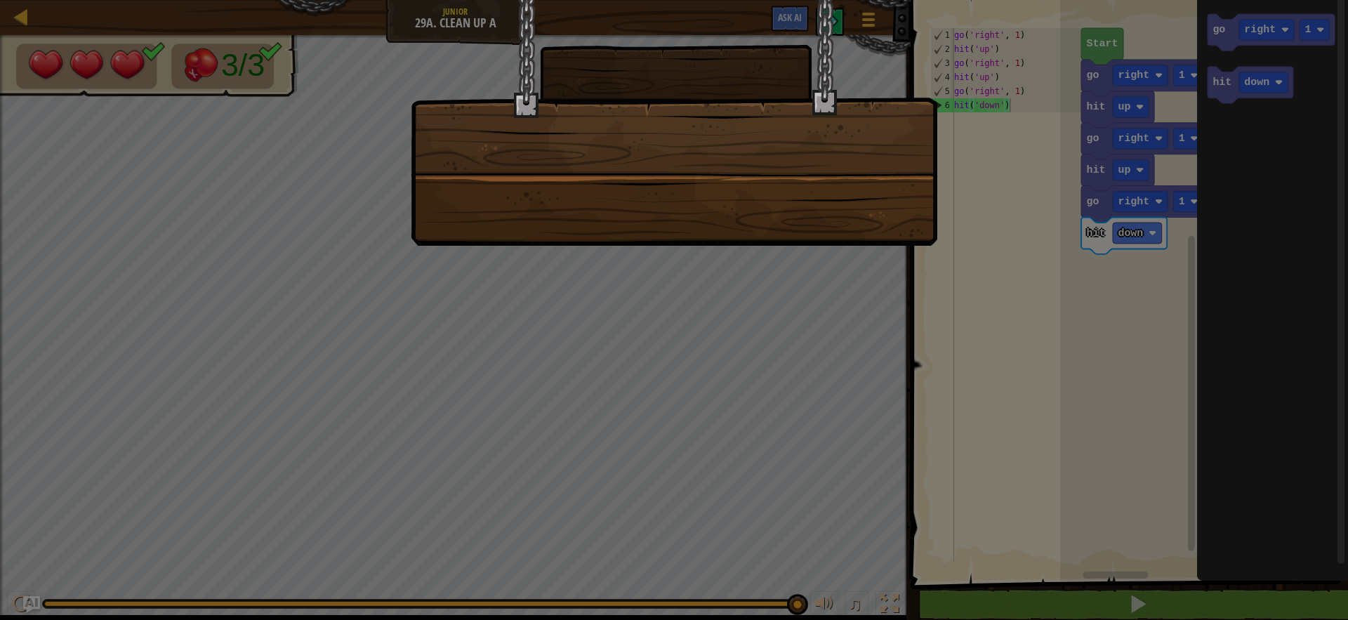
click at [802, 114] on div at bounding box center [674, 123] width 527 height 246
drag, startPoint x: 957, startPoint y: 157, endPoint x: 971, endPoint y: 176, distance: 23.6
click at [957, 157] on div at bounding box center [674, 310] width 1348 height 620
drag, startPoint x: 971, startPoint y: 176, endPoint x: 968, endPoint y: 169, distance: 7.6
click at [968, 169] on div at bounding box center [674, 310] width 1348 height 620
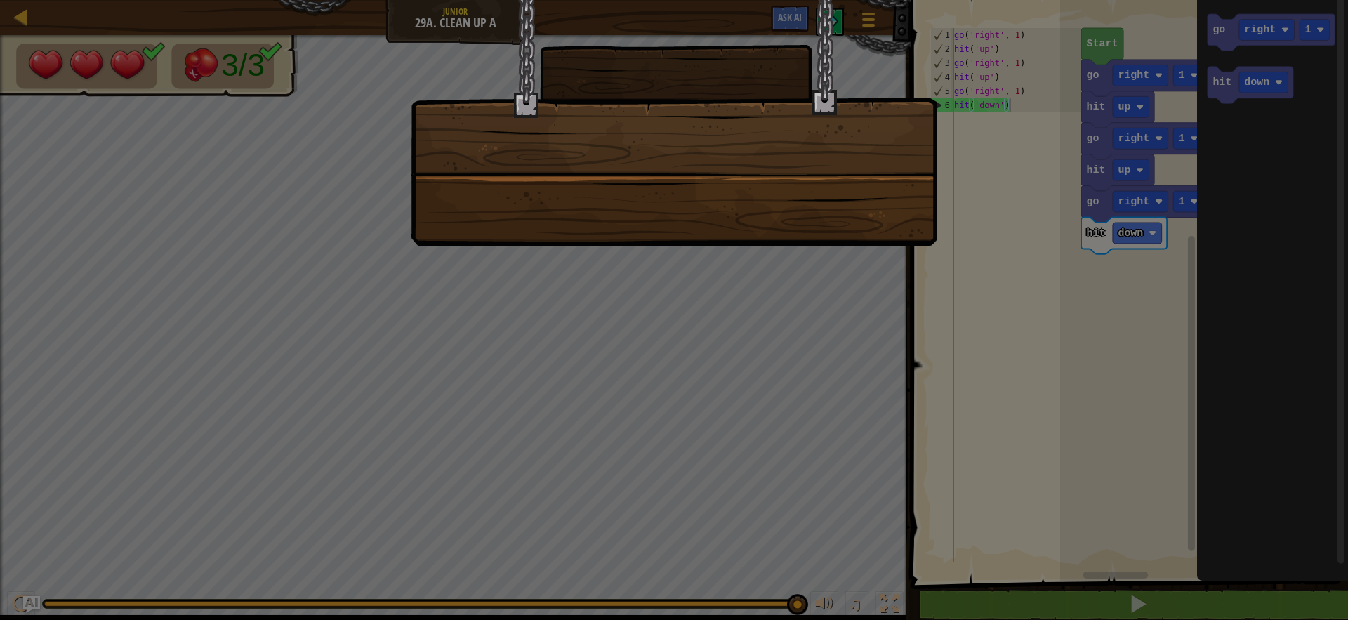
drag, startPoint x: 968, startPoint y: 169, endPoint x: 949, endPoint y: 177, distance: 20.7
click at [964, 171] on div at bounding box center [674, 310] width 1348 height 620
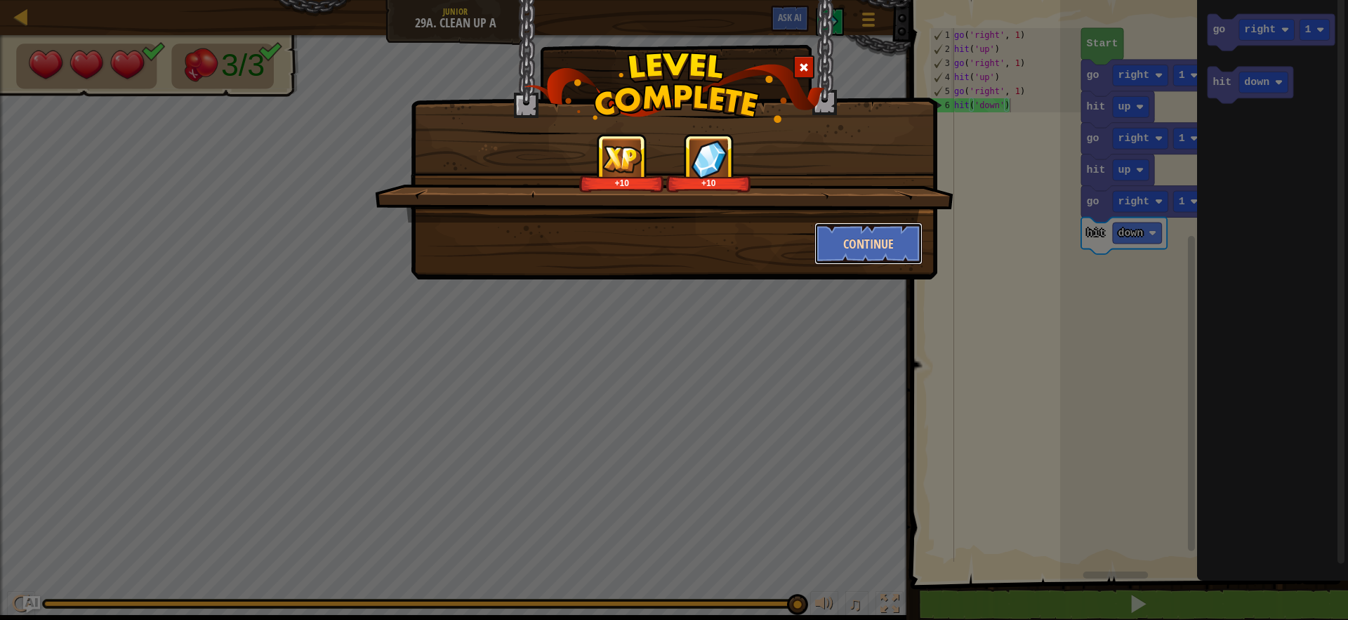
click at [871, 247] on button "Continue" at bounding box center [869, 244] width 109 height 42
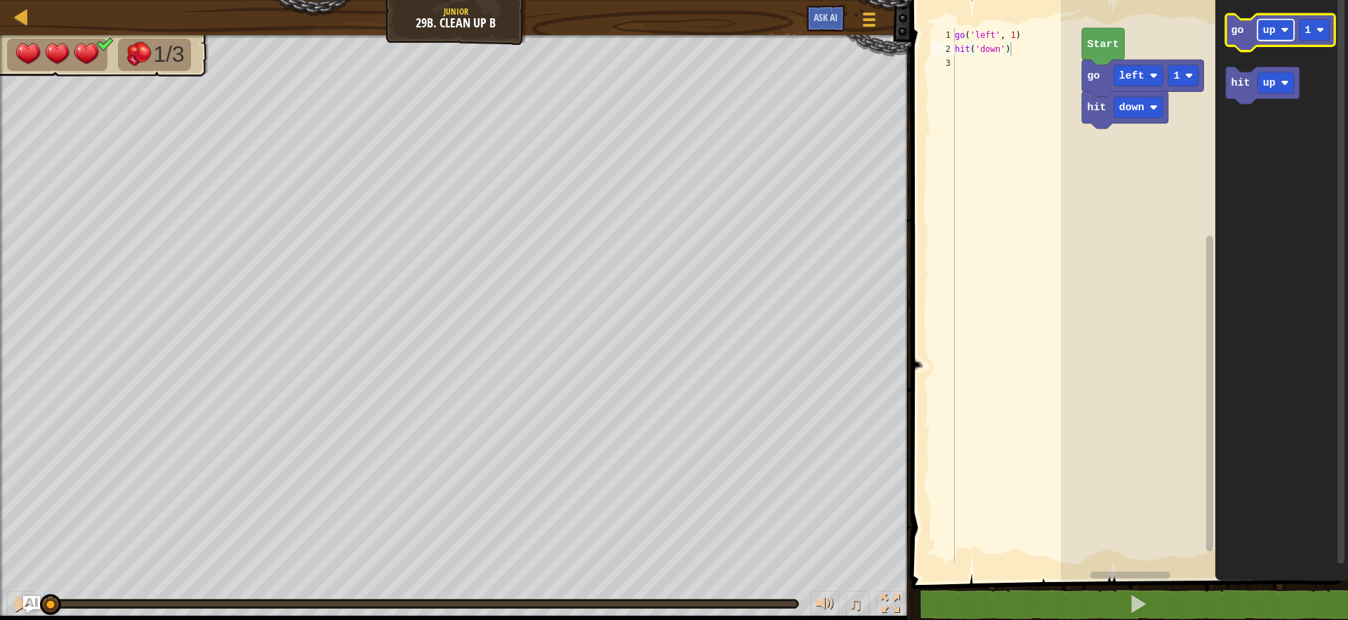
click at [1266, 27] on text "up" at bounding box center [1269, 30] width 13 height 13
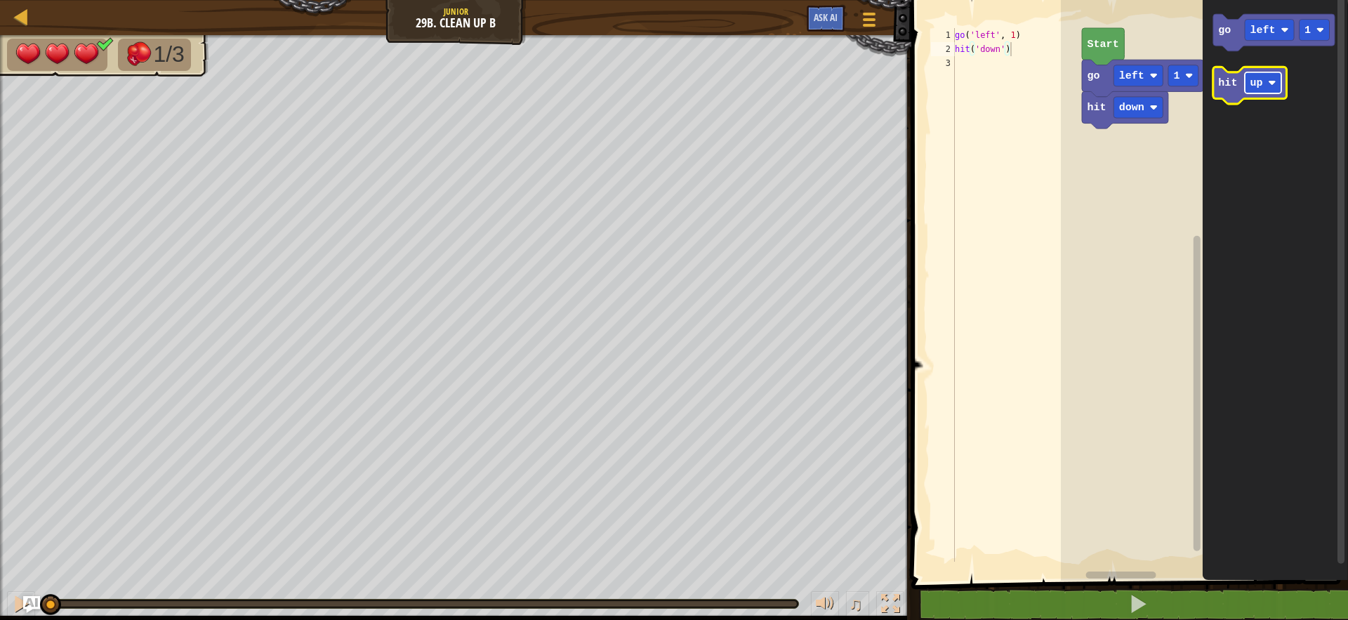
click at [1255, 80] on text "up" at bounding box center [1257, 83] width 13 height 13
click at [1232, 37] on icon "Blockly Workspace" at bounding box center [1273, 32] width 121 height 37
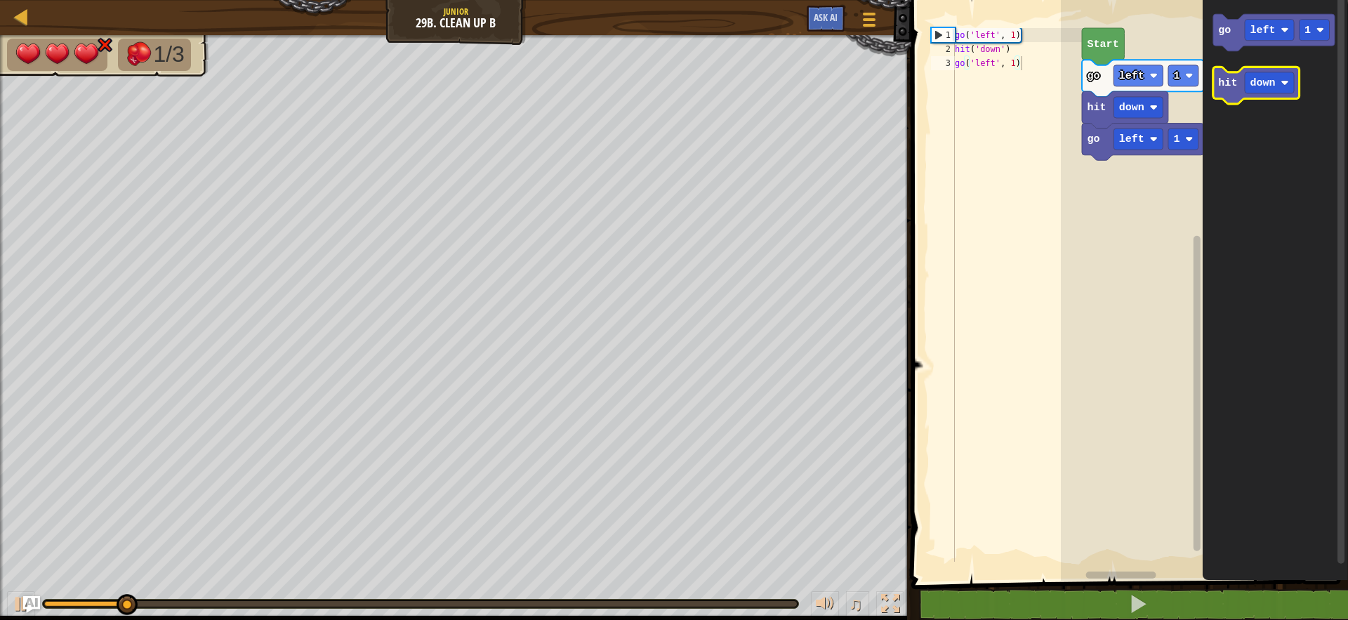
click at [1229, 91] on icon "Blockly Workspace" at bounding box center [1256, 85] width 86 height 37
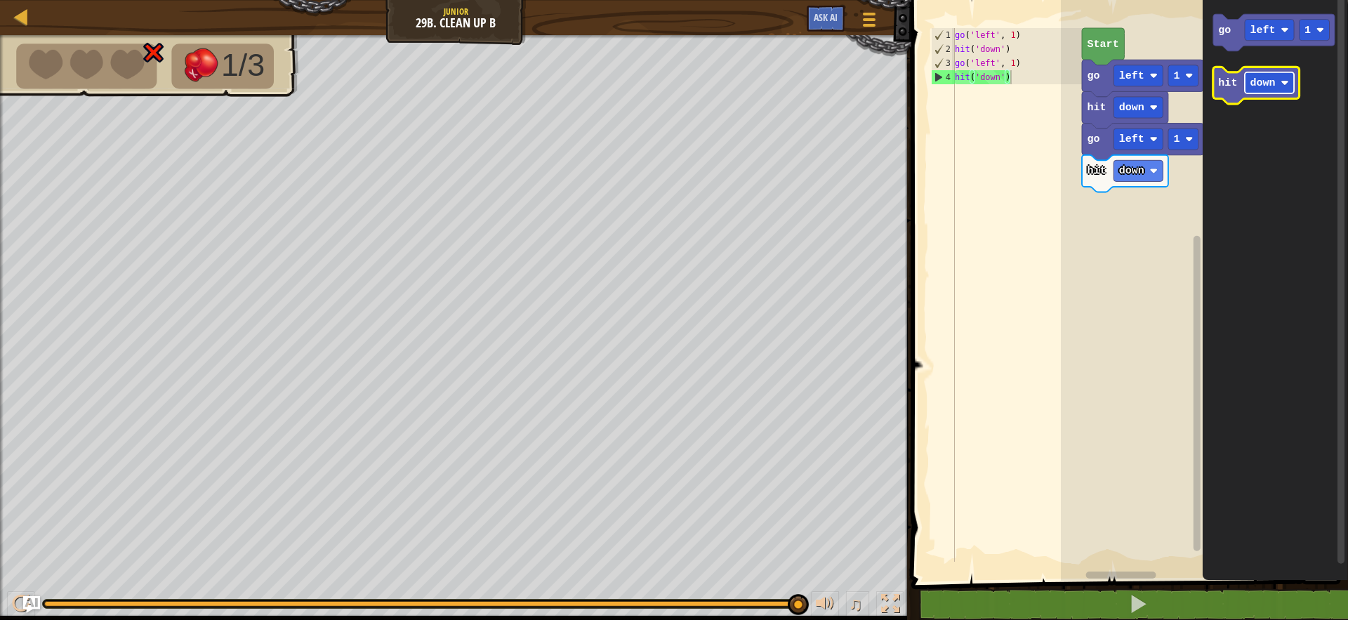
click at [1260, 72] on rect "Blockly Workspace" at bounding box center [1269, 82] width 49 height 21
click at [1238, 86] on icon "Blockly Workspace" at bounding box center [1250, 85] width 74 height 37
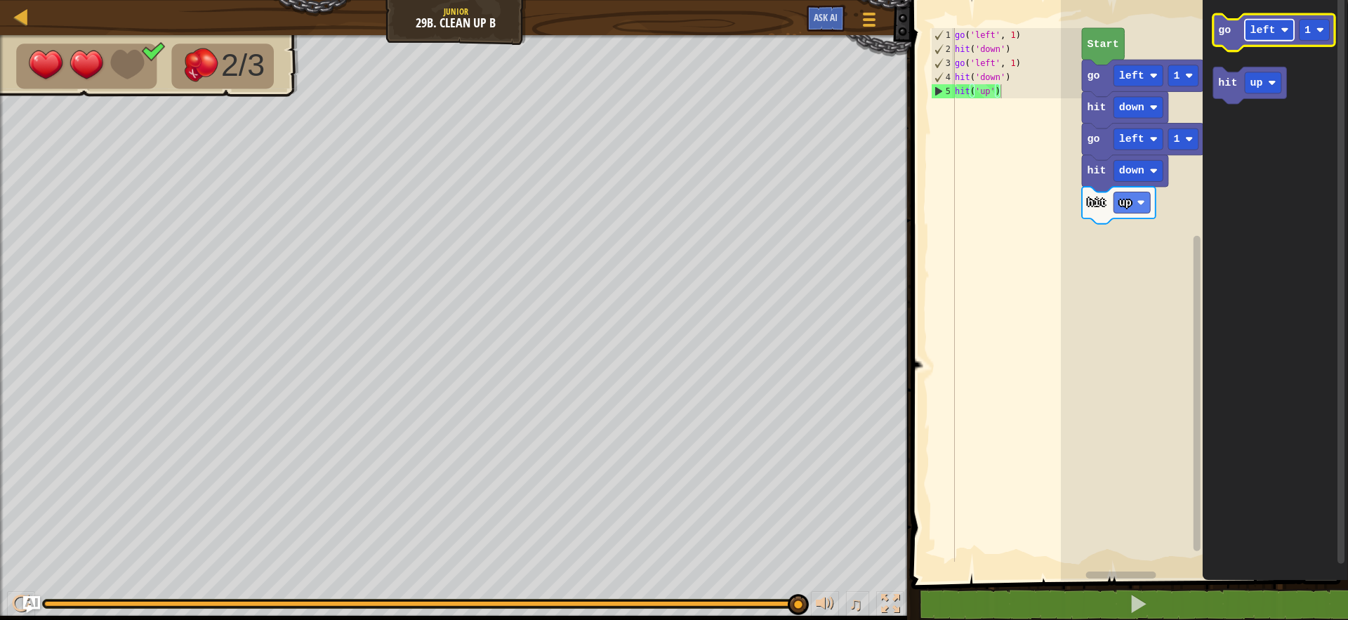
click at [1262, 20] on rect "Blockly Workspace" at bounding box center [1269, 30] width 49 height 21
click at [1229, 162] on icon "Blockly Workspace" at bounding box center [1275, 287] width 145 height 588
click at [1251, 86] on text "up" at bounding box center [1257, 83] width 13 height 13
click at [1229, 35] on text "go" at bounding box center [1225, 30] width 13 height 13
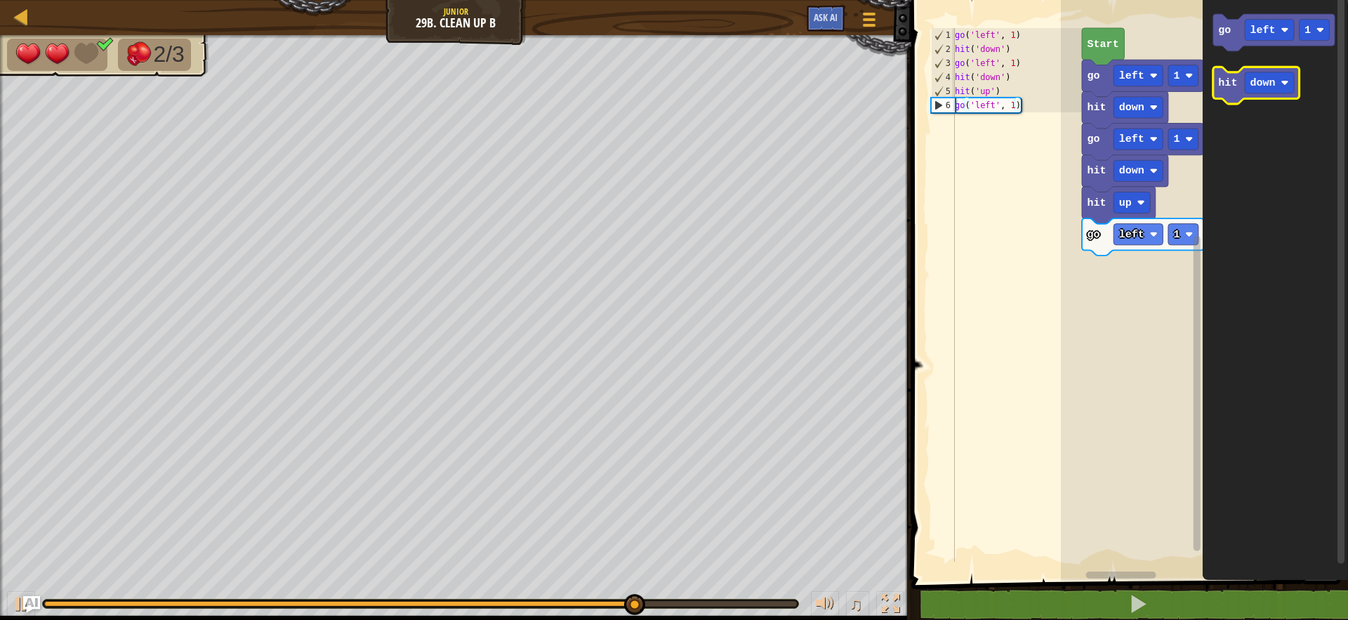
click at [1216, 78] on icon "Blockly Workspace" at bounding box center [1256, 85] width 86 height 37
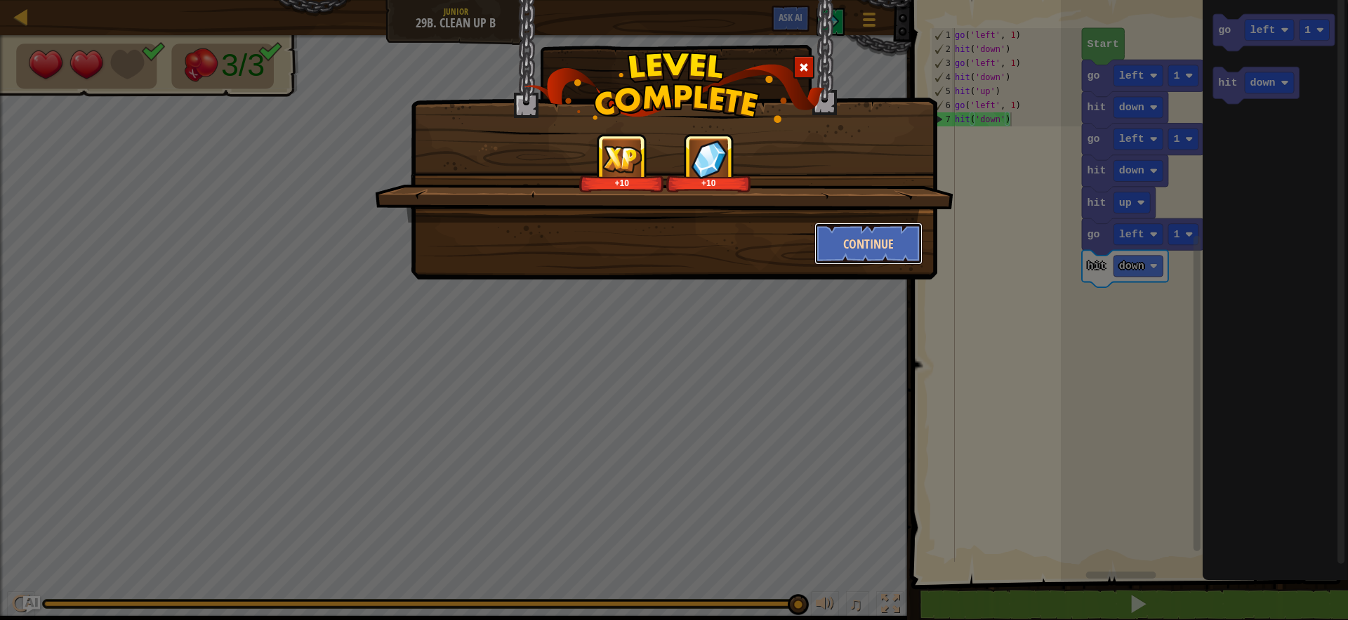
click at [897, 229] on button "Continue" at bounding box center [869, 244] width 109 height 42
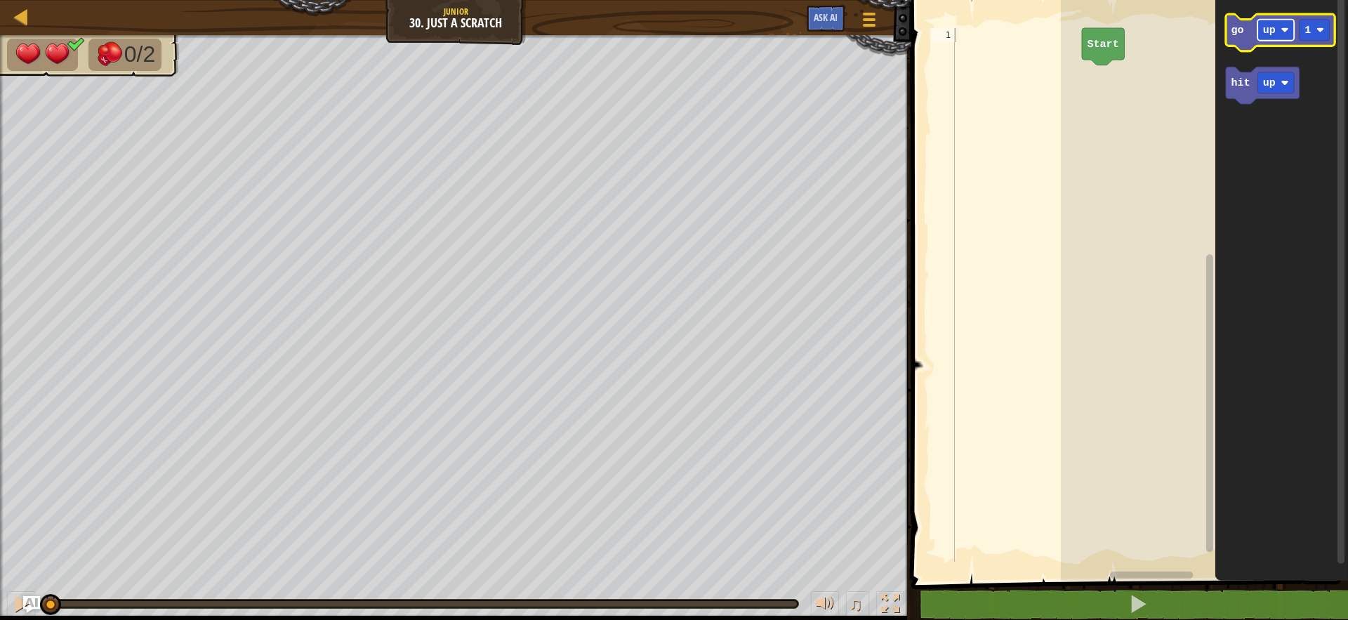
click at [1266, 26] on text "up" at bounding box center [1269, 30] width 13 height 13
click at [1203, 53] on rect "Blockly Workspace" at bounding box center [1204, 287] width 287 height 588
click at [1260, 39] on rect "Blockly Workspace" at bounding box center [1276, 30] width 37 height 21
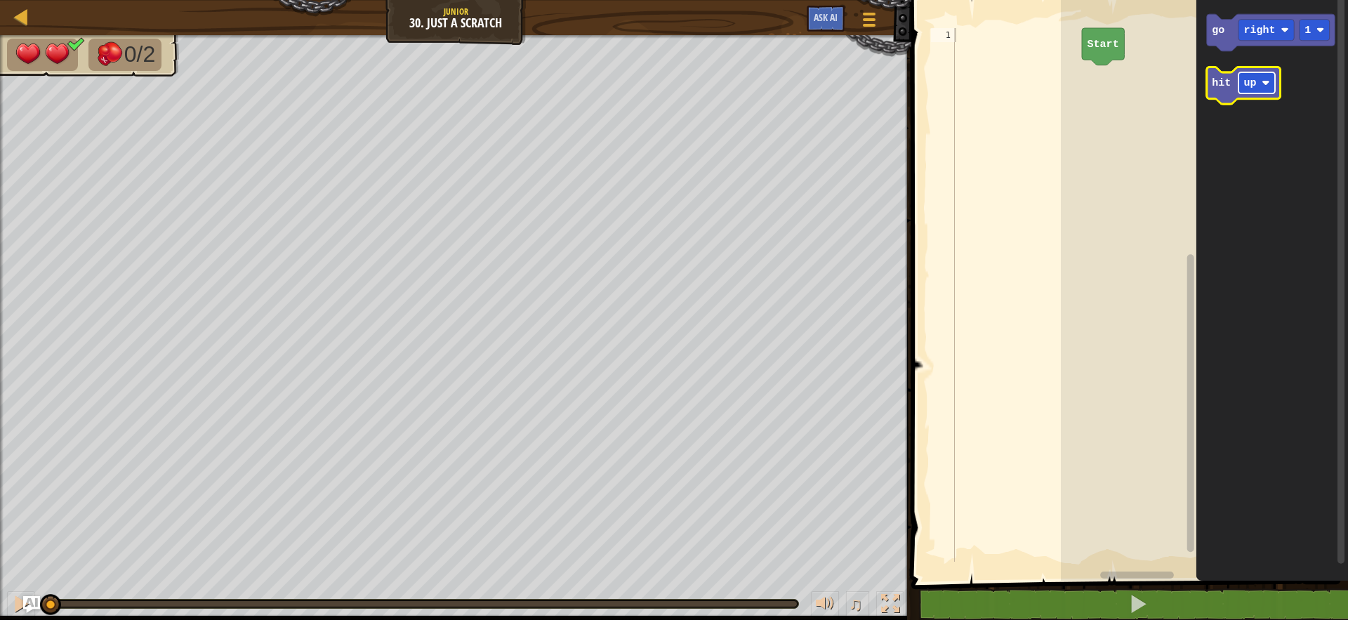
click at [1252, 80] on text "up" at bounding box center [1250, 83] width 13 height 13
click at [1299, 85] on icon "Blockly Workspace" at bounding box center [1273, 287] width 152 height 588
click at [1216, 25] on text "go" at bounding box center [1219, 30] width 13 height 13
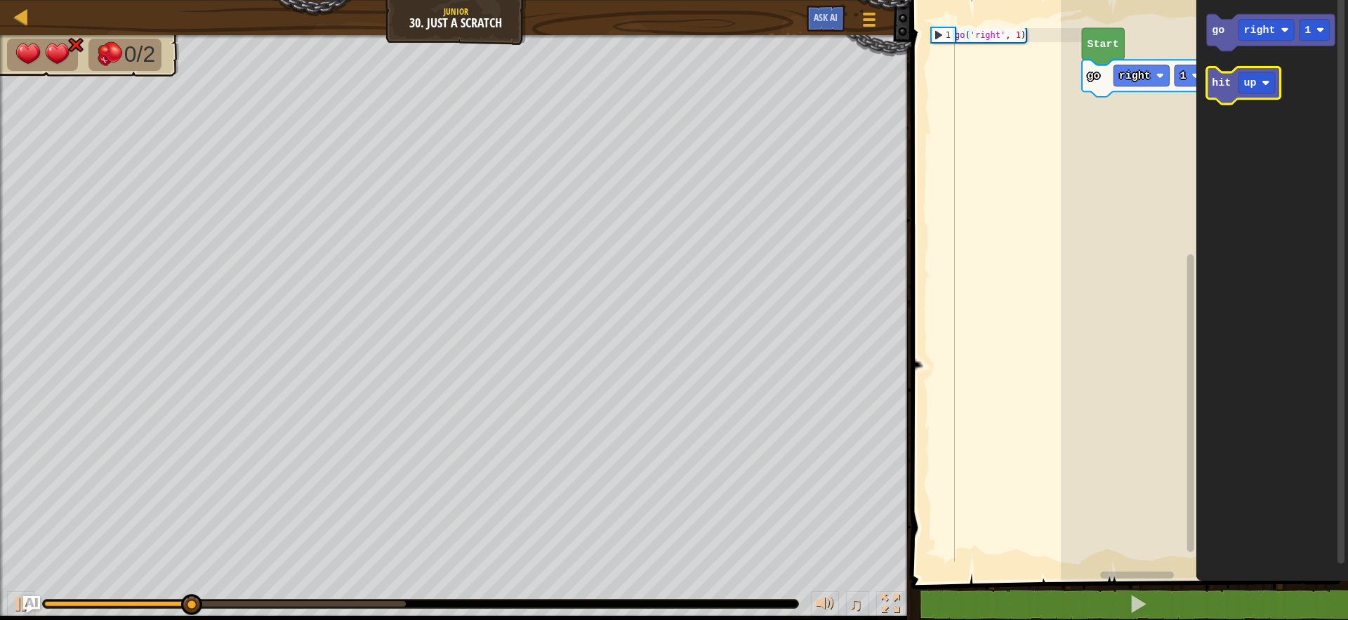
click at [1208, 100] on rect "Blockly Workspace" at bounding box center [1244, 85] width 74 height 37
click at [1209, 91] on icon "Blockly Workspace" at bounding box center [1244, 85] width 74 height 37
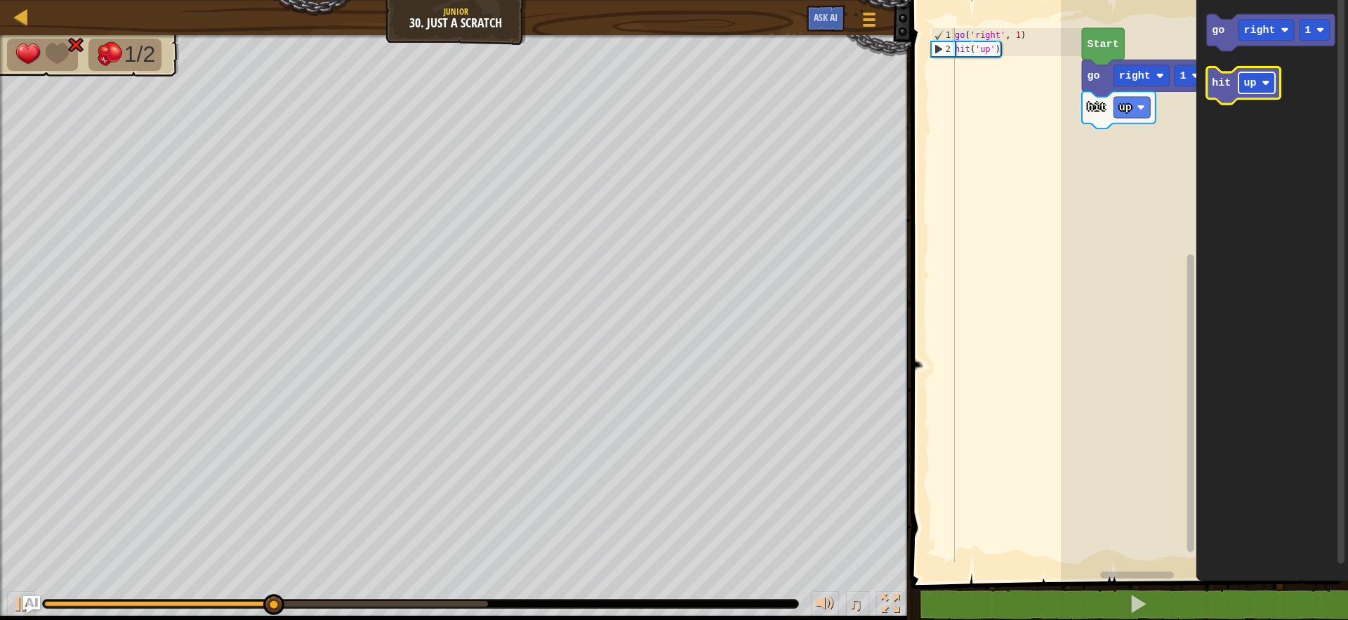
click at [1253, 88] on text "up" at bounding box center [1250, 83] width 13 height 13
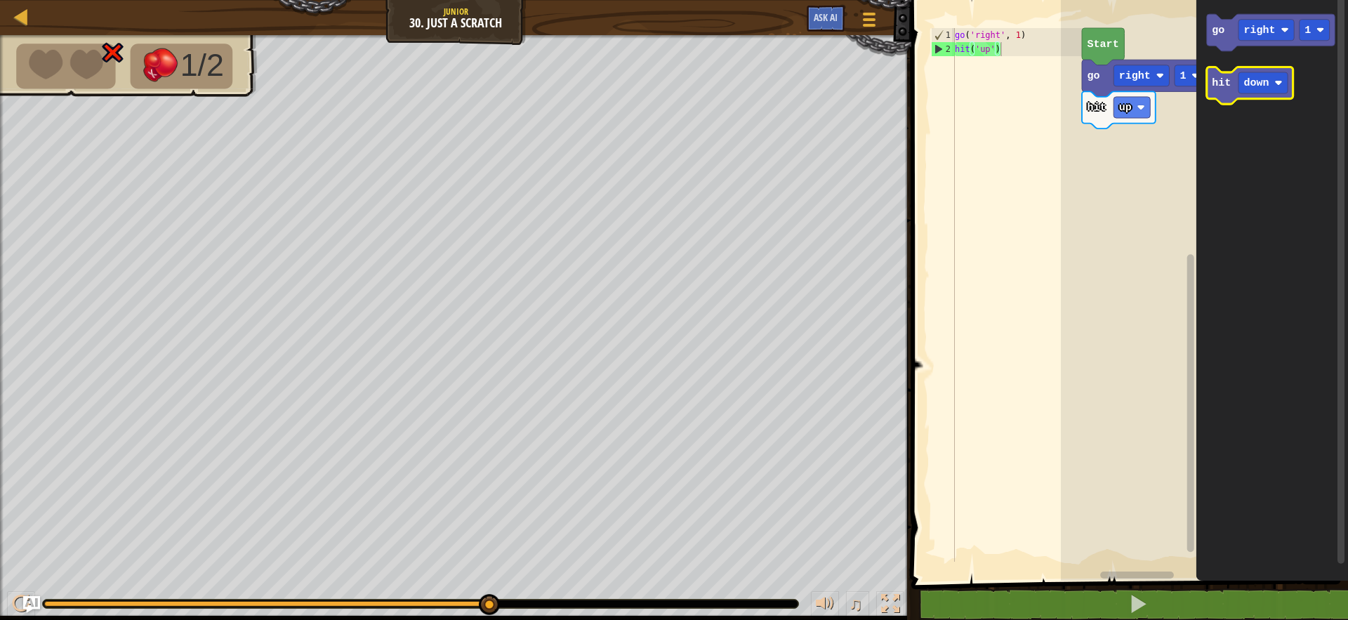
click at [1221, 87] on text "hit" at bounding box center [1222, 83] width 19 height 13
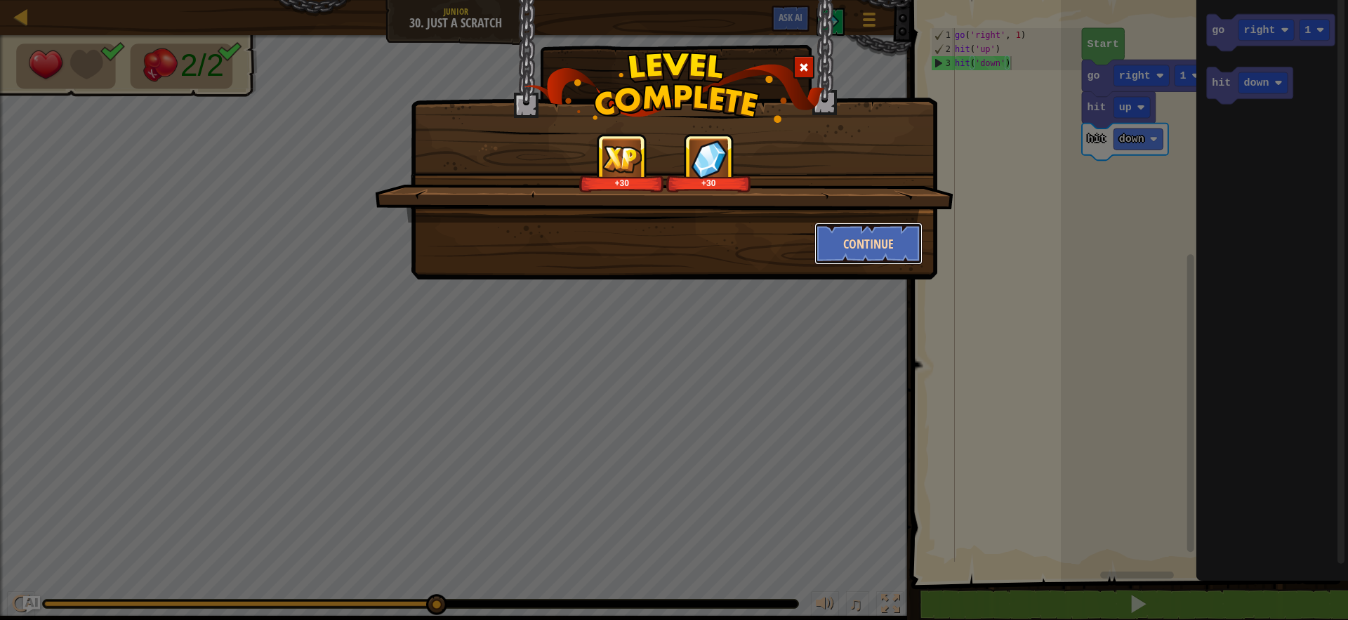
click at [904, 241] on button "Continue" at bounding box center [869, 244] width 109 height 42
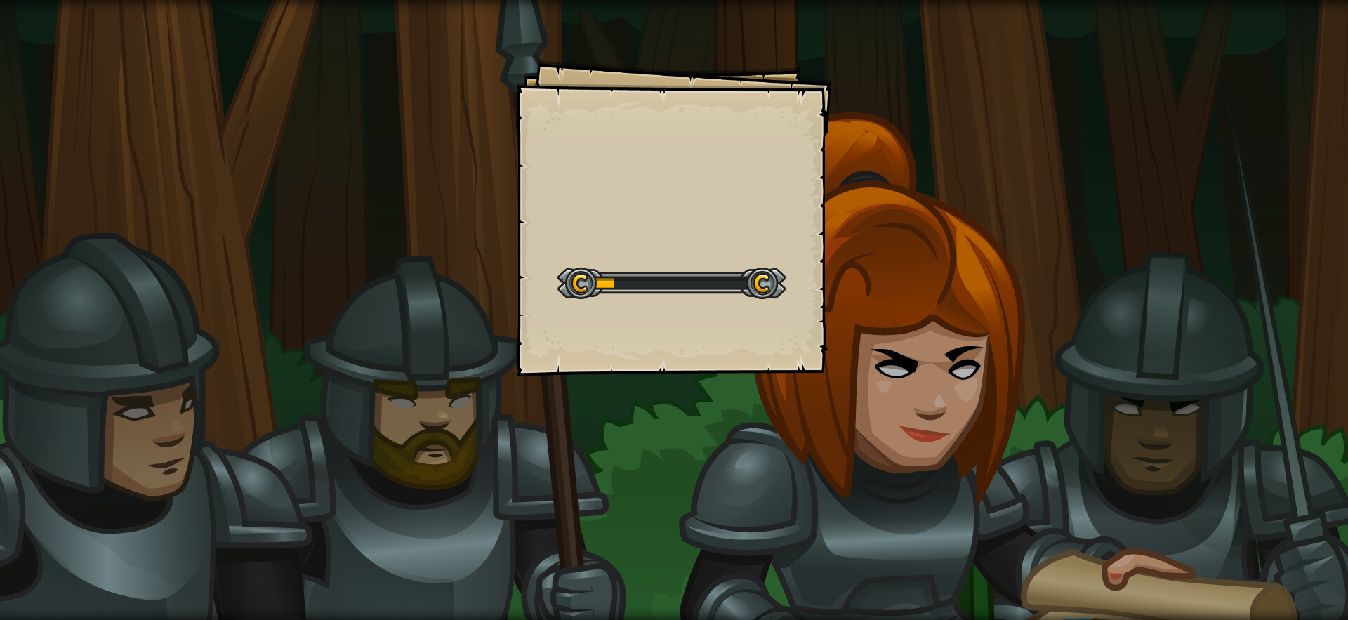
click at [534, 324] on div "Goals Start Level Error loading from server. Try refreshing the page. You'll ne…" at bounding box center [674, 218] width 316 height 316
drag, startPoint x: 537, startPoint y: 322, endPoint x: 538, endPoint y: 336, distance: 14.1
click at [538, 336] on div "Goals Start Level Error loading from server. Try refreshing the page. You'll ne…" at bounding box center [674, 218] width 316 height 316
click at [539, 348] on div "Goals Start Level Error loading from server. Try refreshing the page. You'll ne…" at bounding box center [674, 218] width 316 height 316
drag, startPoint x: 539, startPoint y: 348, endPoint x: 525, endPoint y: 387, distance: 41.3
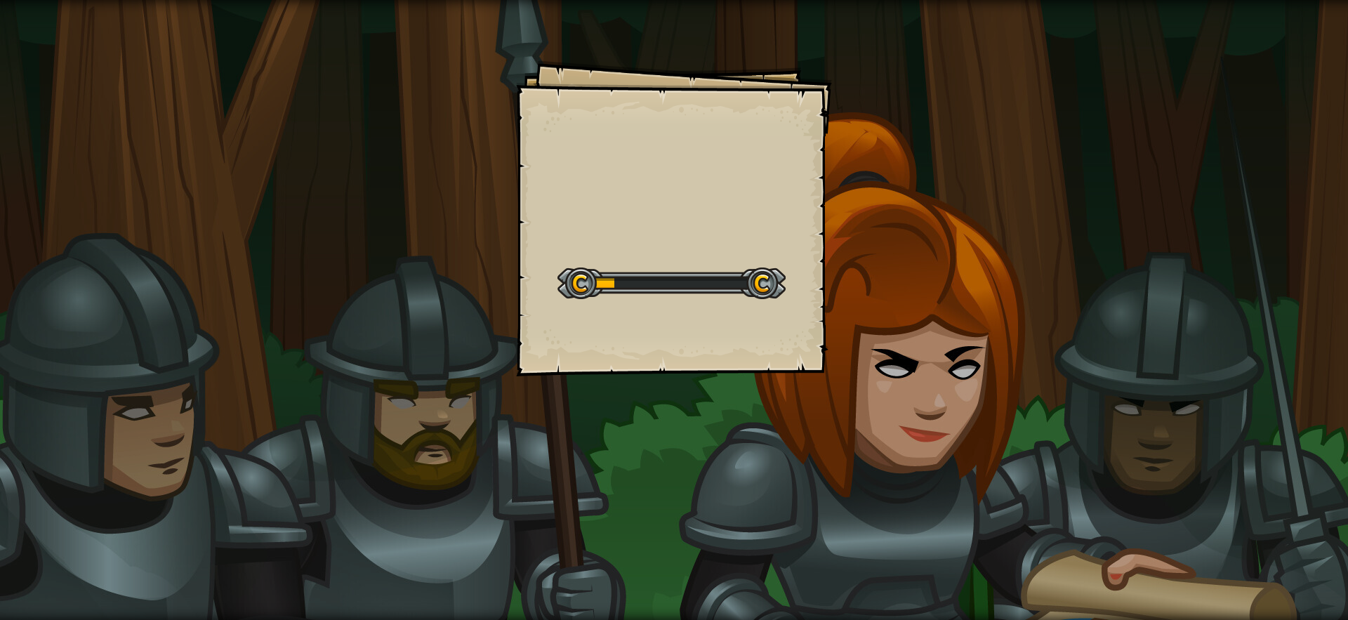
click at [525, 387] on div "Goals Start Level Error loading from server. Try refreshing the page. You'll ne…" at bounding box center [674, 310] width 1348 height 620
drag, startPoint x: 525, startPoint y: 387, endPoint x: 522, endPoint y: 489, distance: 102.5
click at [522, 489] on div "Goals Start Level Error loading from server. Try refreshing the page. You'll ne…" at bounding box center [674, 310] width 1348 height 620
drag, startPoint x: 522, startPoint y: 489, endPoint x: 583, endPoint y: 504, distance: 62.2
click at [563, 504] on div "Goals Start Level Error loading from server. Try refreshing the page. You'll ne…" at bounding box center [674, 310] width 1348 height 620
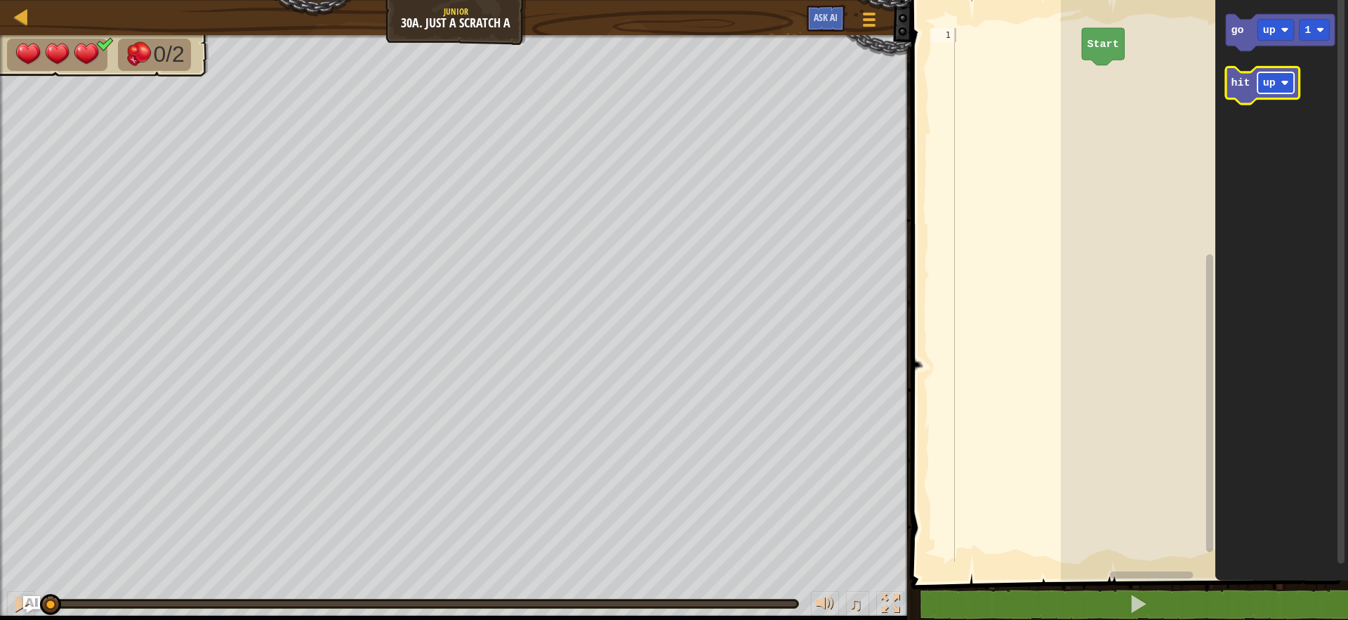
click at [1271, 77] on text "up" at bounding box center [1269, 83] width 13 height 13
click at [1242, 29] on text "go" at bounding box center [1238, 30] width 13 height 13
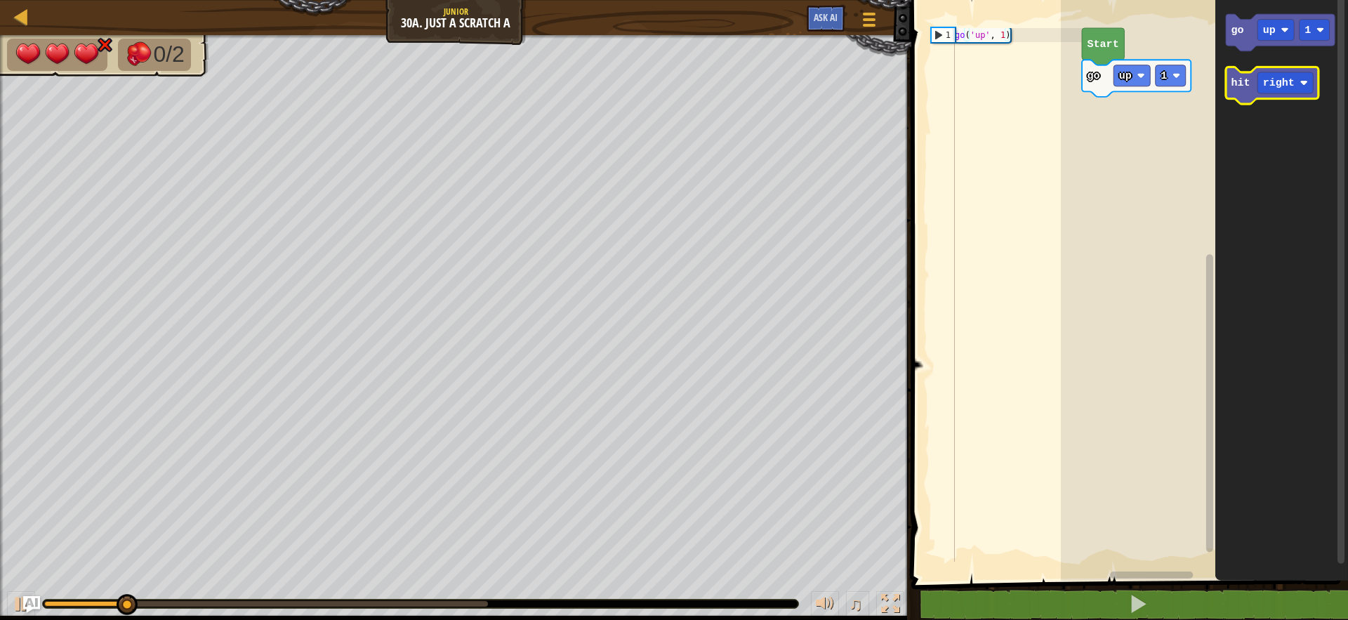
click at [1235, 79] on text "hit" at bounding box center [1241, 83] width 19 height 13
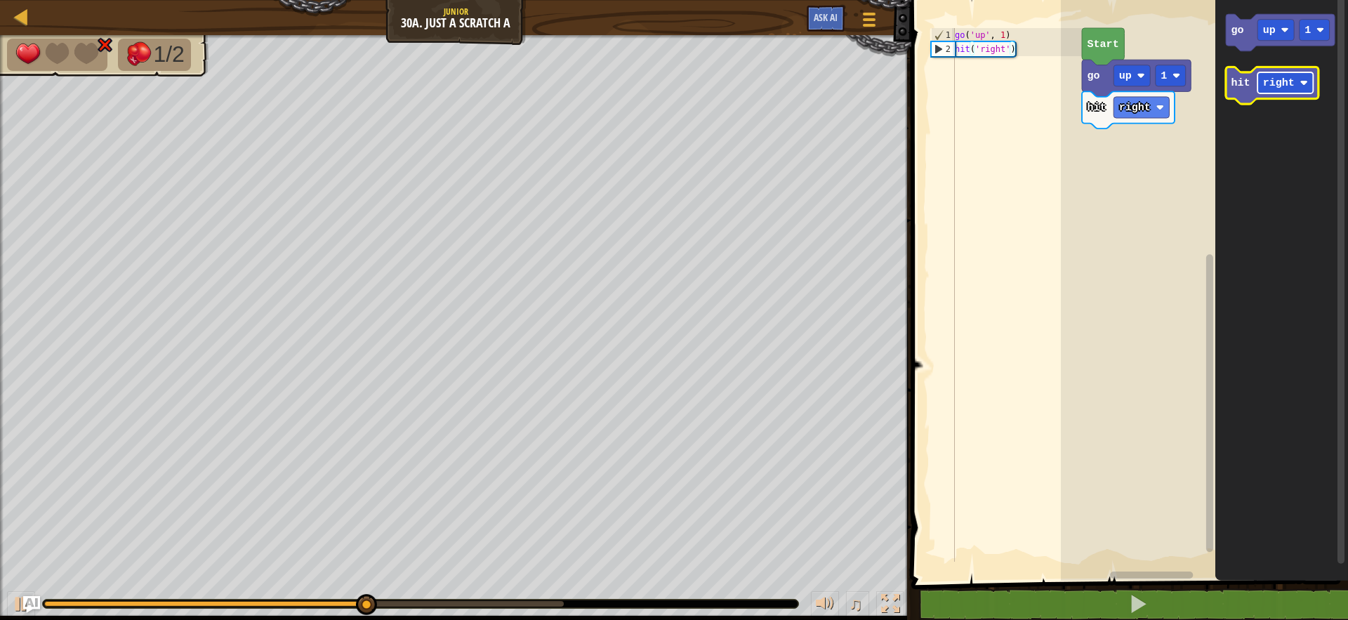
click at [1266, 85] on text "right" at bounding box center [1279, 83] width 32 height 13
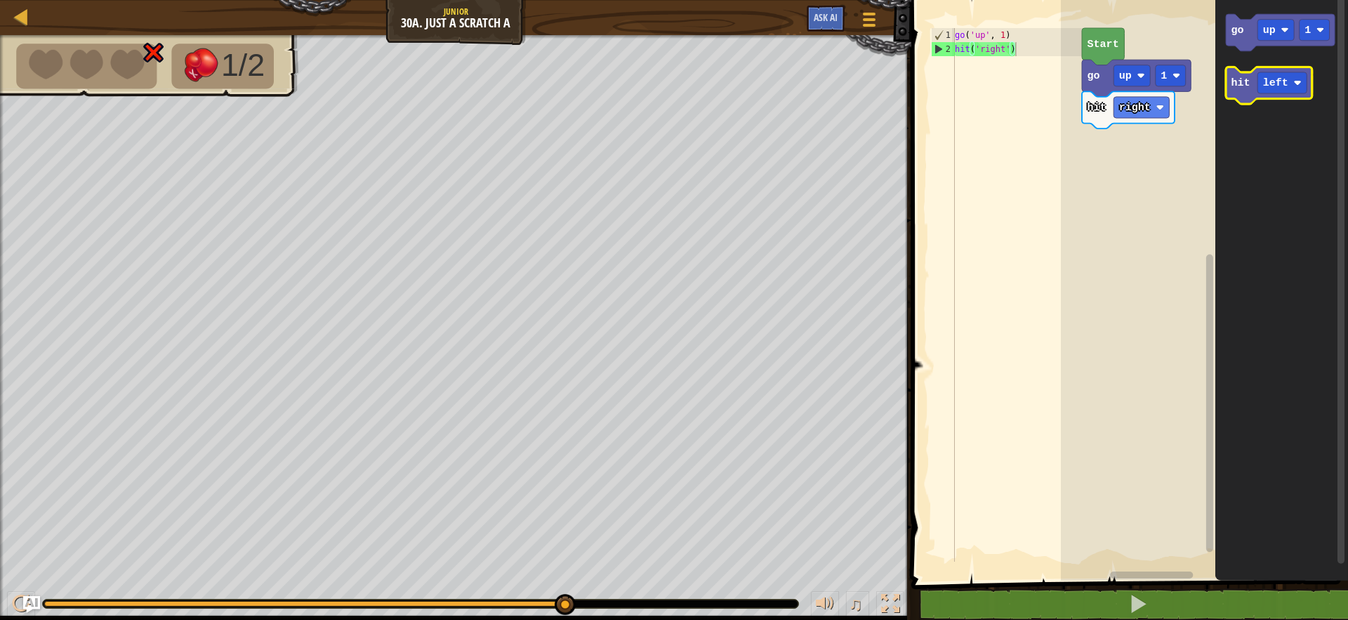
click at [1241, 97] on icon "Blockly Workspace" at bounding box center [1269, 85] width 86 height 37
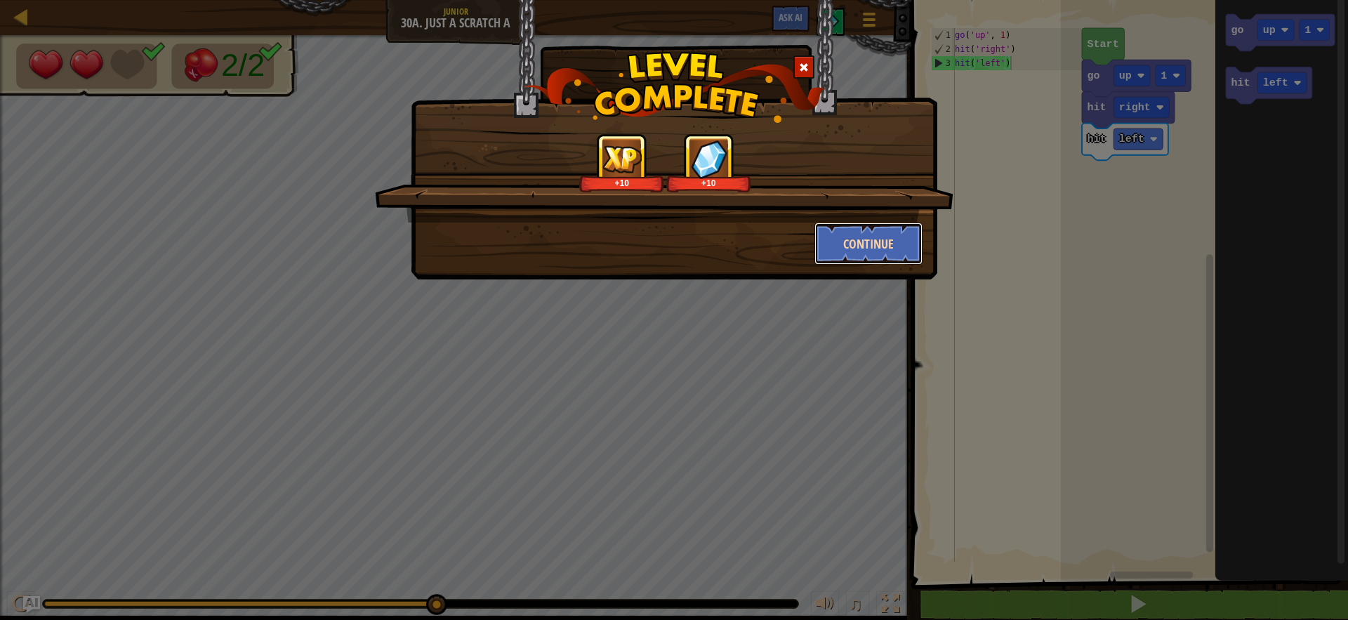
click at [837, 245] on button "Continue" at bounding box center [869, 244] width 109 height 42
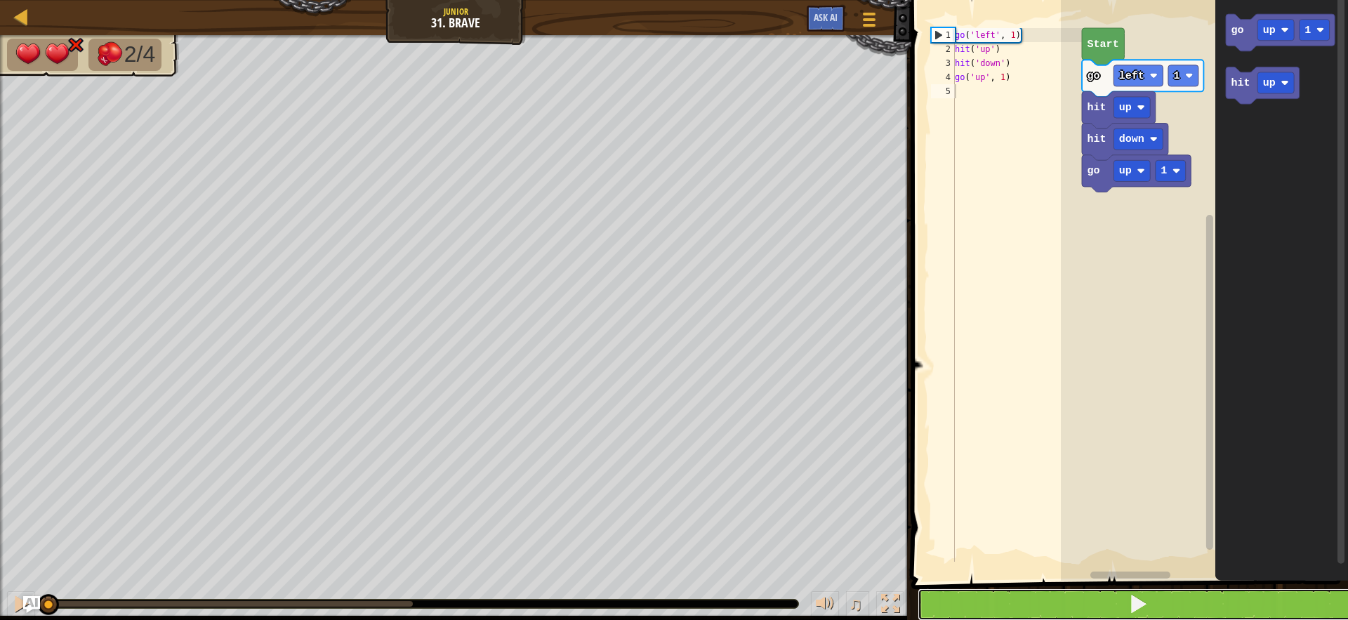
click at [1092, 608] on button at bounding box center [1138, 604] width 441 height 32
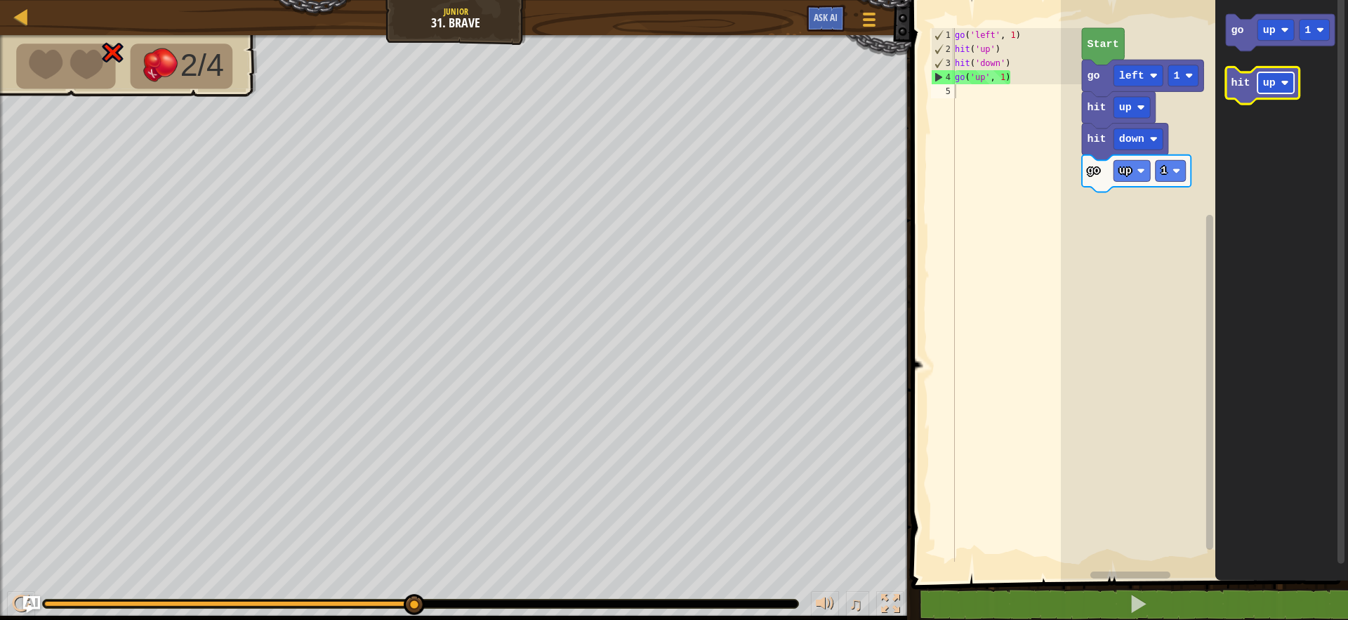
click at [1284, 77] on rect "Blockly Workspace" at bounding box center [1276, 82] width 37 height 21
click at [1242, 99] on icon "Blockly Workspace" at bounding box center [1269, 85] width 86 height 37
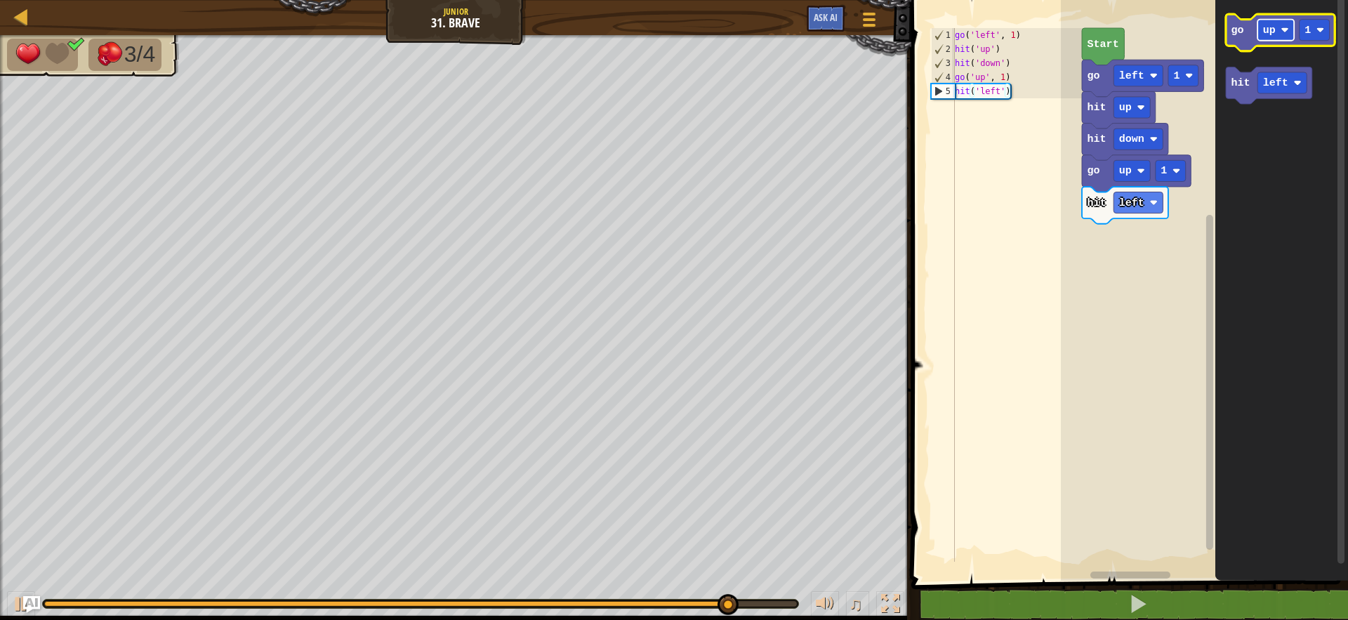
click at [1262, 37] on rect "Blockly Workspace" at bounding box center [1276, 30] width 37 height 21
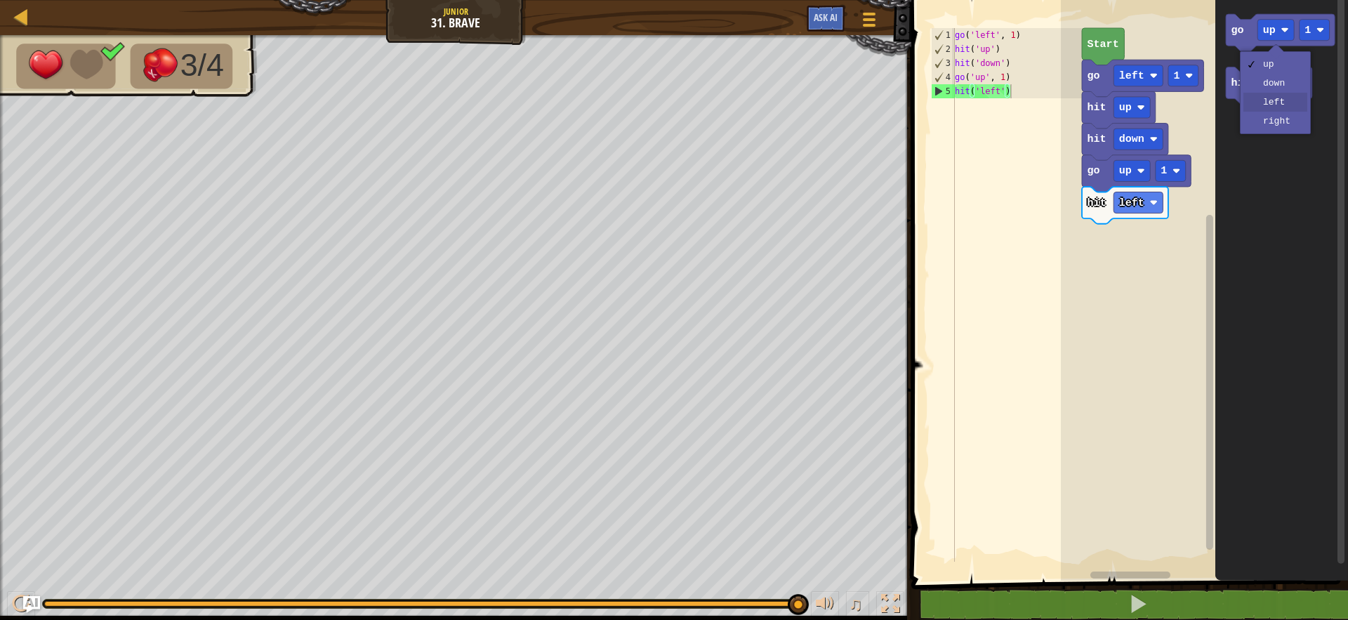
drag, startPoint x: 1265, startPoint y: 103, endPoint x: 1244, endPoint y: 100, distance: 21.9
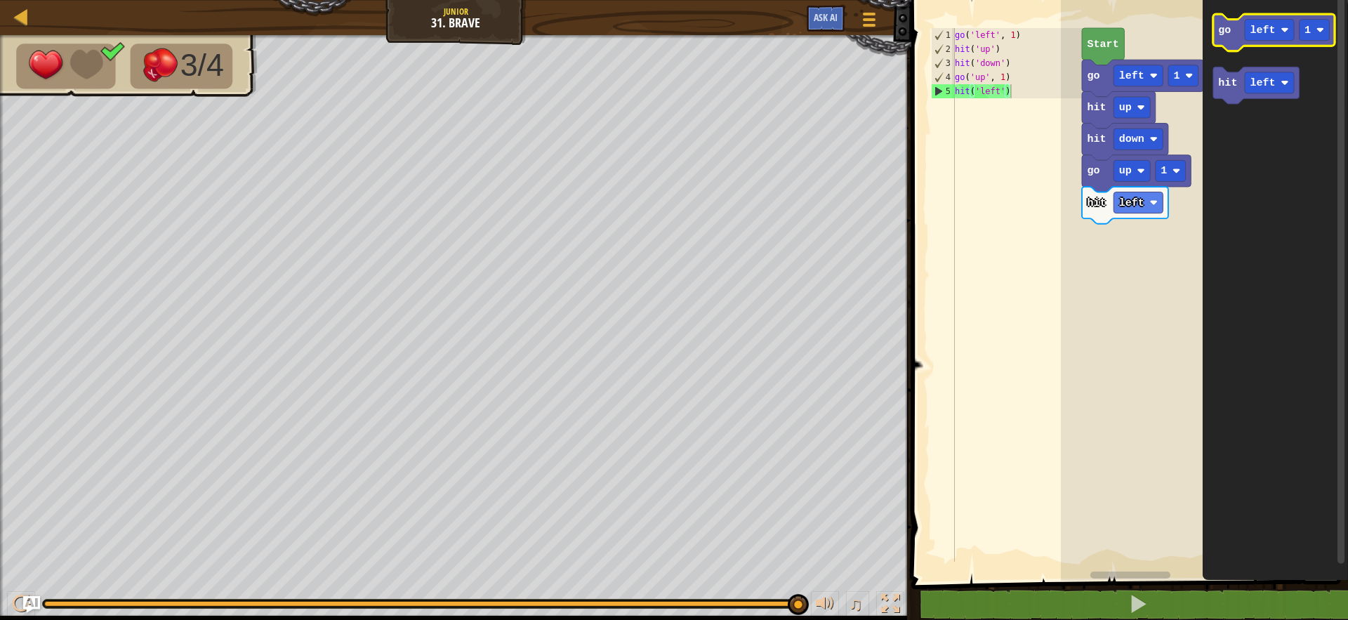
click at [1227, 20] on icon "Blockly Workspace" at bounding box center [1273, 32] width 121 height 37
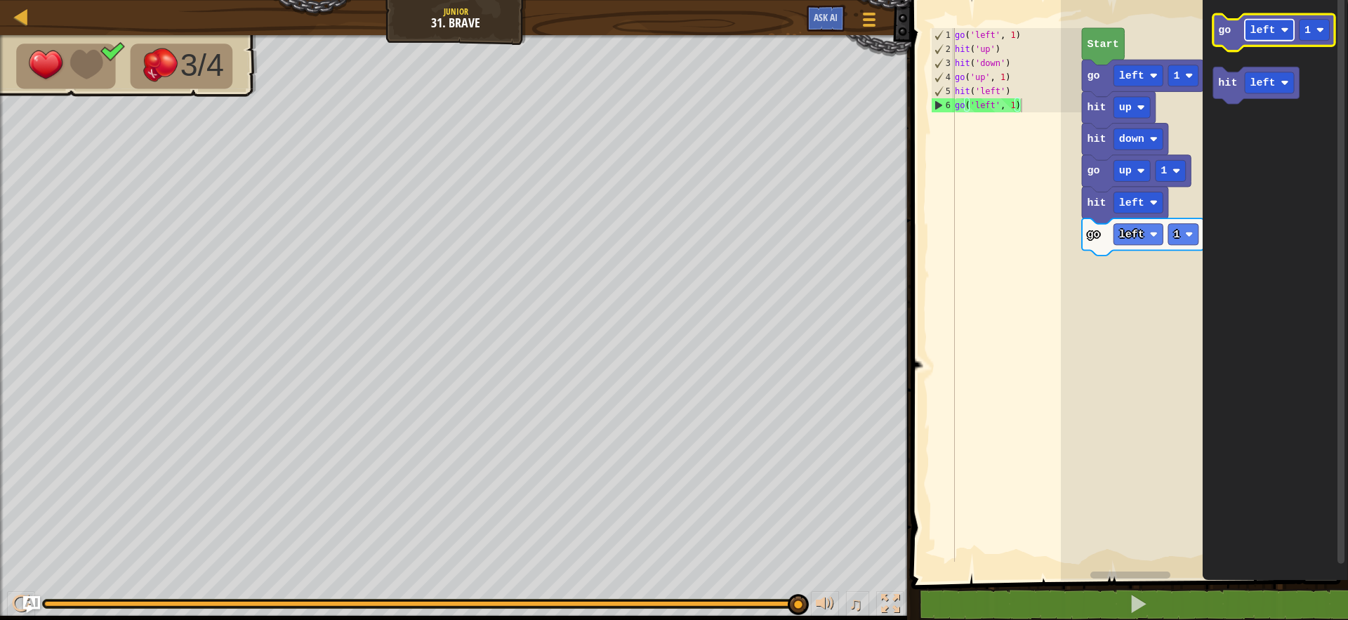
click at [1261, 32] on text "left" at bounding box center [1263, 30] width 25 height 13
click at [1258, 79] on text "left" at bounding box center [1263, 83] width 25 height 13
click at [1228, 42] on icon "Blockly Workspace" at bounding box center [1273, 32] width 121 height 37
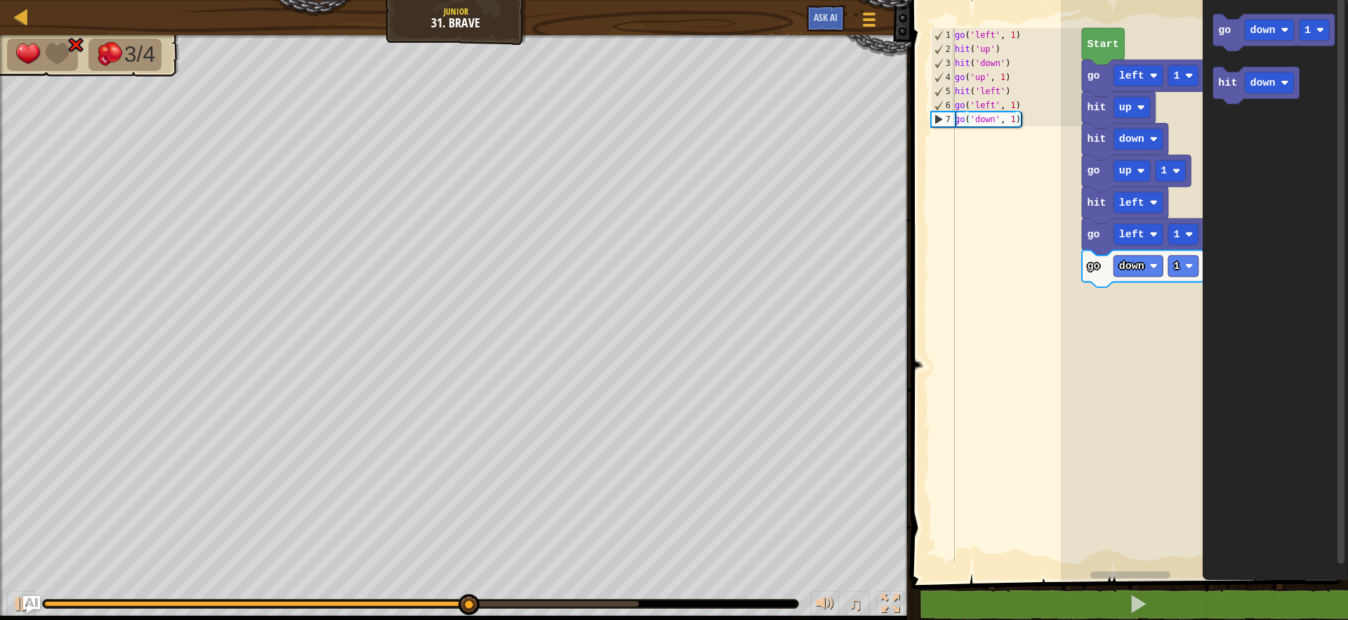
click at [1209, 79] on icon "Blockly Workspace" at bounding box center [1275, 287] width 145 height 588
click at [1230, 78] on text "hit" at bounding box center [1228, 83] width 19 height 13
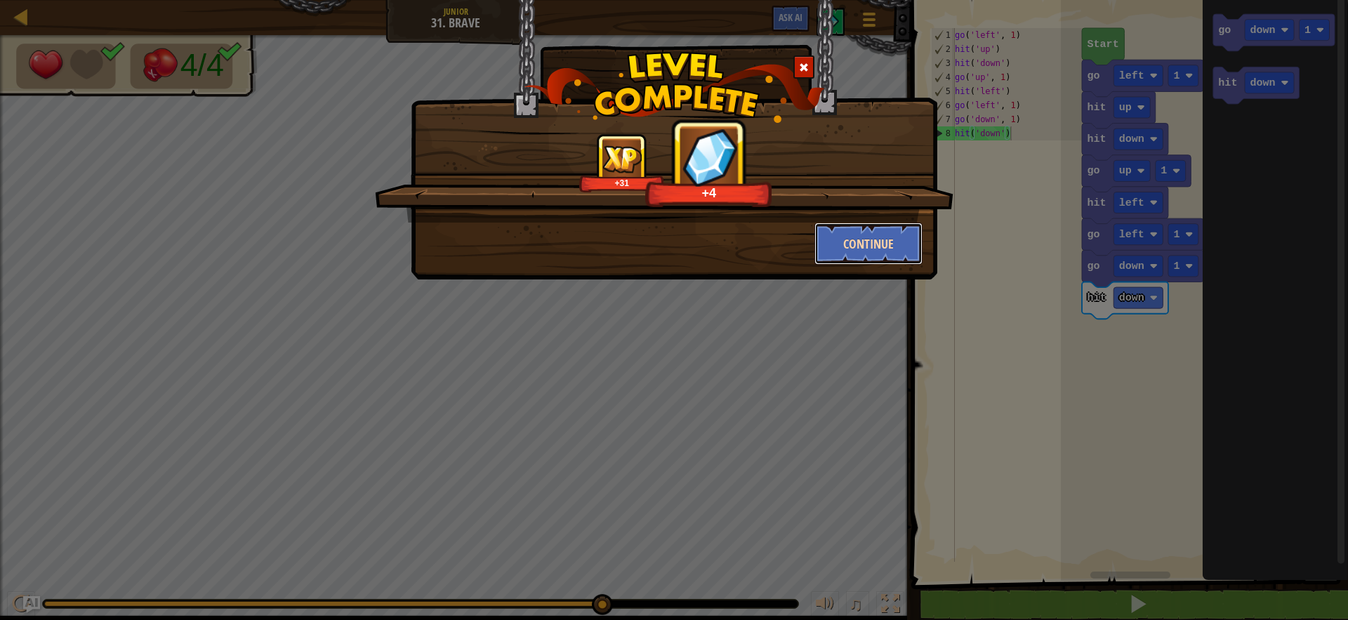
click at [904, 251] on button "Continue" at bounding box center [869, 244] width 109 height 42
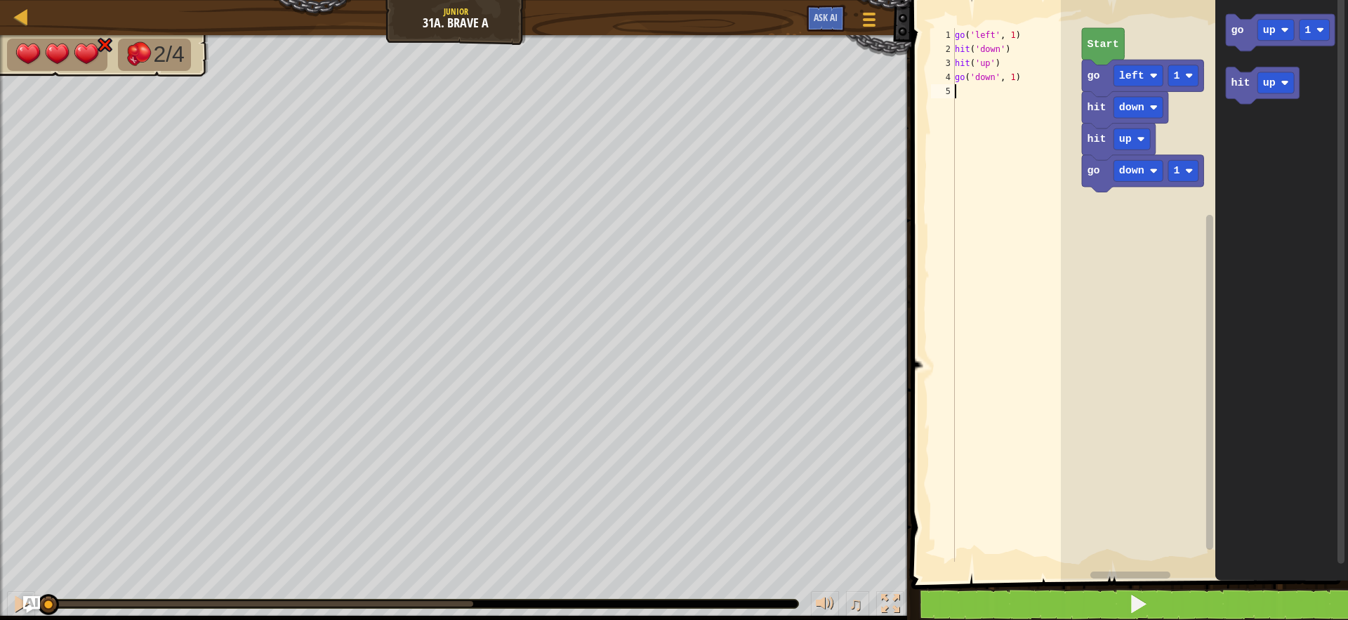
drag, startPoint x: 989, startPoint y: 564, endPoint x: 992, endPoint y: 588, distance: 24.7
click at [992, 588] on div "1 2 3 4 5 go ( 'left' , 1 ) hit ( 'down' ) hit ( 'up' ) go ( 'down' , 1 ) ההההה…" at bounding box center [1127, 317] width 441 height 621
click at [992, 591] on button at bounding box center [1138, 604] width 441 height 32
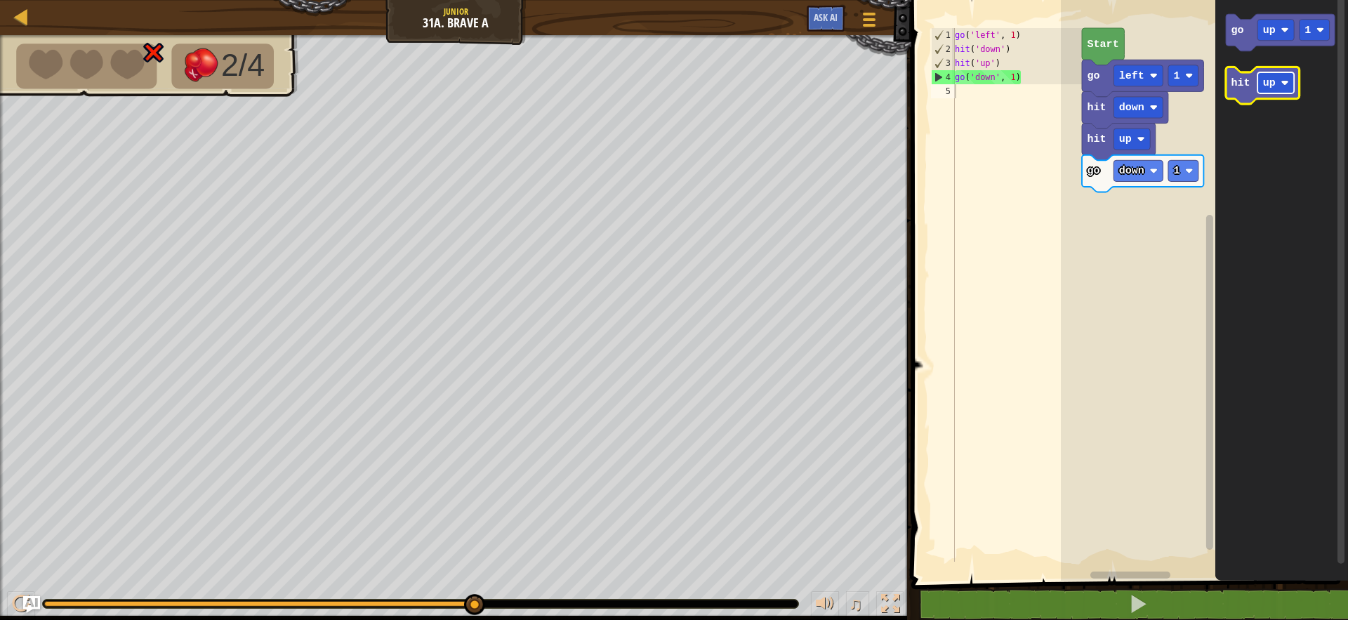
click at [1276, 84] on rect "Blockly Workspace" at bounding box center [1276, 82] width 37 height 21
click at [1244, 88] on text "hit" at bounding box center [1241, 83] width 19 height 13
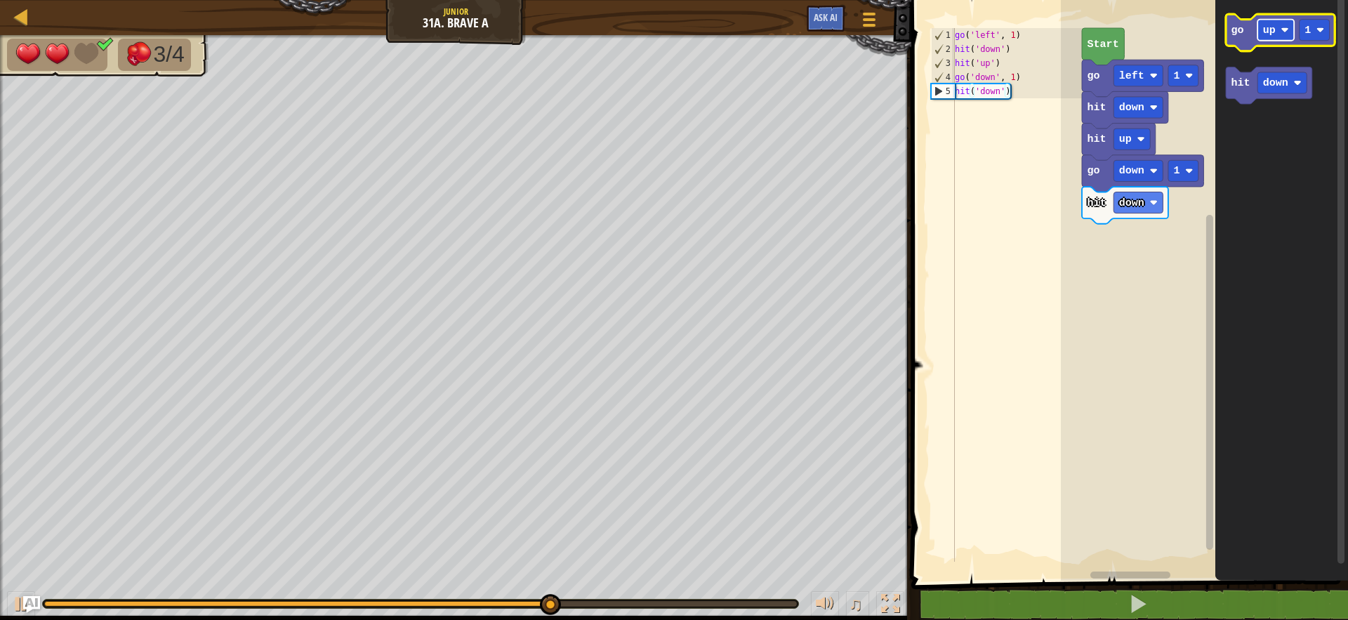
click at [1263, 34] on text "up" at bounding box center [1269, 30] width 13 height 13
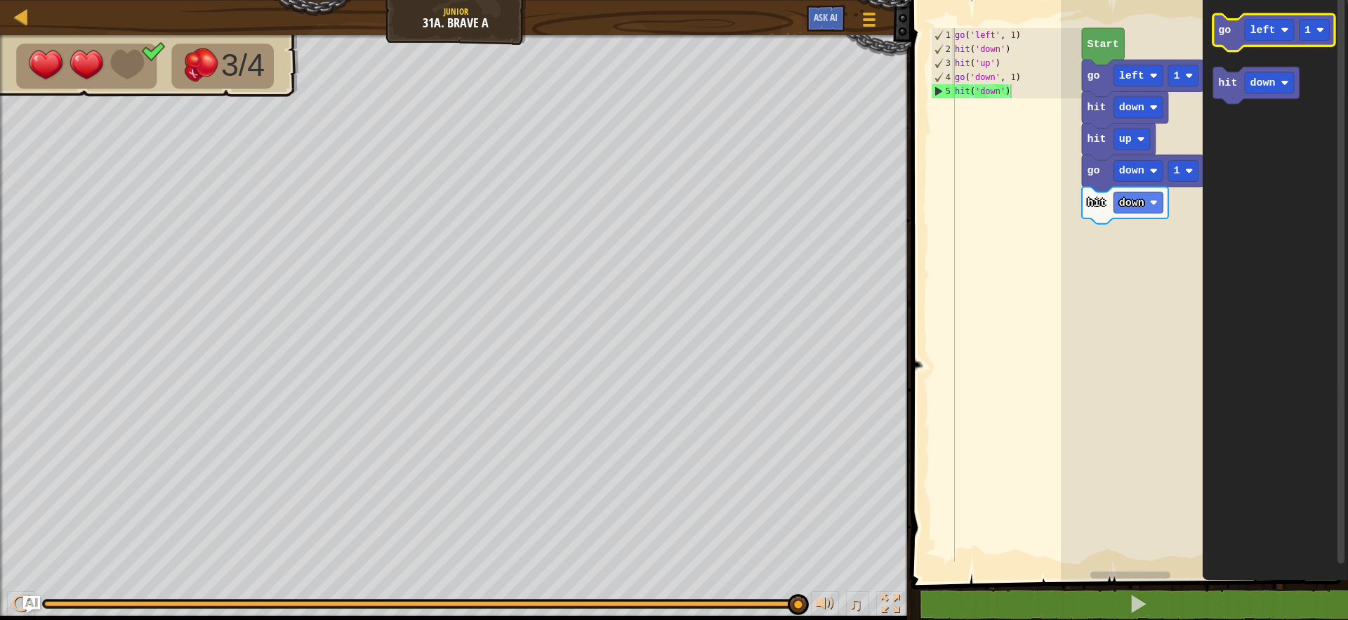
click at [1239, 41] on icon "Blockly Workspace" at bounding box center [1273, 32] width 121 height 37
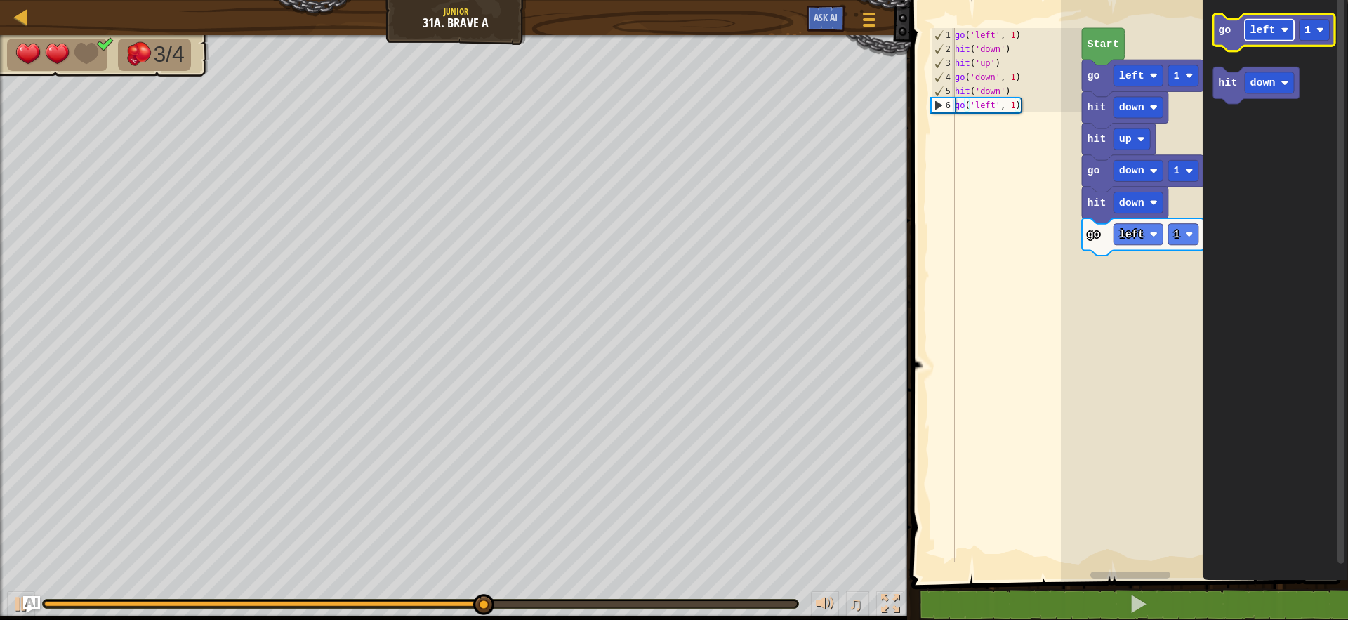
click at [1253, 33] on text "left" at bounding box center [1263, 30] width 25 height 13
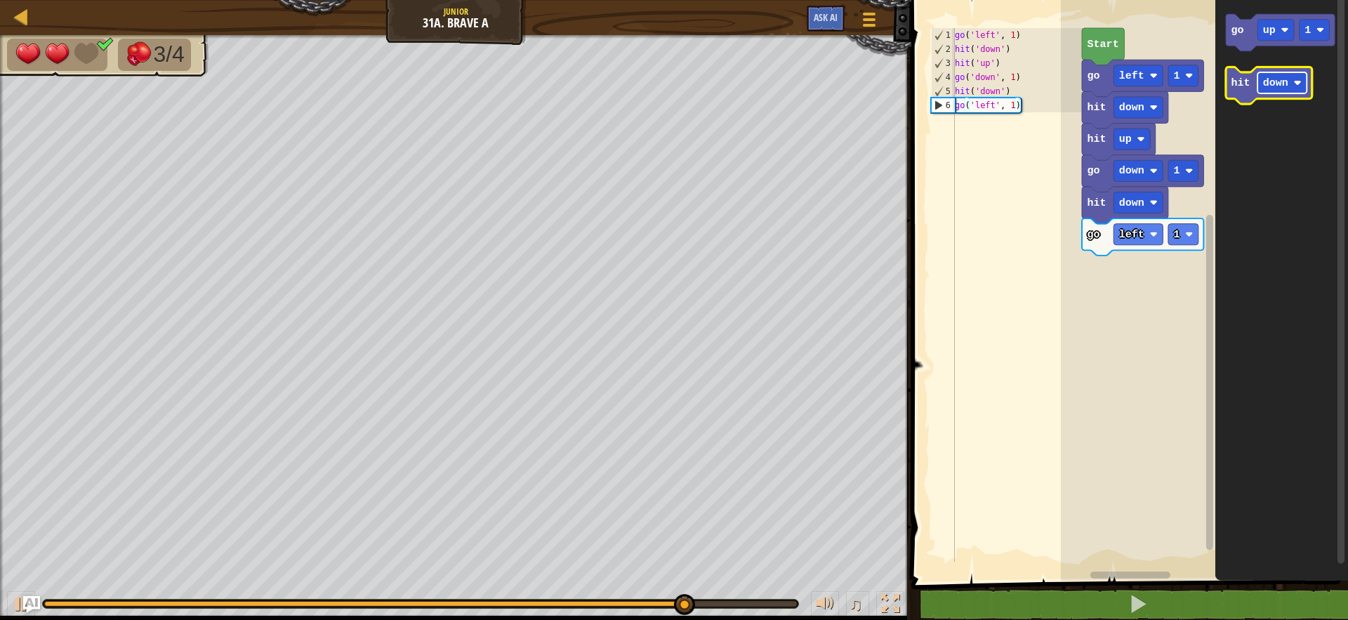
click at [1266, 80] on text "down" at bounding box center [1275, 83] width 25 height 13
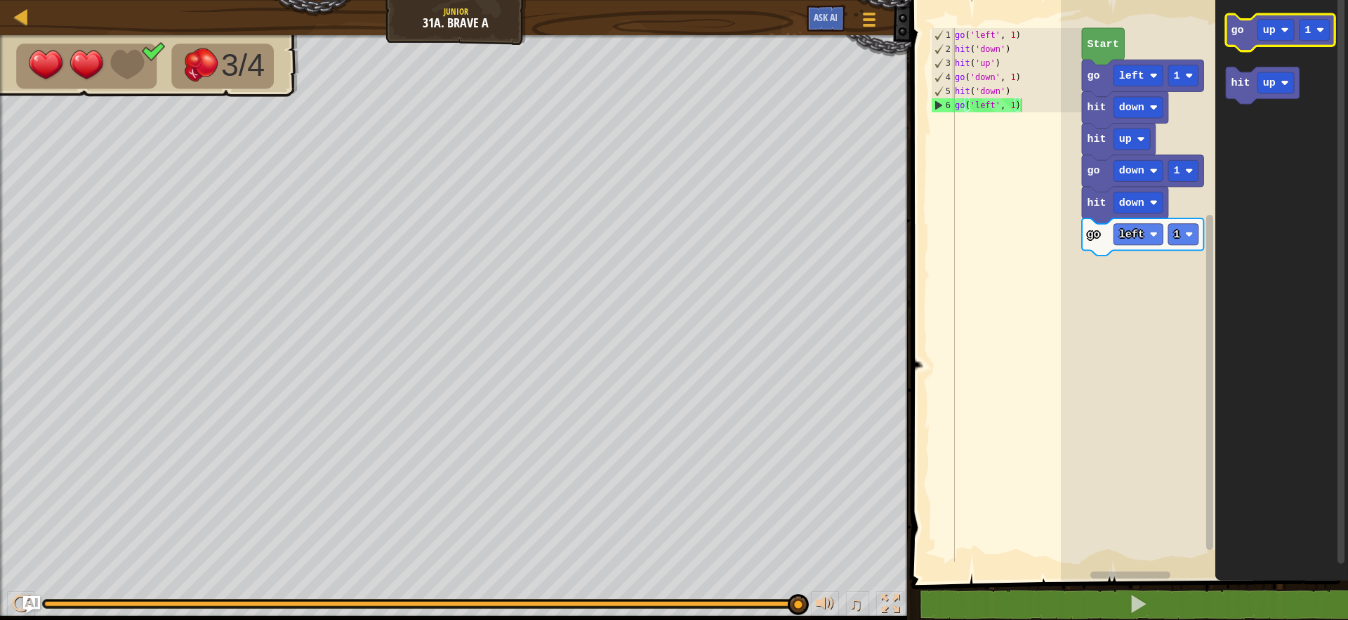
click at [1255, 39] on icon "Blockly Workspace" at bounding box center [1280, 32] width 109 height 37
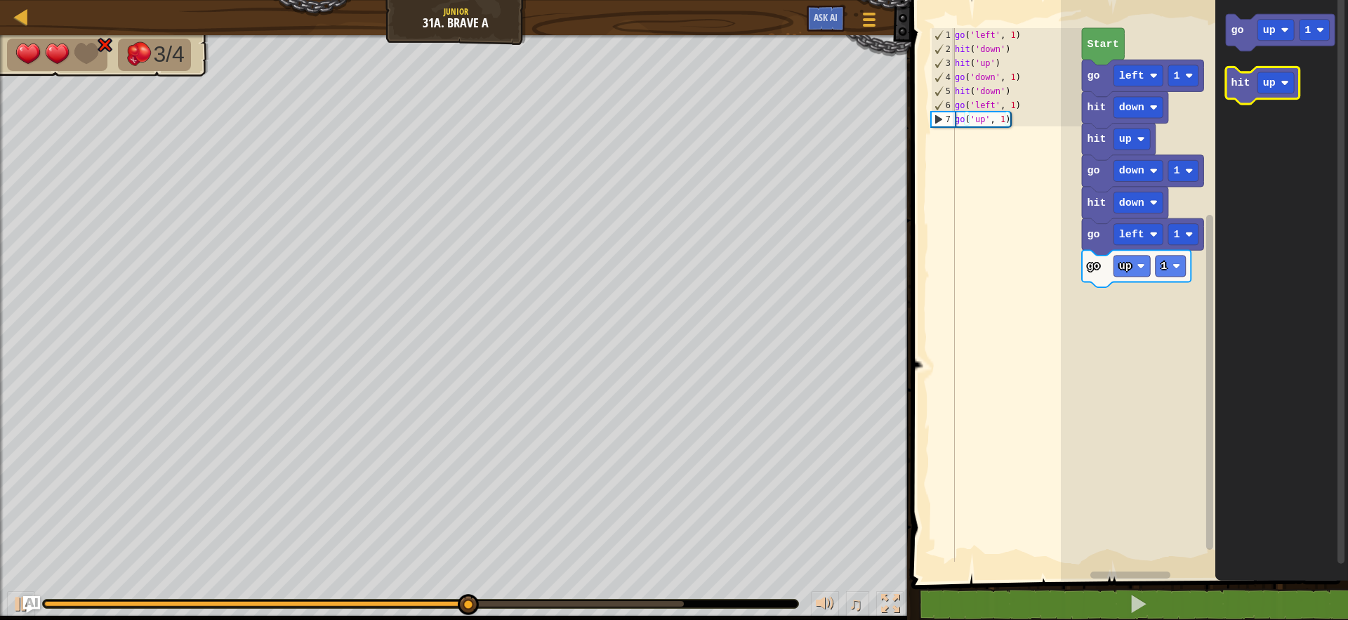
click at [1236, 85] on text "hit" at bounding box center [1241, 83] width 19 height 13
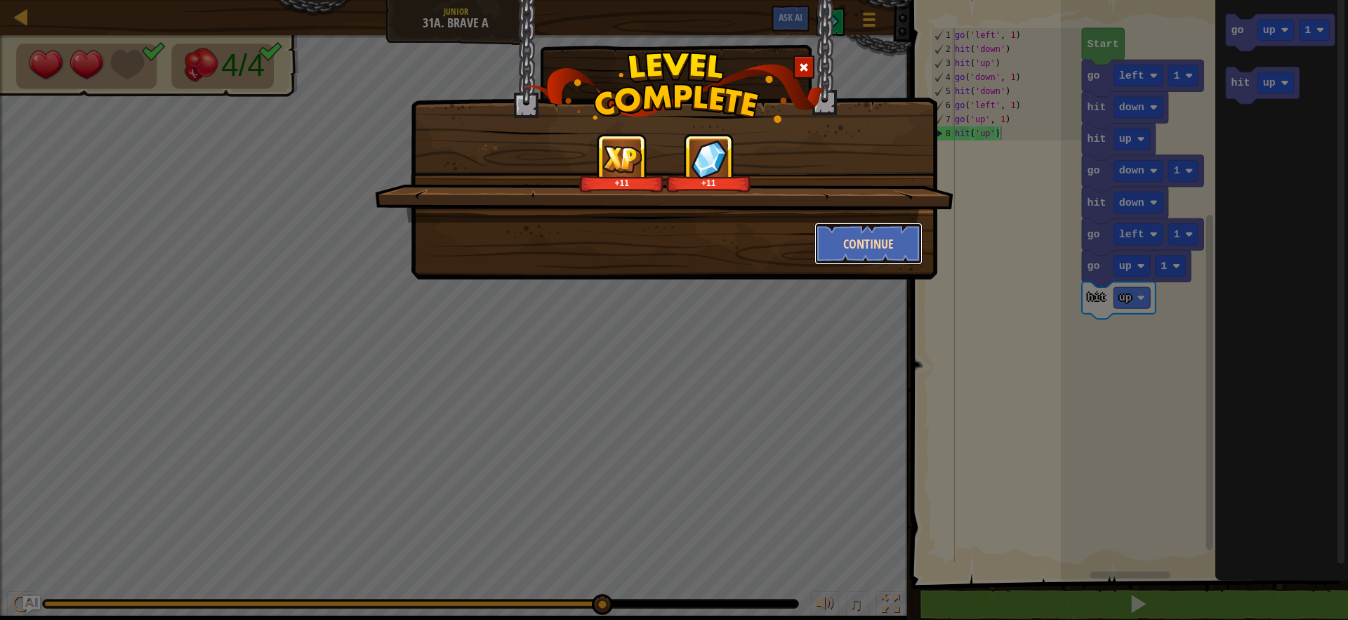
click at [869, 236] on button "Continue" at bounding box center [869, 244] width 109 height 42
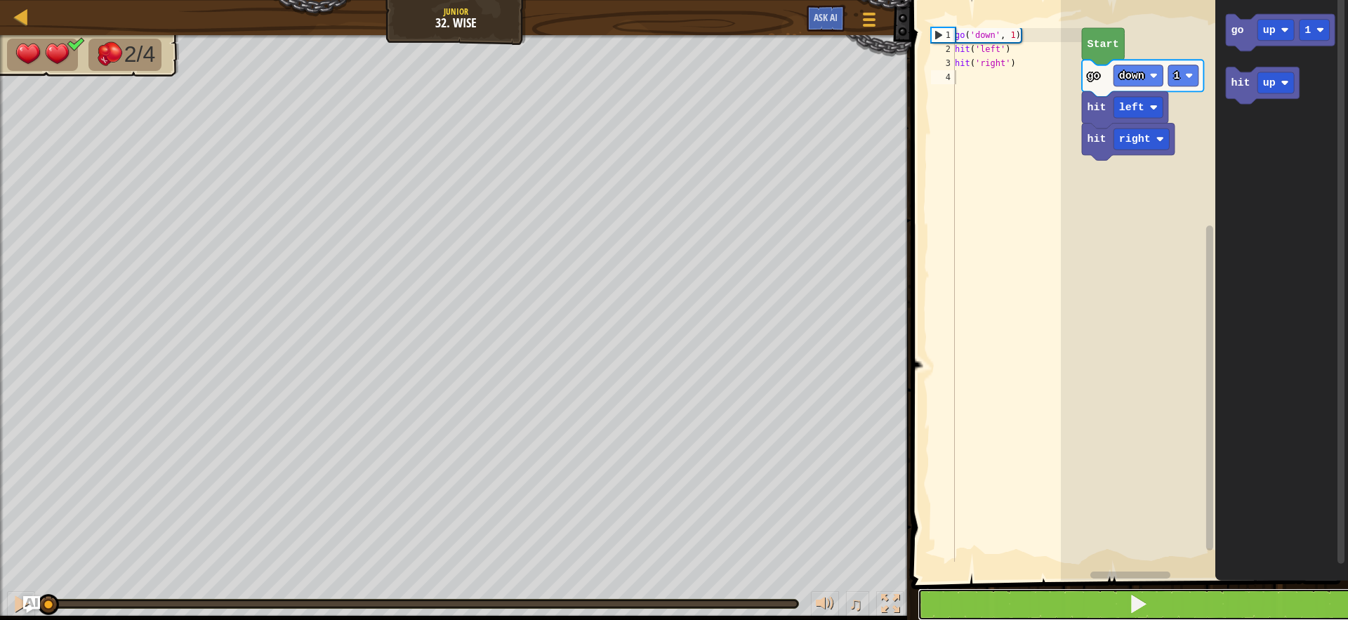
click at [1074, 614] on button at bounding box center [1138, 604] width 441 height 32
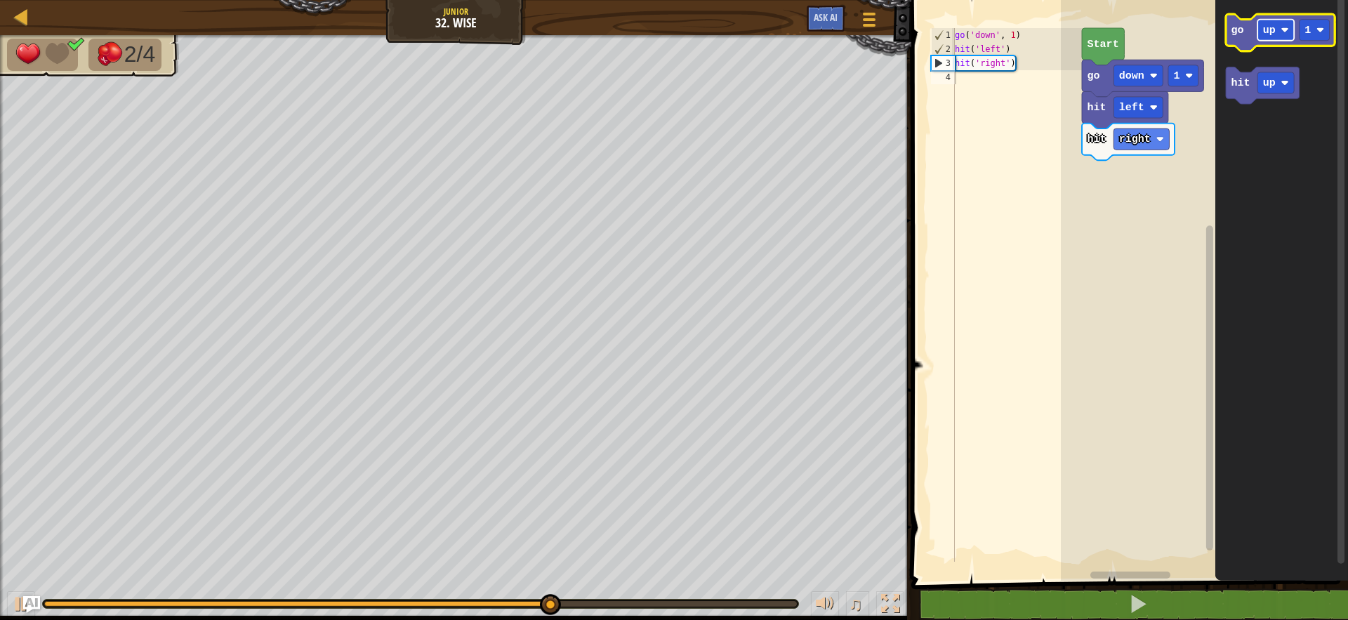
click at [1274, 22] on rect "Blockly Workspace" at bounding box center [1276, 30] width 37 height 21
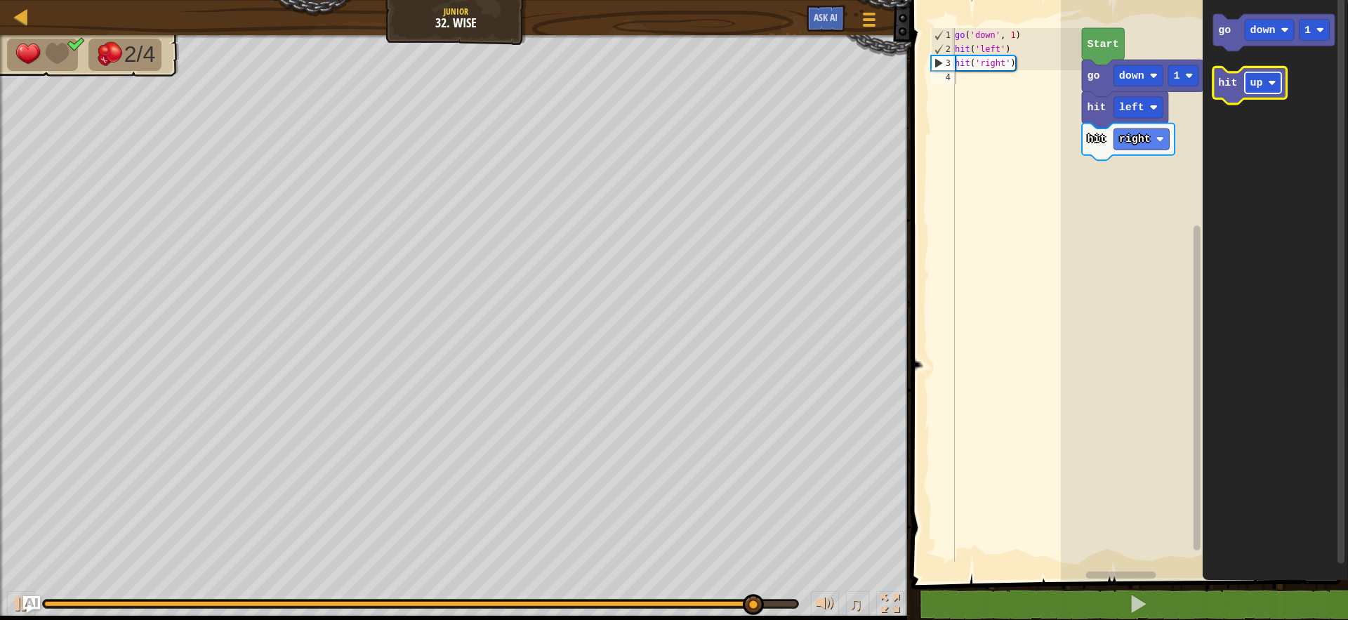
click at [1251, 77] on text "up" at bounding box center [1257, 83] width 13 height 13
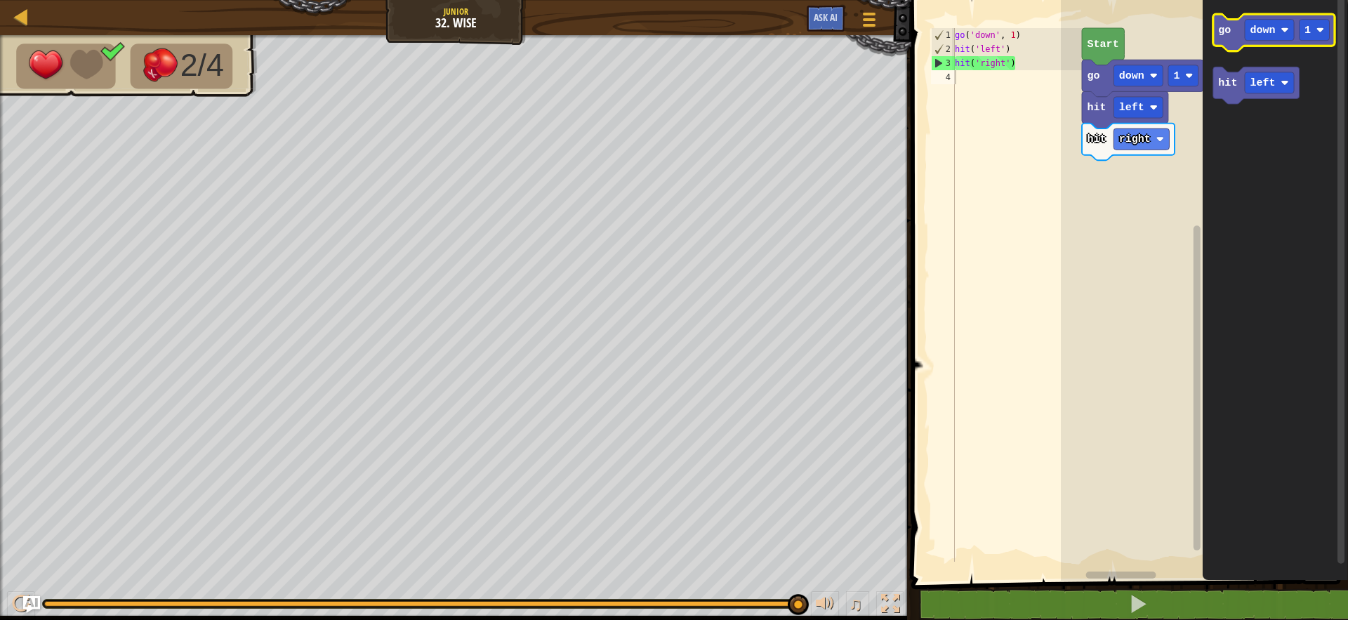
click at [1224, 27] on text "go" at bounding box center [1225, 30] width 13 height 13
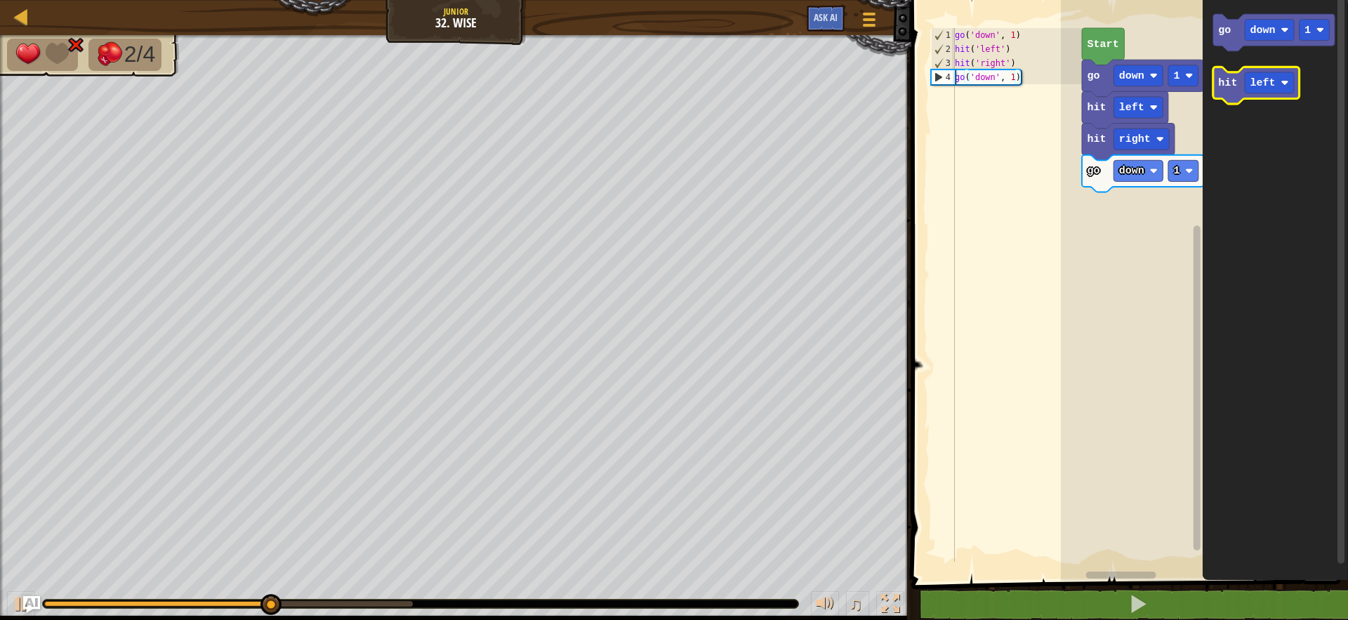
click at [1234, 82] on text "hit" at bounding box center [1228, 83] width 19 height 13
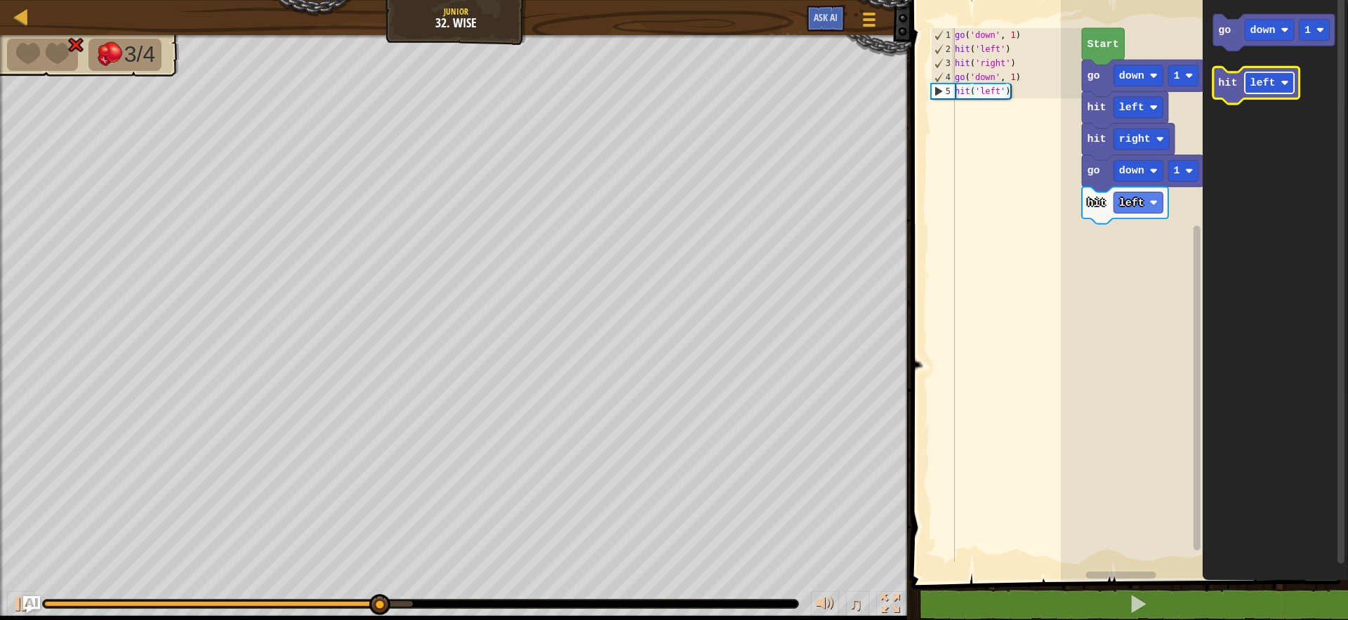
click at [1262, 86] on text "left" at bounding box center [1263, 83] width 25 height 13
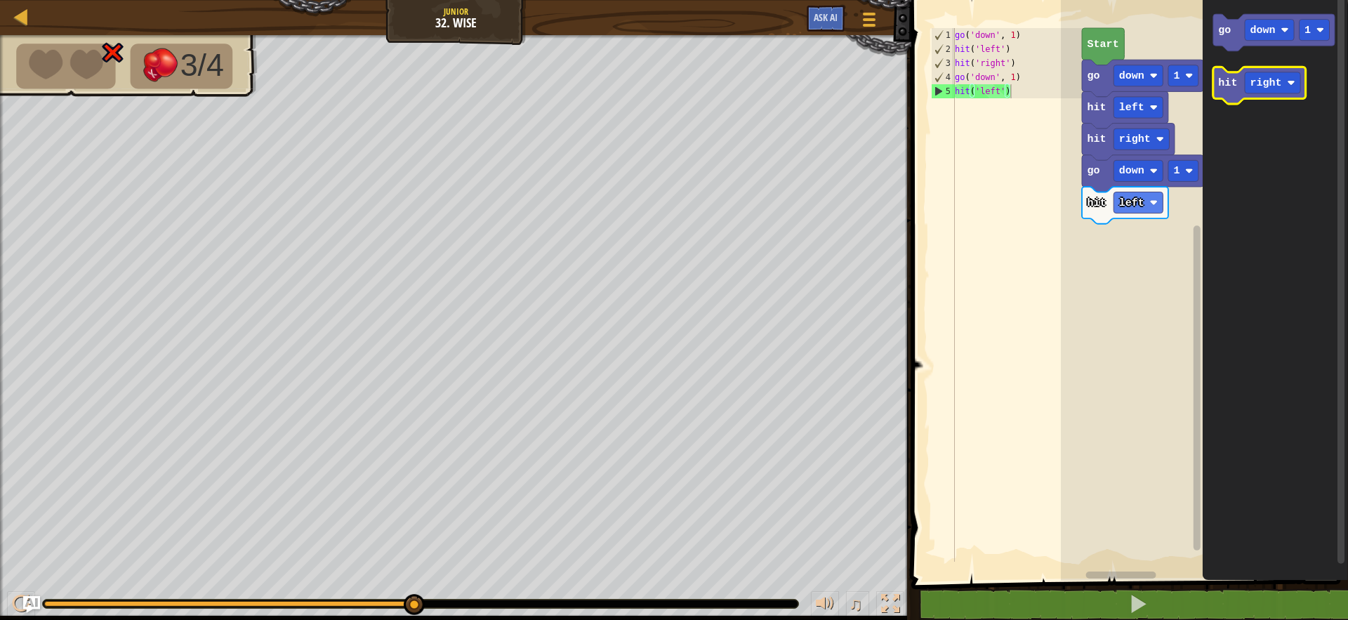
click at [1220, 77] on text "hit" at bounding box center [1228, 83] width 19 height 13
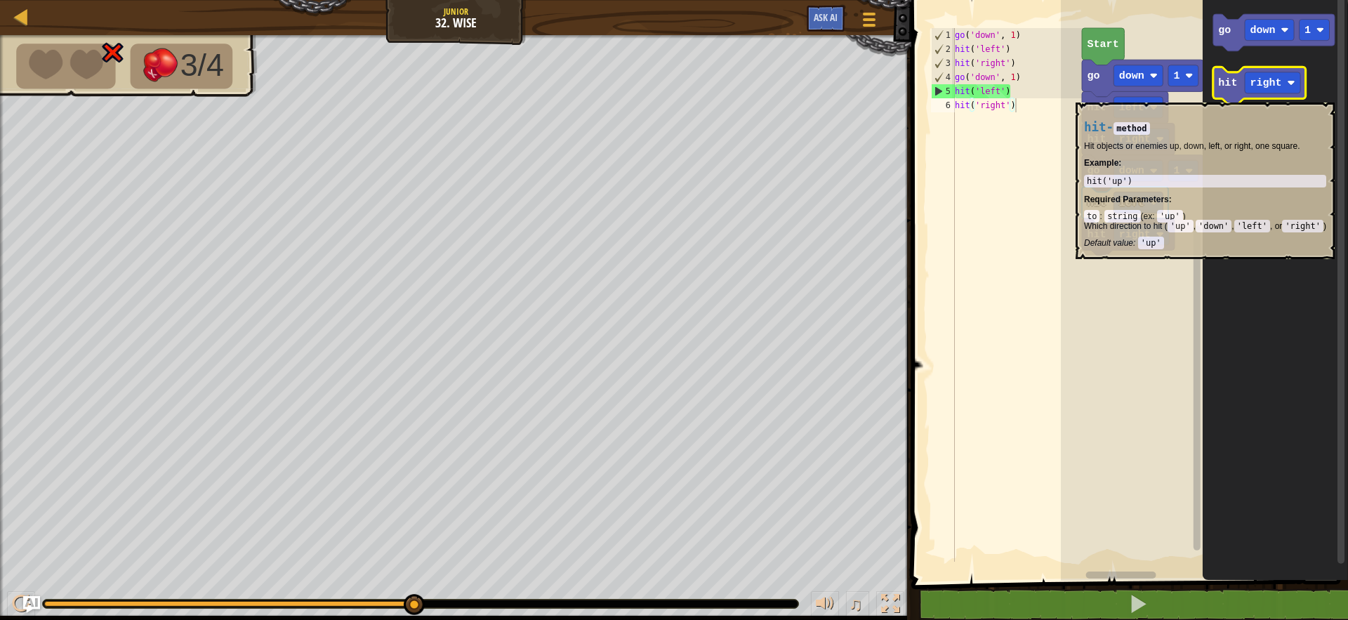
click at [1219, 95] on icon "Blockly Workspace" at bounding box center [1259, 85] width 93 height 37
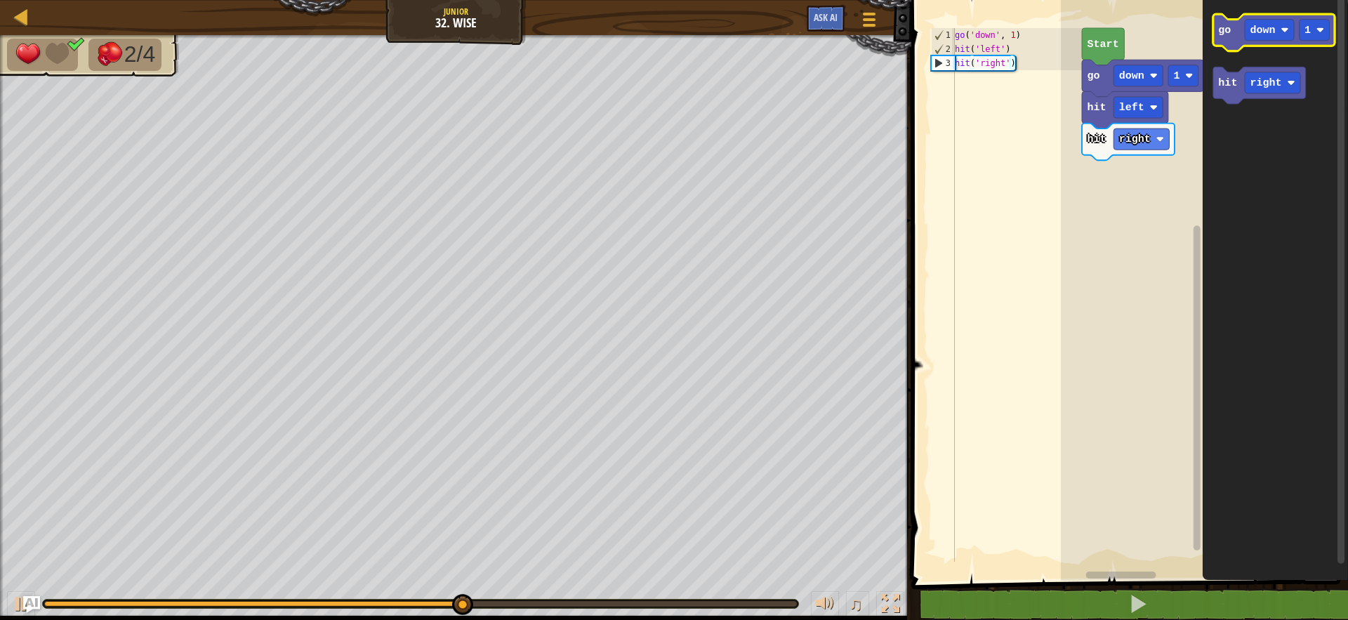
click at [1260, 43] on icon "Blockly Workspace" at bounding box center [1273, 32] width 121 height 37
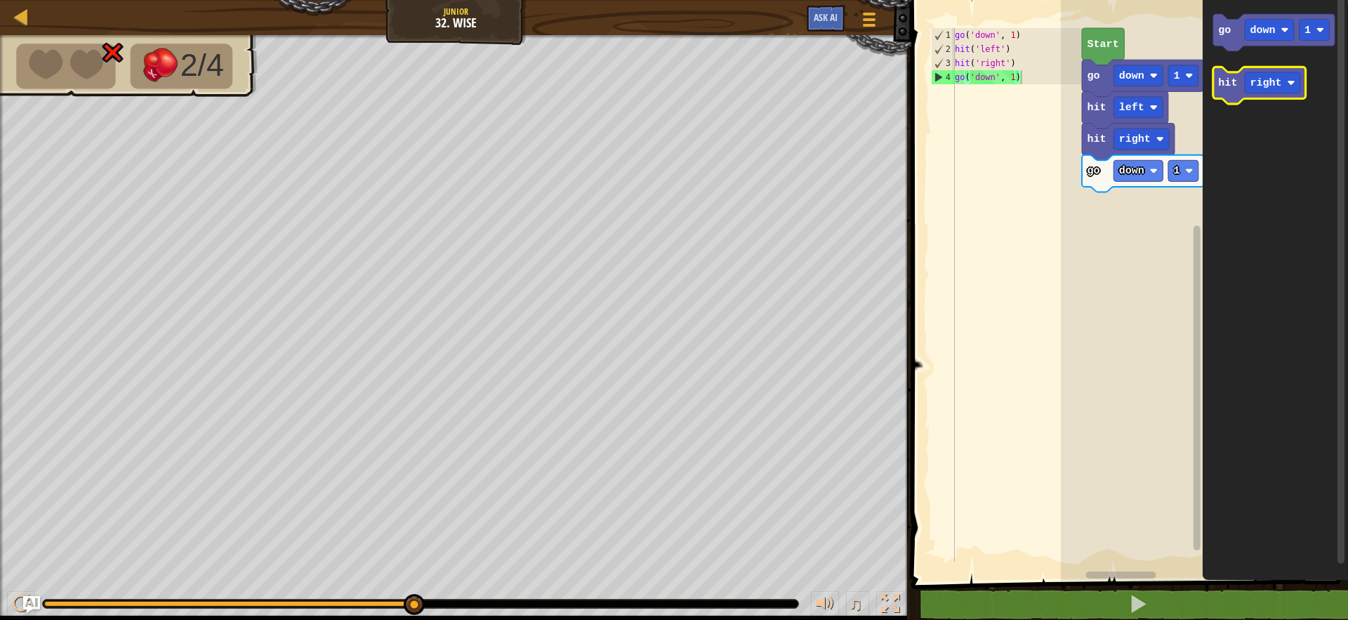
click at [1237, 82] on text "hit" at bounding box center [1228, 83] width 19 height 13
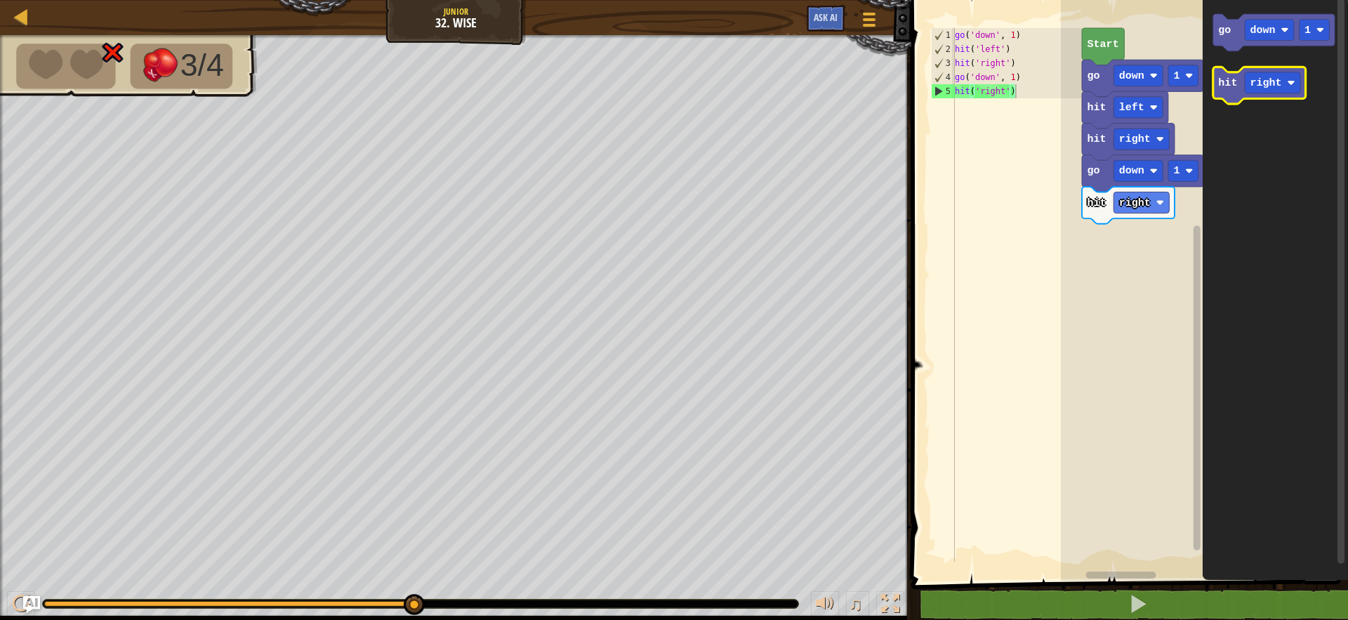
click at [1269, 96] on icon "Blockly Workspace" at bounding box center [1259, 85] width 93 height 37
click at [1258, 88] on text "right" at bounding box center [1267, 83] width 32 height 13
click at [1217, 81] on g "hit left" at bounding box center [1256, 85] width 86 height 37
click at [1238, 96] on icon "Blockly Workspace" at bounding box center [1256, 85] width 86 height 37
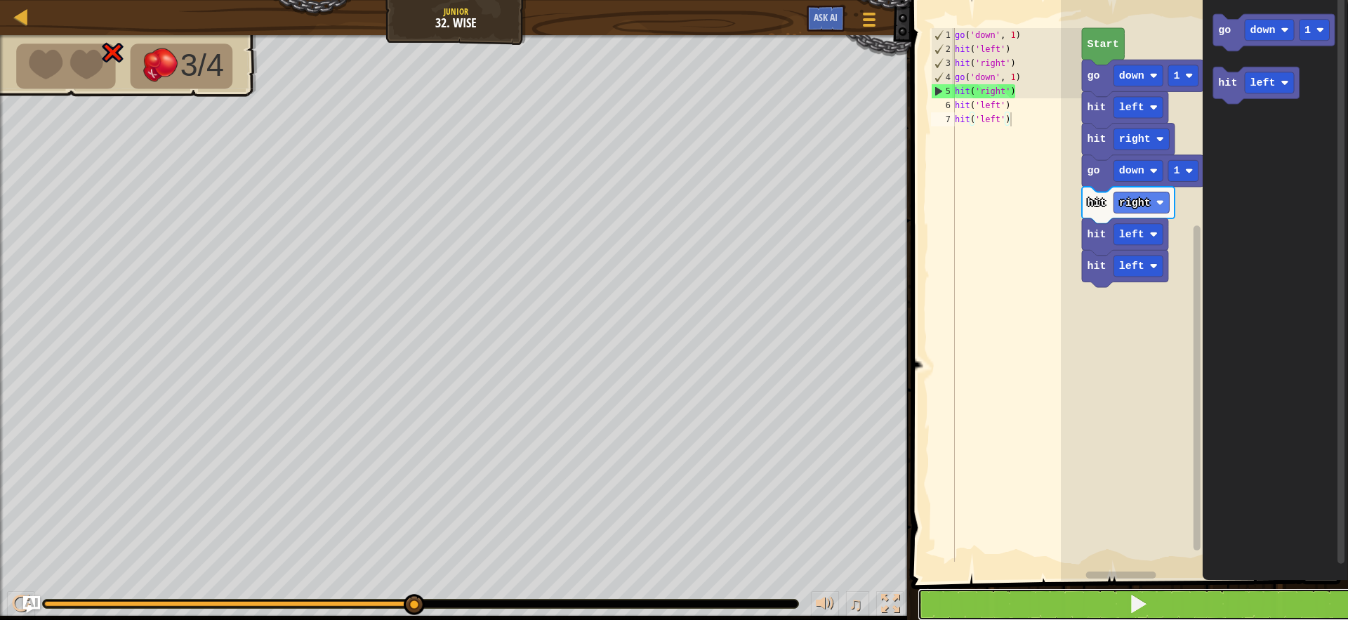
click at [999, 595] on button at bounding box center [1138, 604] width 441 height 32
click at [1155, 600] on button at bounding box center [1138, 604] width 441 height 32
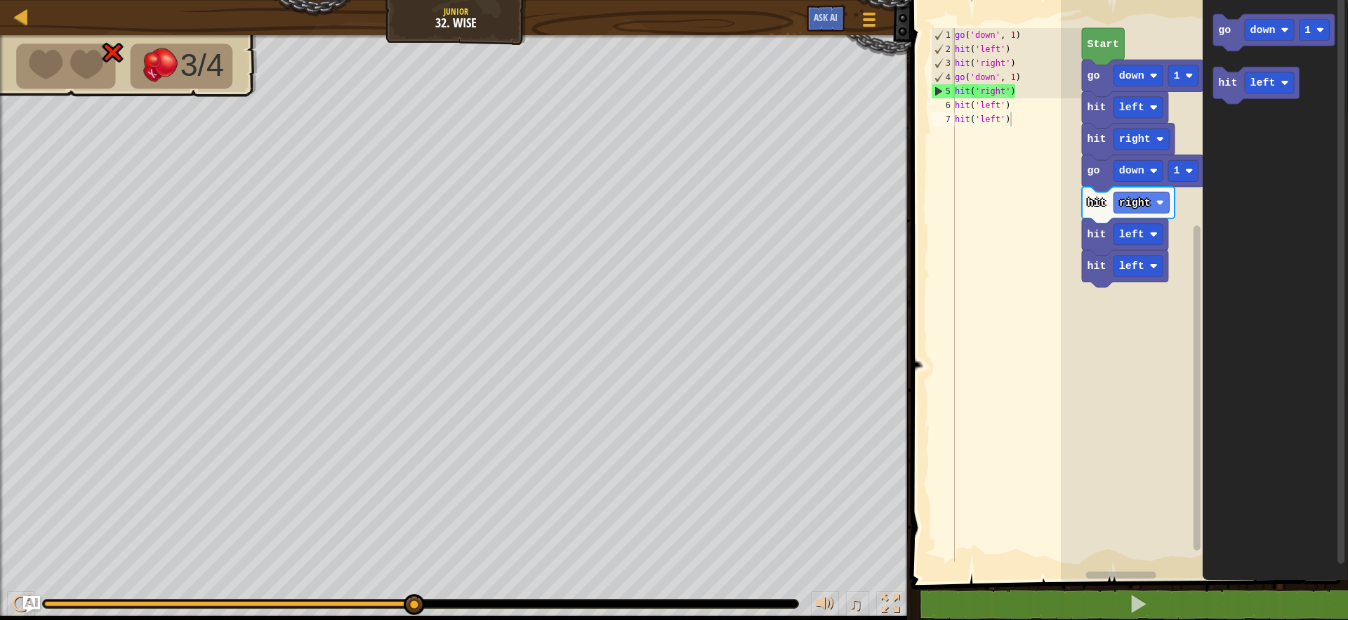
type textarea "hit('left')"
click at [940, 88] on div "5" at bounding box center [943, 91] width 23 height 14
click at [1138, 246] on icon "Blockly Workspace" at bounding box center [1125, 236] width 86 height 37
